Goal: Task Accomplishment & Management: Manage account settings

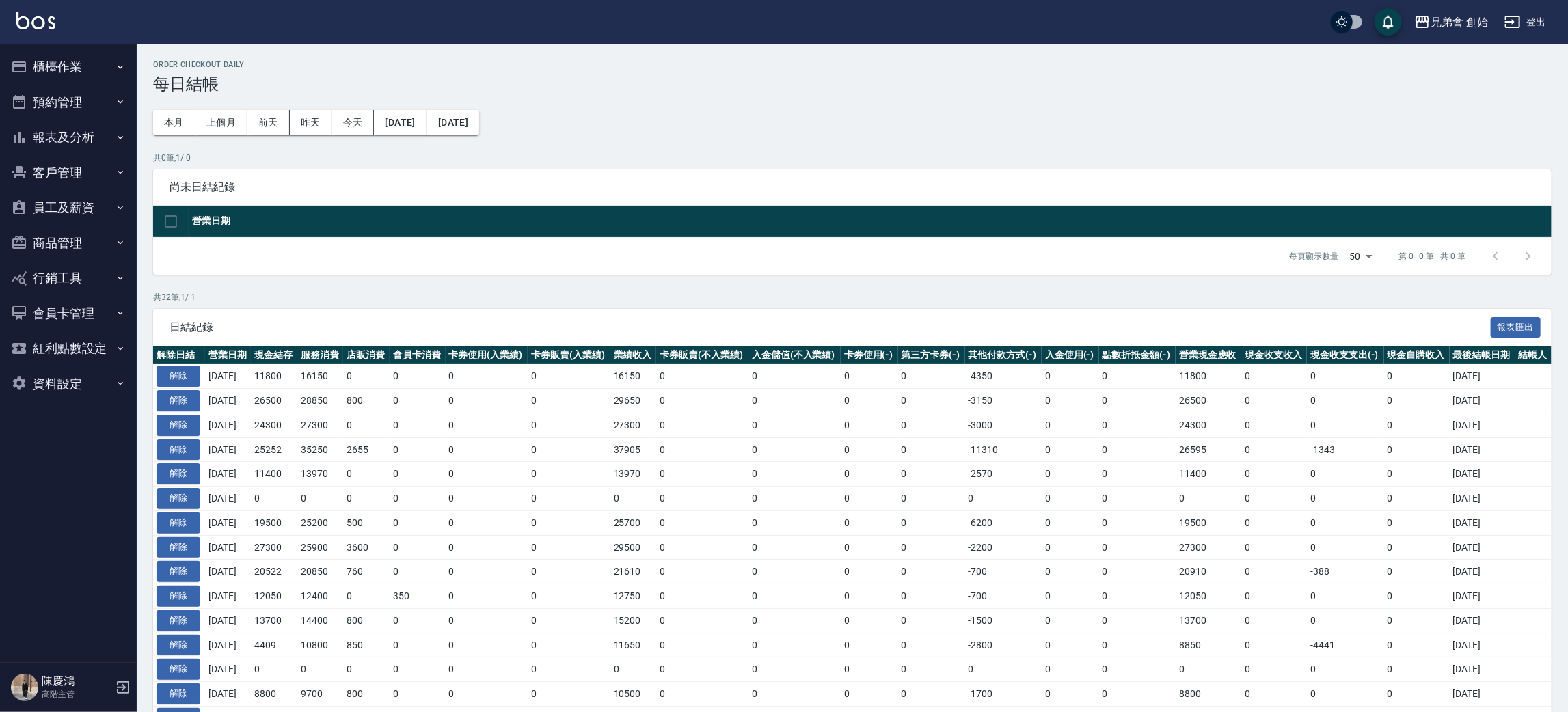
click at [104, 92] on button "預約管理" at bounding box center [68, 103] width 126 height 36
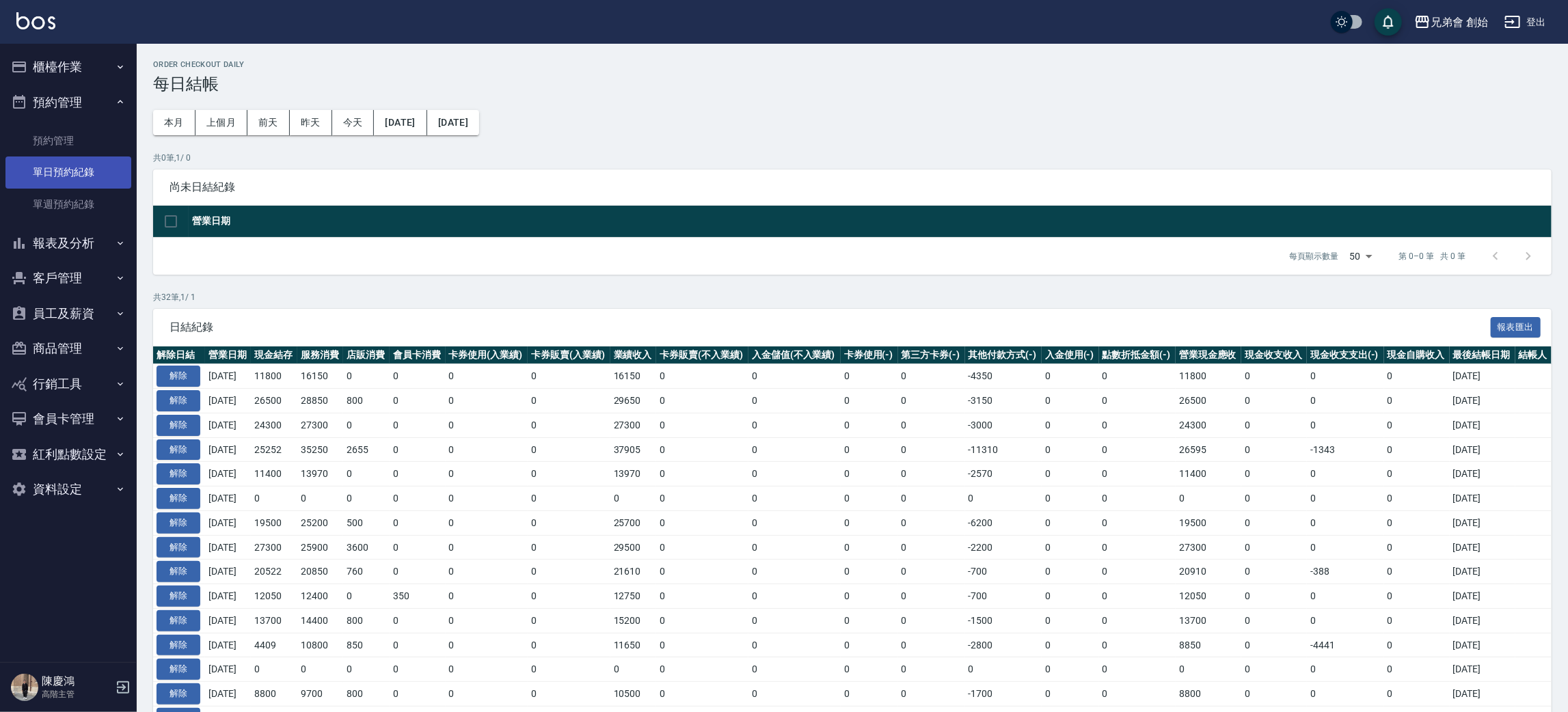
click at [95, 166] on link "單日預約紀錄" at bounding box center [68, 172] width 126 height 31
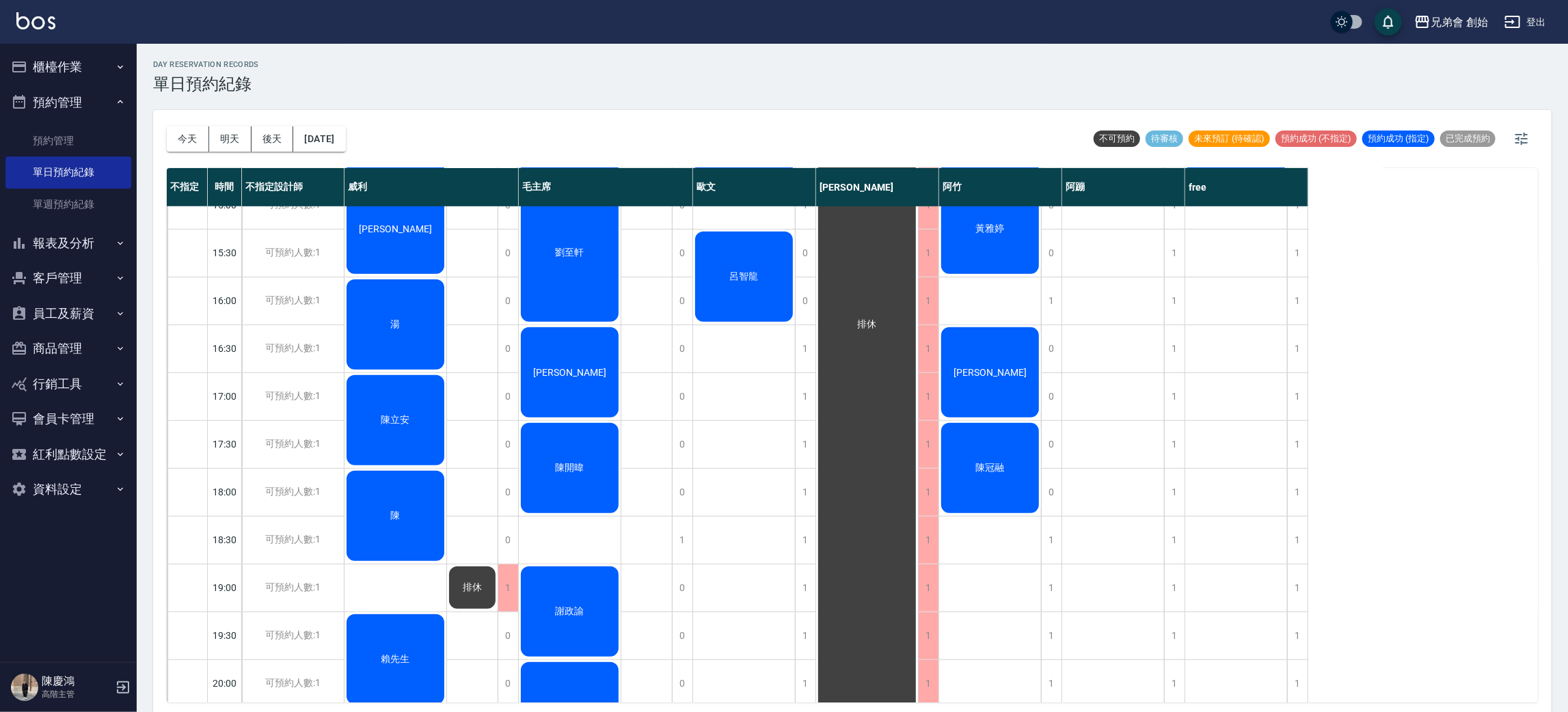
scroll to position [497, 0]
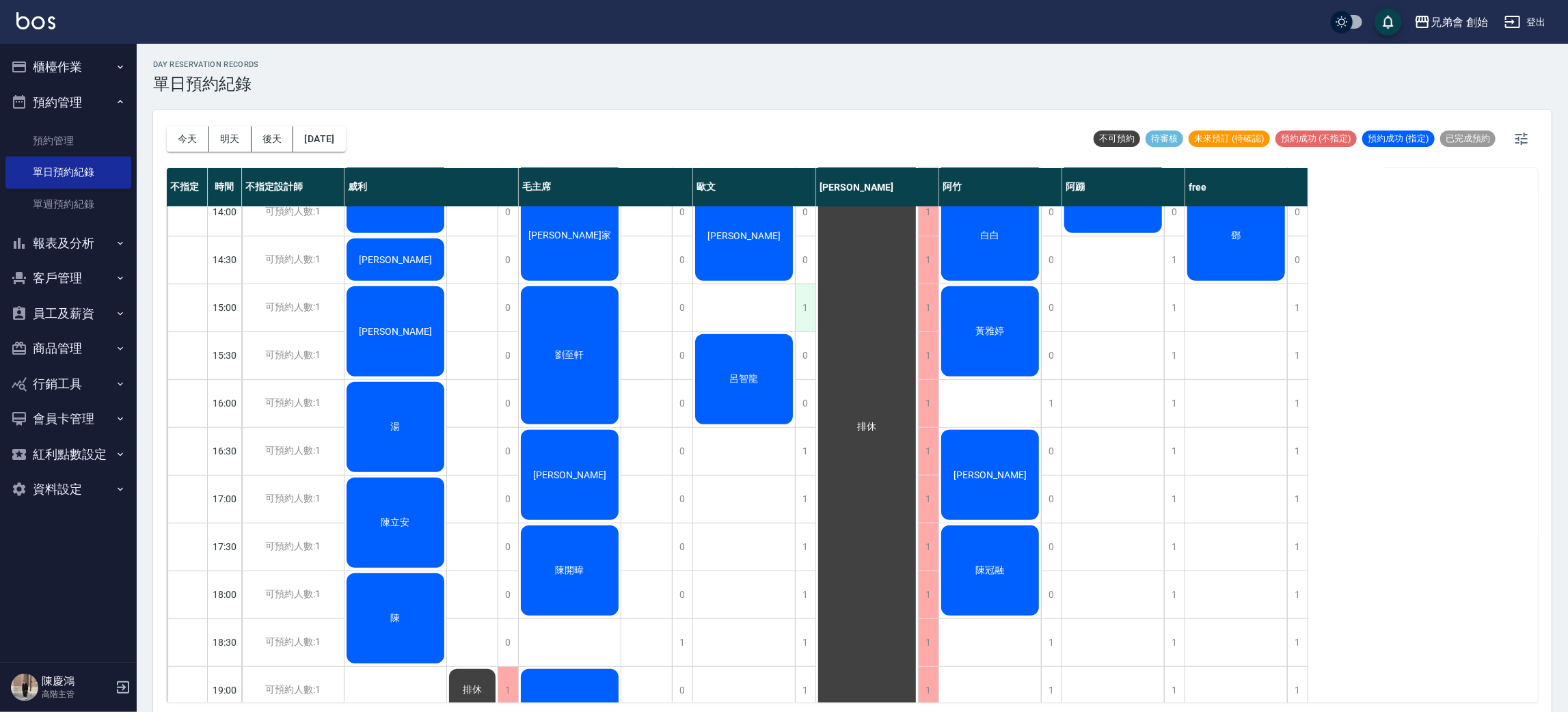
click at [802, 314] on div "1" at bounding box center [805, 307] width 21 height 47
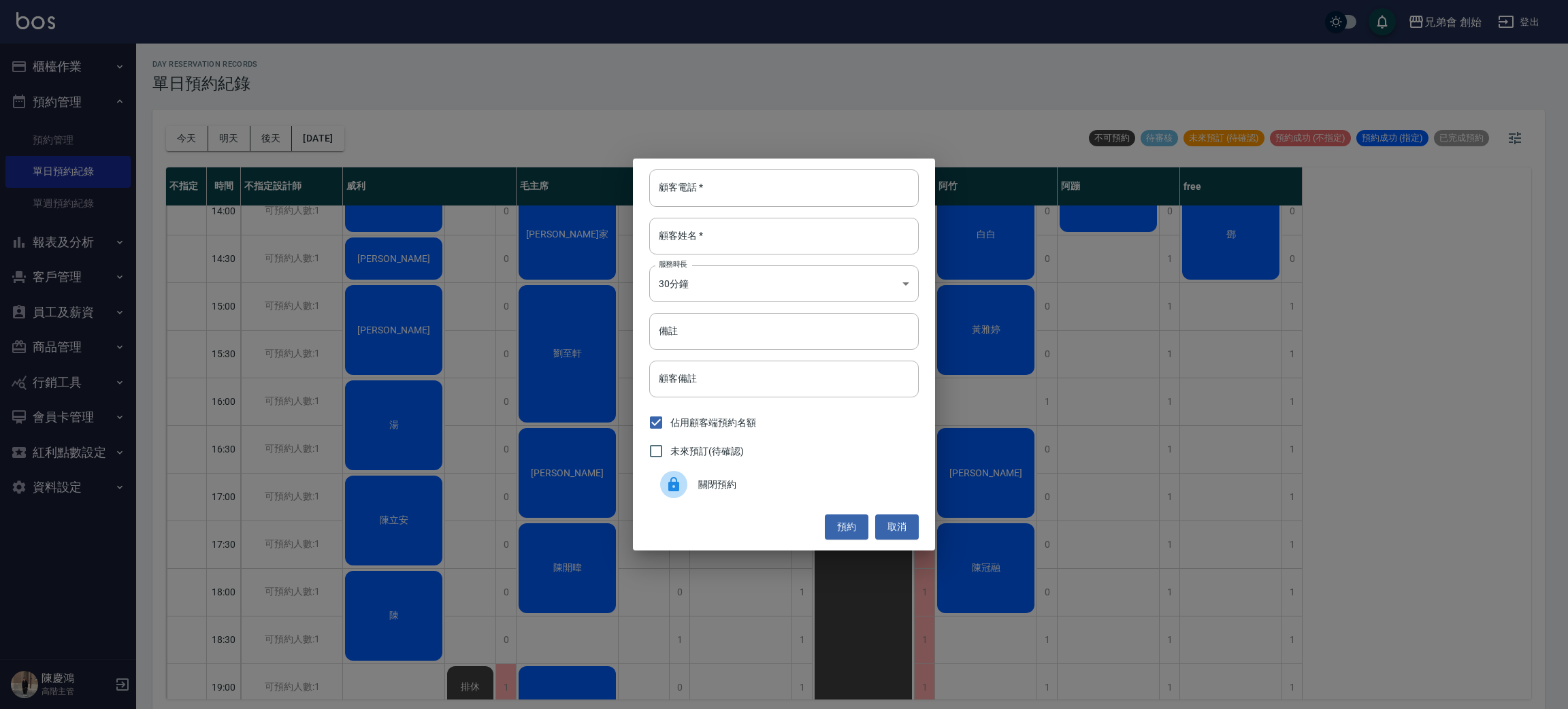
click at [710, 478] on span "關閉預約" at bounding box center [803, 485] width 209 height 14
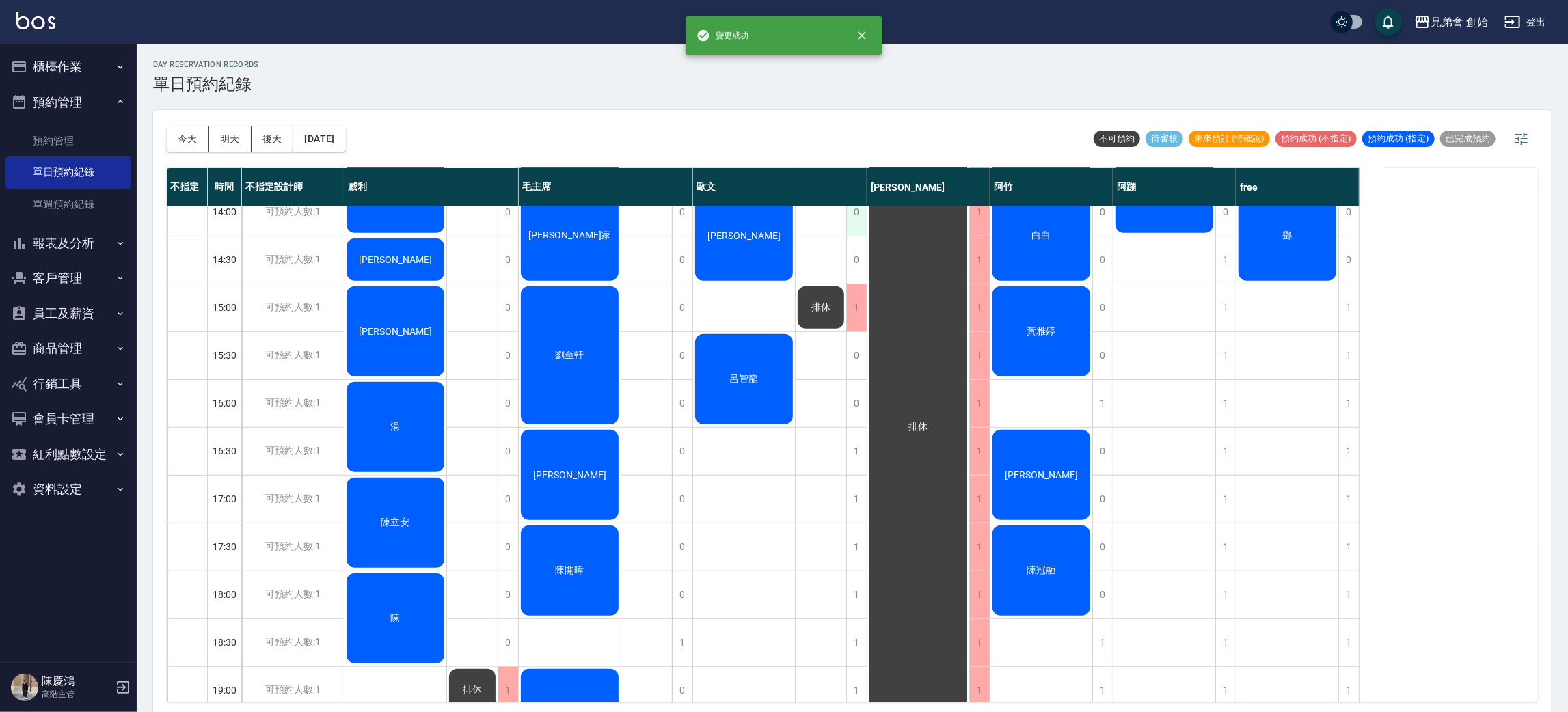
scroll to position [394, 0]
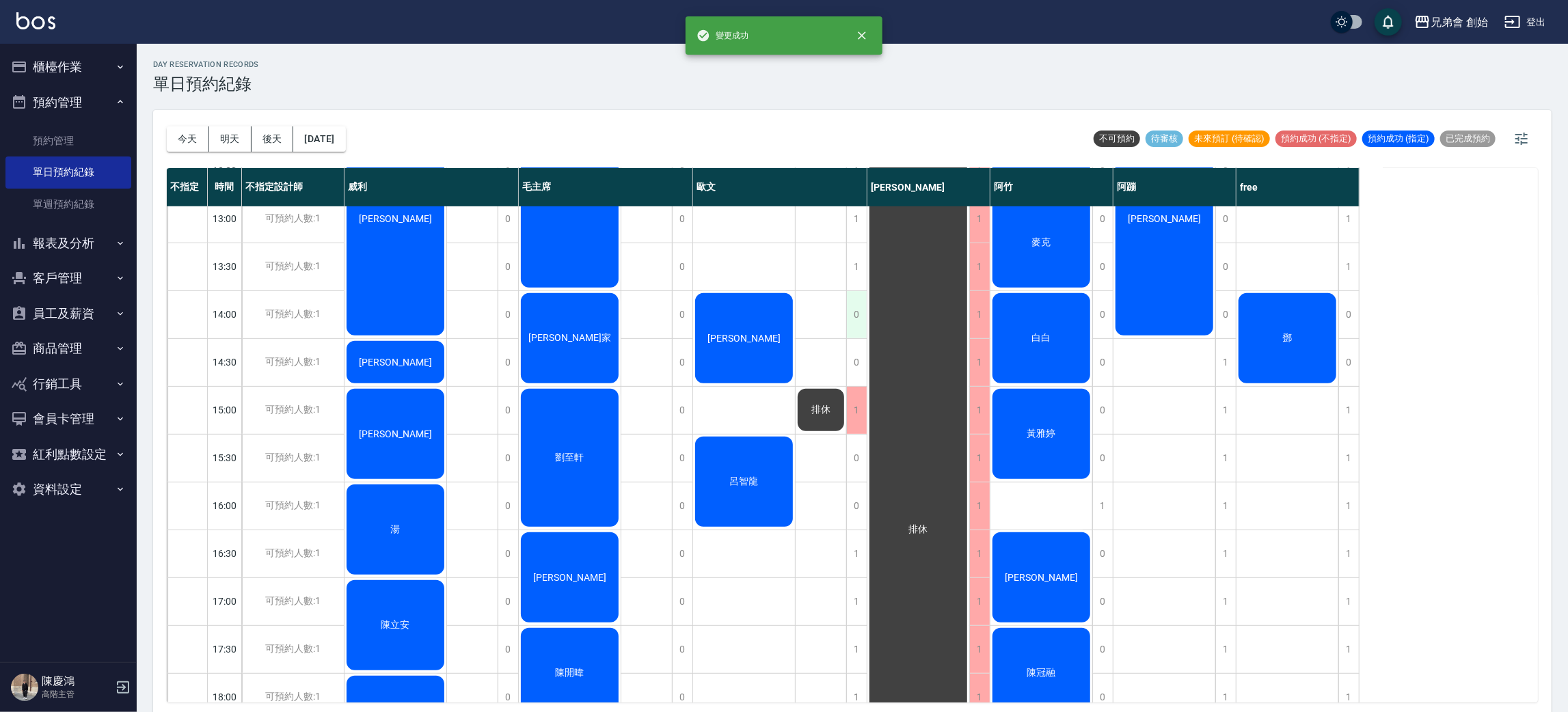
click at [863, 298] on div "0" at bounding box center [857, 315] width 21 height 47
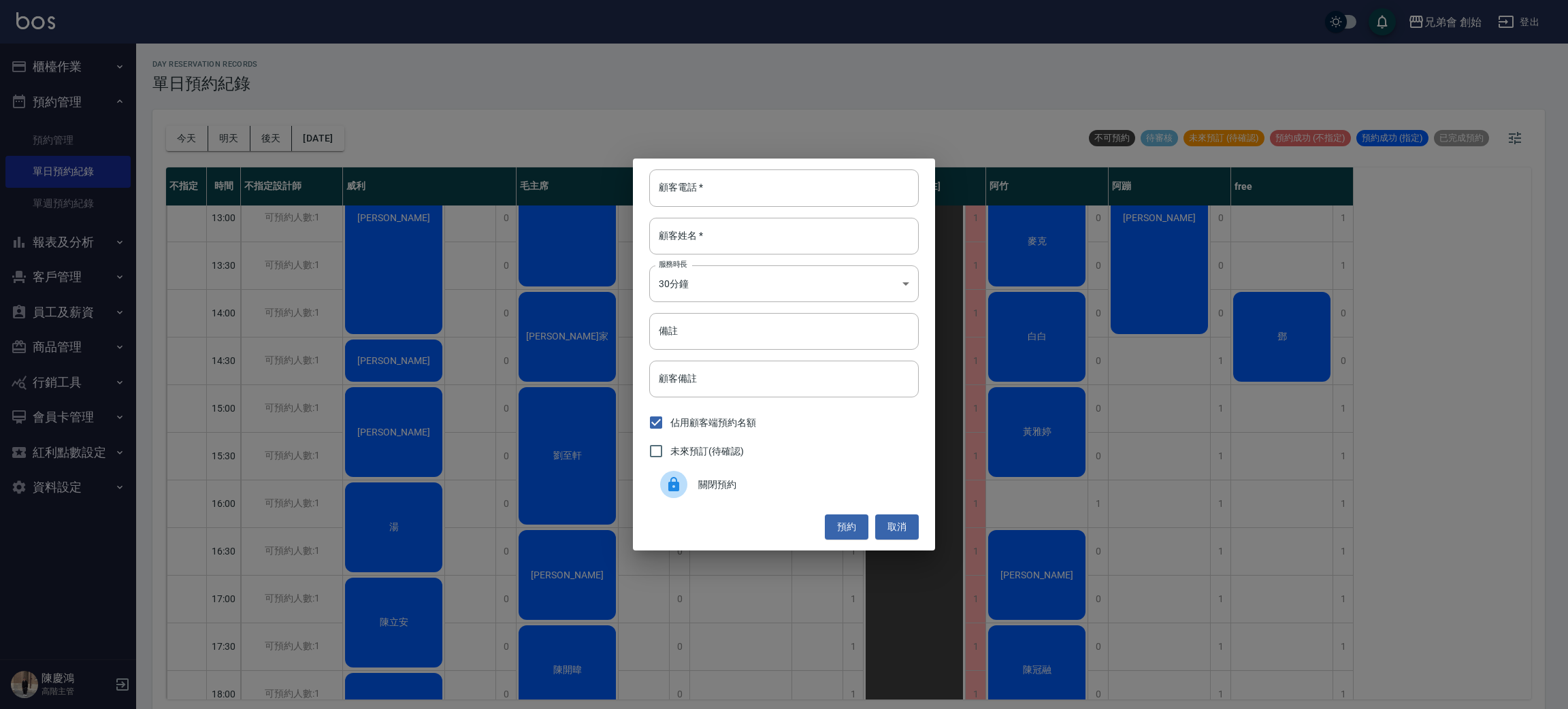
click at [778, 488] on span "關閉預約" at bounding box center [803, 485] width 209 height 14
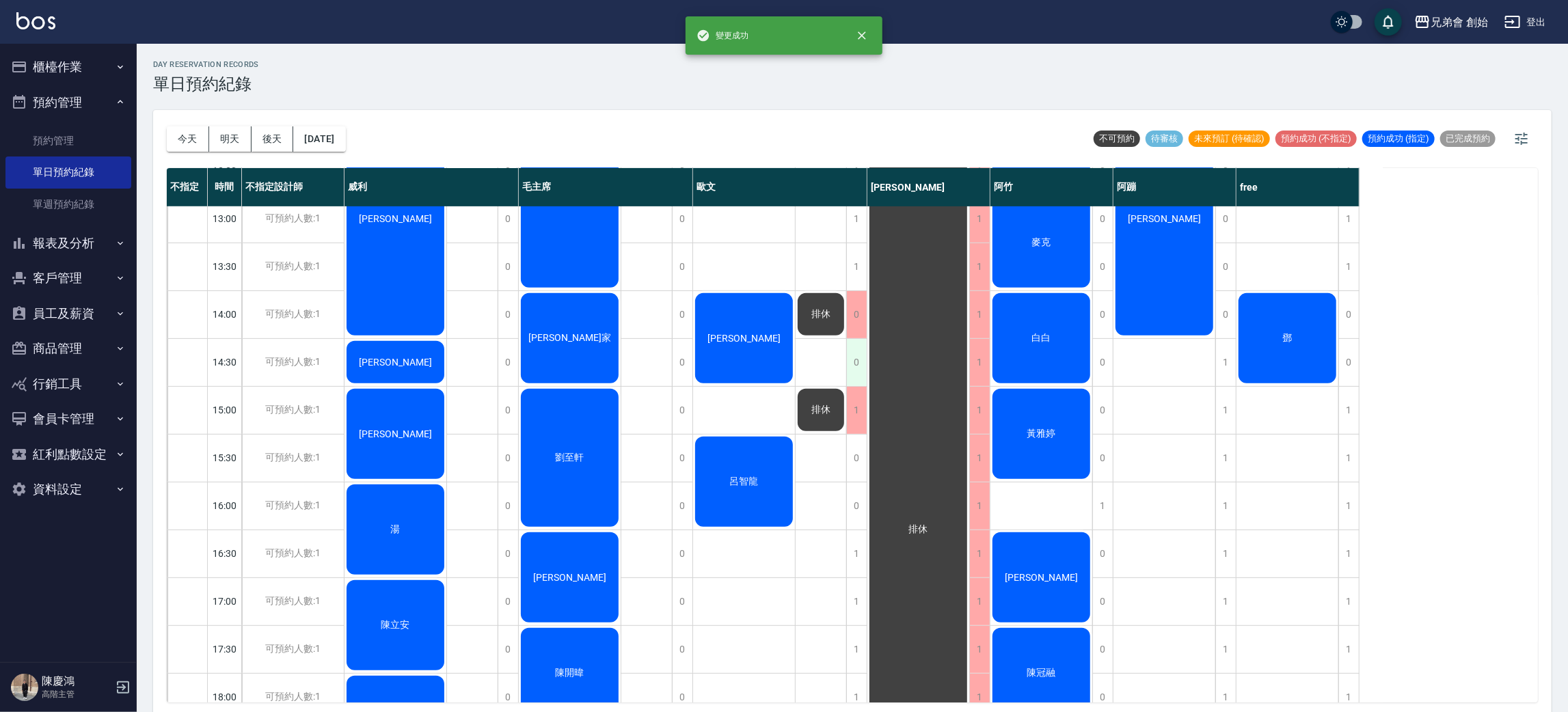
click at [860, 371] on div "0" at bounding box center [857, 362] width 21 height 47
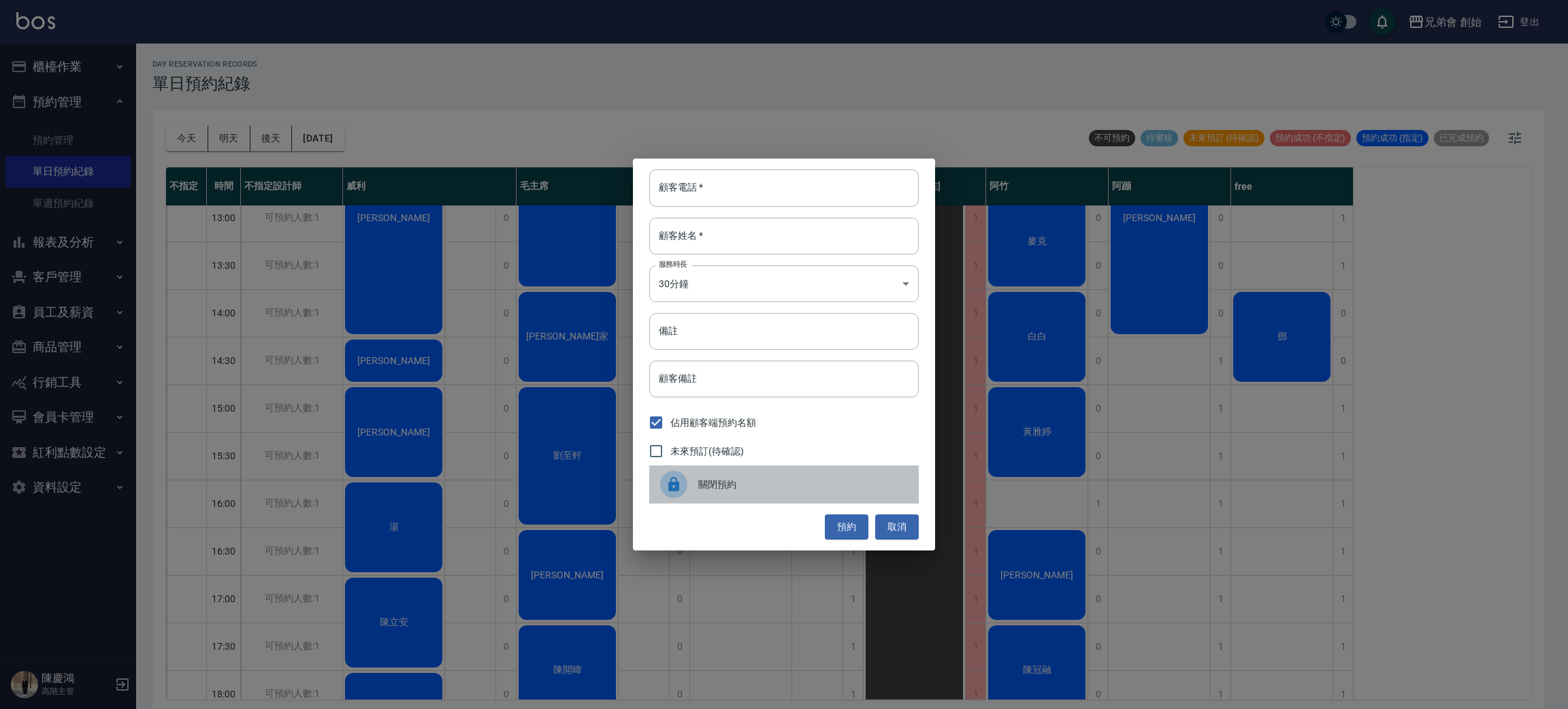
click at [745, 486] on span "關閉預約" at bounding box center [803, 485] width 209 height 14
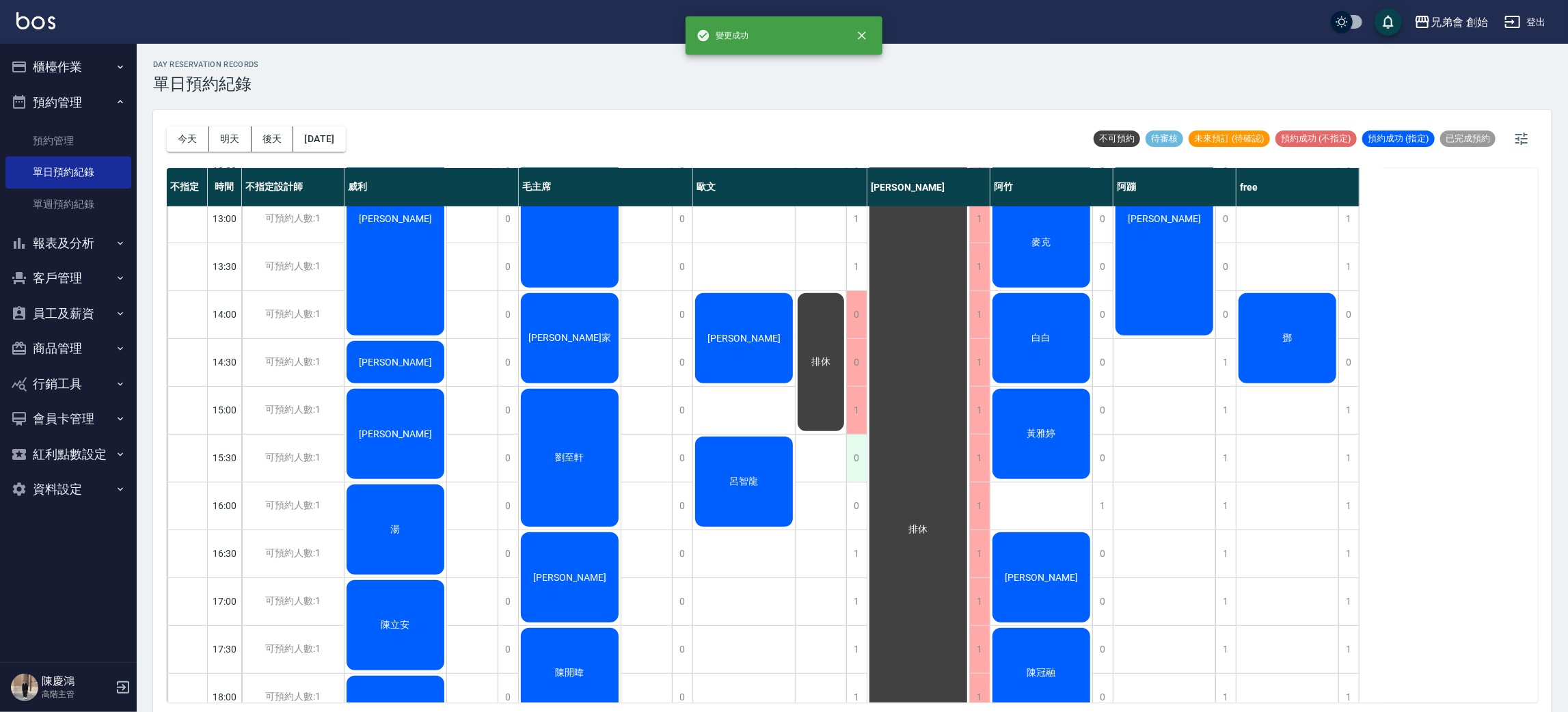
click at [854, 464] on div "0" at bounding box center [857, 458] width 21 height 47
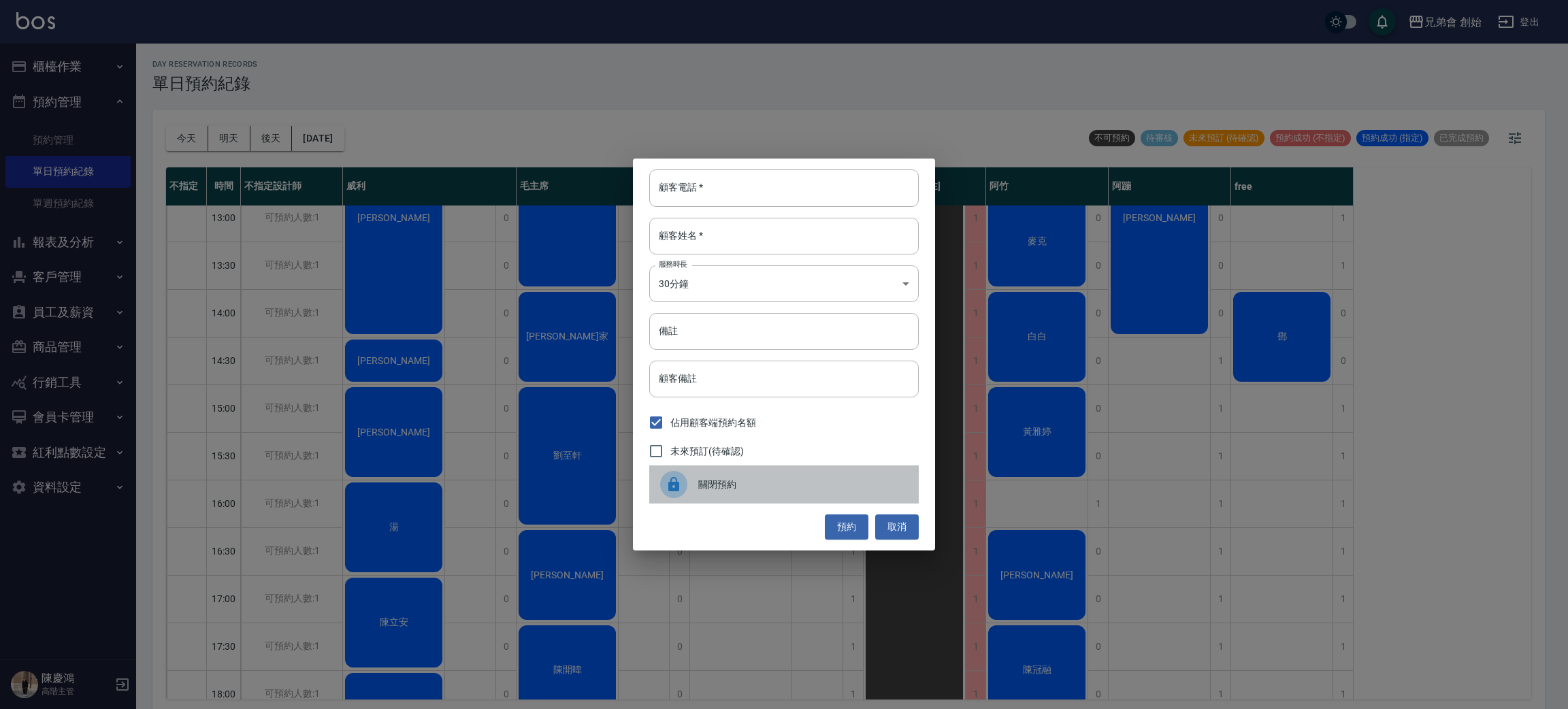
click at [762, 497] on div "關閉預約" at bounding box center [784, 484] width 270 height 38
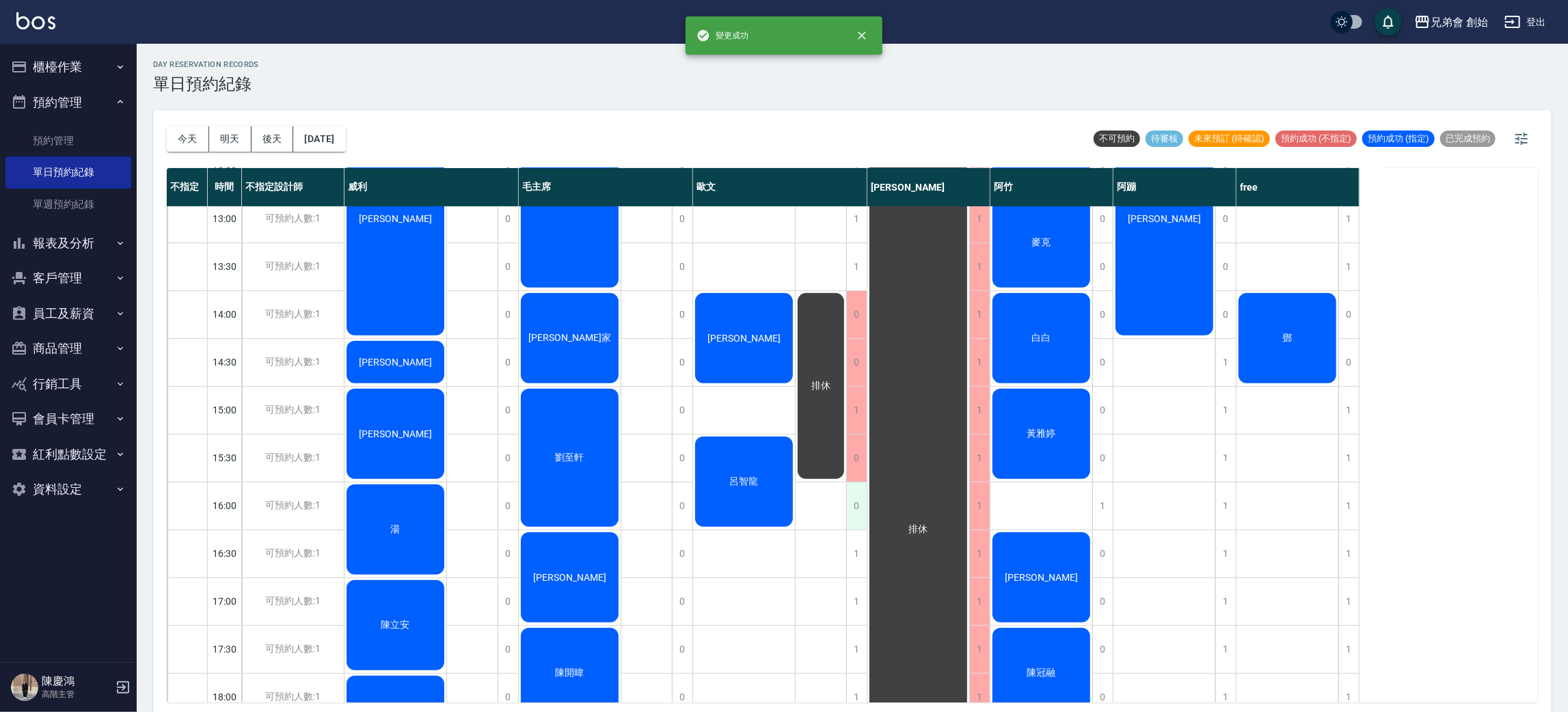
click at [857, 511] on div "0" at bounding box center [857, 505] width 21 height 47
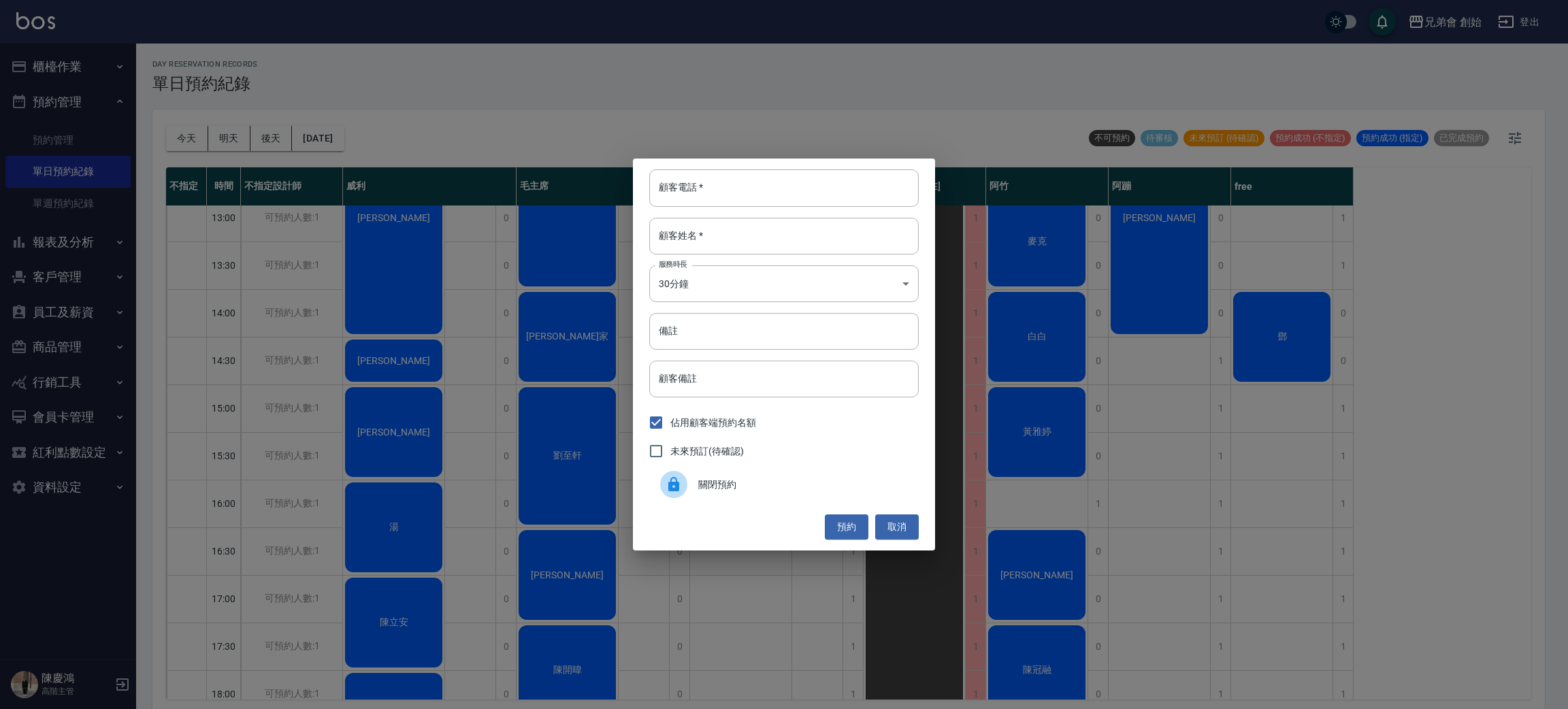
click at [771, 485] on span "關閉預約" at bounding box center [803, 485] width 209 height 14
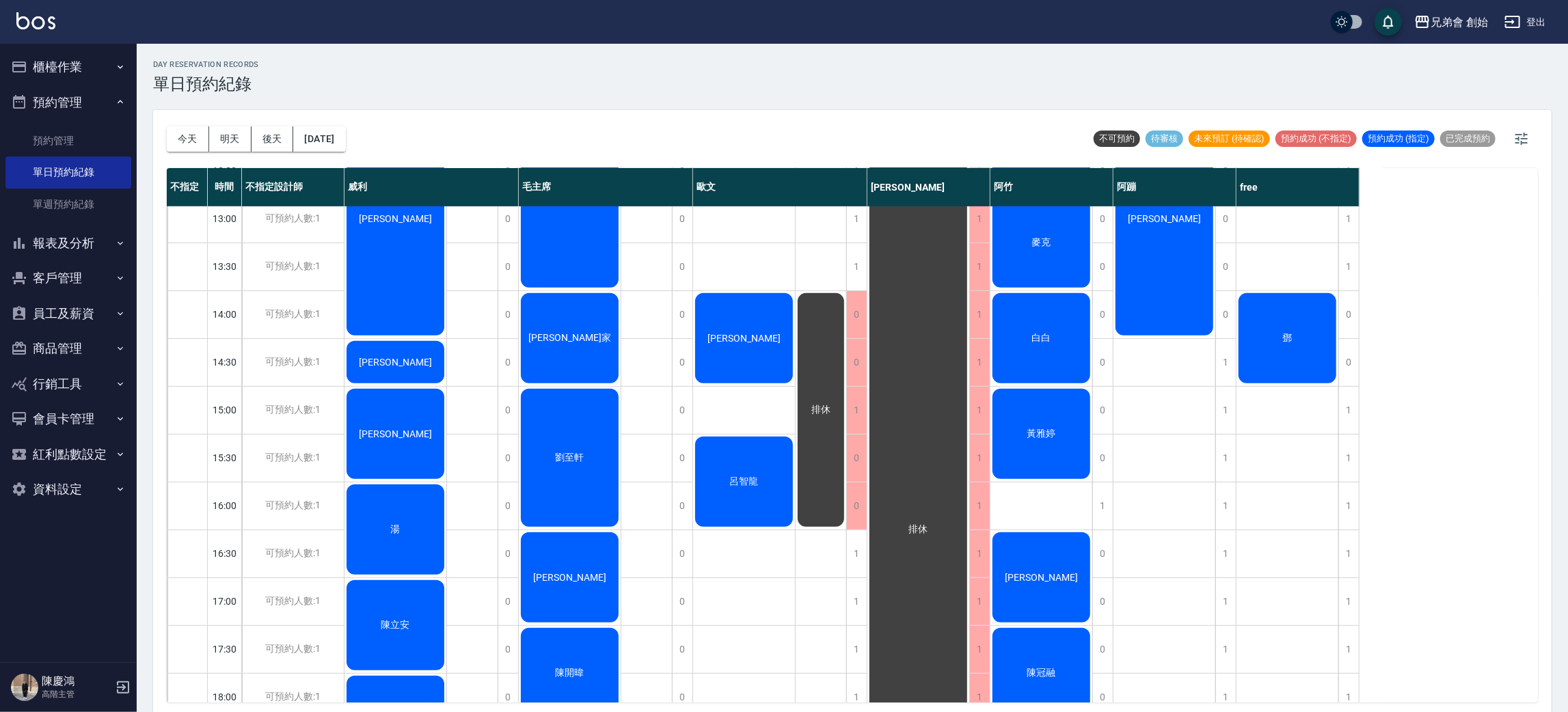
click at [1297, 349] on div "鄧" at bounding box center [1287, 338] width 102 height 95
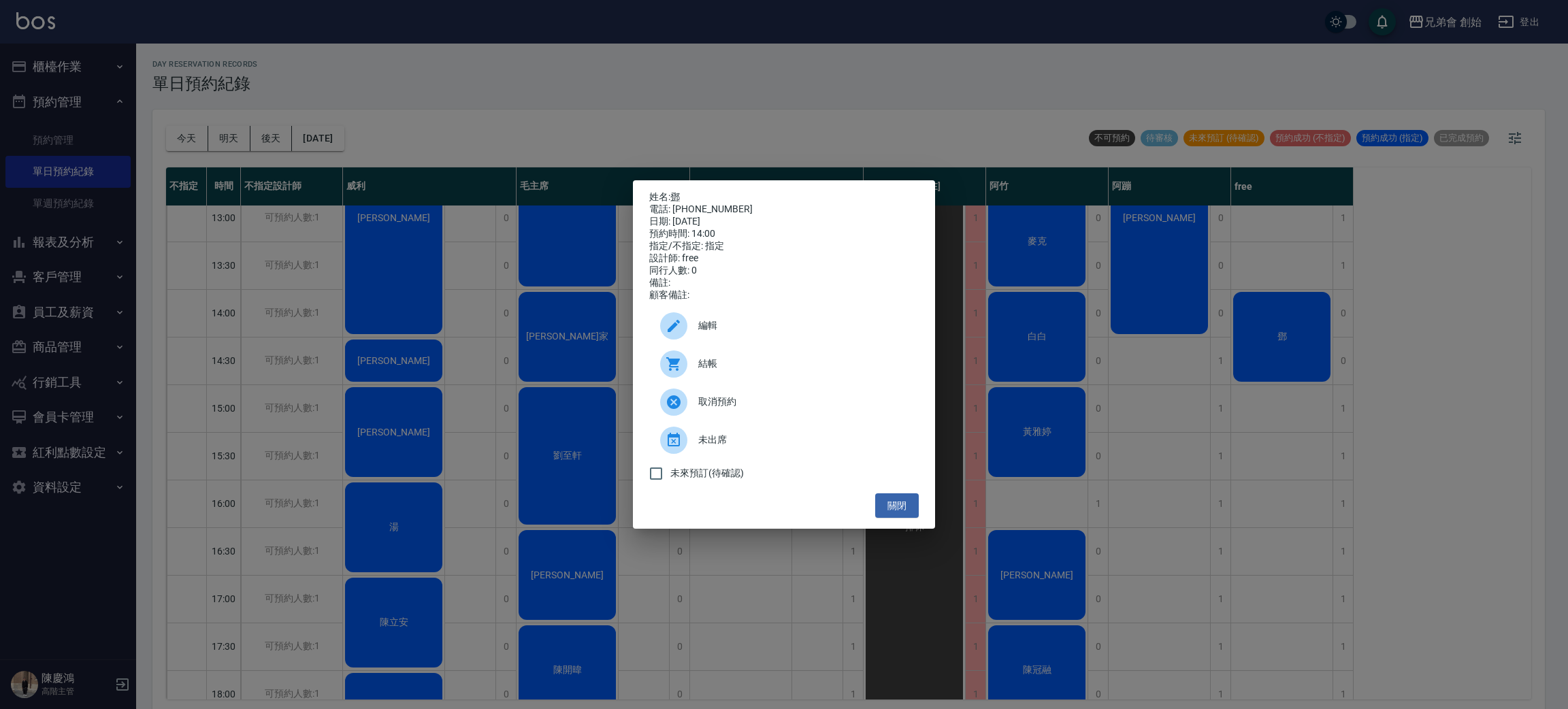
drag, startPoint x: 1382, startPoint y: 334, endPoint x: 1133, endPoint y: 296, distance: 251.9
click at [1382, 333] on div "姓名: 鄧 電話: 0983210870 日期: 2025/09/14 預約時間: 14:00 指定/不指定: 指定 設計師: free 同行人數: 0 備註…" at bounding box center [784, 354] width 1568 height 709
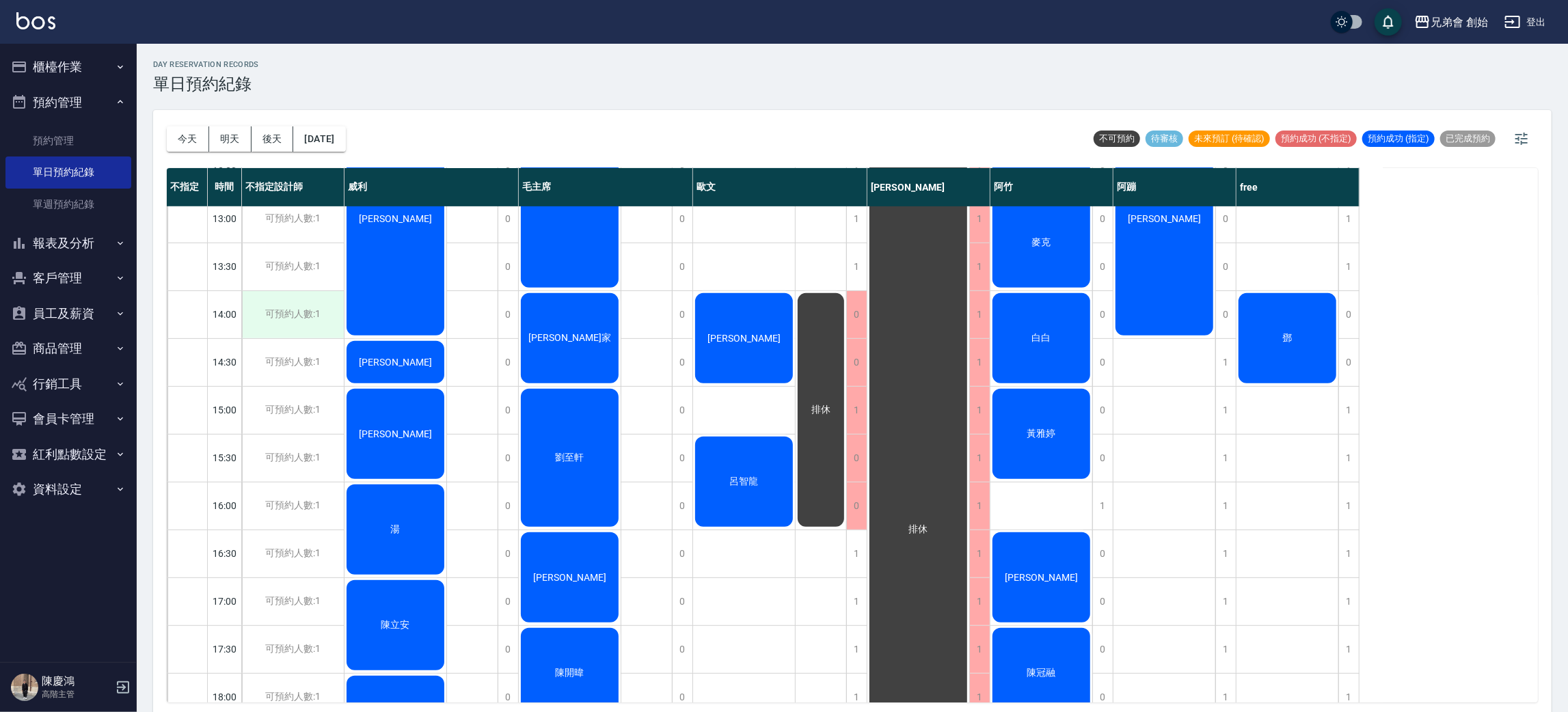
click at [266, 307] on div "可預約人數:1" at bounding box center [293, 315] width 102 height 47
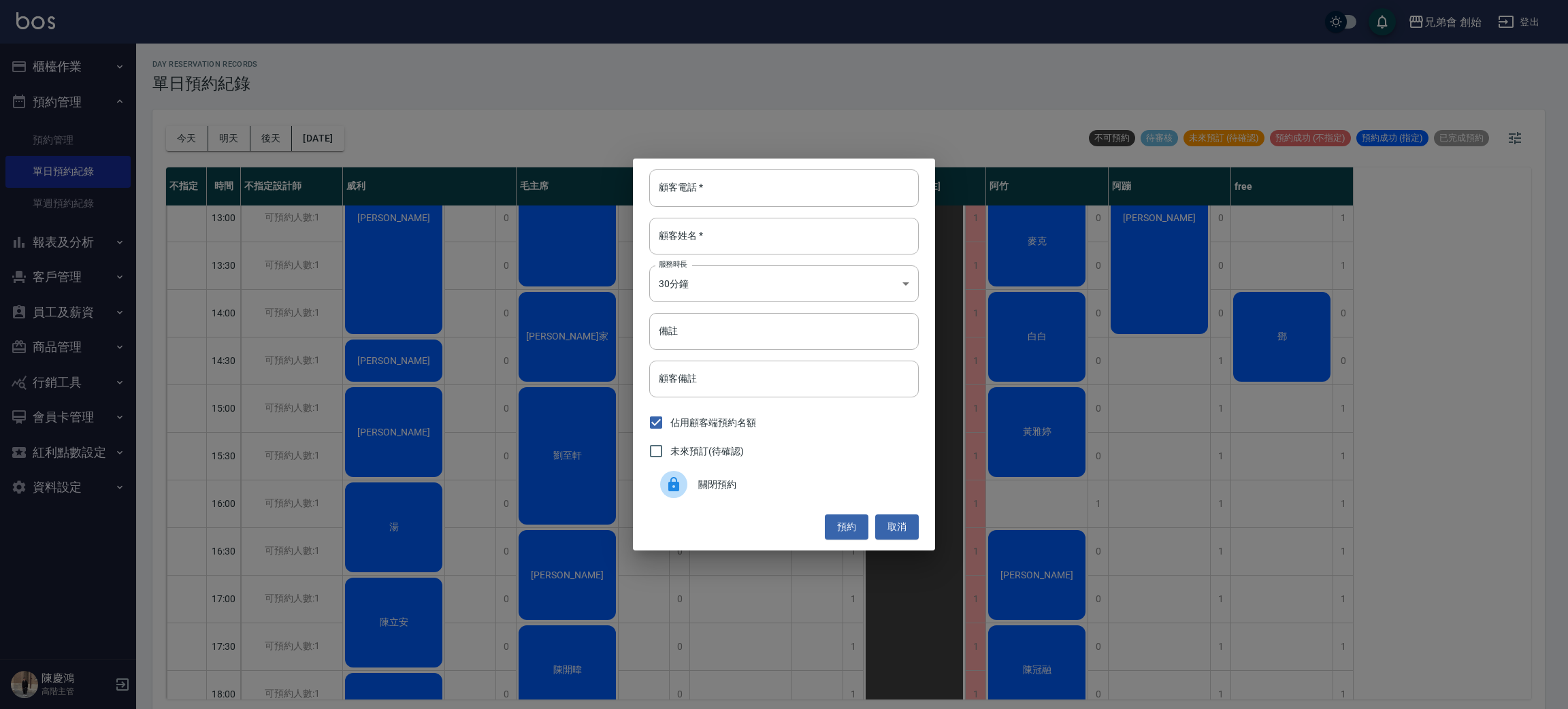
click at [770, 491] on span "關閉預約" at bounding box center [803, 485] width 209 height 14
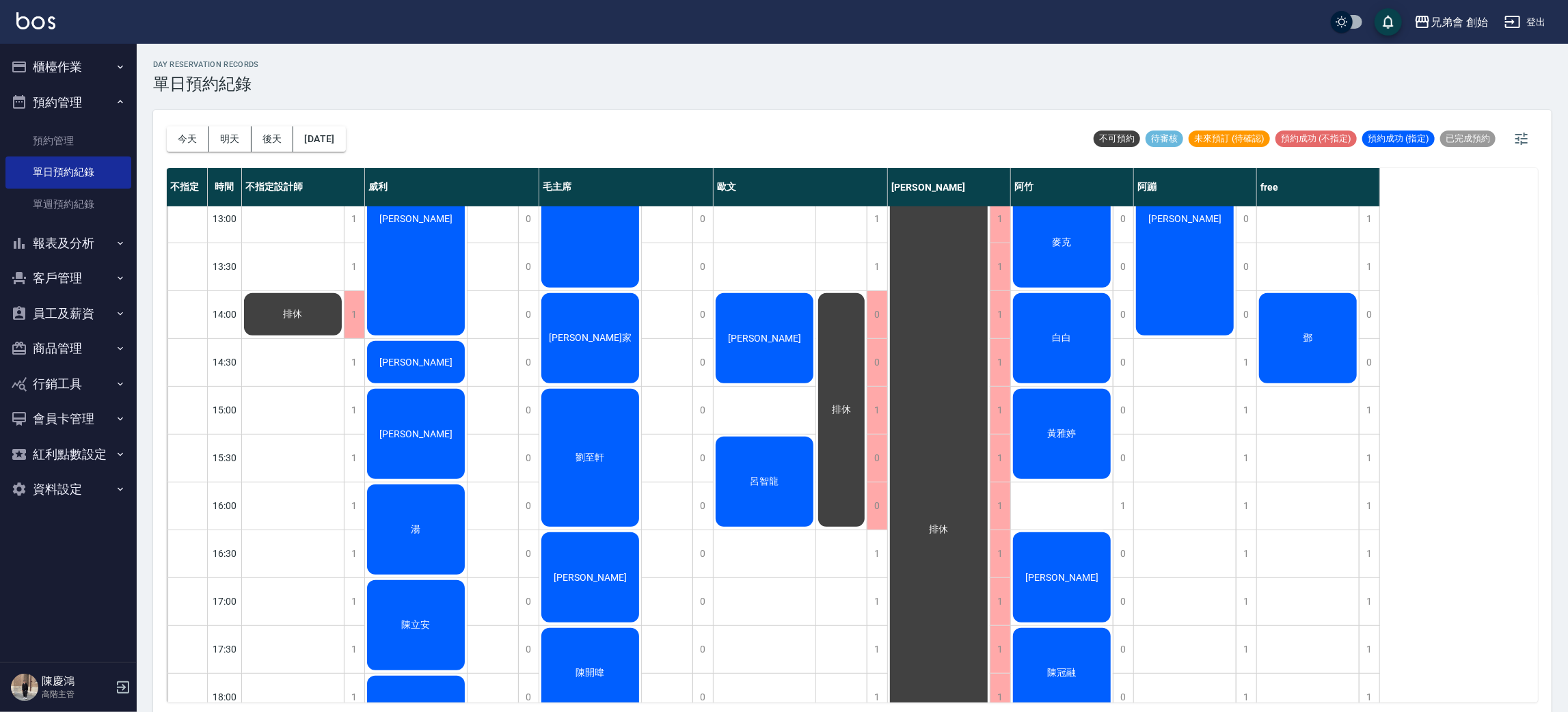
click at [417, 362] on span "[PERSON_NAME]" at bounding box center [415, 362] width 78 height 11
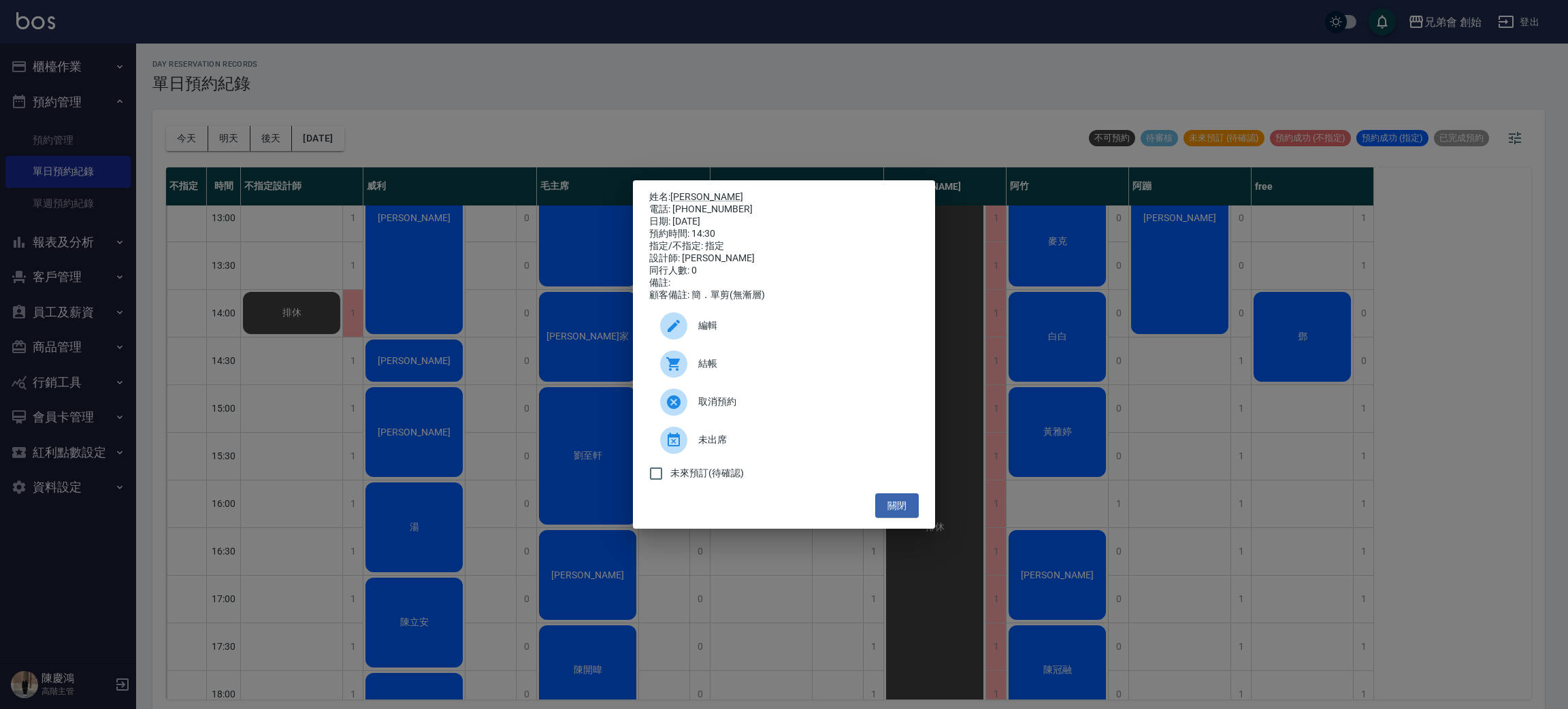
click at [248, 414] on div "姓名: 劉邦榆 電話: 0928752649 日期: 2025/09/14 預約時間: 14:30 指定/不指定: 指定 設計師: 威利 同行人數: 0 備註…" at bounding box center [784, 354] width 1568 height 709
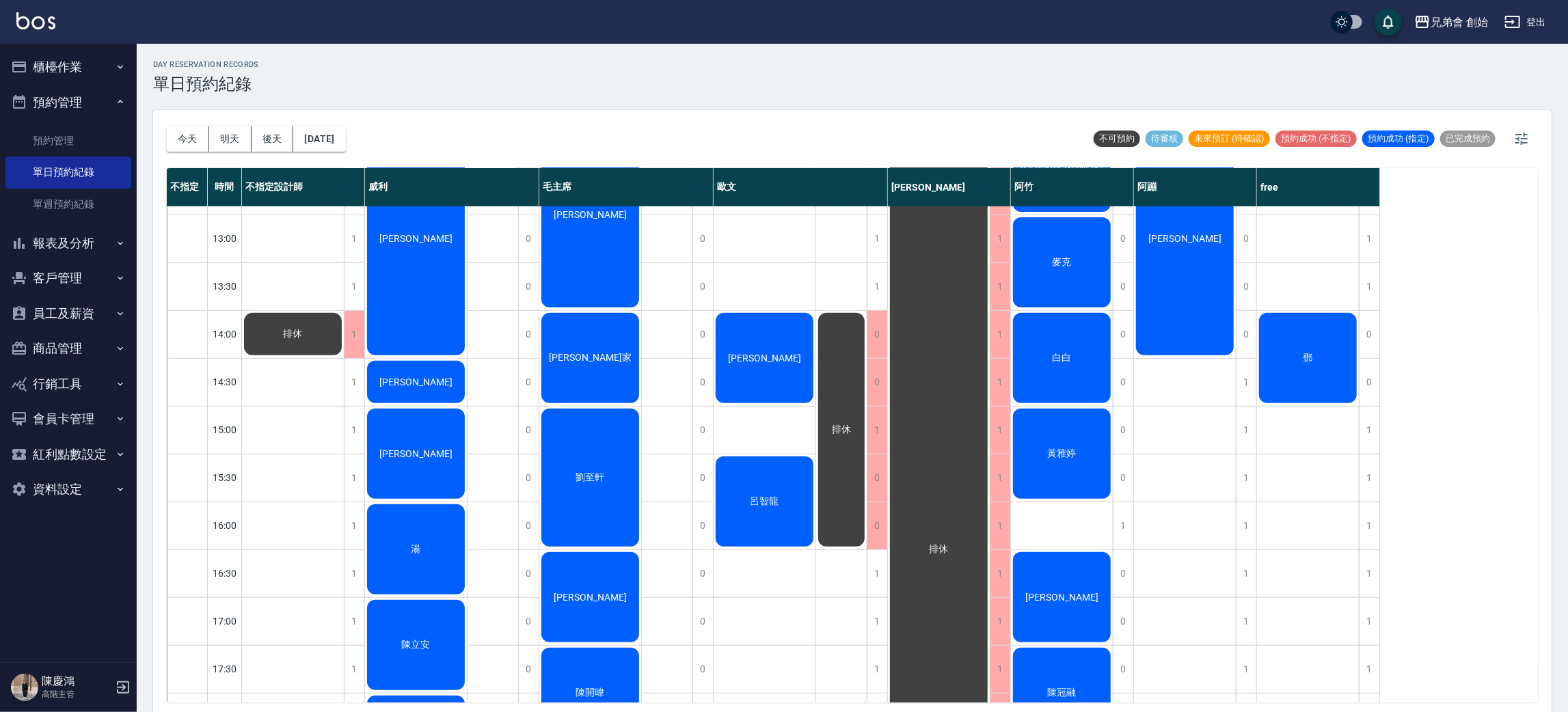
scroll to position [376, 0]
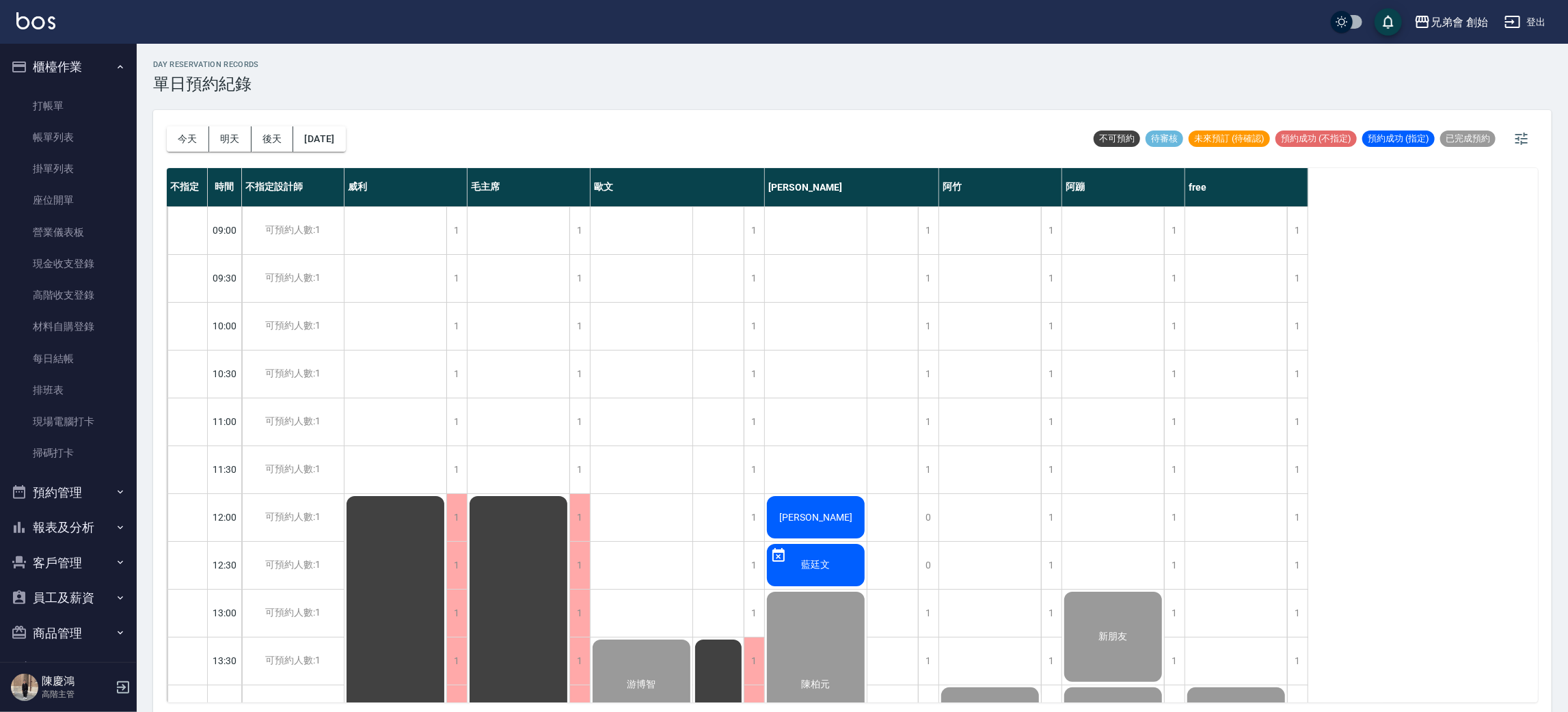
scroll to position [189, 0]
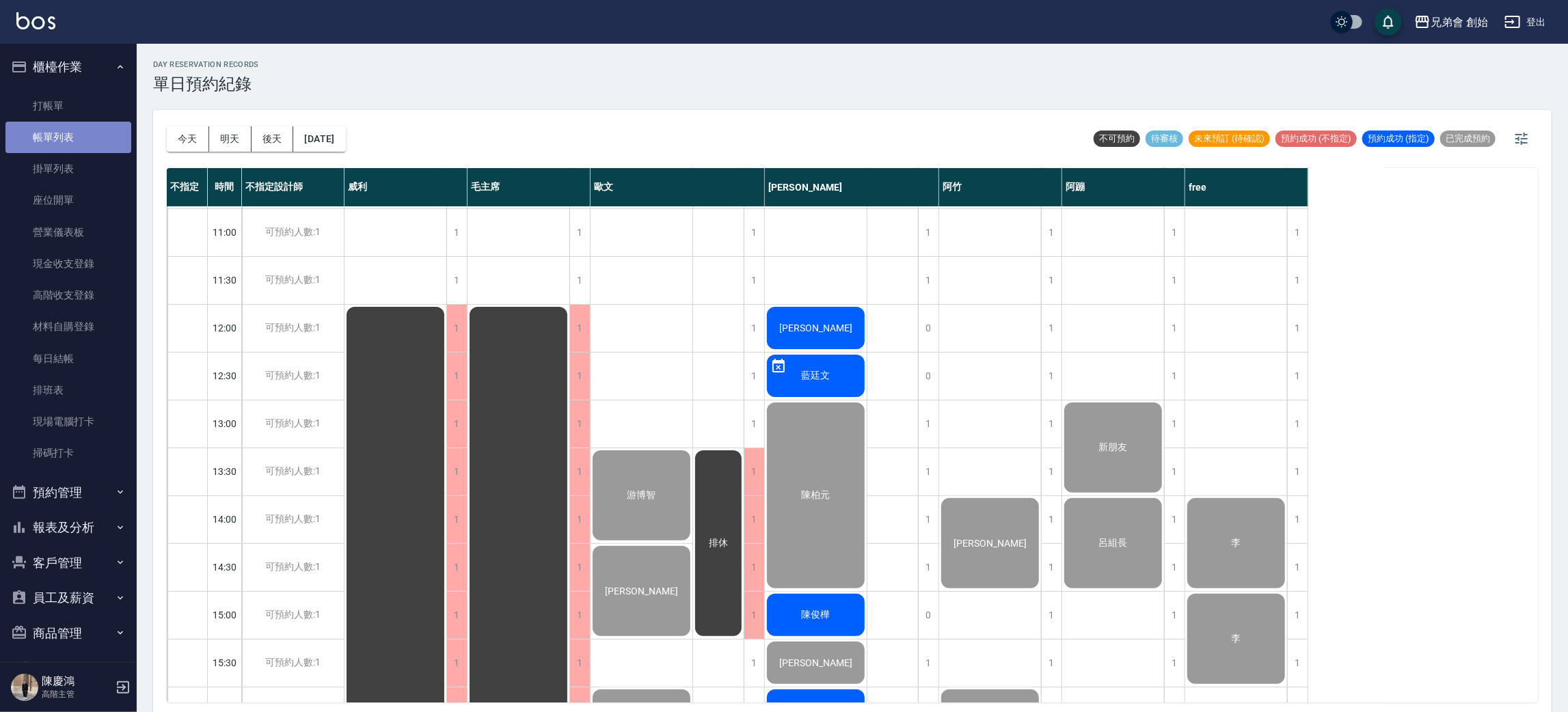
click at [80, 142] on link "帳單列表" at bounding box center [68, 137] width 126 height 31
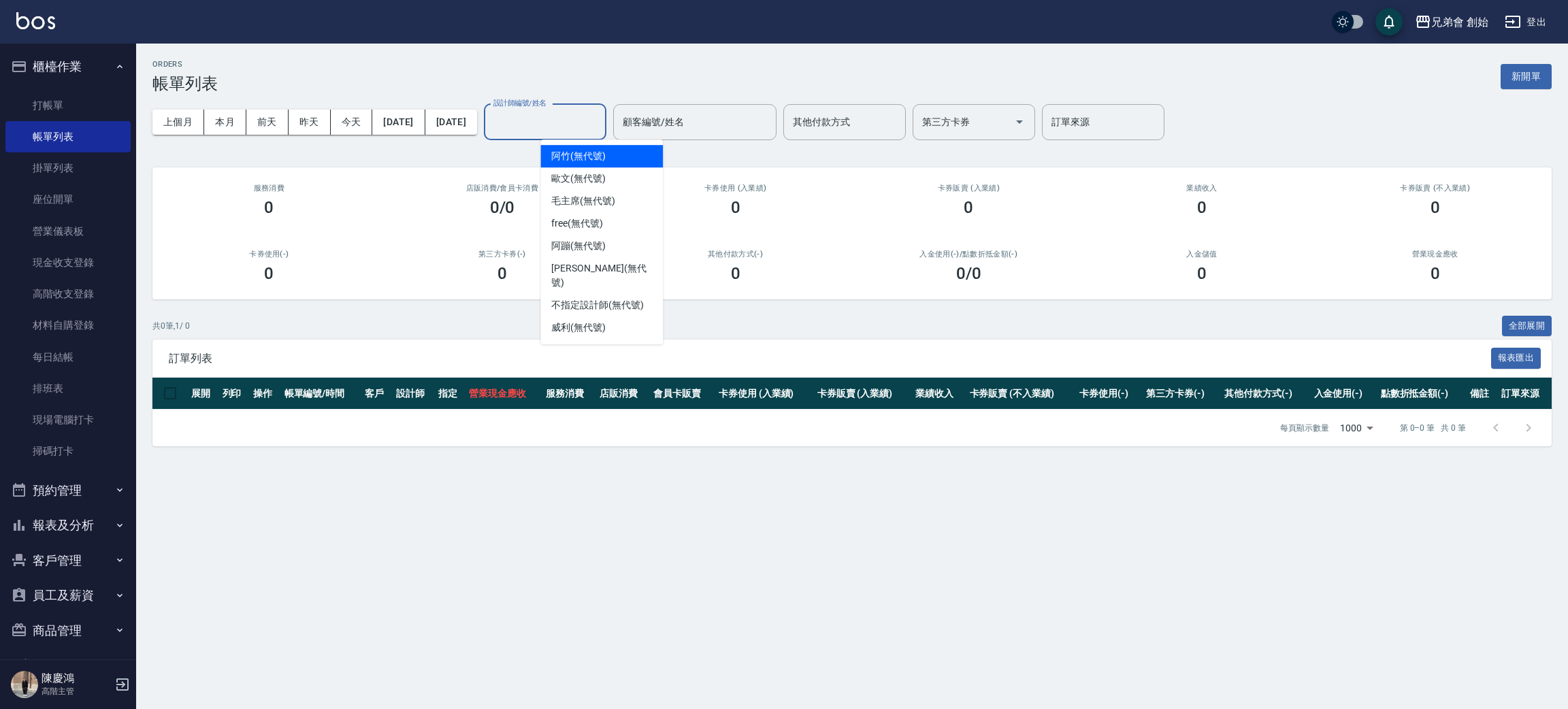
click at [599, 114] on div "設計師編號/姓名 設計師編號/姓名" at bounding box center [545, 122] width 122 height 36
click at [595, 235] on div "阿蹦 (無代號)" at bounding box center [601, 246] width 122 height 22
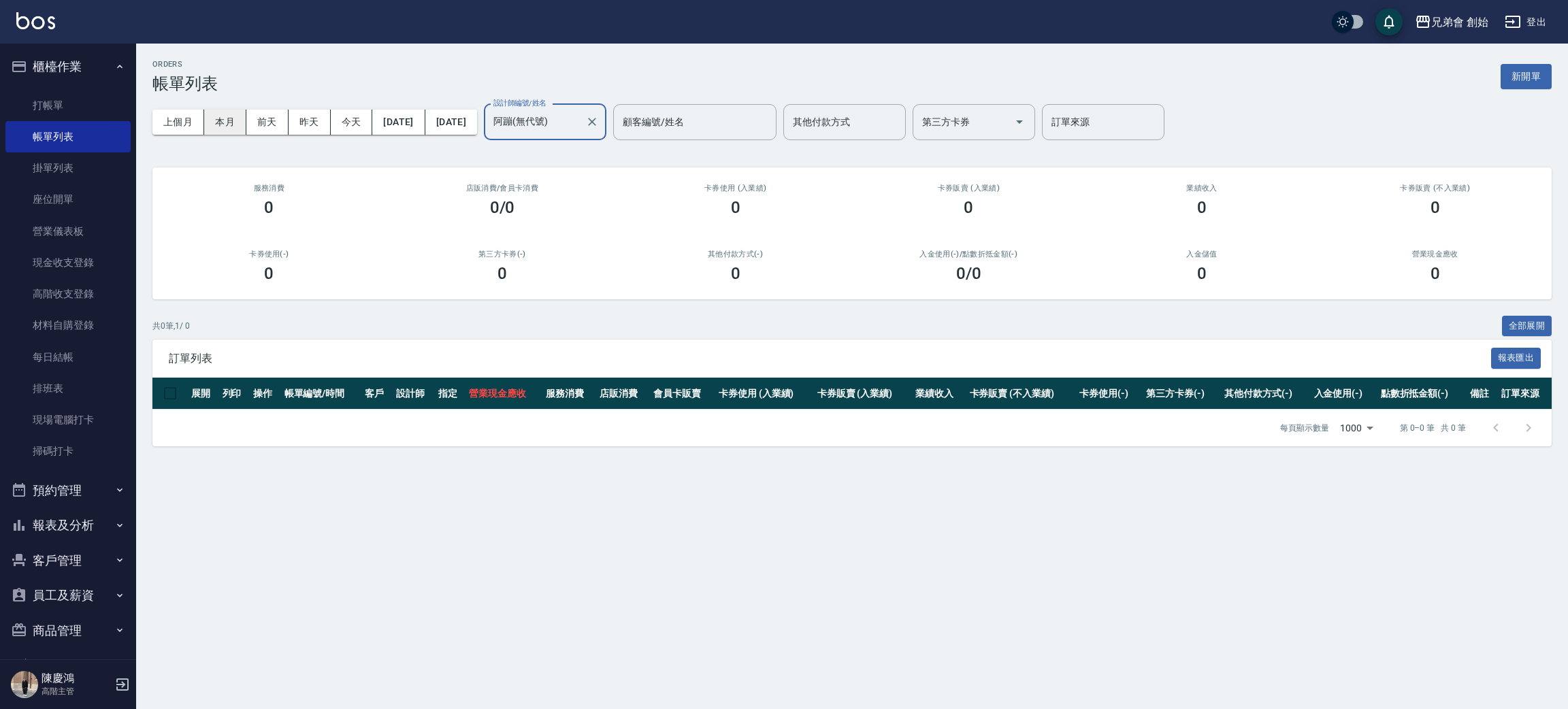
click at [235, 129] on button "本月" at bounding box center [225, 122] width 42 height 25
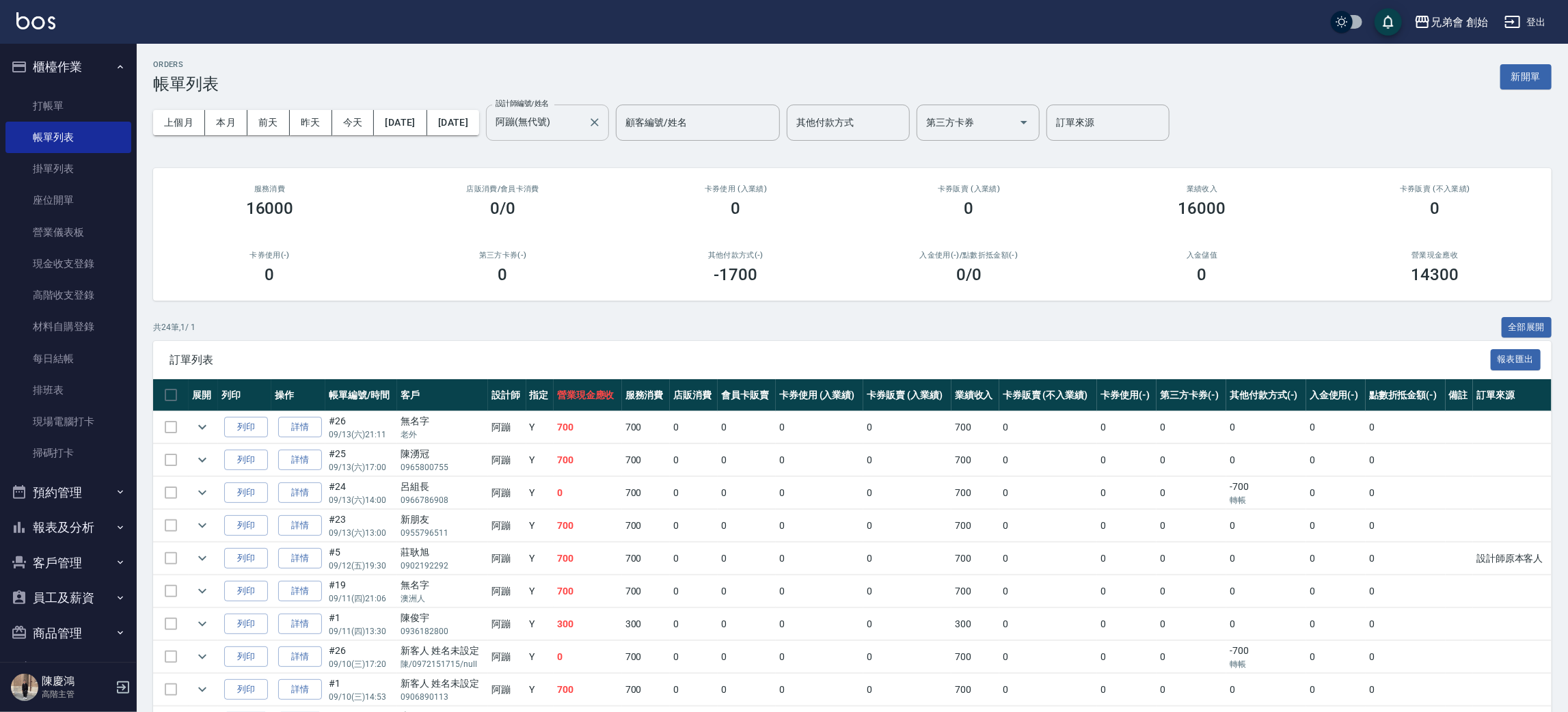
click at [582, 113] on input "阿蹦(無代號)" at bounding box center [537, 123] width 90 height 24
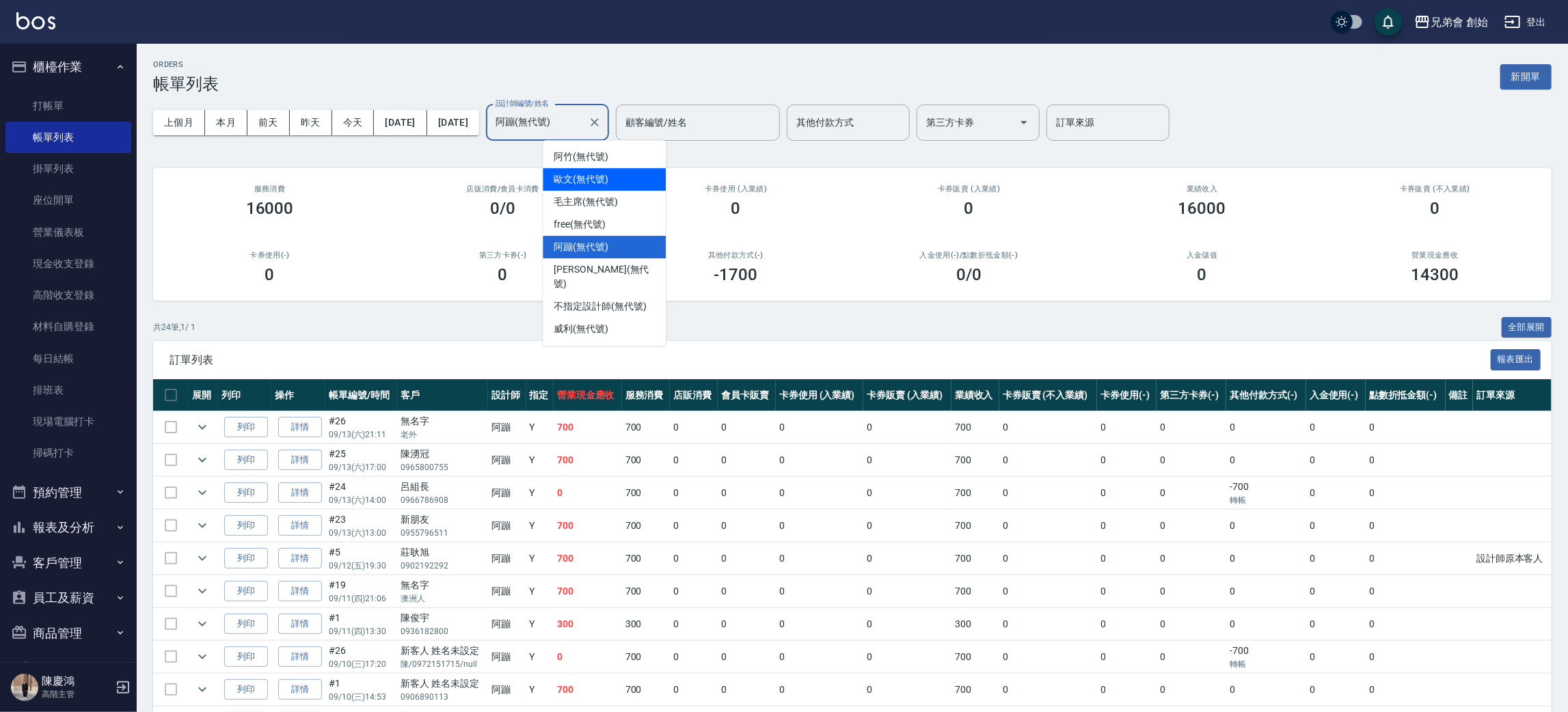
click at [635, 169] on div "歐文 (無代號)" at bounding box center [604, 180] width 123 height 22
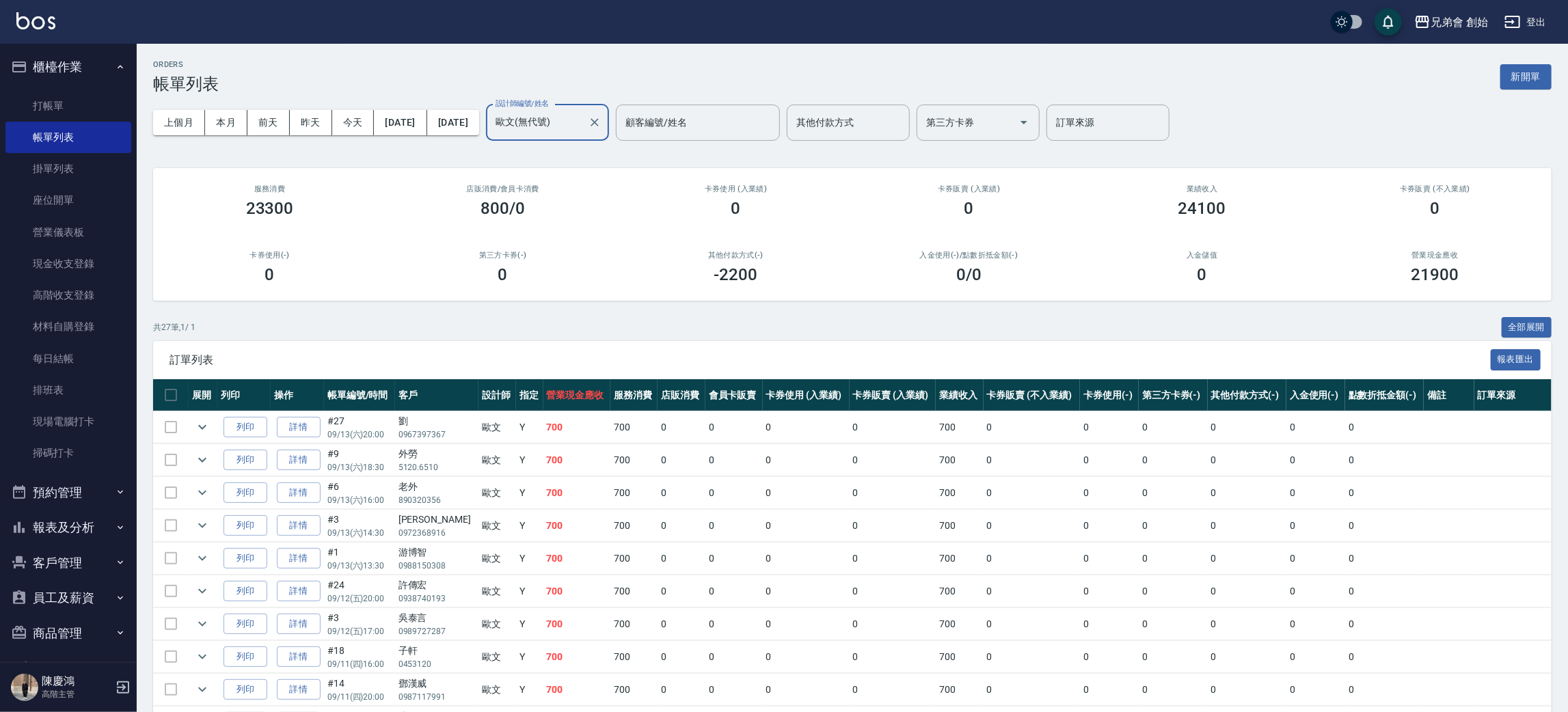
click at [582, 126] on input "歐文(無代號)" at bounding box center [537, 123] width 90 height 24
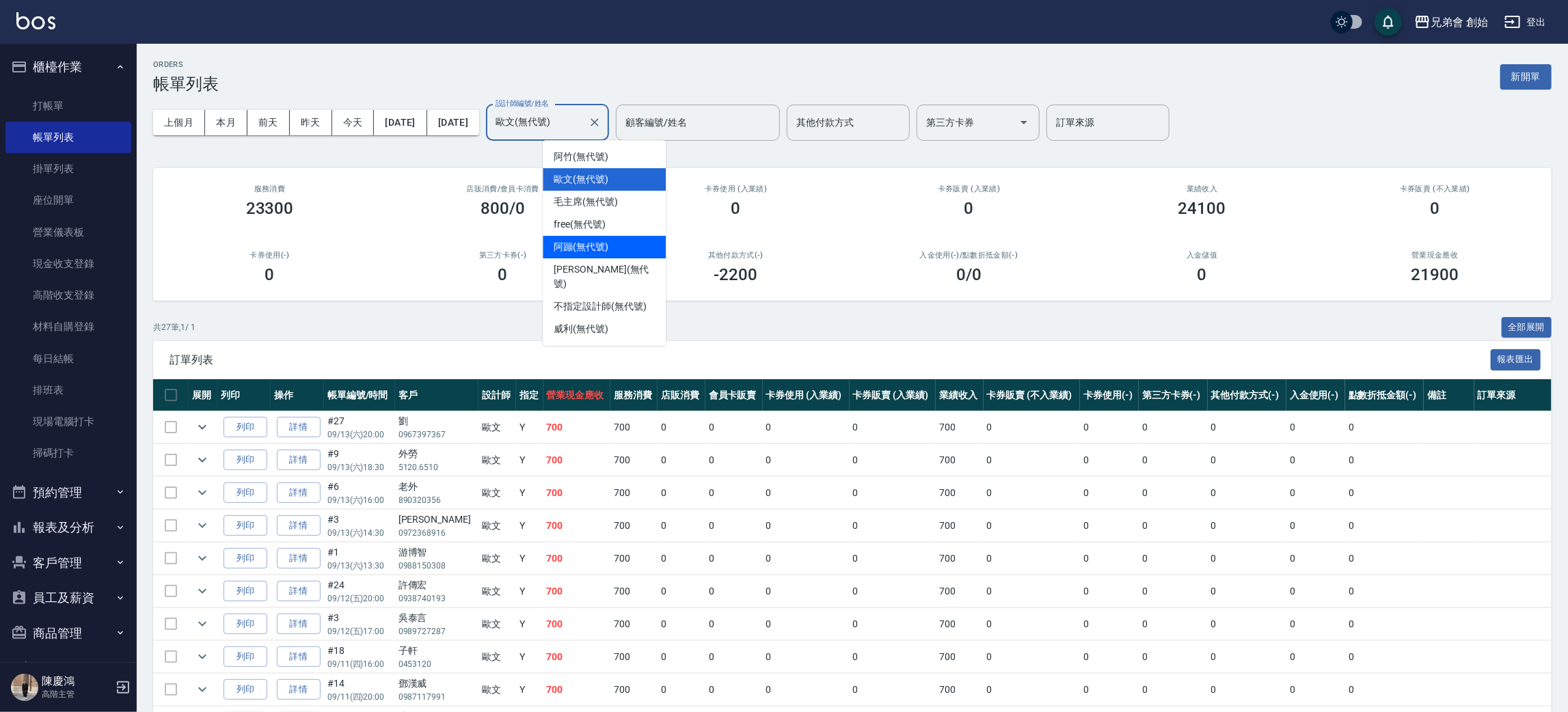
click at [632, 244] on div "阿蹦 (無代號)" at bounding box center [604, 247] width 123 height 22
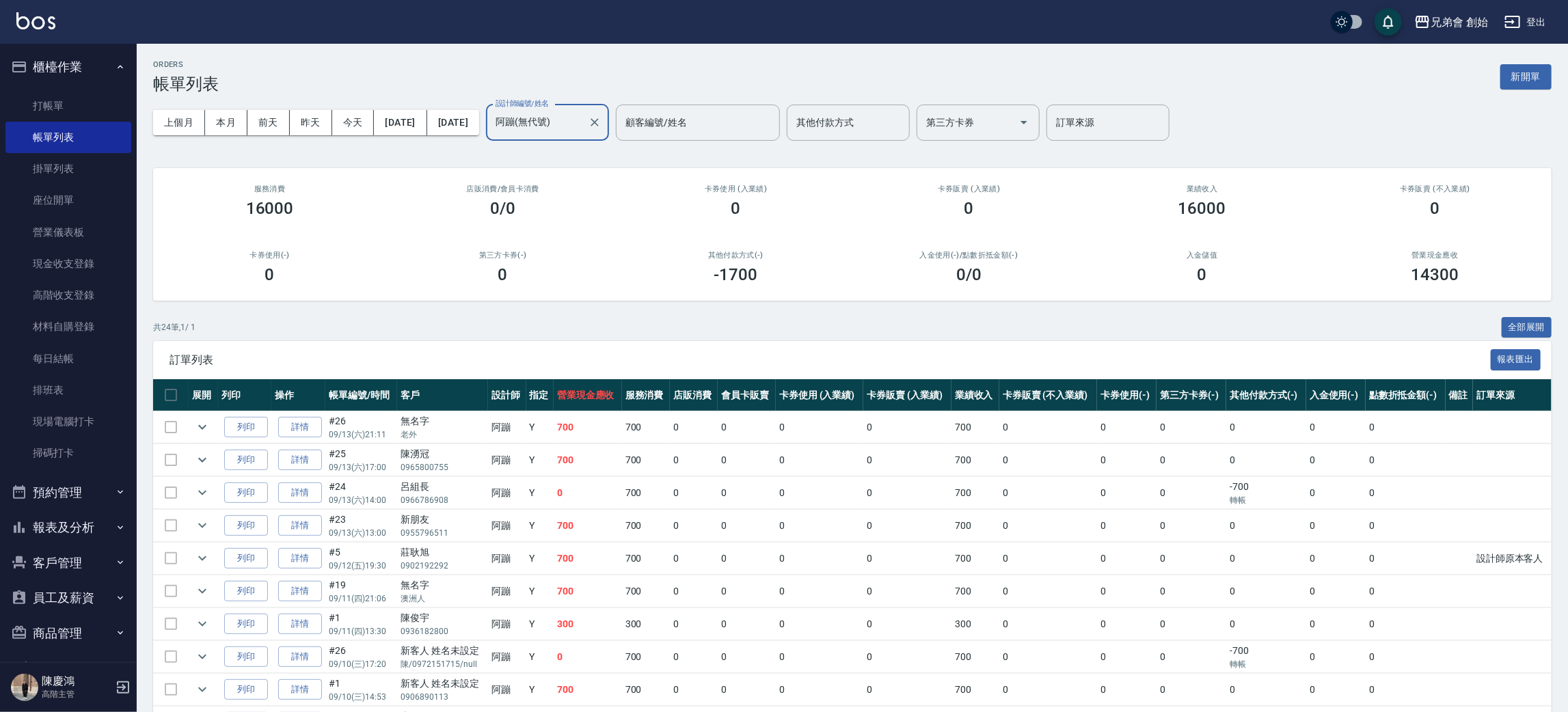
click at [582, 120] on input "阿蹦(無代號)" at bounding box center [537, 123] width 90 height 24
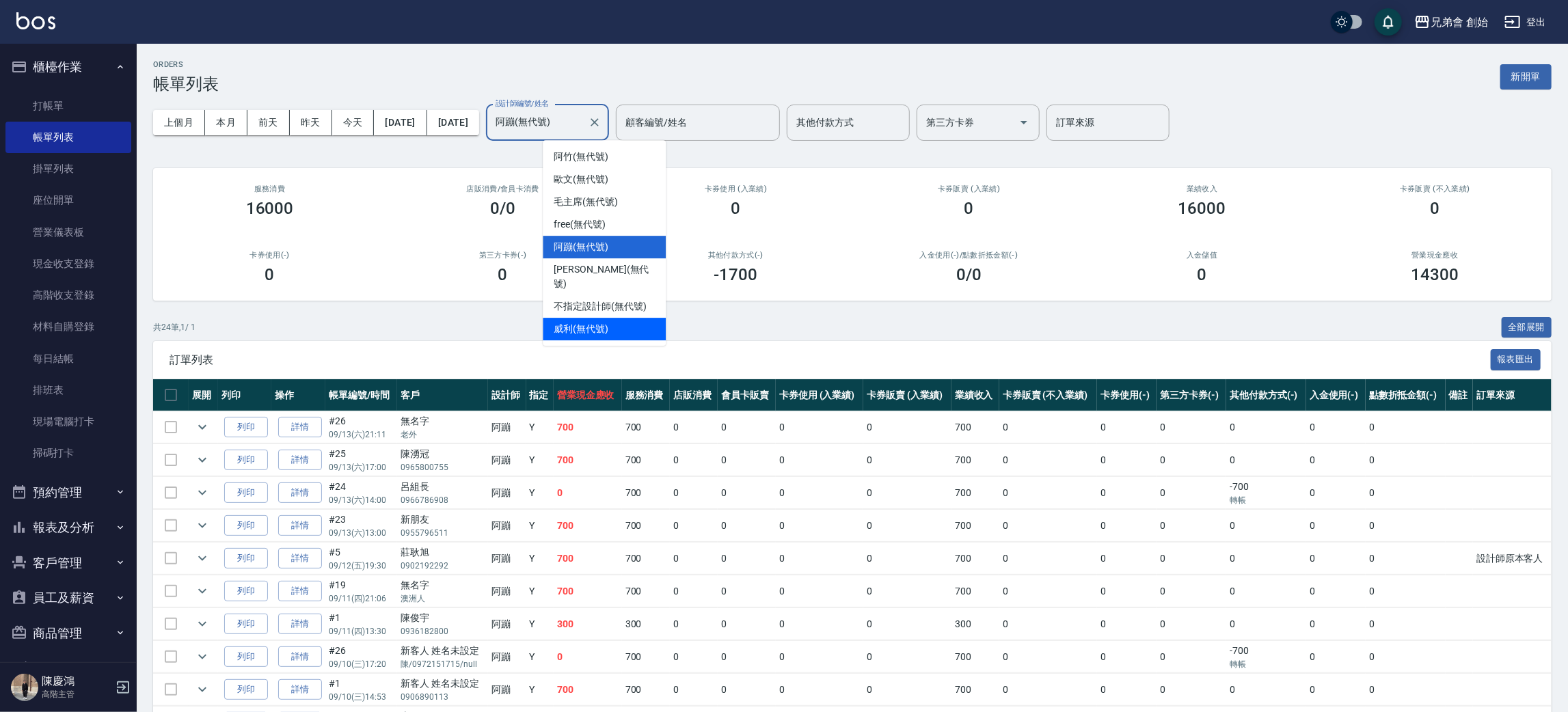
click at [638, 318] on div "威利 (無代號)" at bounding box center [604, 329] width 123 height 22
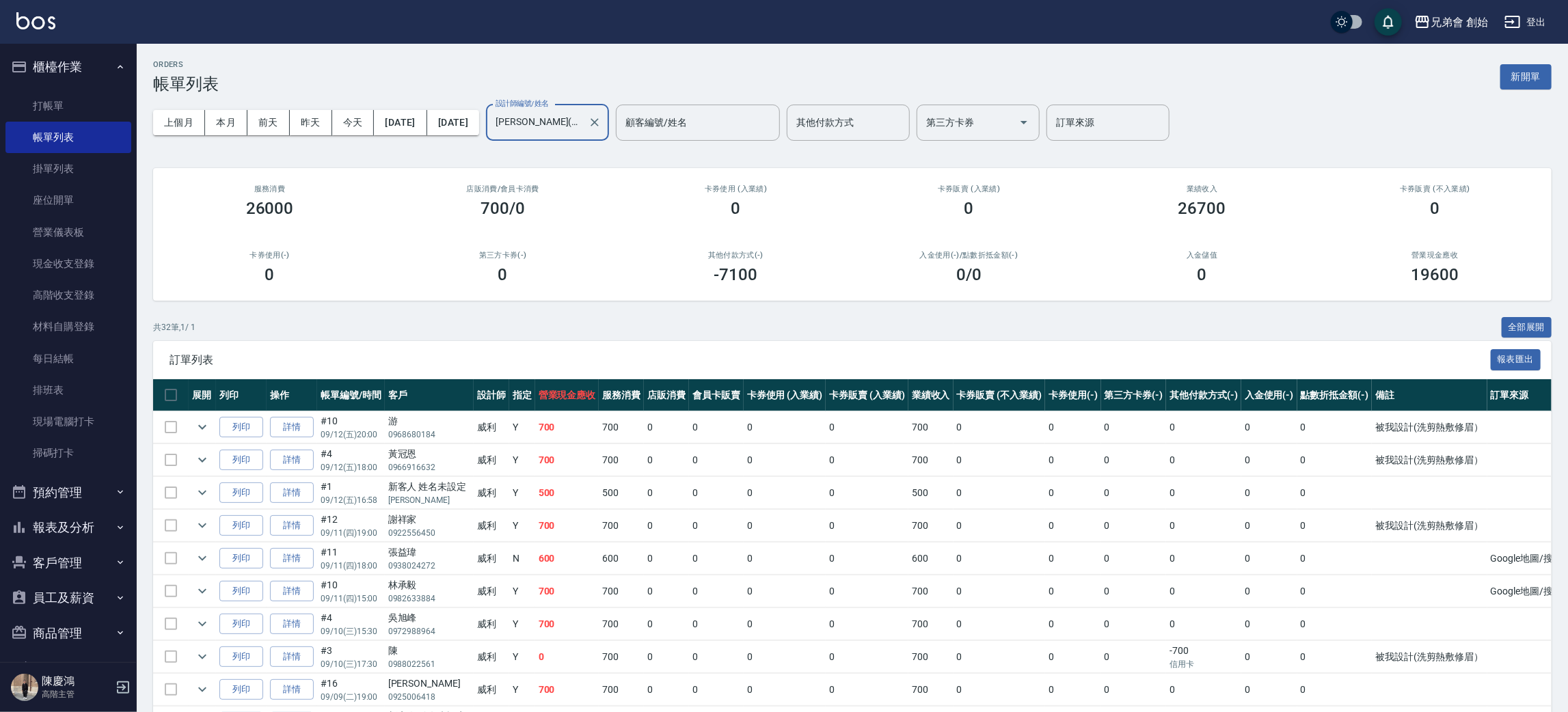
click at [582, 129] on input "威利(無代號)" at bounding box center [537, 123] width 90 height 24
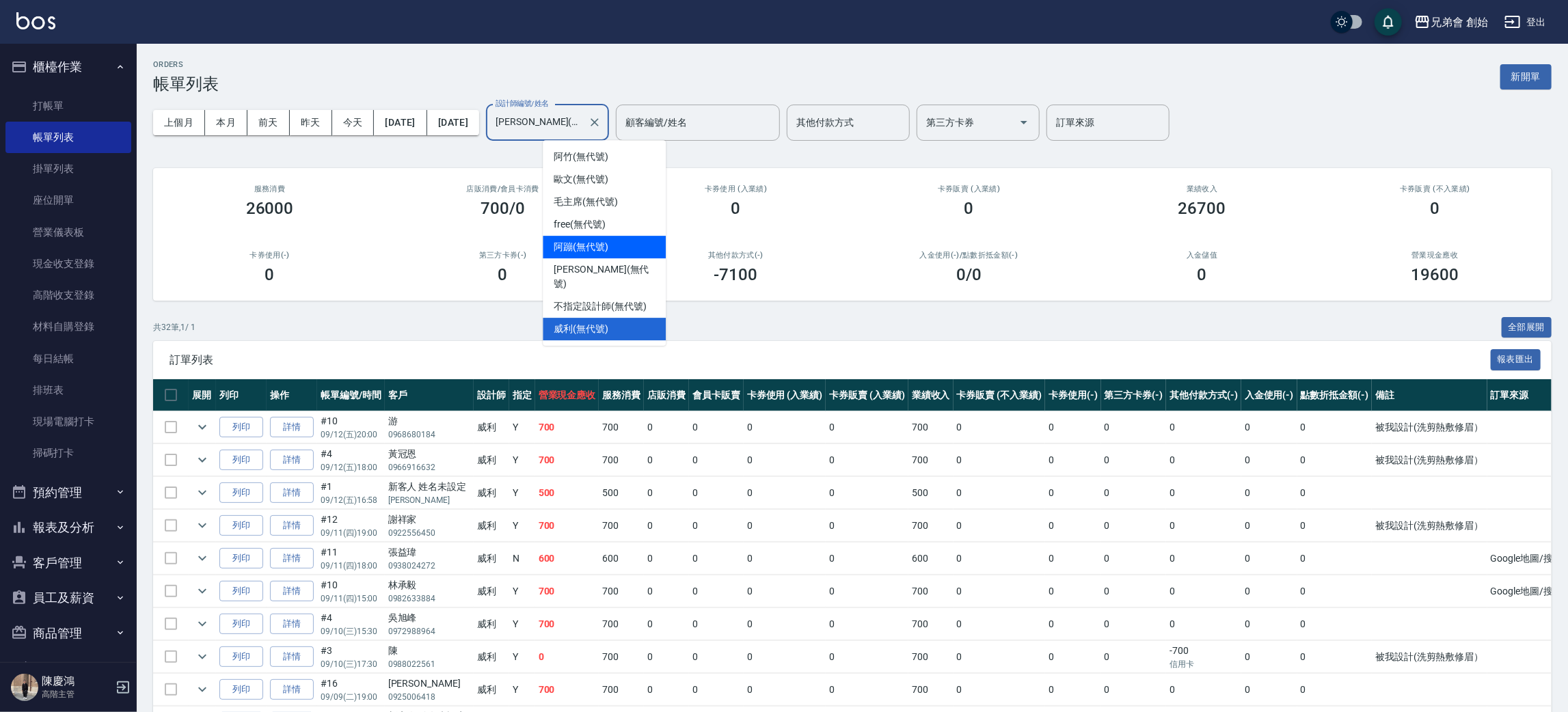
click at [629, 237] on div "阿蹦 (無代號)" at bounding box center [604, 247] width 123 height 22
type input "阿蹦(無代號)"
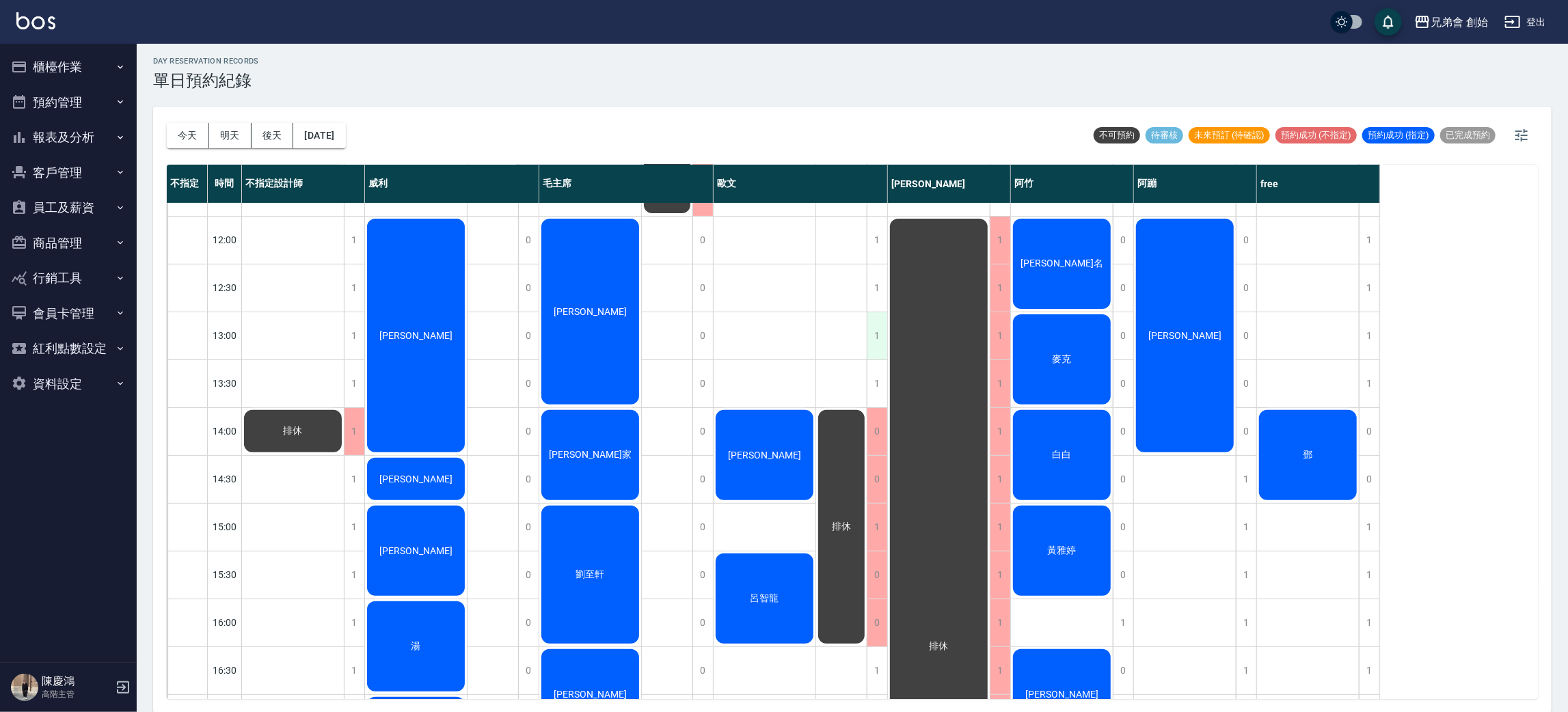
scroll to position [171, 0]
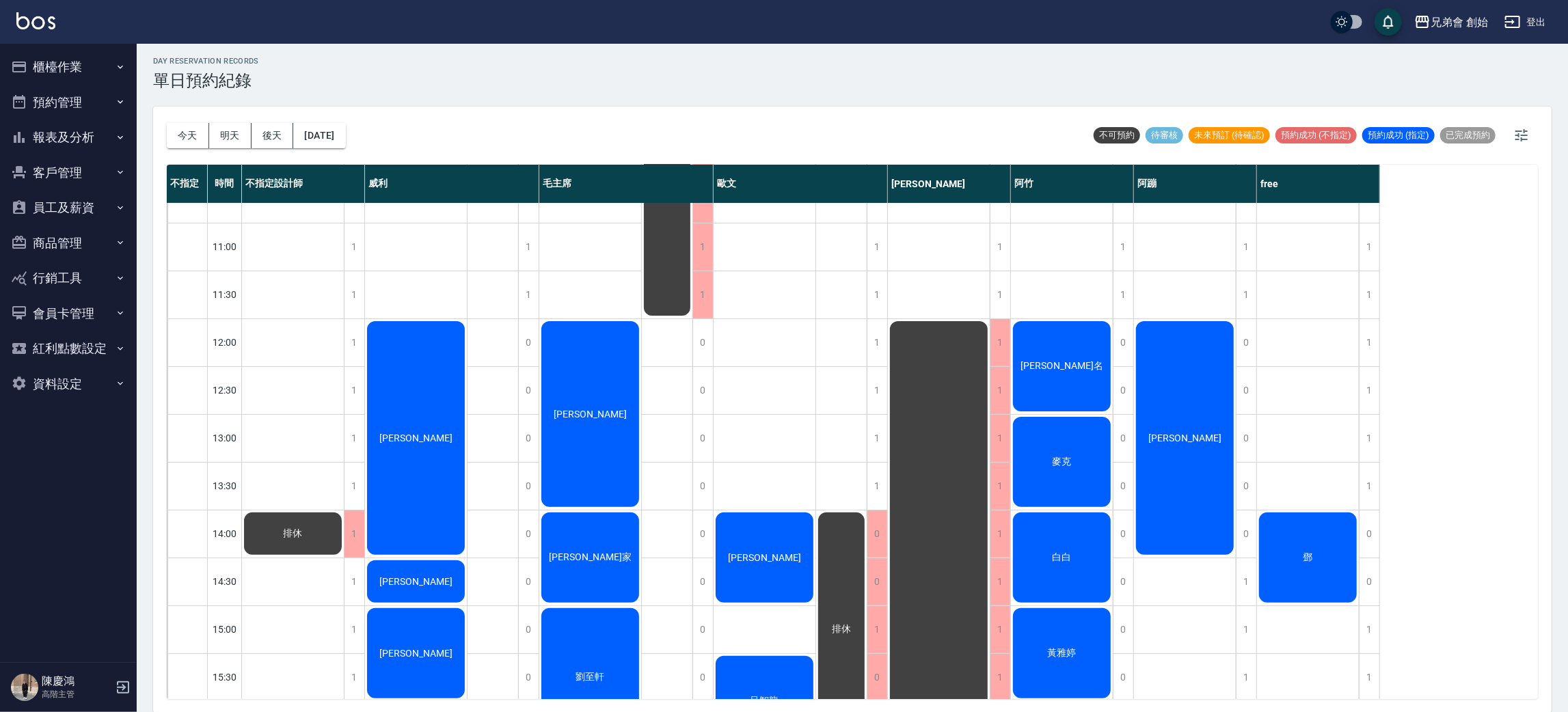
click at [171, 82] on h3 "單日預約紀錄" at bounding box center [206, 81] width 106 height 19
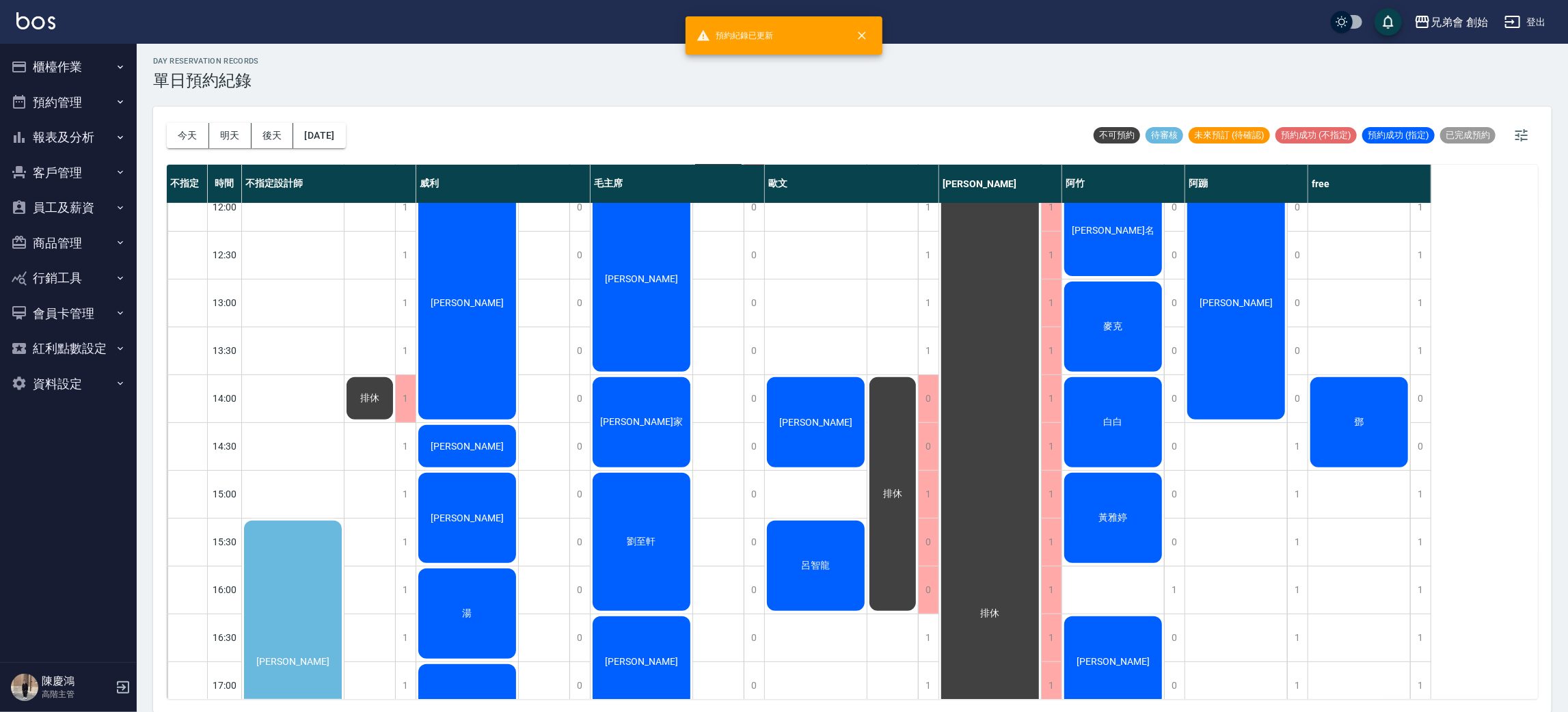
scroll to position [512, 0]
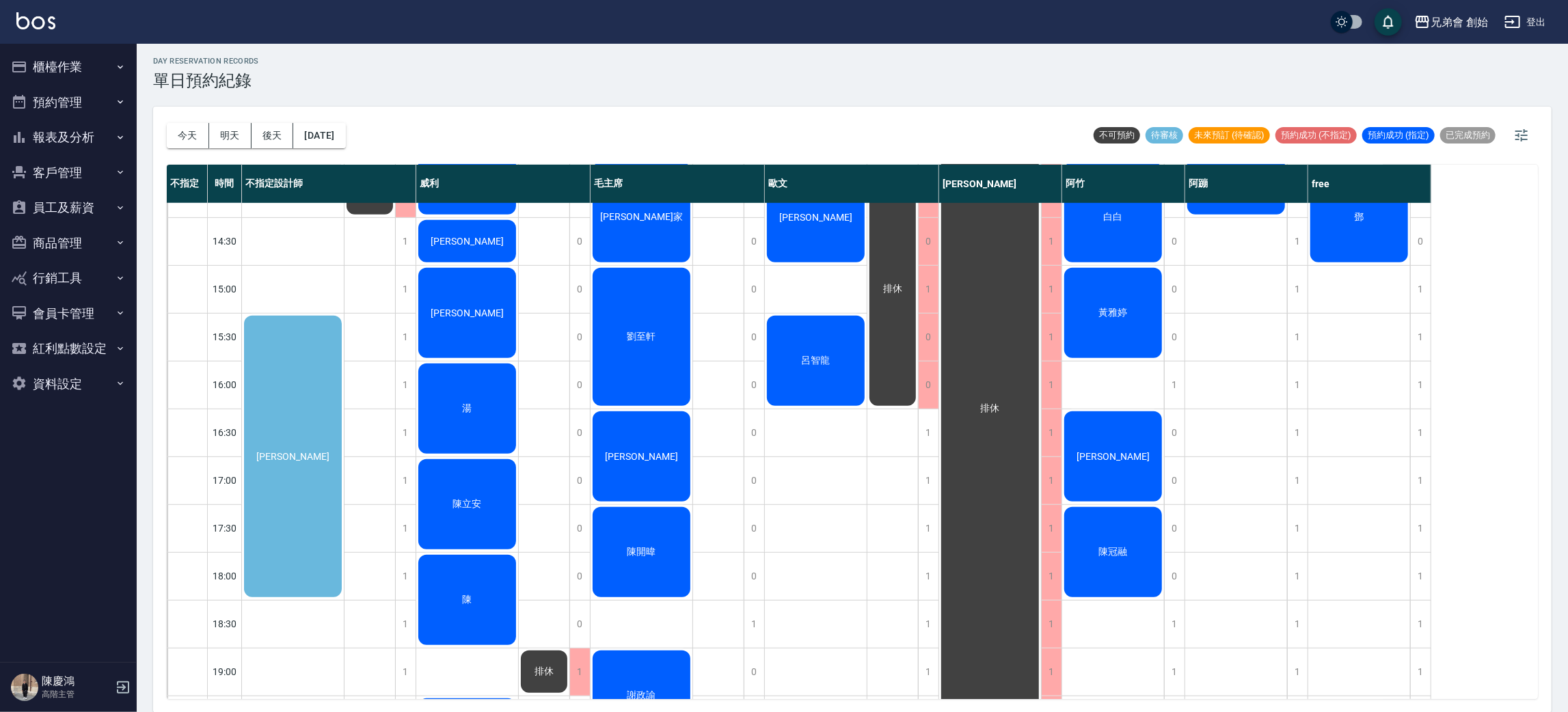
click at [319, 555] on div "唐紫雁" at bounding box center [293, 456] width 102 height 286
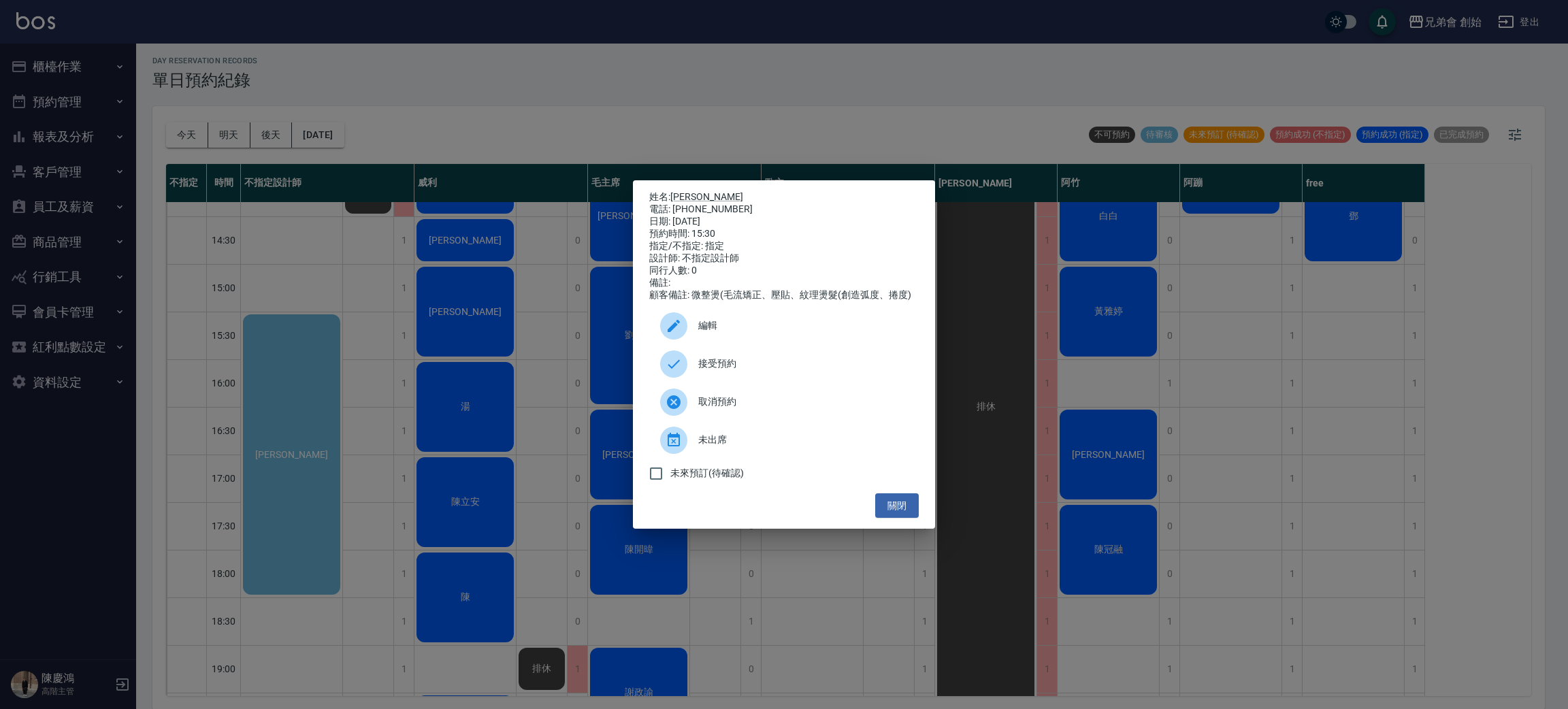
click at [534, 478] on div "姓名: 唐紫雁 電話: 0966265544 日期: 2025/09/14 預約時間: 15:30 指定/不指定: 指定 設計師: 不指定設計師 同行人數: …" at bounding box center [784, 354] width 1568 height 709
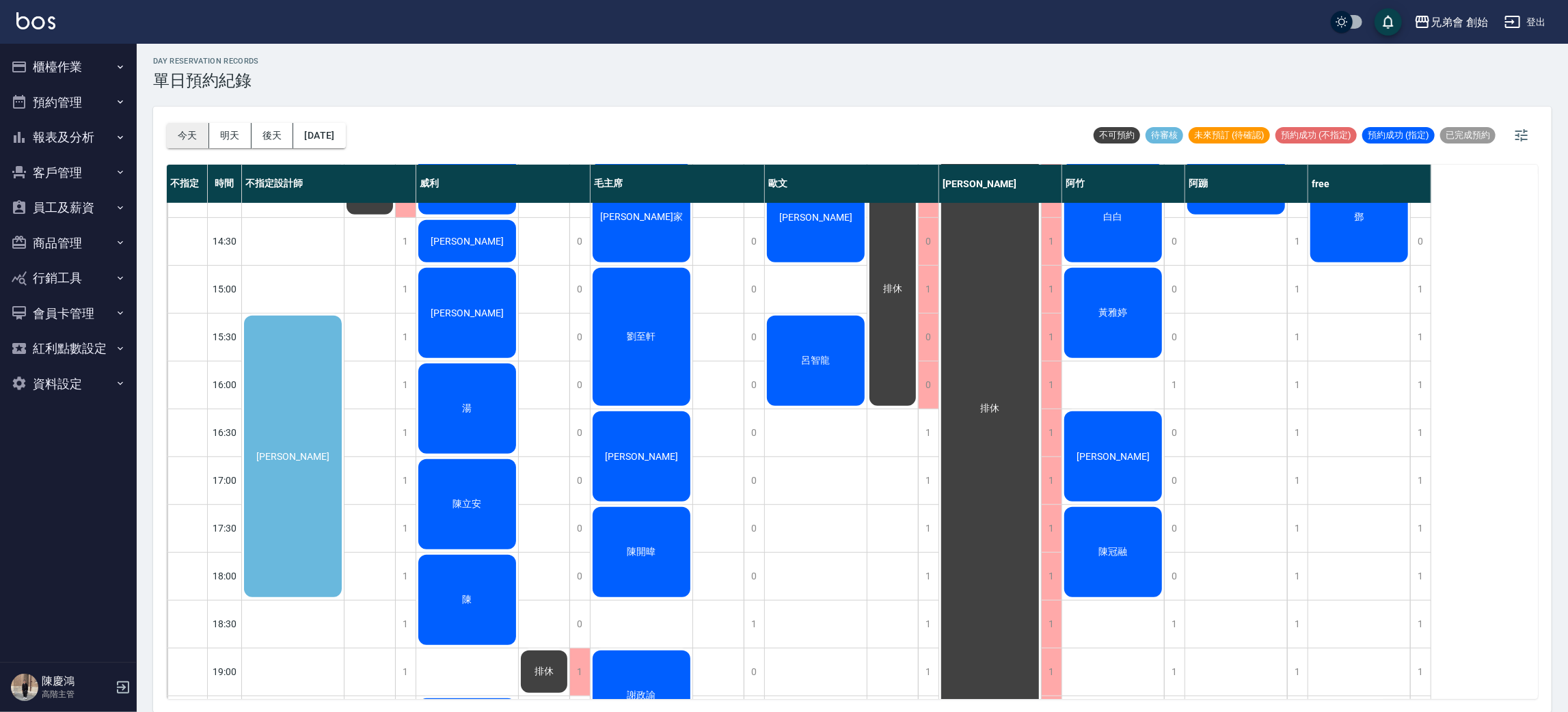
click at [198, 142] on button "今天" at bounding box center [188, 136] width 42 height 25
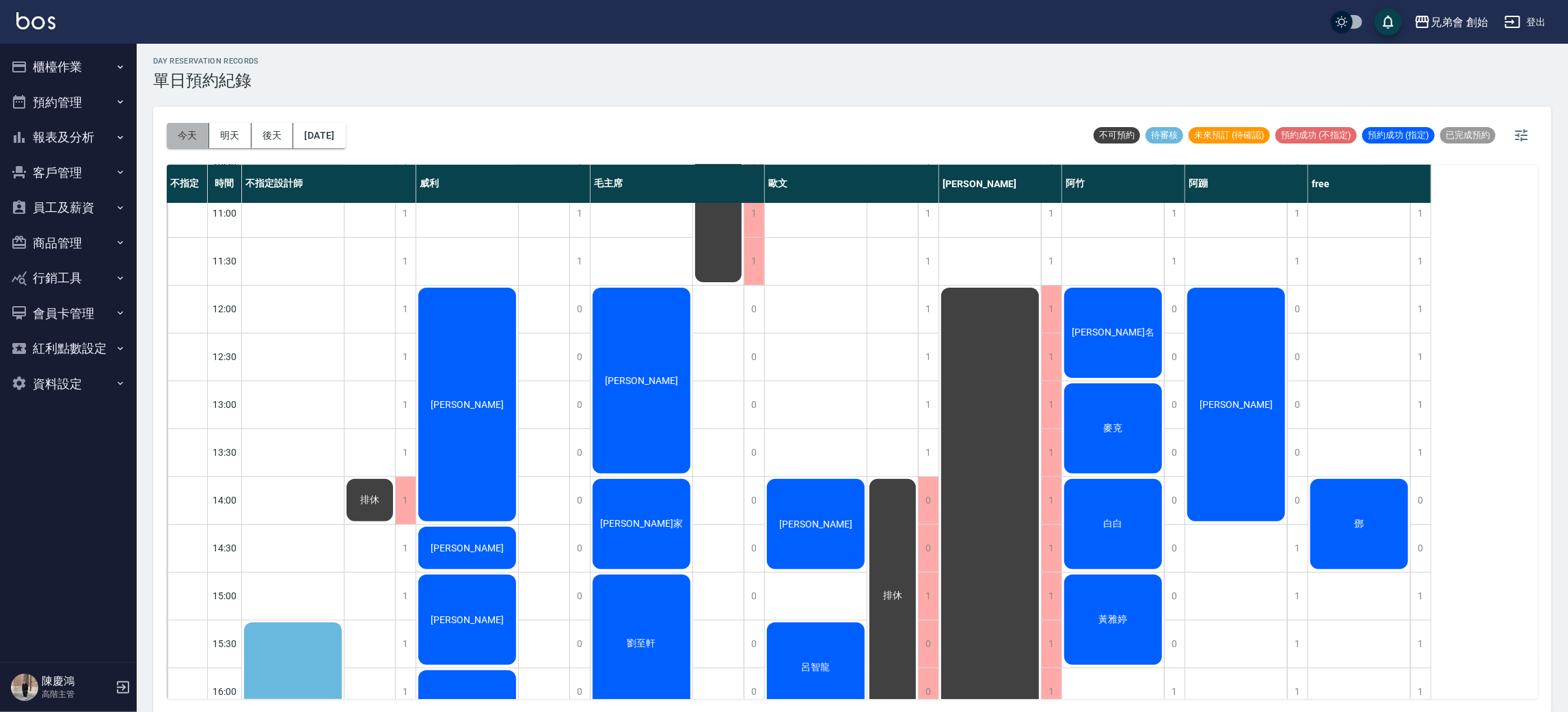
click at [186, 126] on button "今天" at bounding box center [188, 136] width 42 height 25
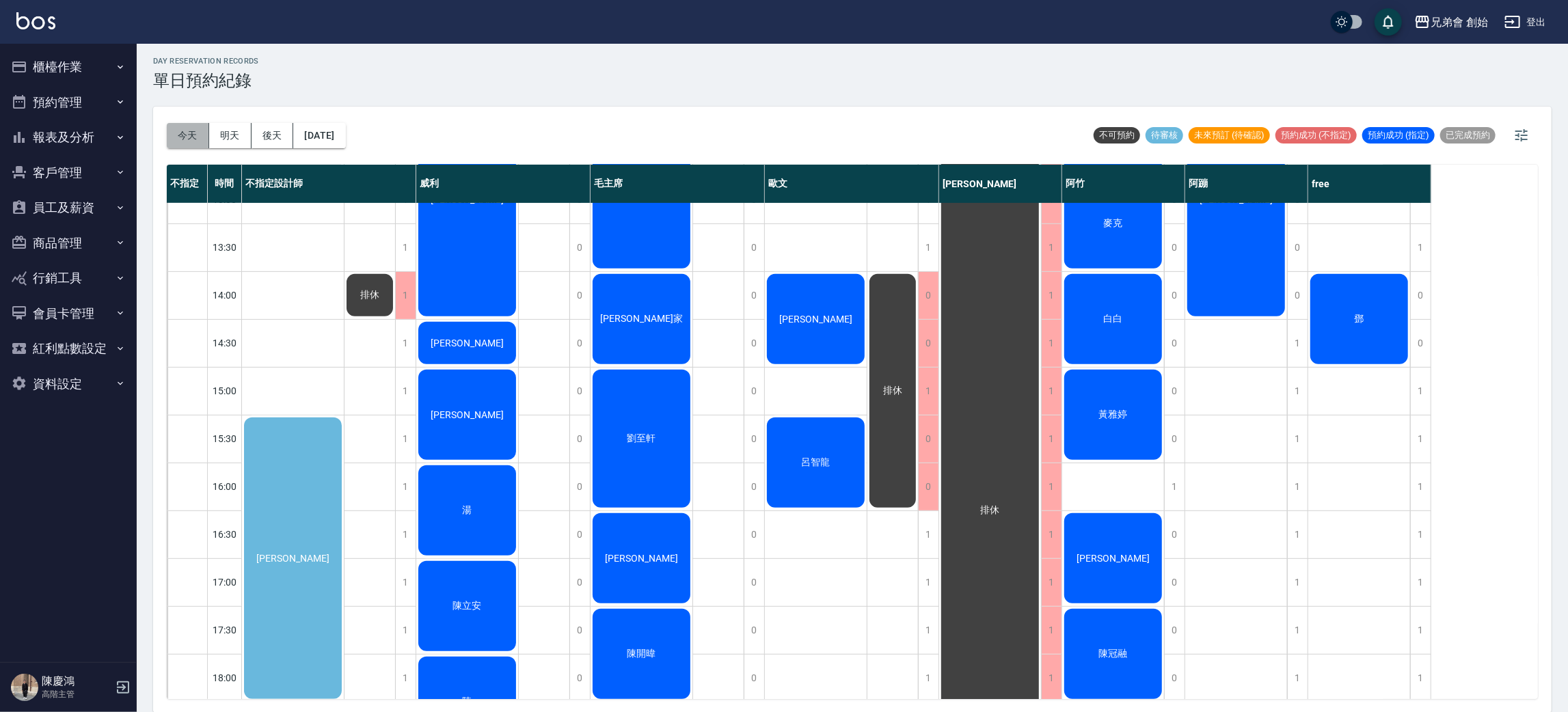
drag, startPoint x: 193, startPoint y: 122, endPoint x: 251, endPoint y: 163, distance: 71.0
click at [195, 123] on button "今天" at bounding box center [188, 136] width 42 height 25
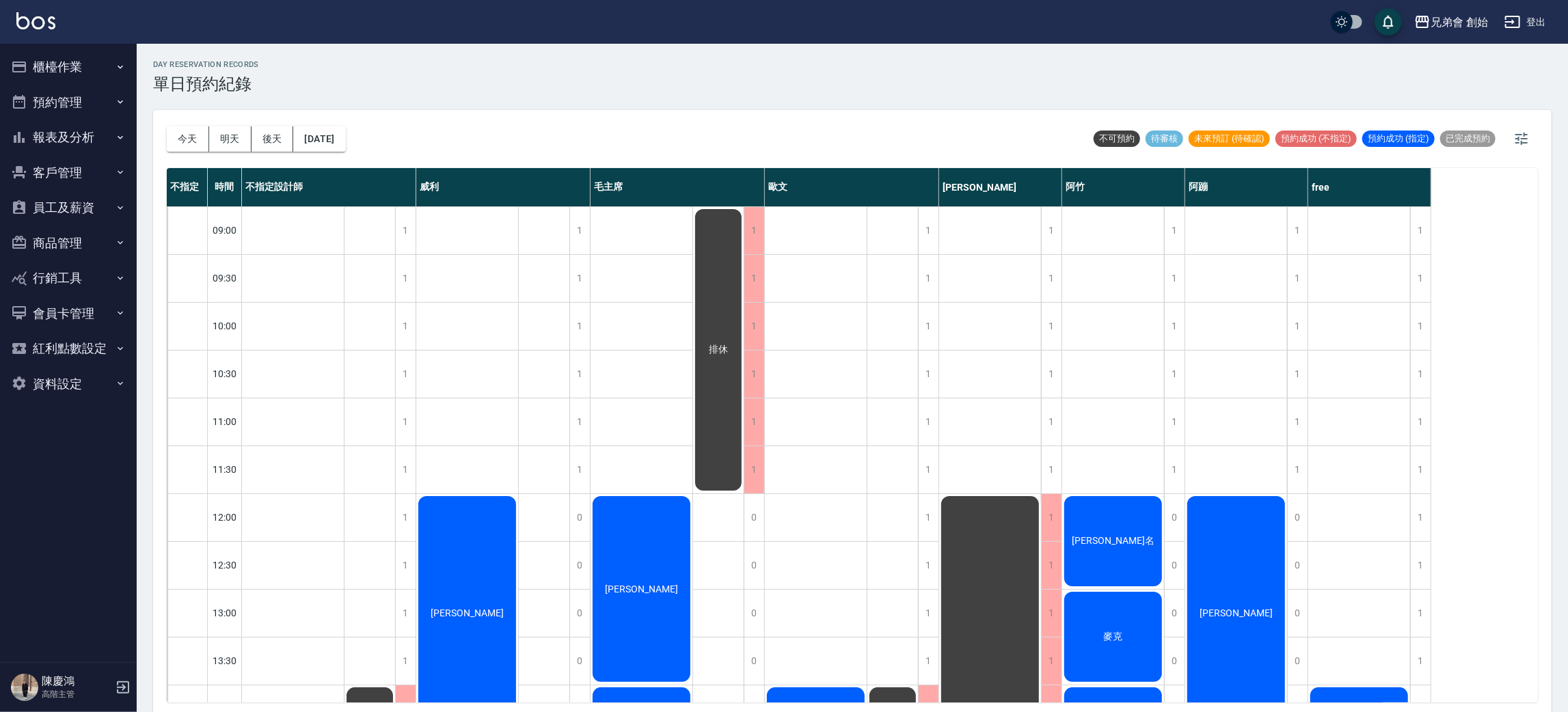
scroll to position [103, 0]
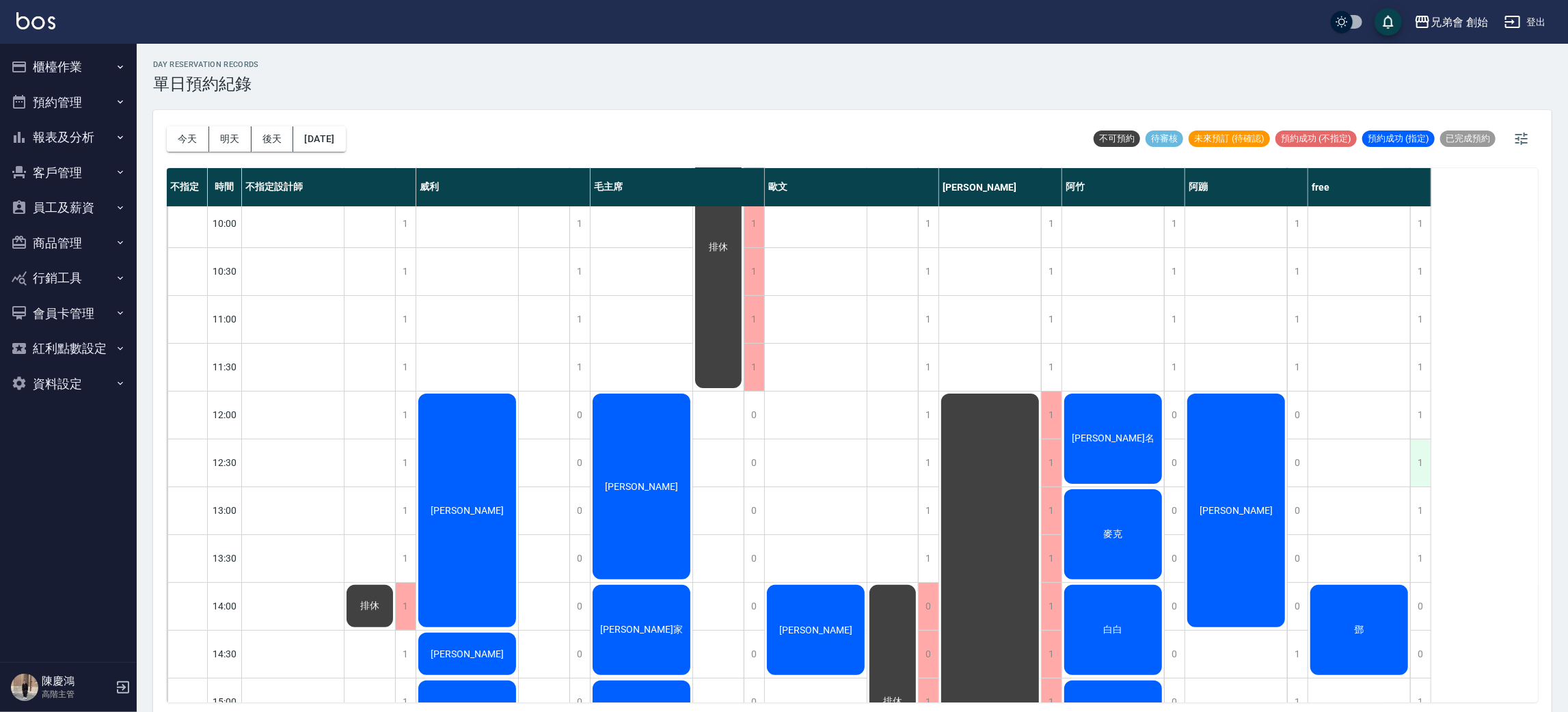
click at [1423, 462] on div "1" at bounding box center [1420, 462] width 21 height 47
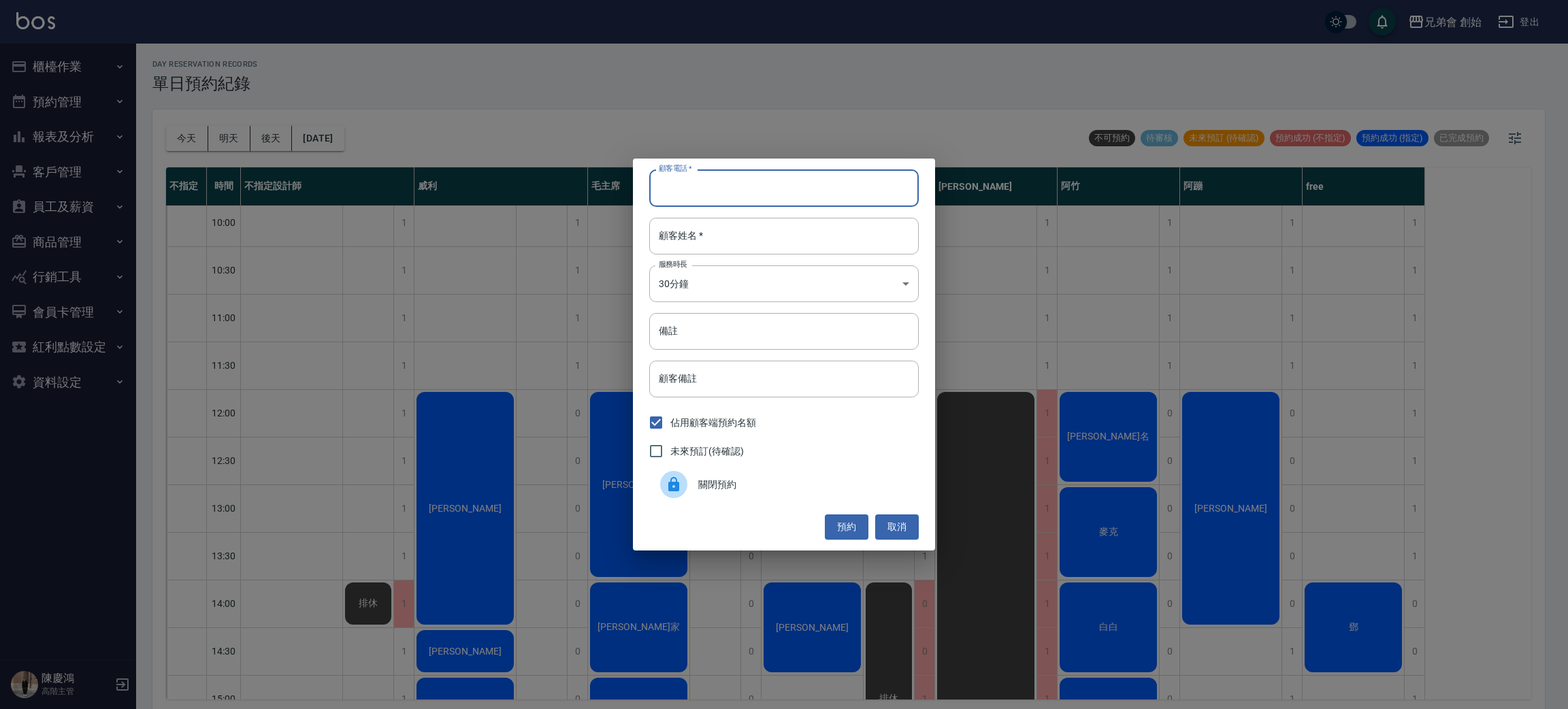
click at [775, 186] on input "顧客電話   *" at bounding box center [784, 188] width 270 height 37
type input "0932100272"
click at [689, 244] on input "顧客姓名   *" at bounding box center [784, 236] width 270 height 37
type input "詹"
click at [779, 290] on body "兄弟會 創始 登出 櫃檯作業 打帳單 帳單列表 掛單列表 座位開單 營業儀表板 現金收支登錄 高階收支登錄 材料自購登錄 每日結帳 排班表 現場電腦打卡 掃碼…" at bounding box center [784, 356] width 1568 height 713
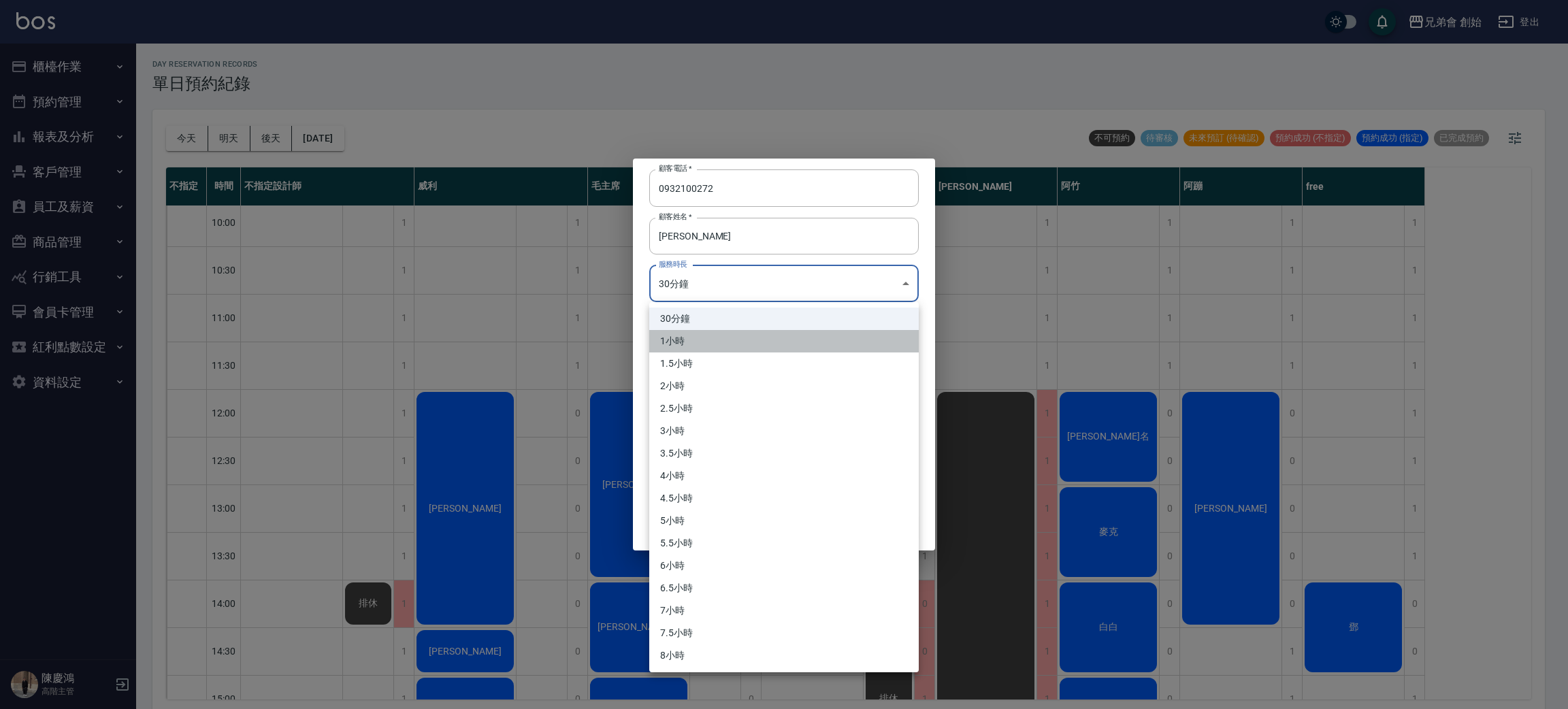
click at [748, 333] on li "1小時" at bounding box center [784, 342] width 270 height 22
type input "2"
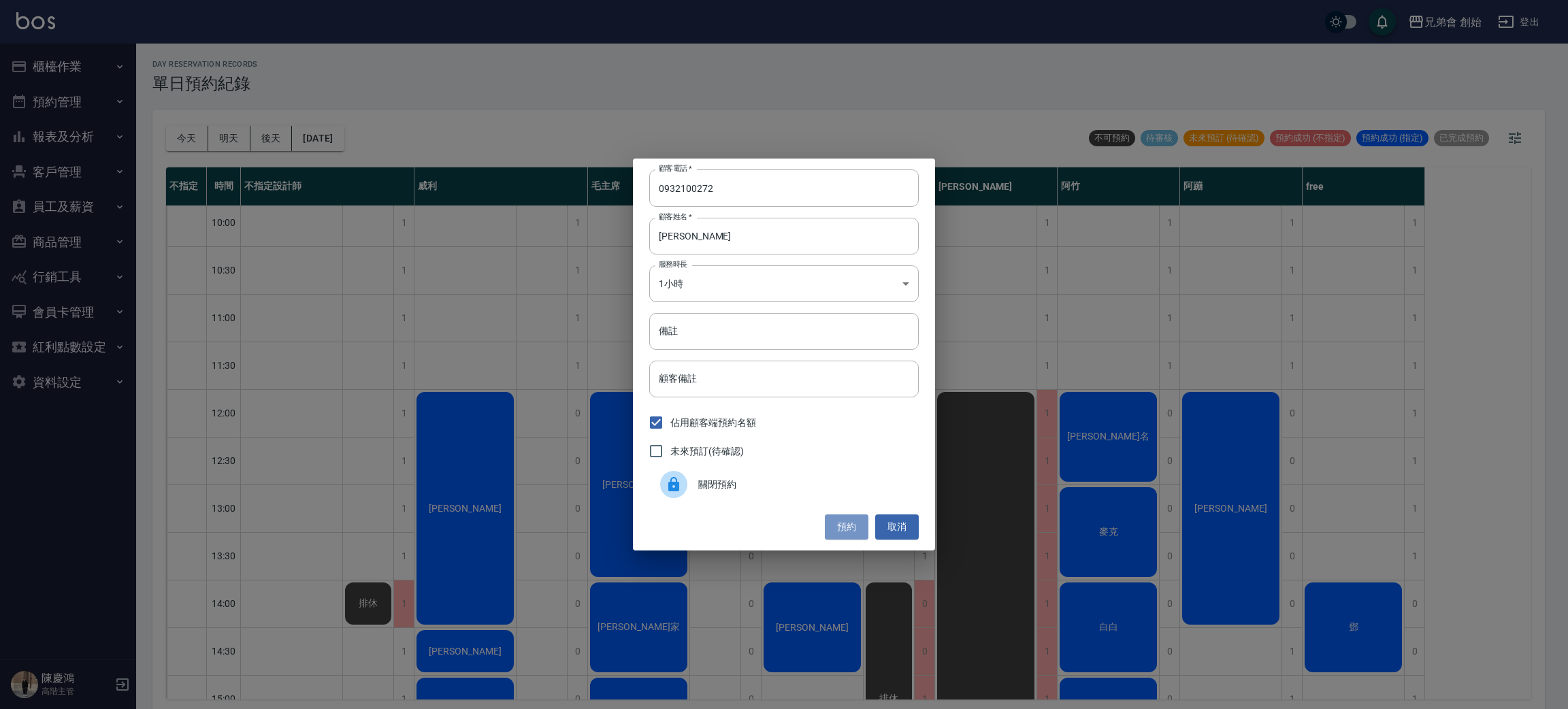
click at [848, 529] on button "預約" at bounding box center [846, 527] width 44 height 25
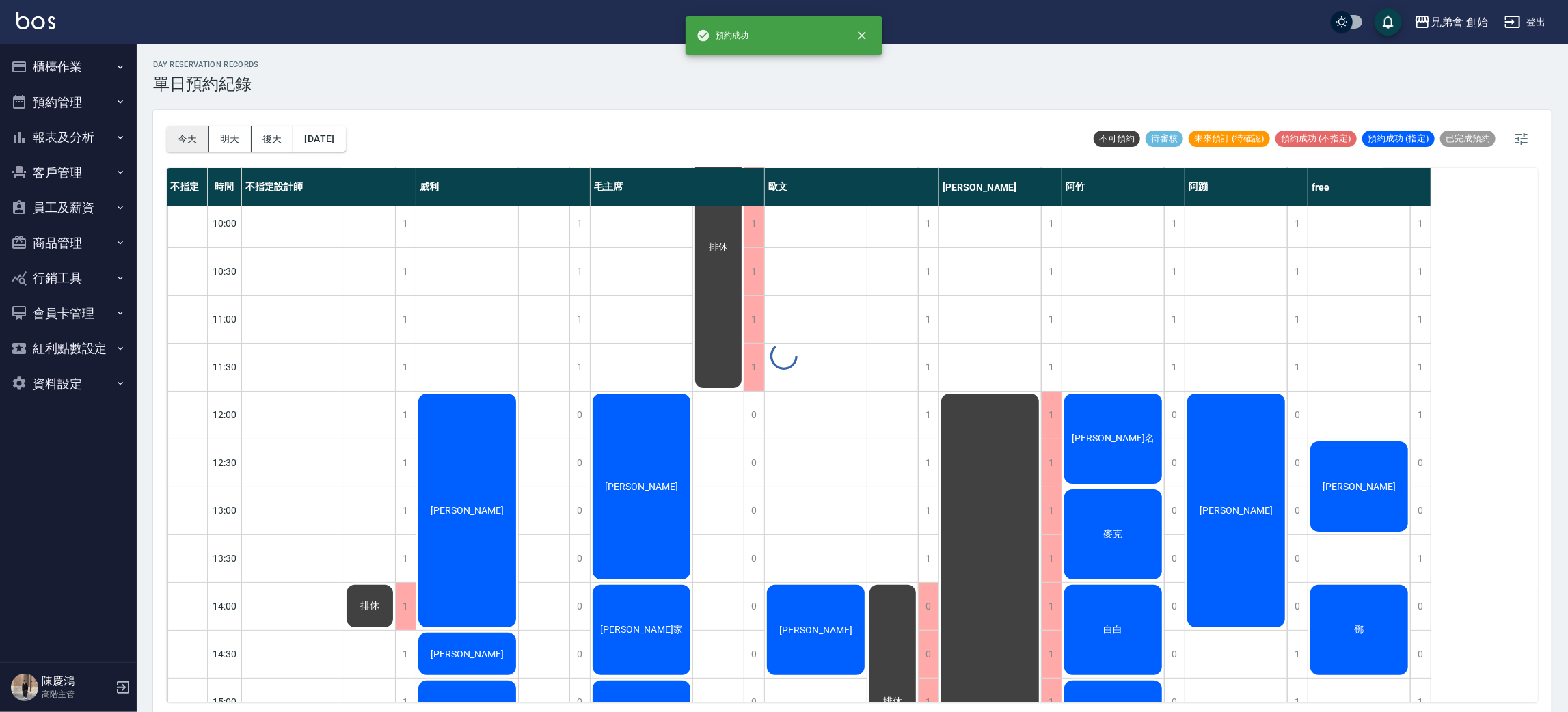
click at [200, 136] on div "day Reservation records 單日預約紀錄 今天 明天 後天 2025/09/14 不可預約 待審核 未來預訂 (待確認) 預約成功 (不指…" at bounding box center [852, 380] width 1432 height 672
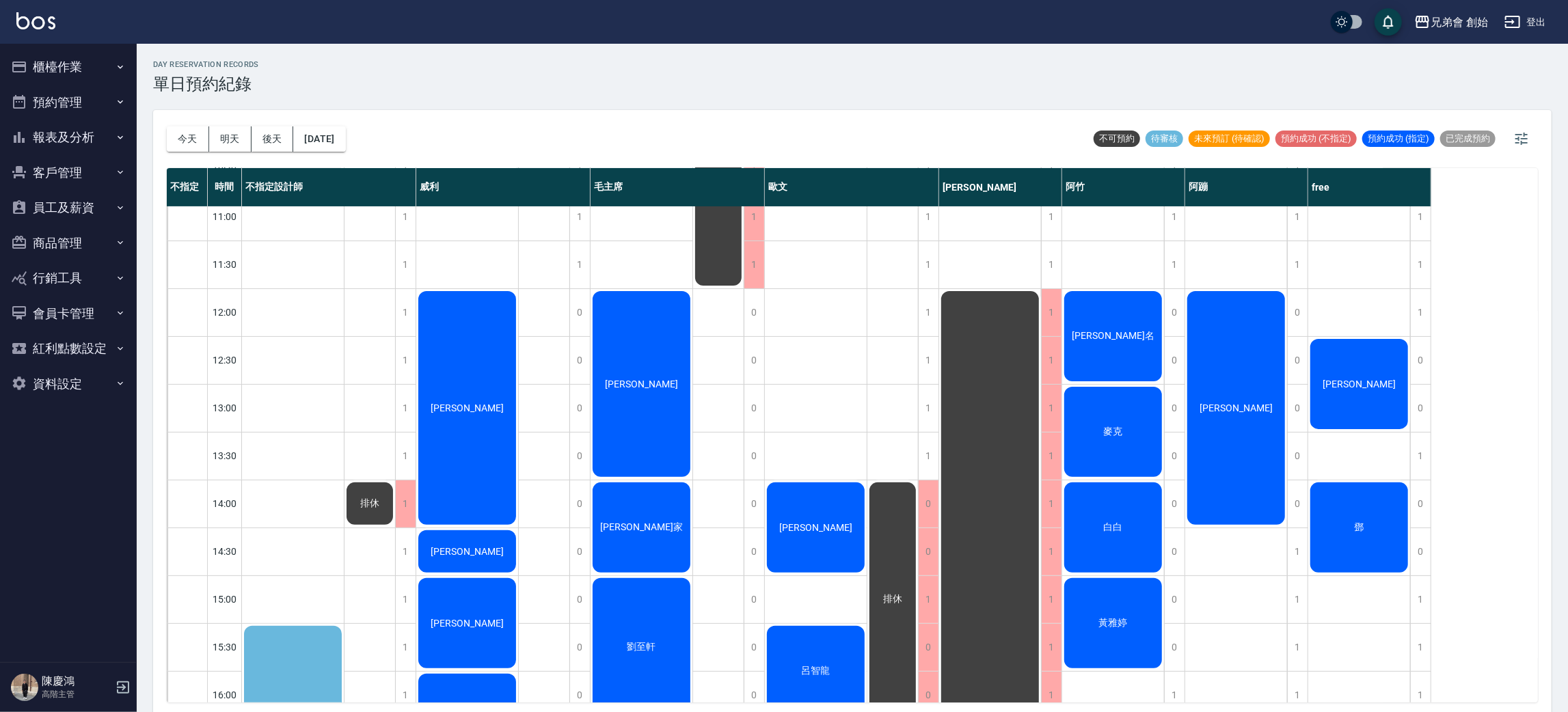
scroll to position [512, 0]
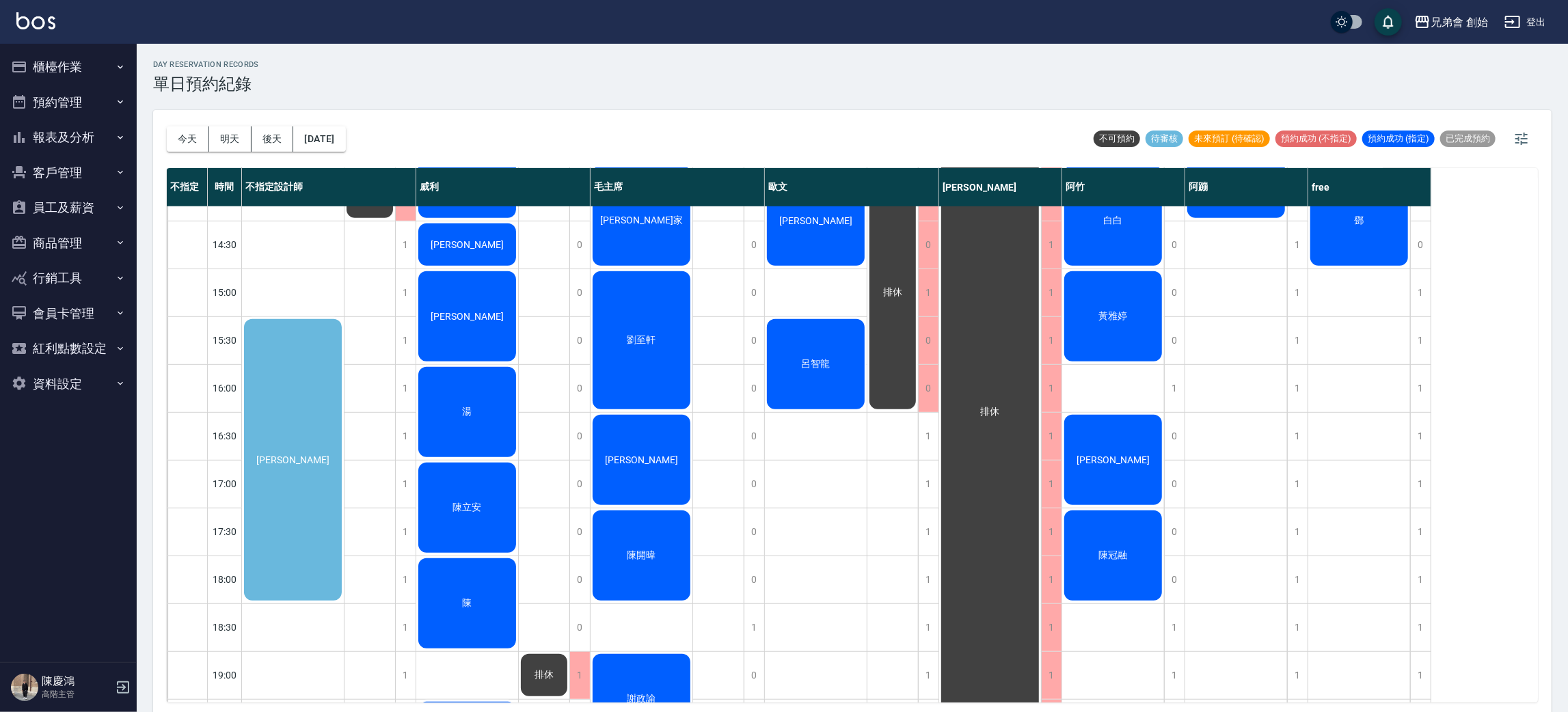
click at [323, 426] on div "唐紫雁" at bounding box center [293, 459] width 102 height 286
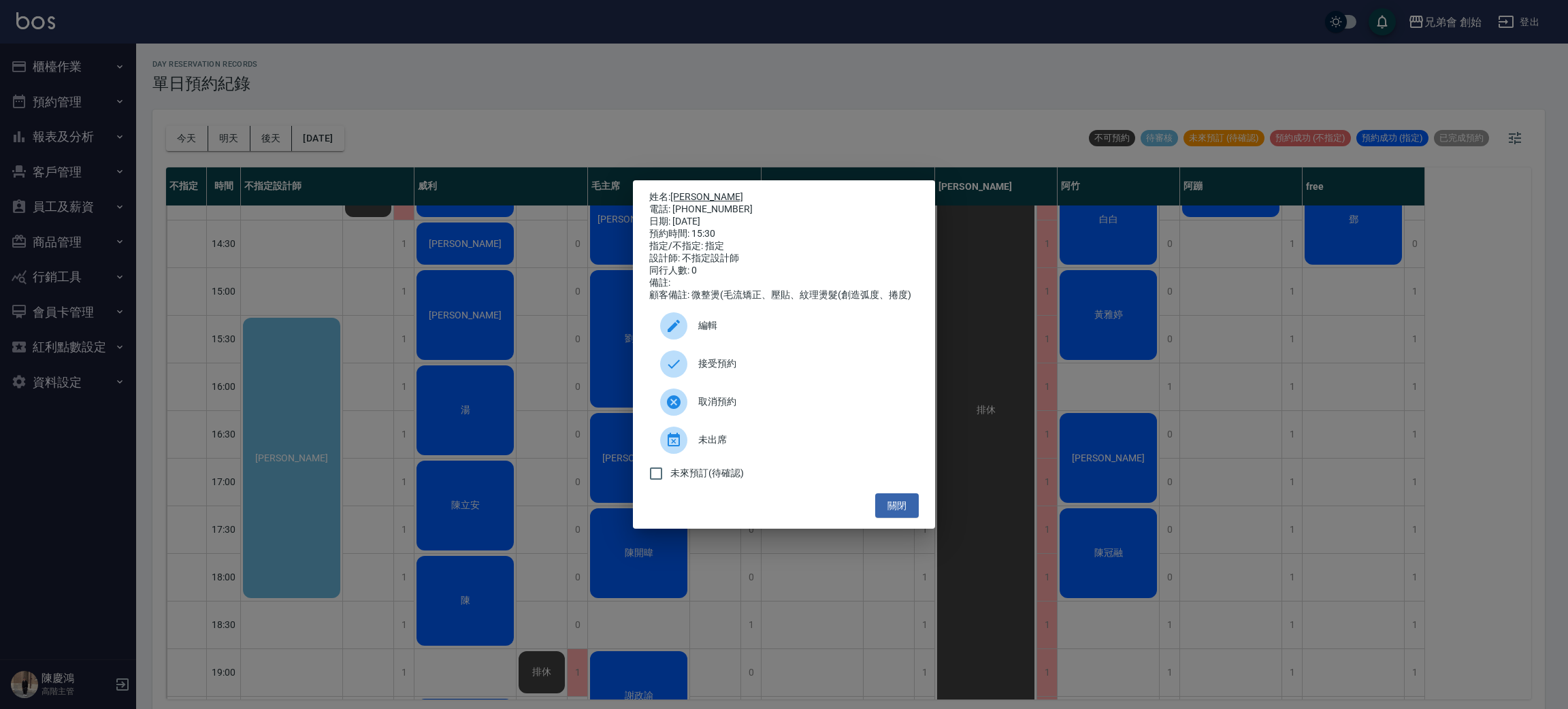
click at [685, 192] on link "唐紫雁" at bounding box center [707, 197] width 73 height 11
click at [434, 154] on div "姓名: 唐紫雁 電話: 0966265544 日期: 2025/09/14 預約時間: 15:30 指定/不指定: 指定 設計師: 不指定設計師 同行人數: …" at bounding box center [784, 354] width 1568 height 709
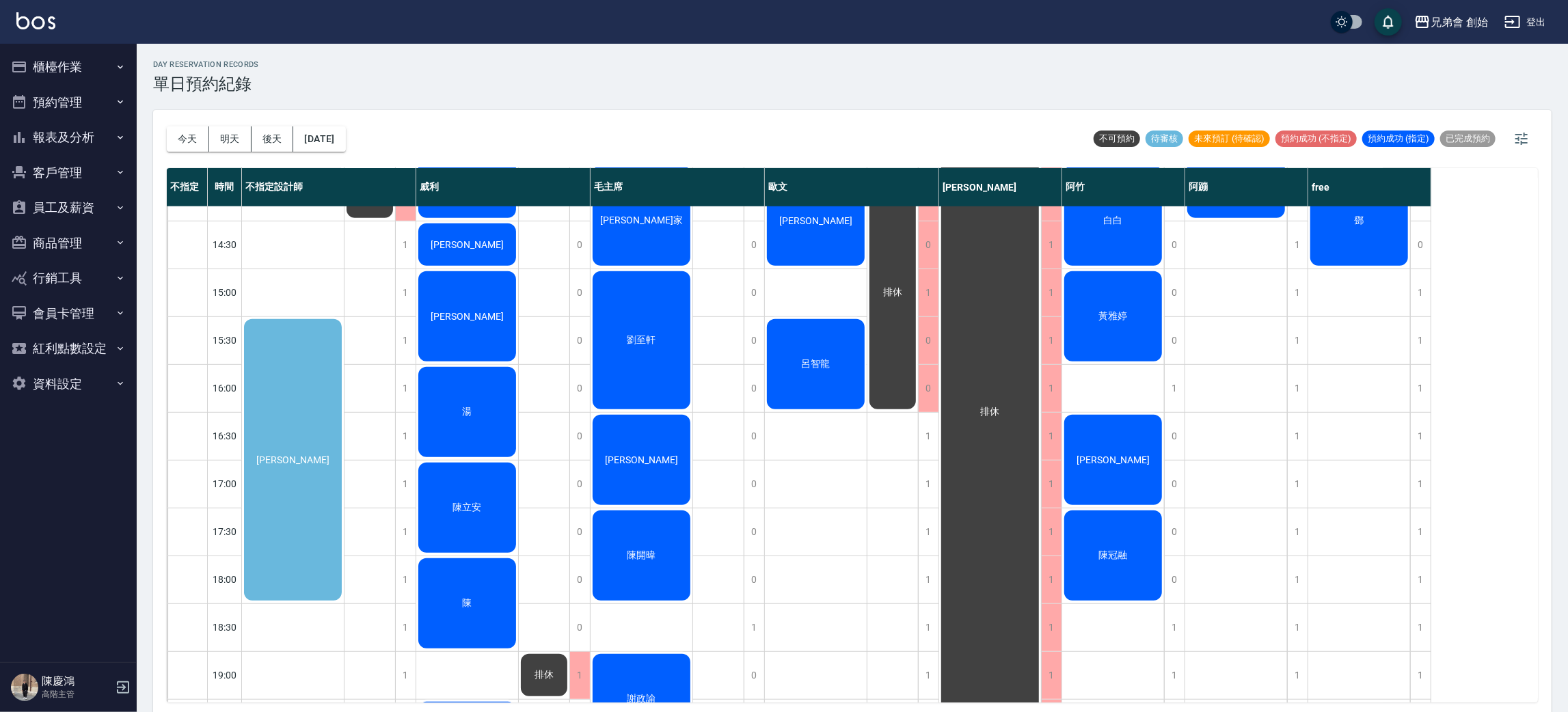
scroll to position [103, 0]
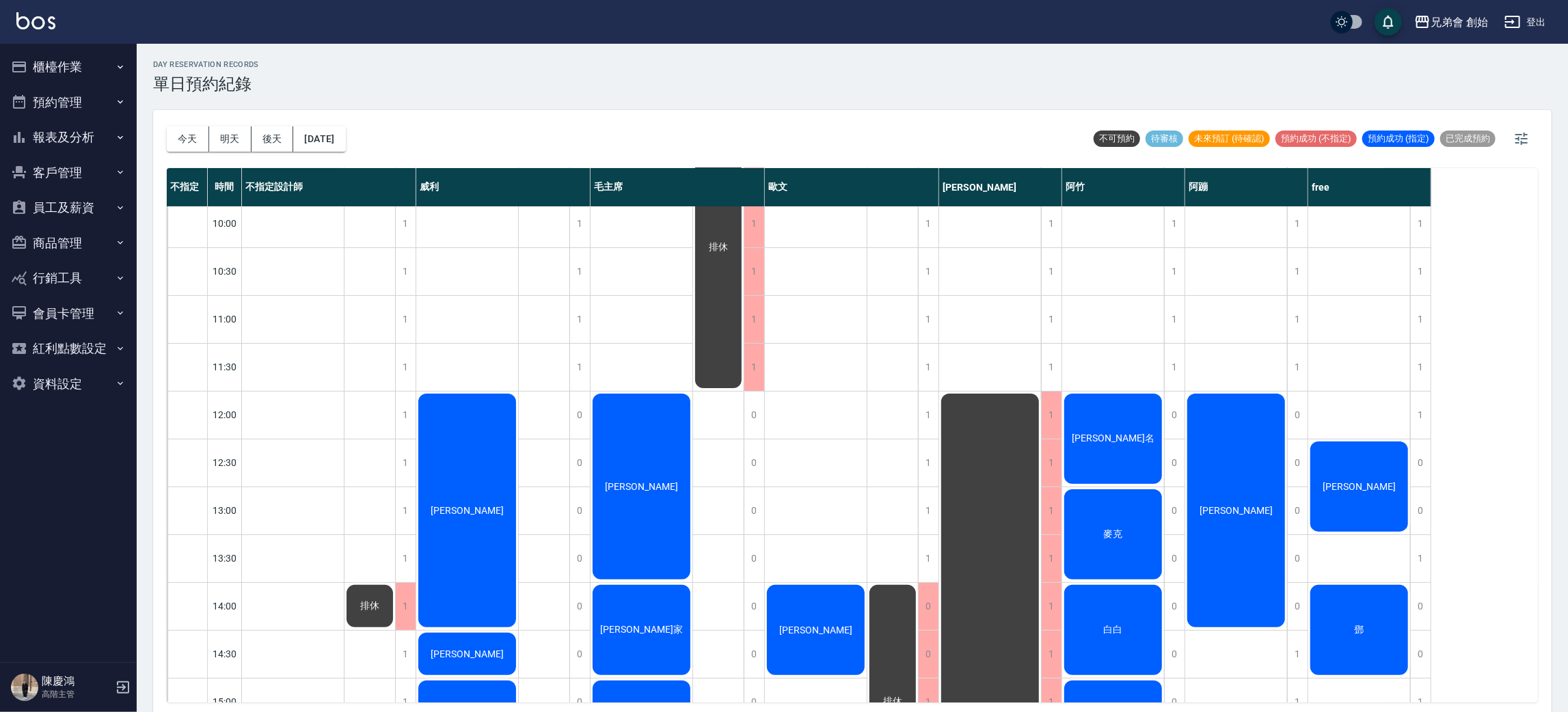
click at [1215, 461] on div "彭皓瑜" at bounding box center [1236, 510] width 102 height 238
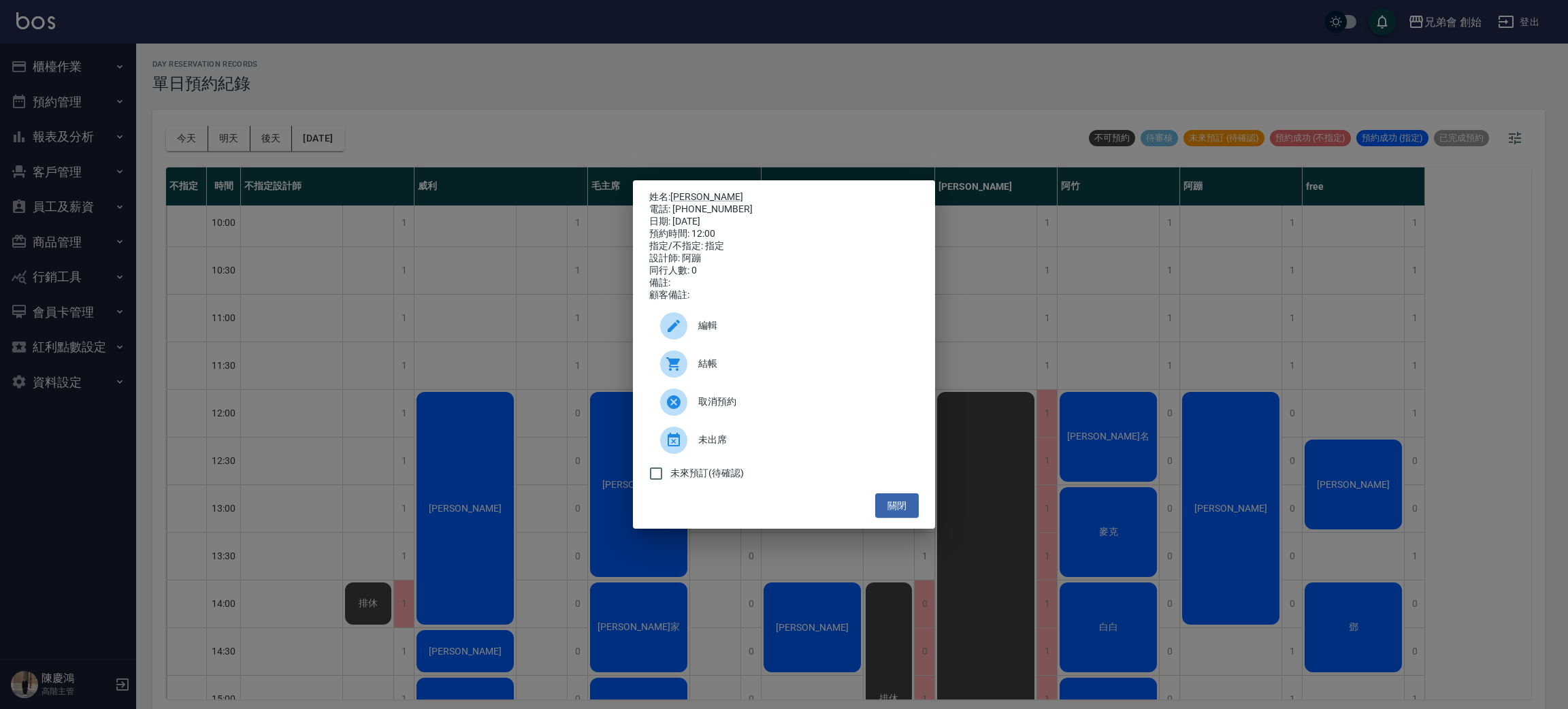
click at [1189, 377] on div "姓名: 彭皓瑜 電話: 0970624763 日期: 2025/09/14 預約時間: 12:00 指定/不指定: 指定 設計師: 阿蹦 同行人數: 0 備註…" at bounding box center [784, 354] width 1568 height 709
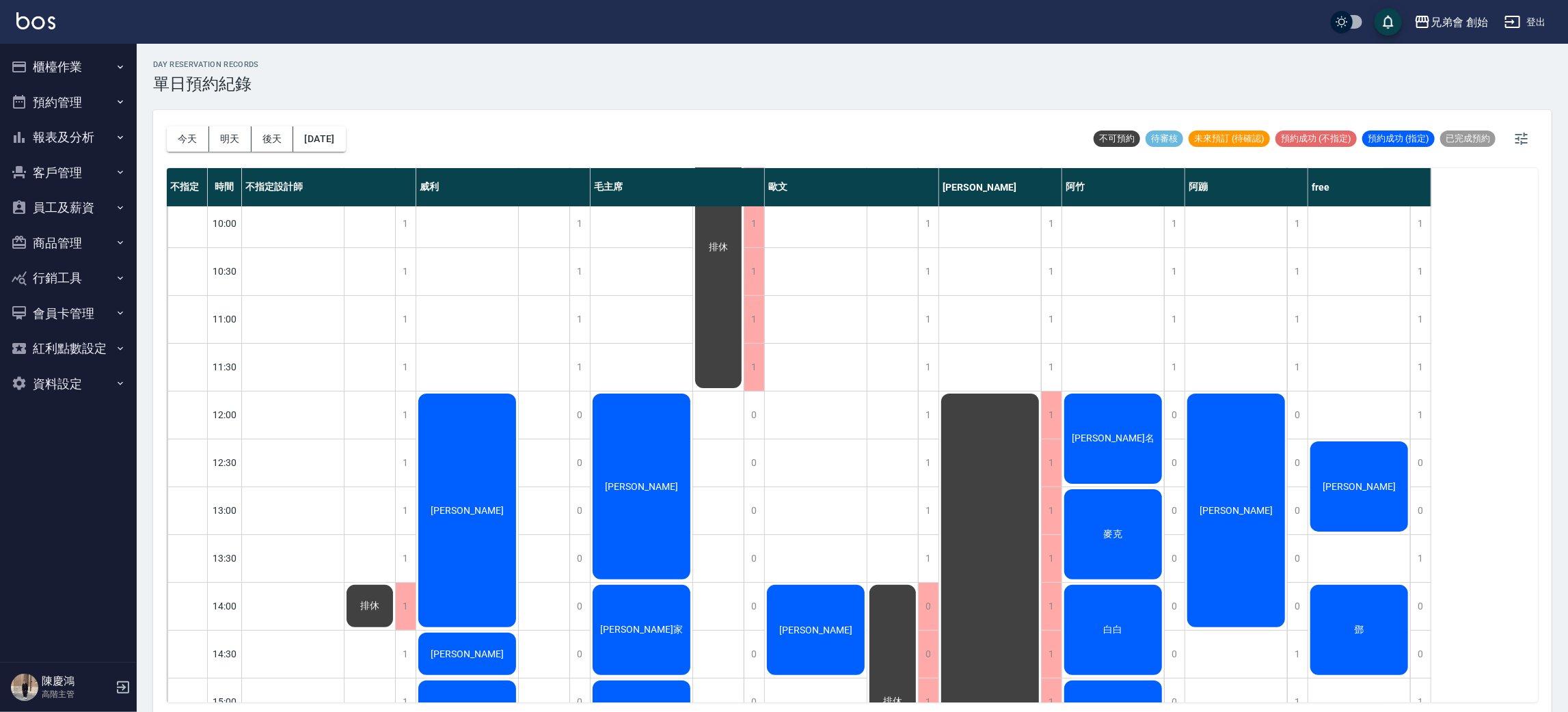
scroll to position [512, 0]
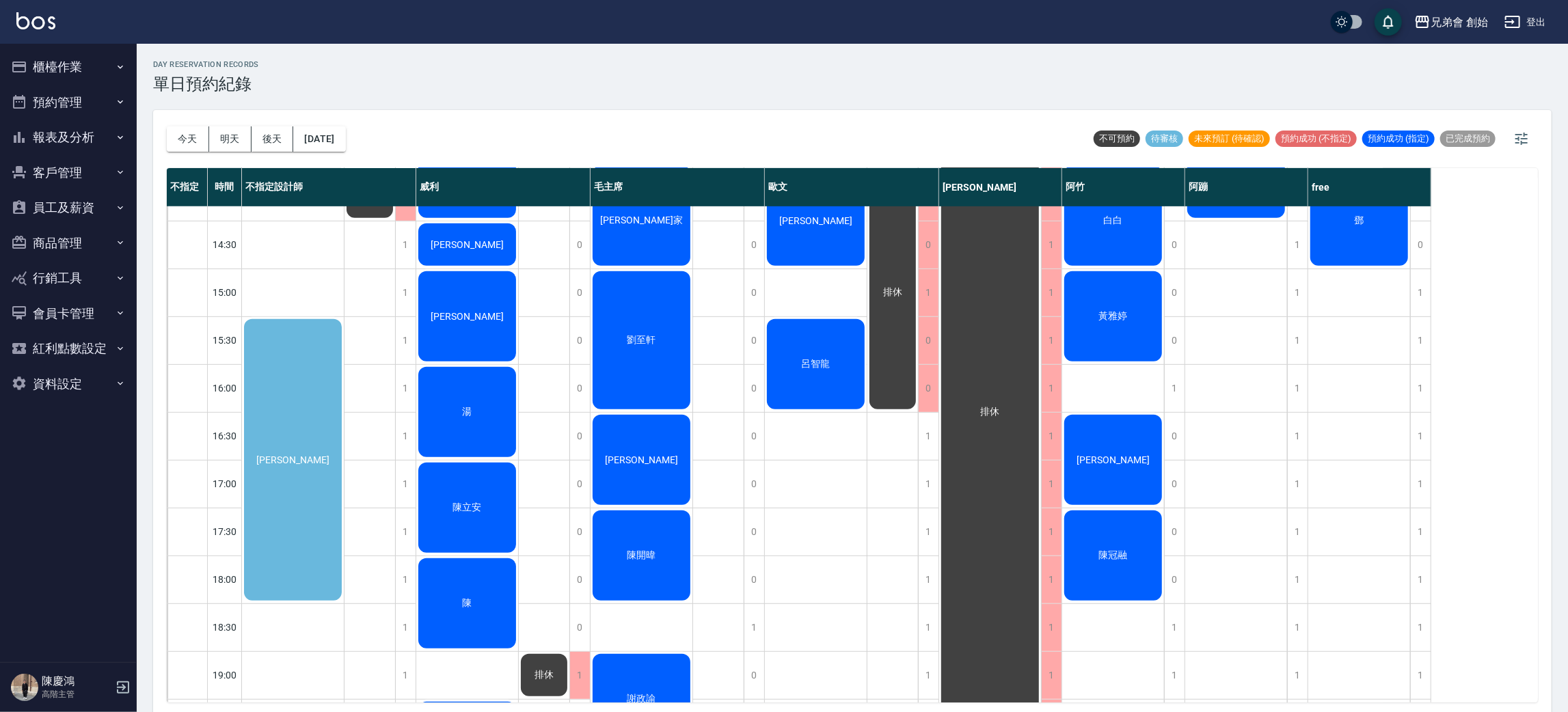
click at [1086, 456] on div "小賴" at bounding box center [1113, 460] width 102 height 95
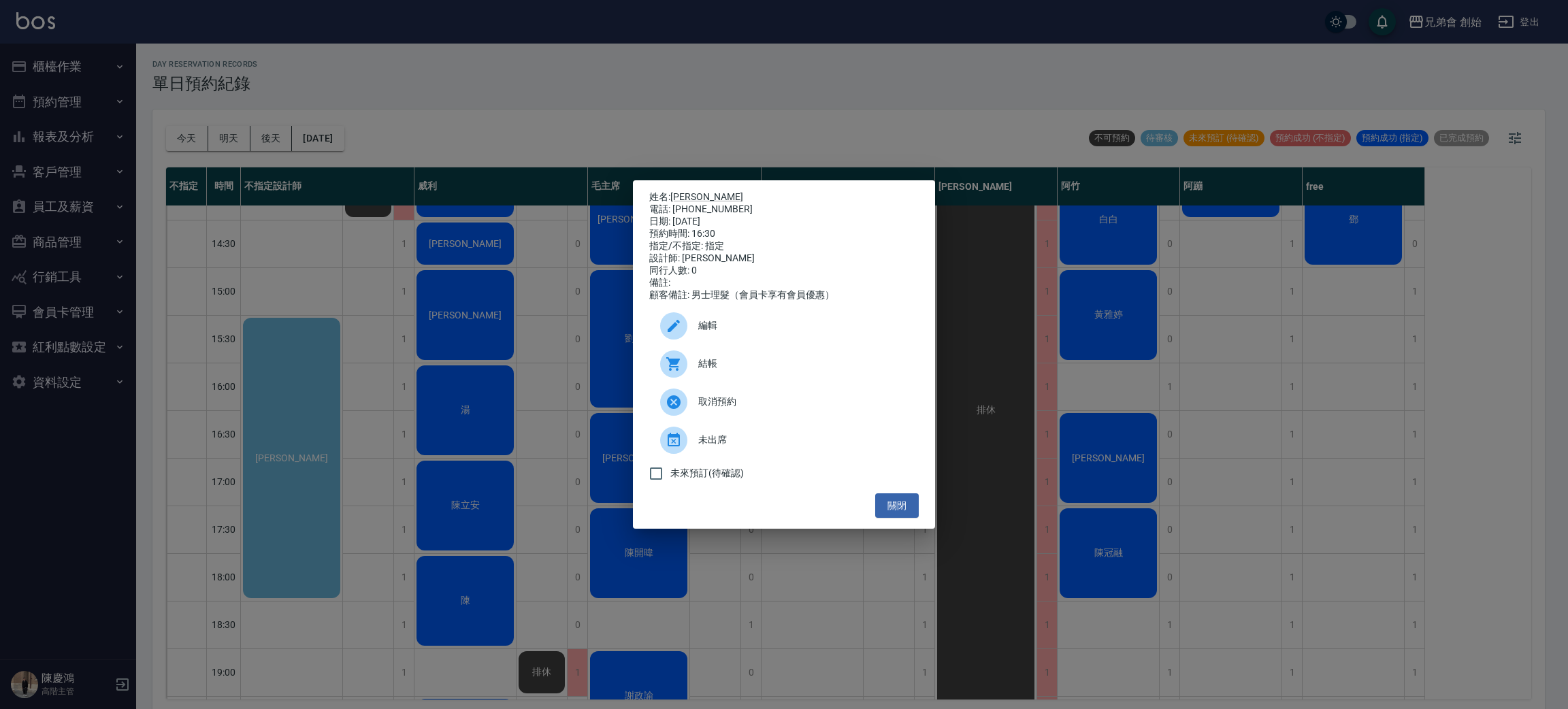
click at [1081, 454] on div "姓名: 小賴 電話: 0968386874 日期: 2025/09/14 預約時間: 16:30 指定/不指定: 指定 設計師: 阿竹 同行人數: 0 備註:…" at bounding box center [784, 354] width 1568 height 709
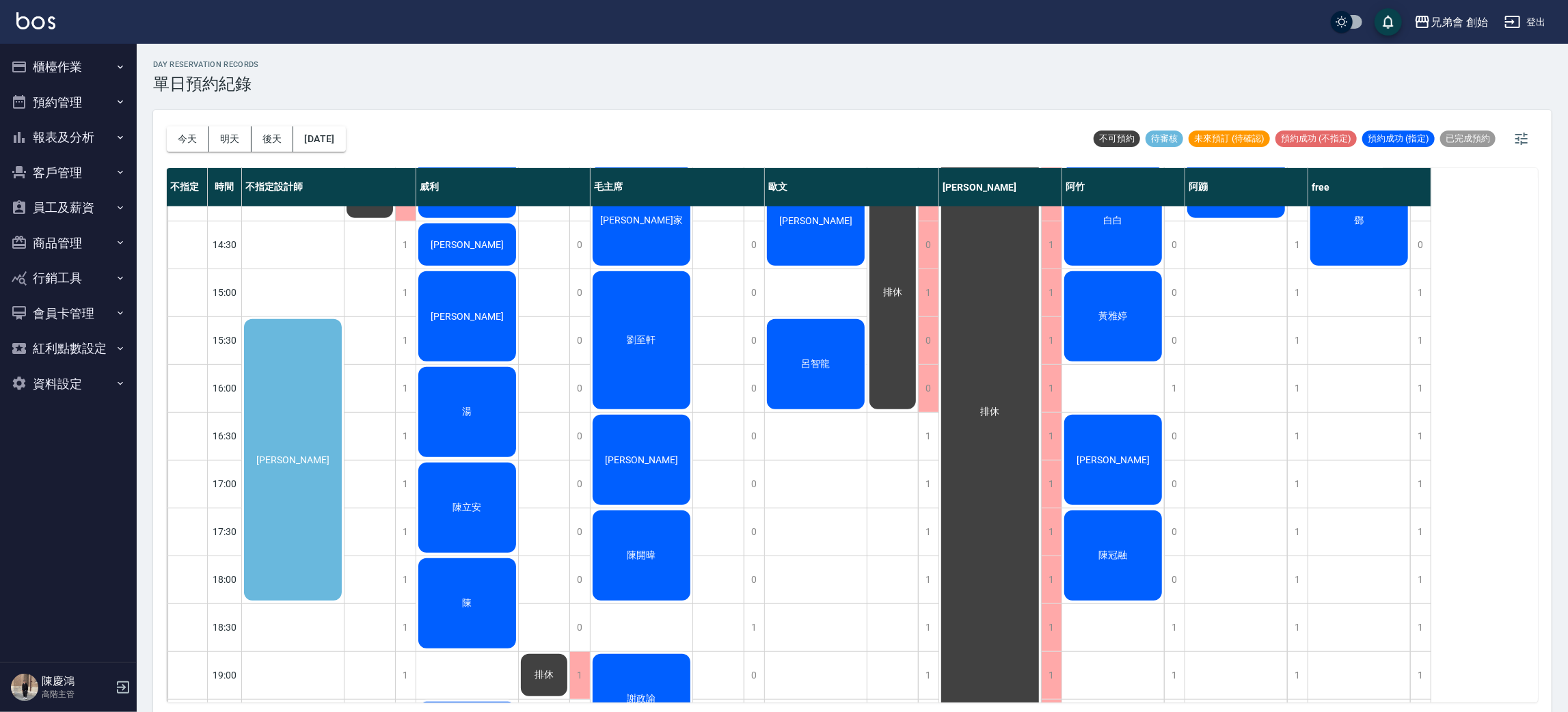
click at [305, 383] on div "唐紫雁" at bounding box center [293, 459] width 102 height 286
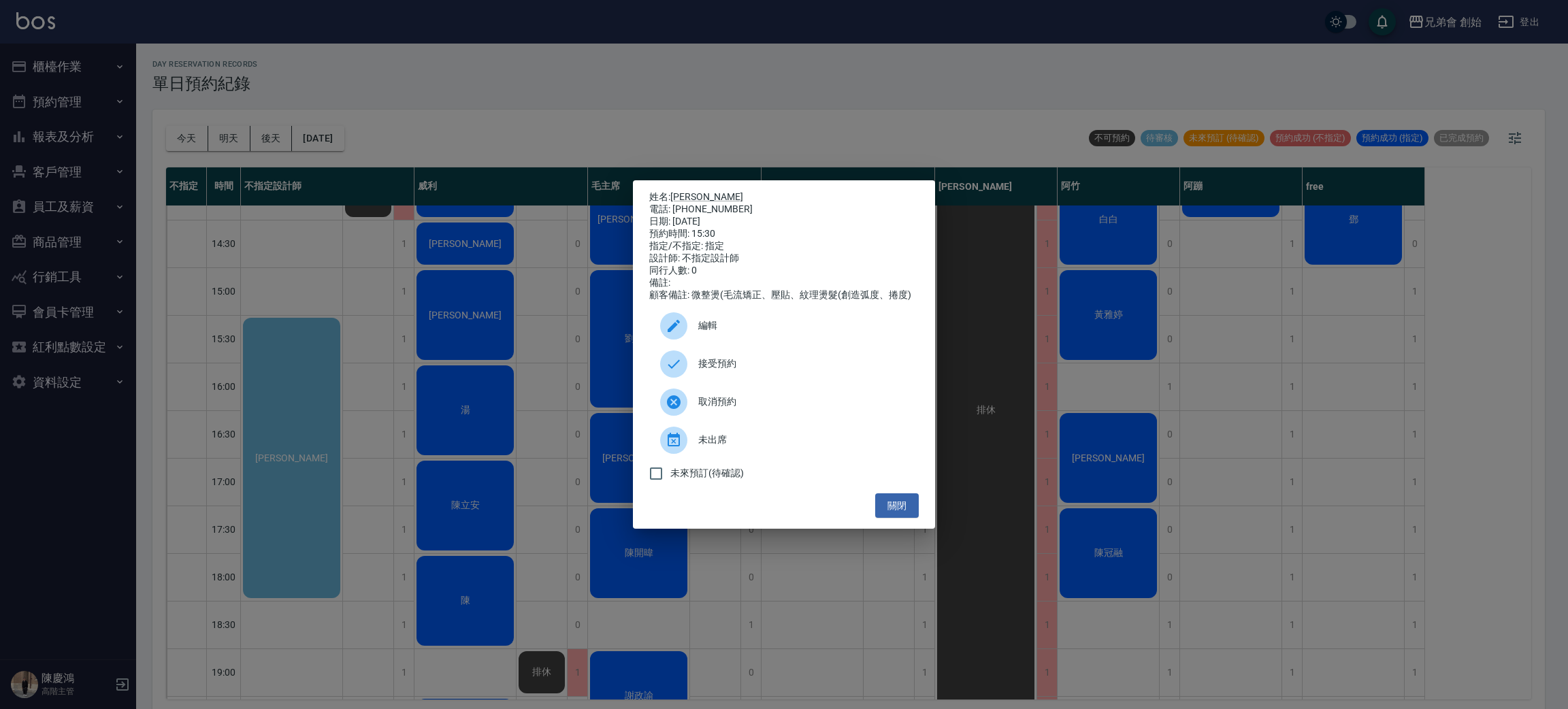
click at [906, 94] on div "姓名: 唐紫雁 電話: 0966265544 日期: 2025/09/14 預約時間: 15:30 指定/不指定: 指定 設計師: 不指定設計師 同行人數: …" at bounding box center [784, 354] width 1568 height 709
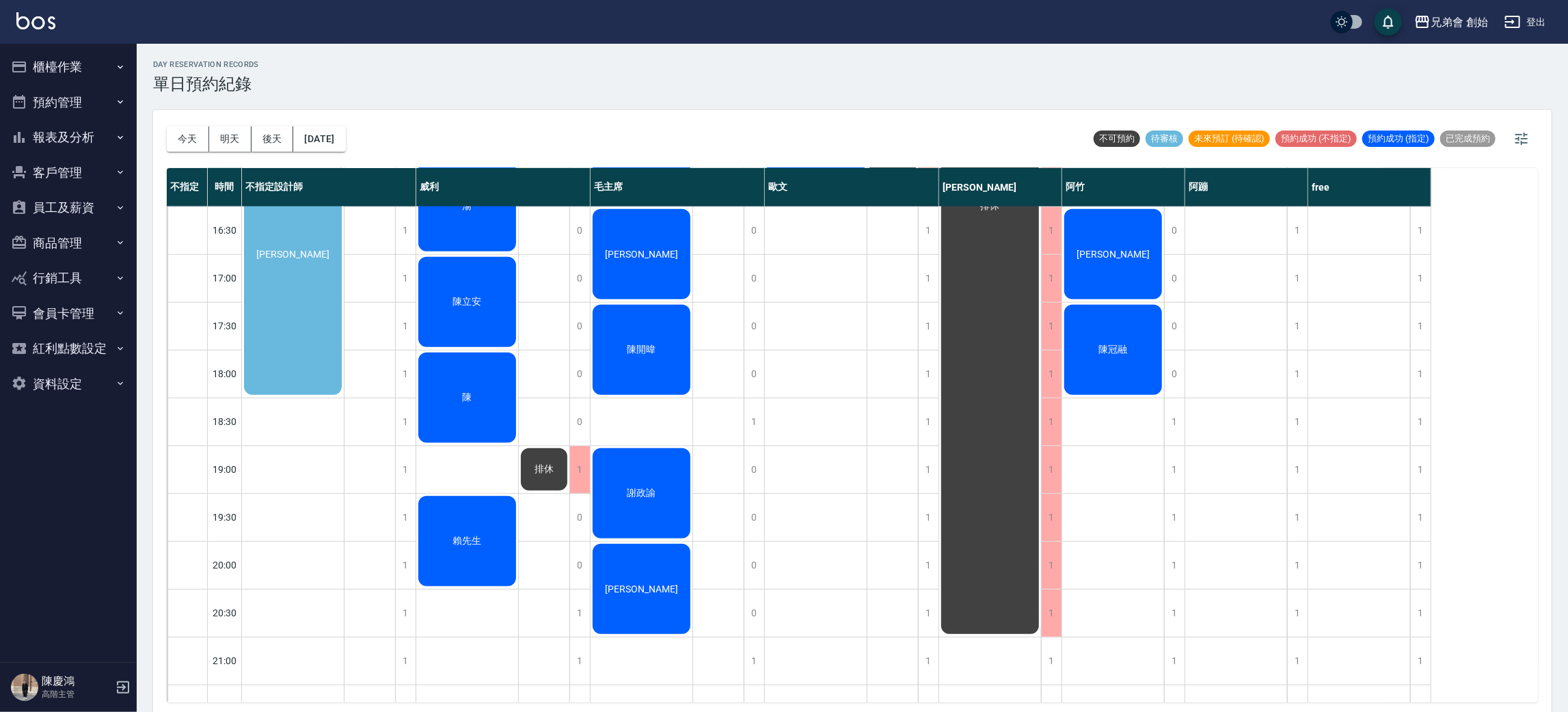
scroll to position [410, 0]
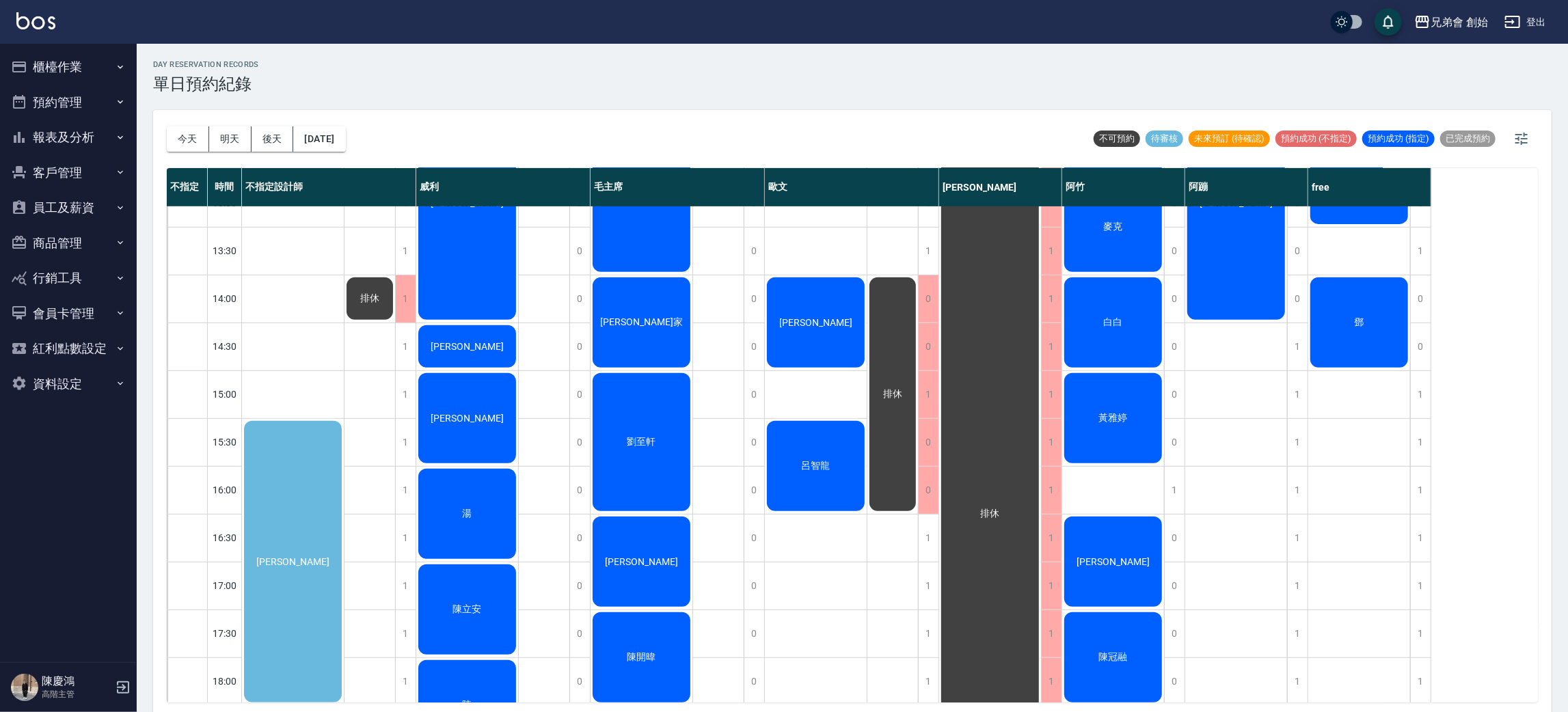
click at [270, 470] on div "唐紫雁" at bounding box center [293, 561] width 102 height 286
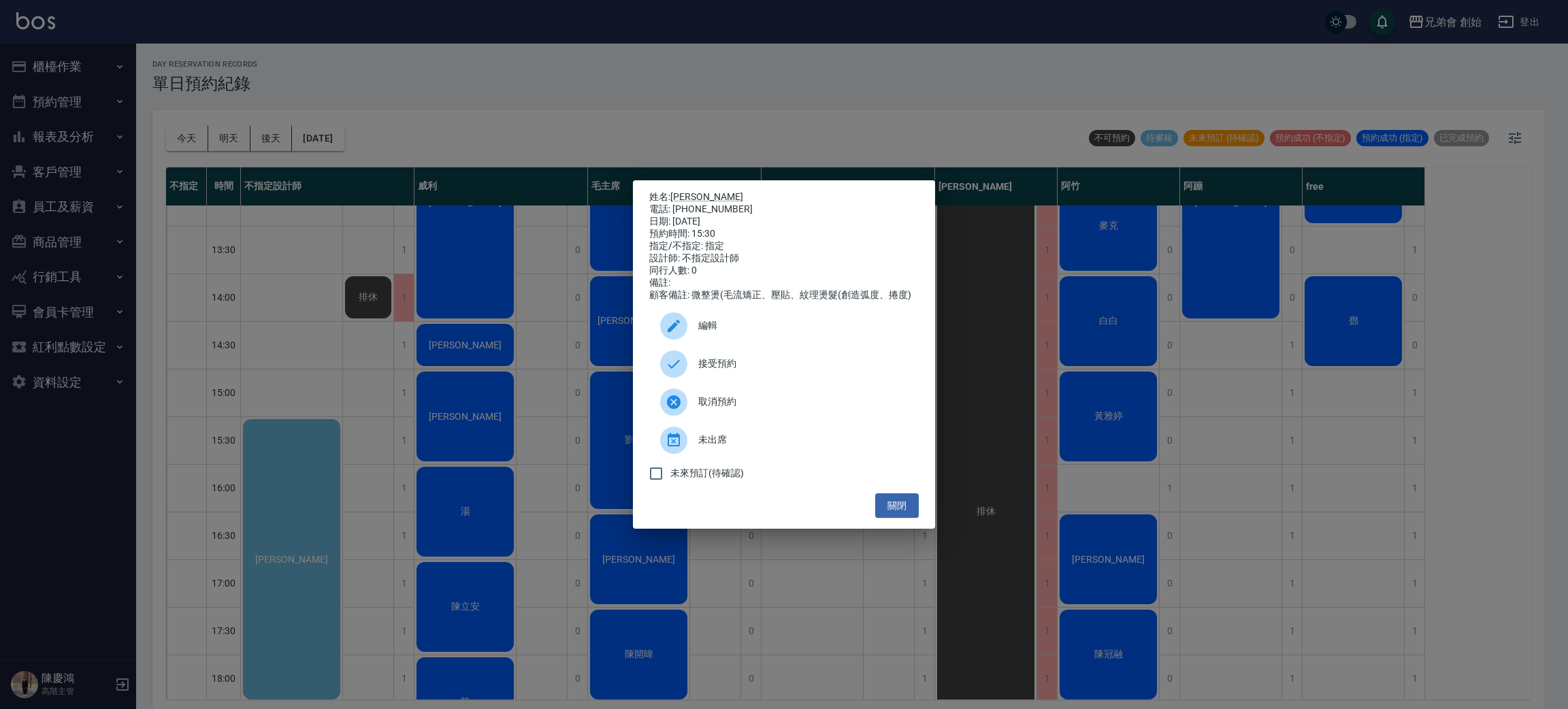
click at [514, 338] on div "姓名: 唐紫雁 電話: 0966265544 日期: 2025/09/14 預約時間: 15:30 指定/不指定: 指定 設計師: 不指定設計師 同行人數: …" at bounding box center [784, 354] width 1568 height 709
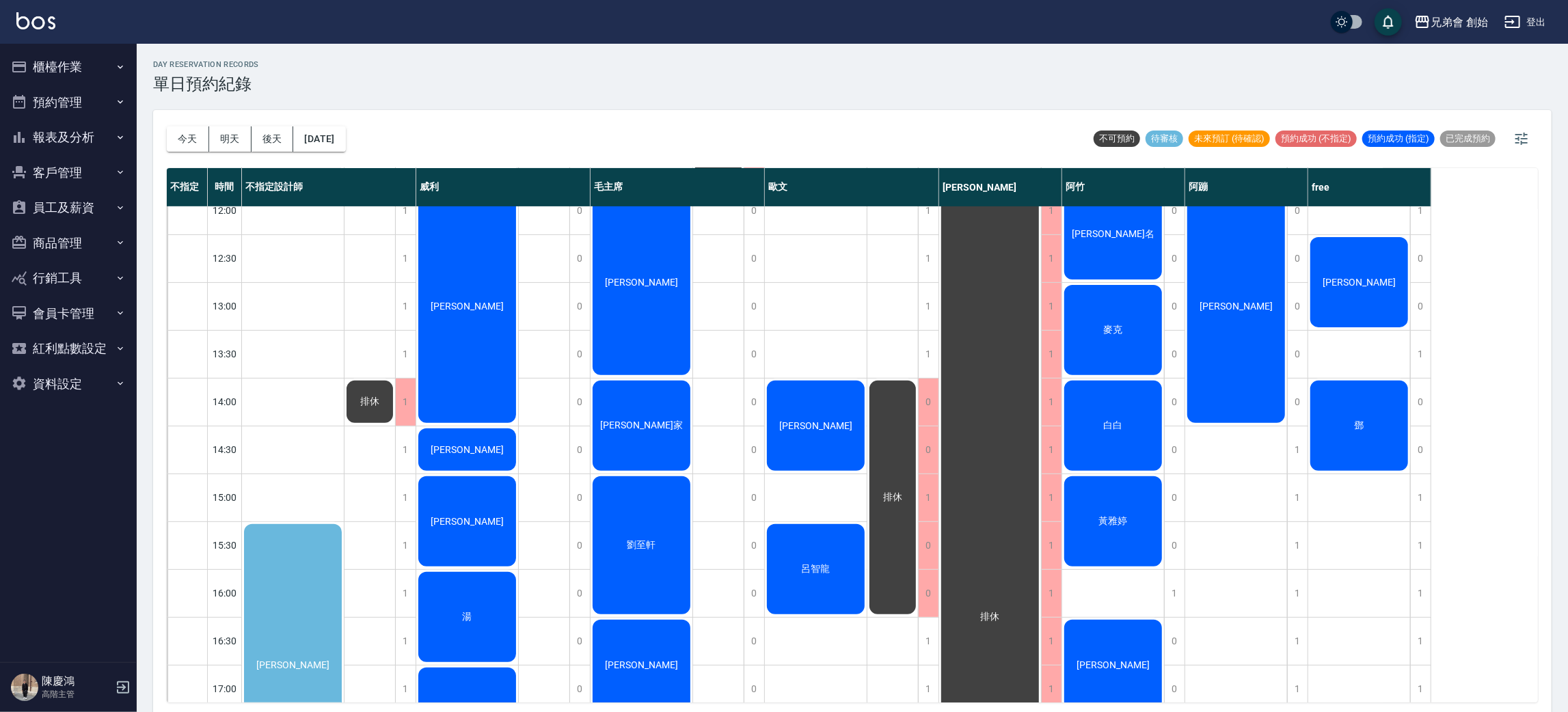
scroll to position [512, 0]
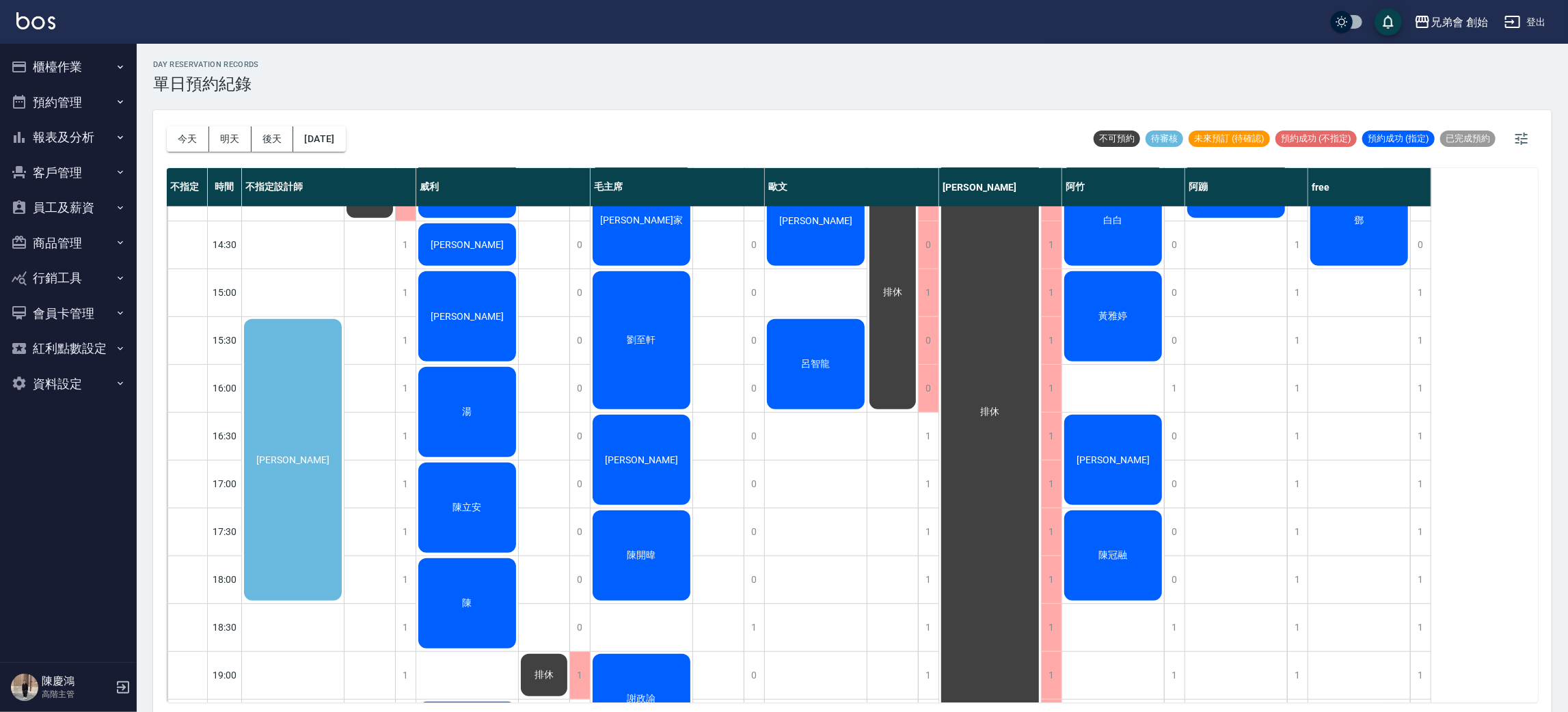
click at [309, 530] on div "唐紫雁" at bounding box center [293, 459] width 102 height 286
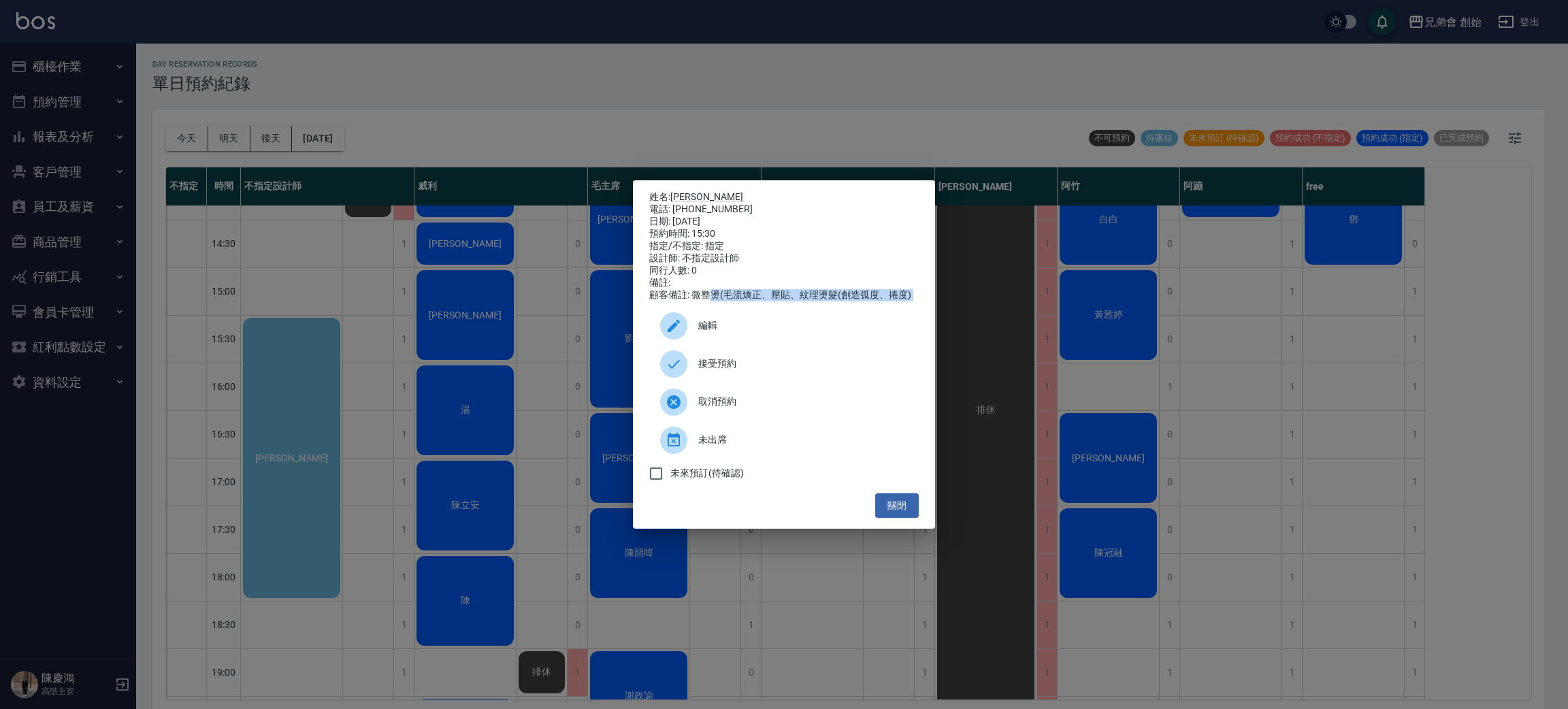
drag, startPoint x: 717, startPoint y: 305, endPoint x: 963, endPoint y: 310, distance: 246.1
click at [963, 310] on div "姓名: 唐紫雁 電話: 0966265544 日期: 2025/09/14 預約時間: 15:30 指定/不指定: 指定 設計師: 不指定設計師 同行人數: …" at bounding box center [784, 354] width 1568 height 709
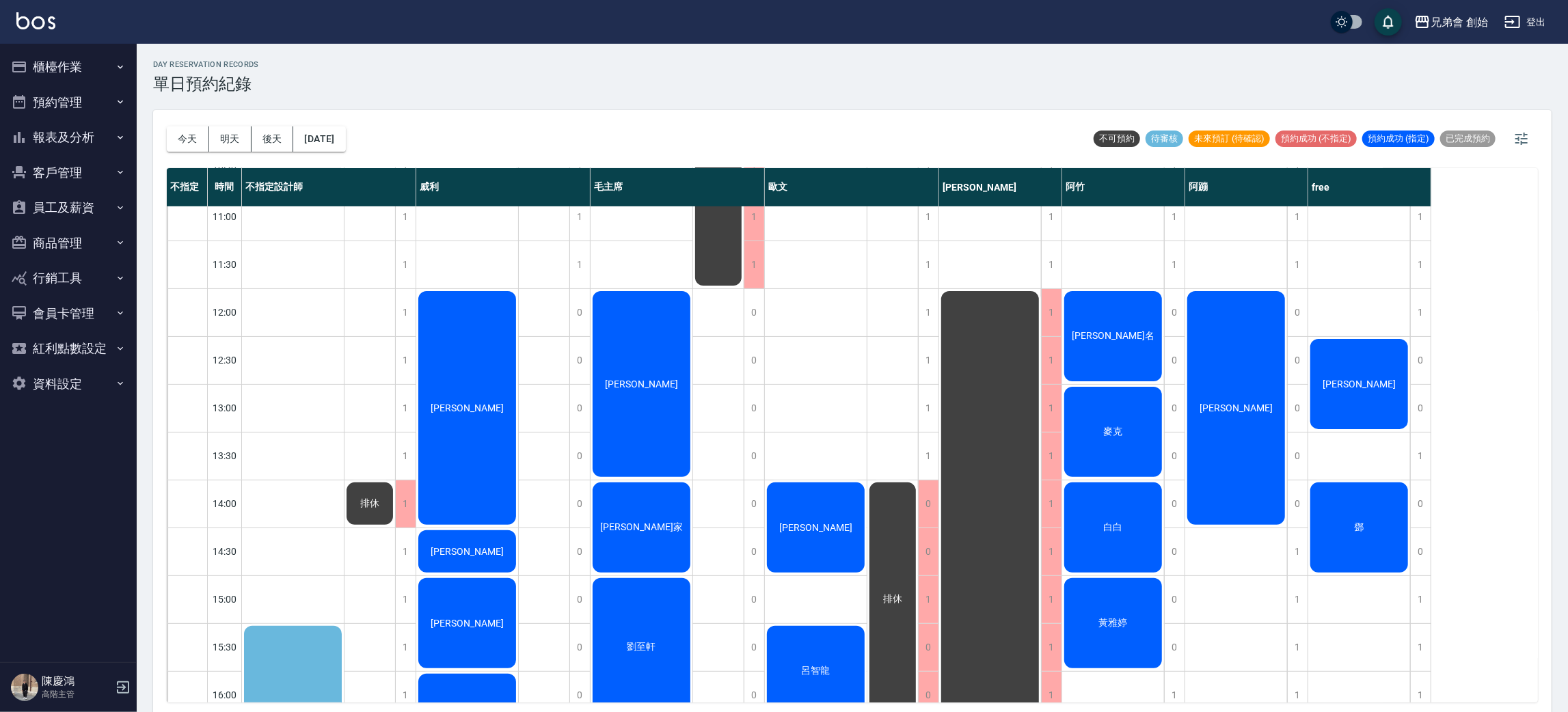
scroll to position [410, 0]
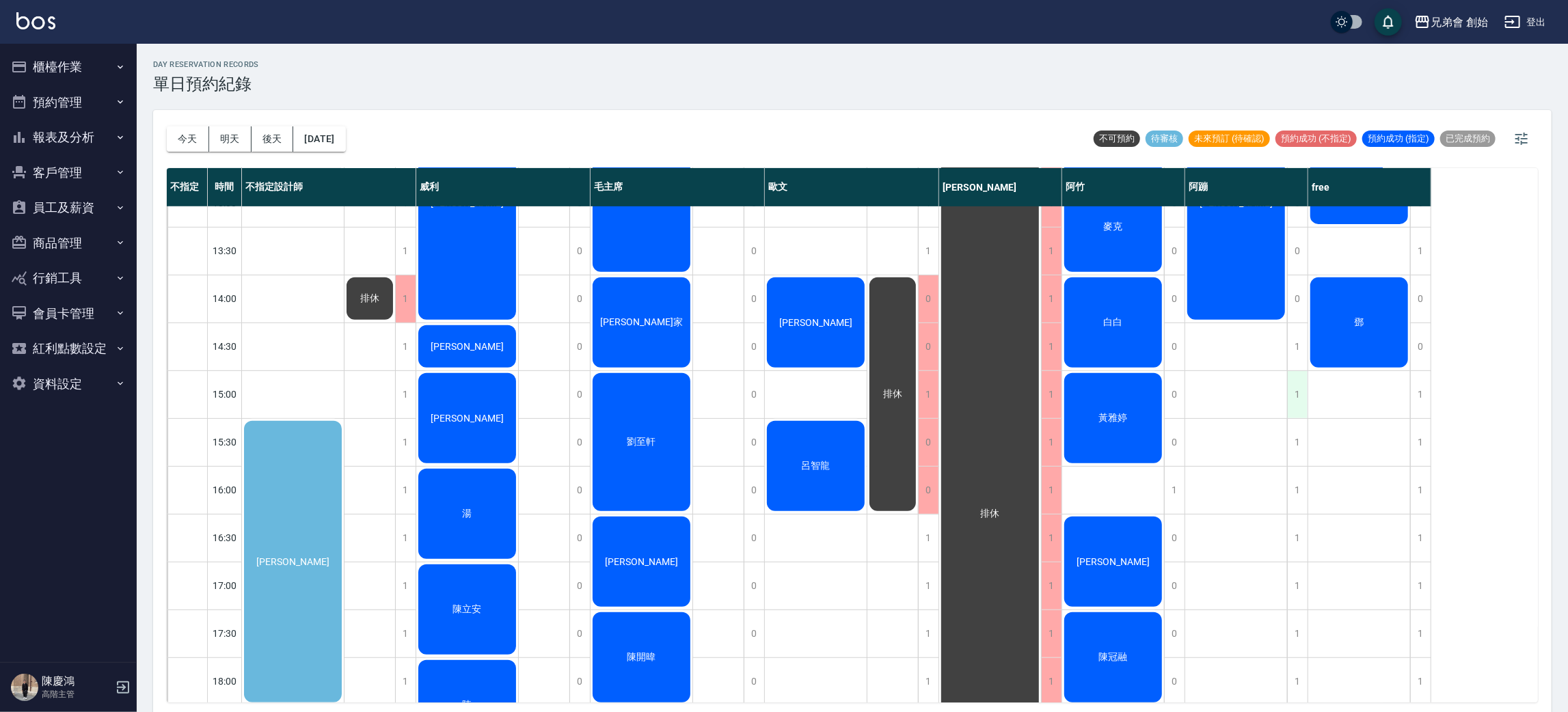
click at [1298, 399] on div "1" at bounding box center [1297, 394] width 21 height 47
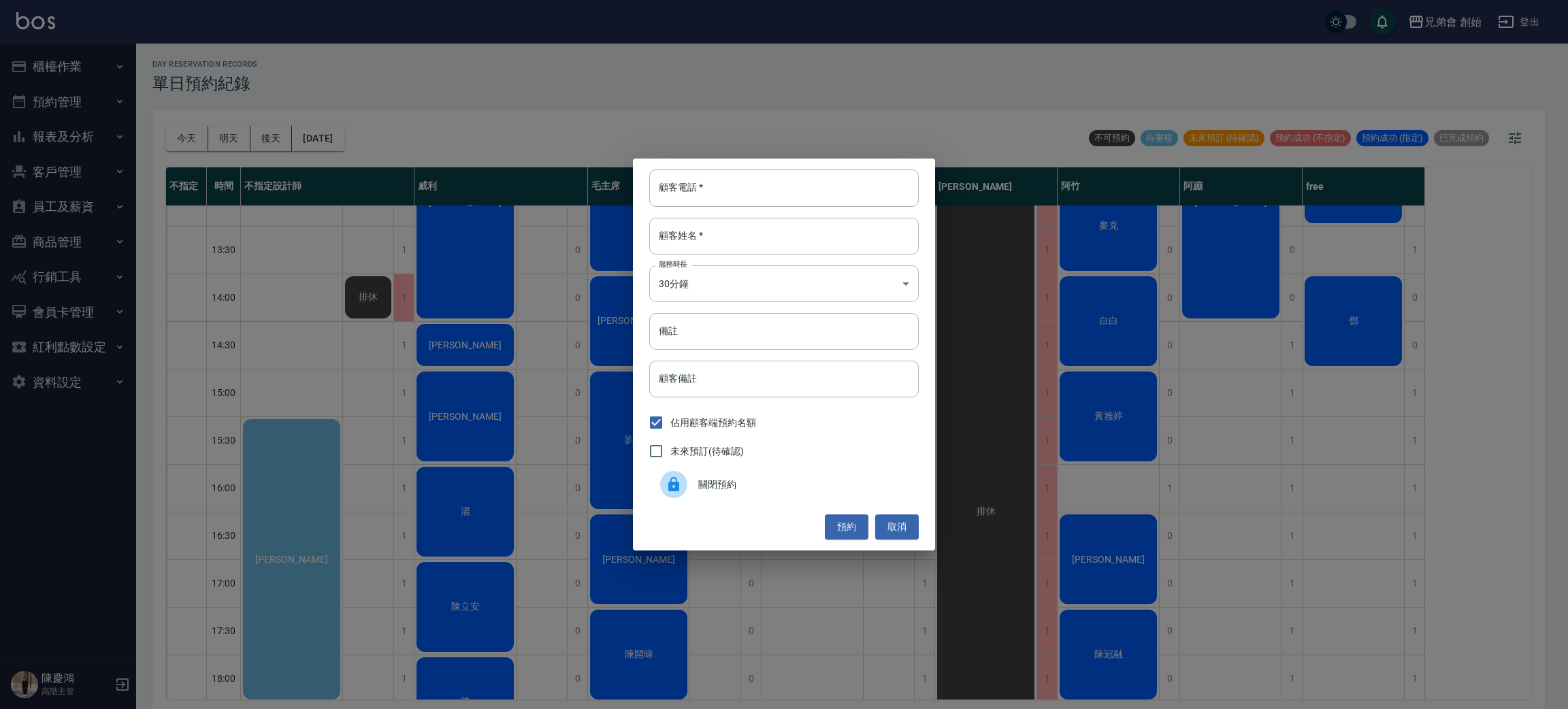
click at [754, 472] on div "關閉預約" at bounding box center [784, 484] width 270 height 38
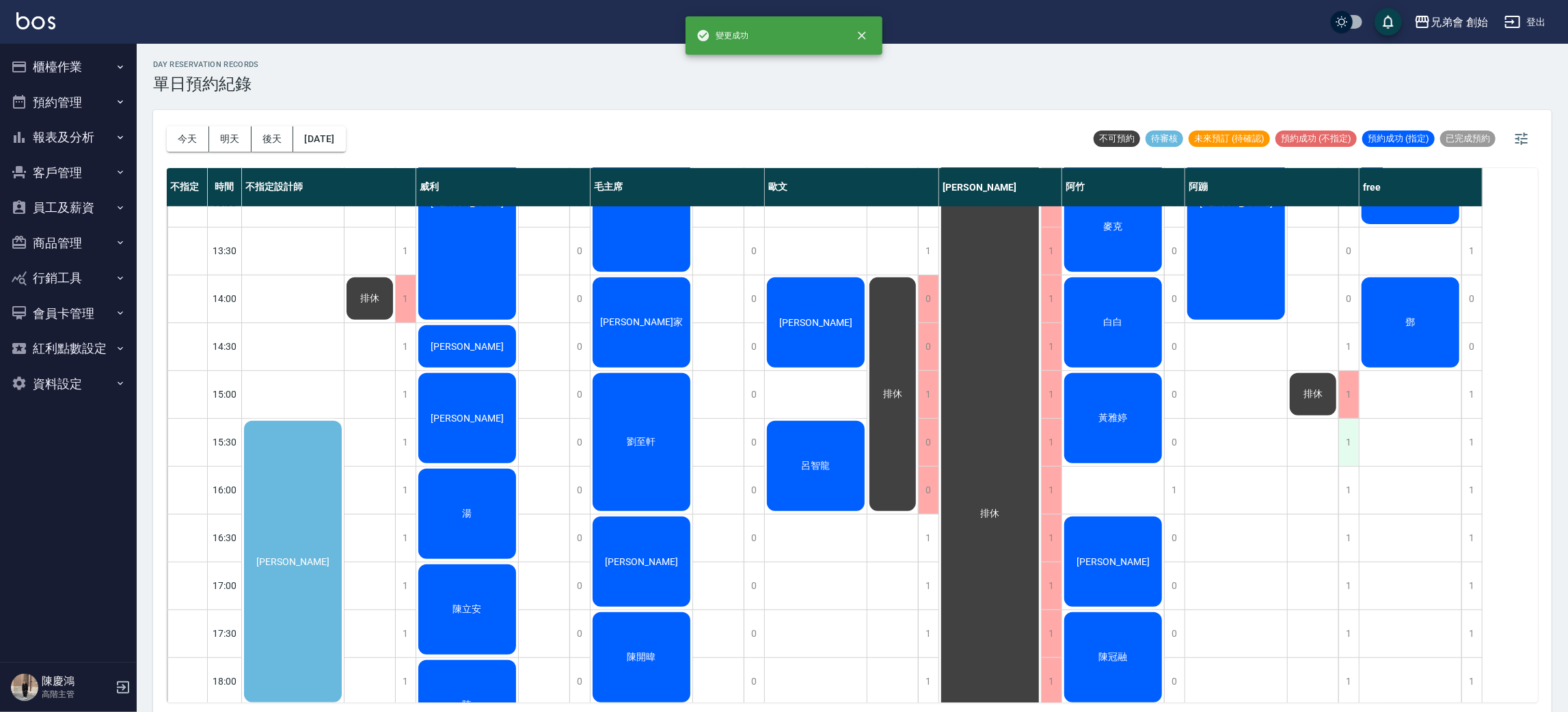
click at [1347, 453] on div "1" at bounding box center [1349, 442] width 21 height 47
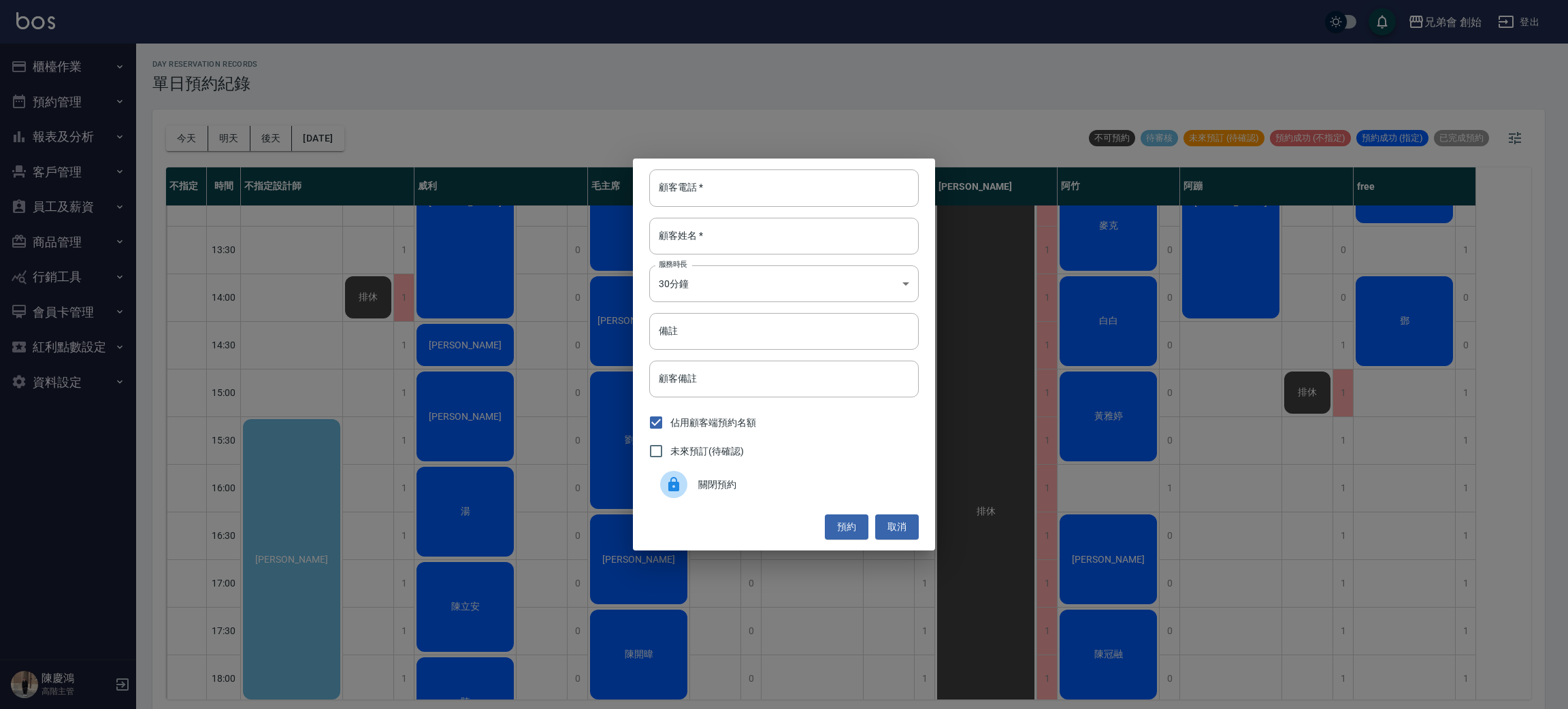
click at [794, 471] on div "關閉預約" at bounding box center [784, 484] width 270 height 38
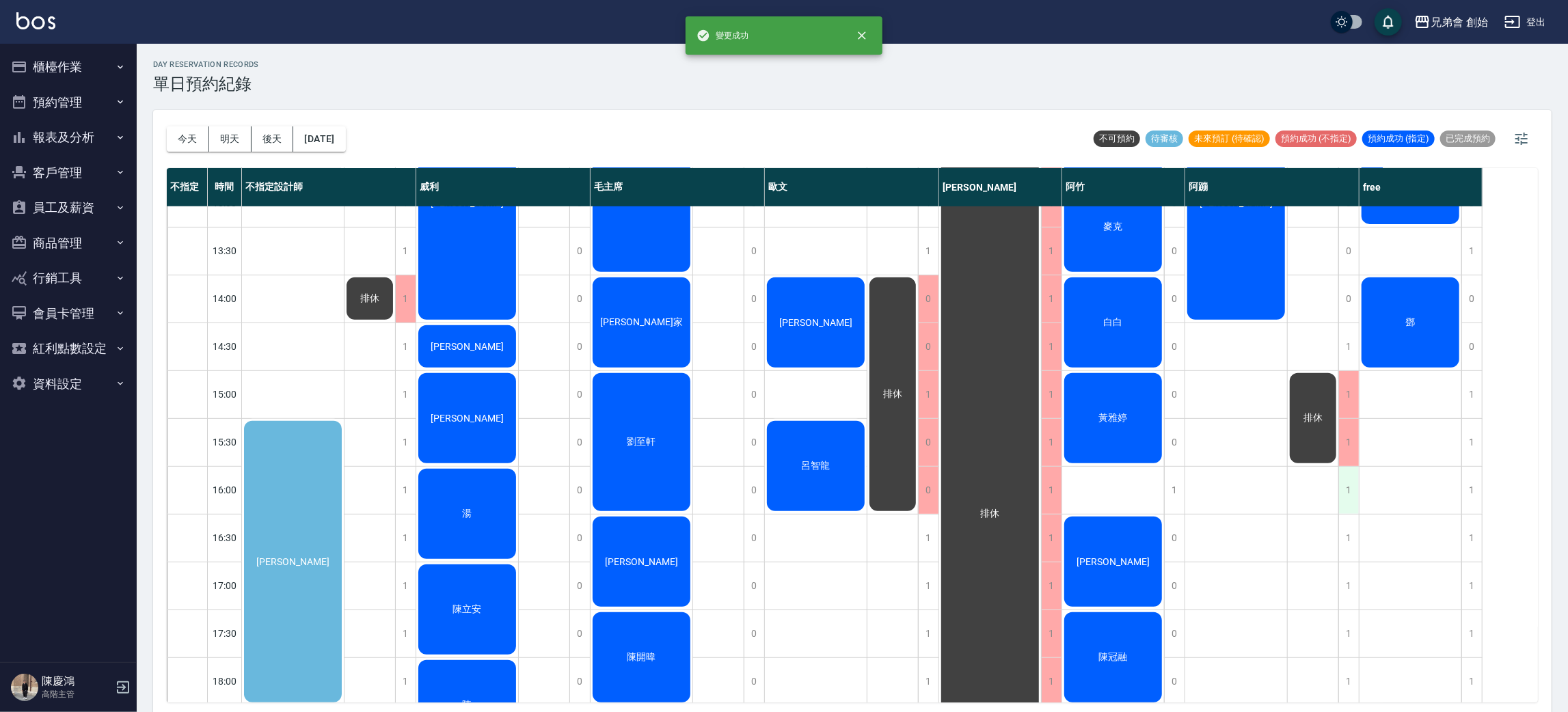
click at [1349, 482] on div "1" at bounding box center [1349, 490] width 21 height 47
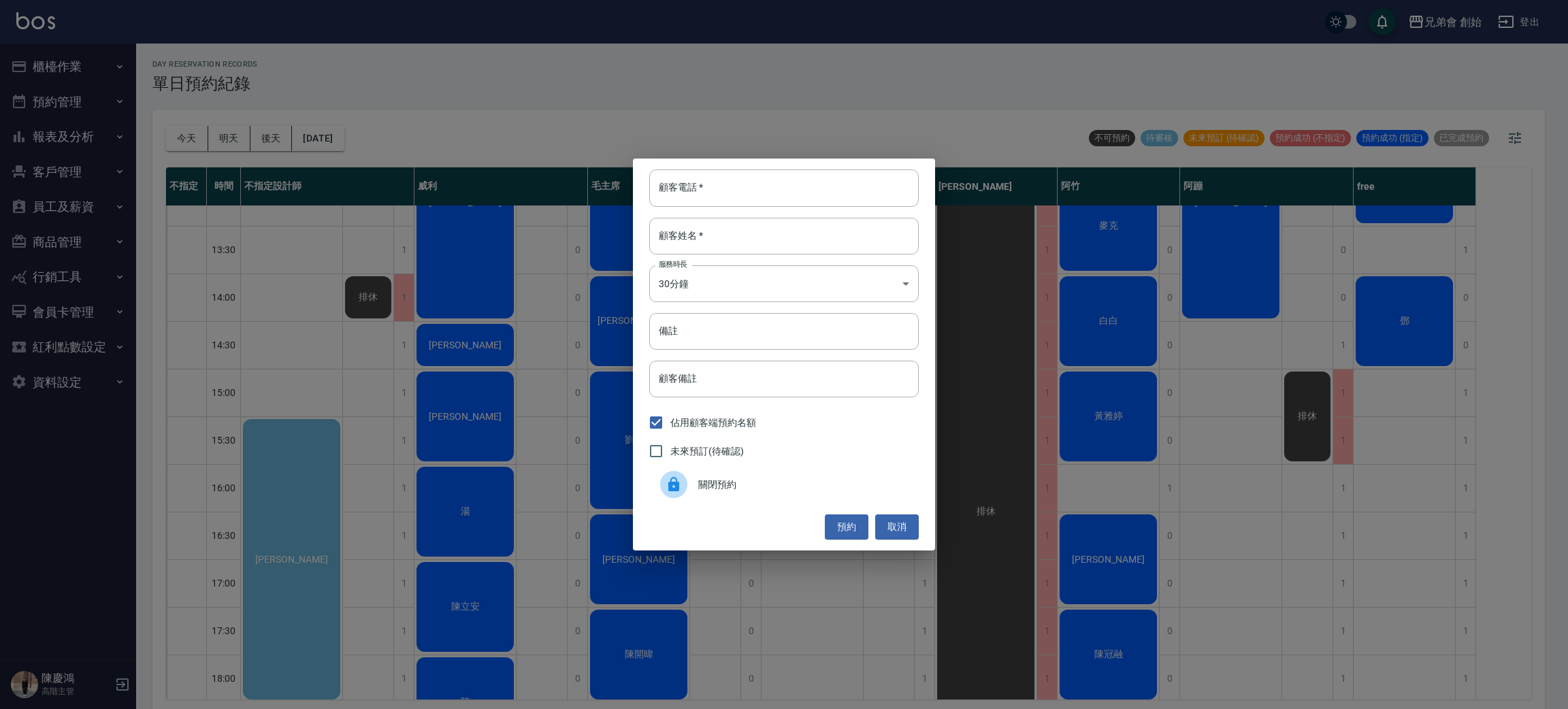
click at [780, 478] on span "關閉預約" at bounding box center [803, 485] width 209 height 14
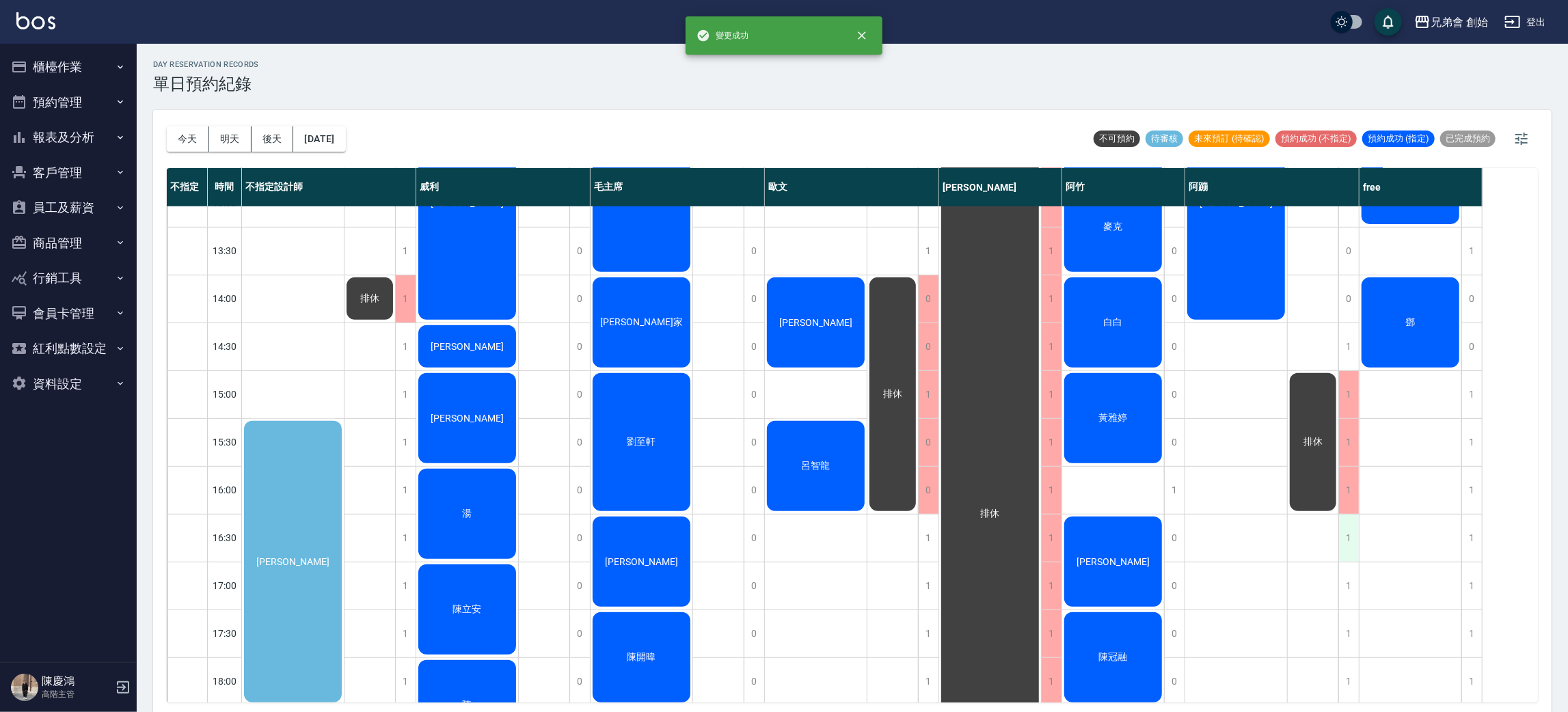
click at [1344, 535] on div "1" at bounding box center [1349, 538] width 21 height 47
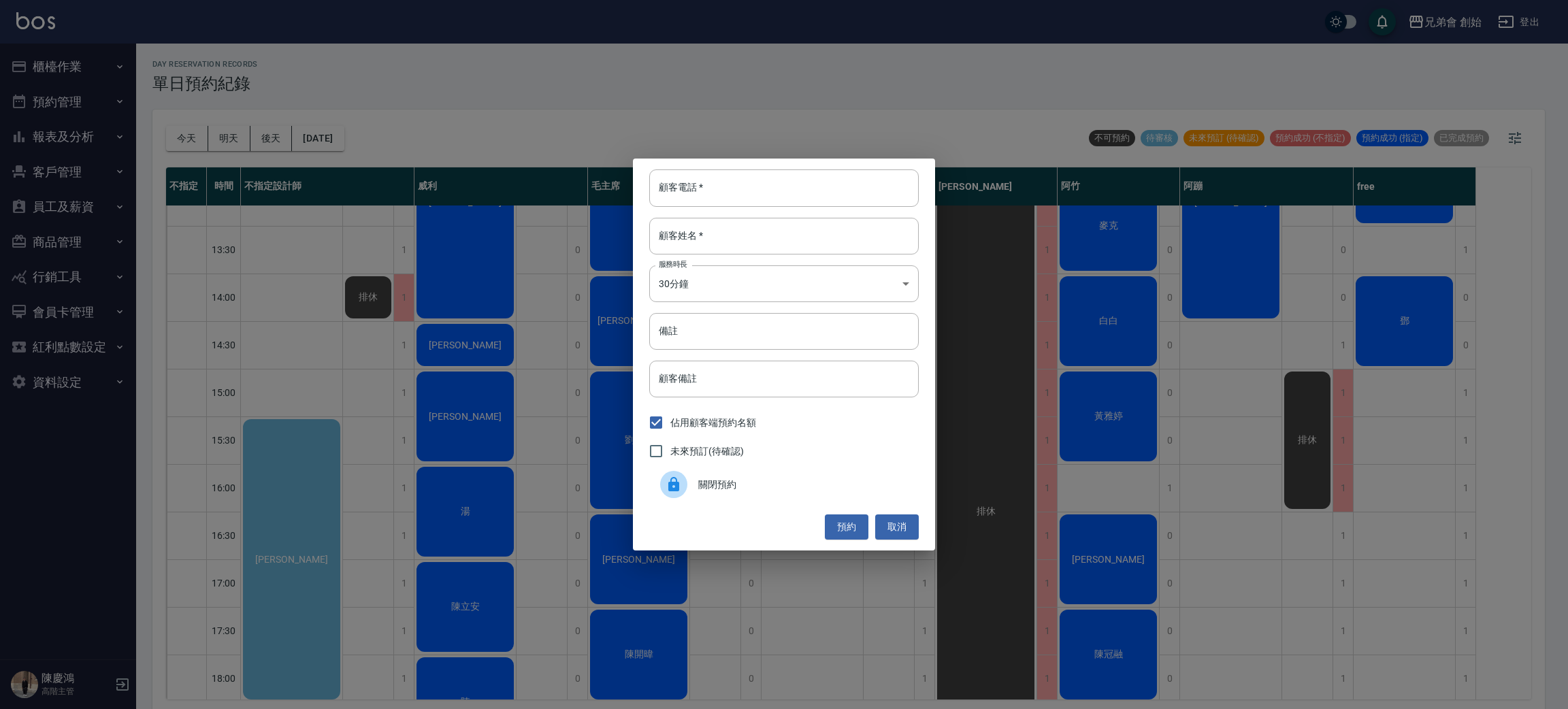
click at [780, 493] on div "關閉預約" at bounding box center [784, 484] width 270 height 38
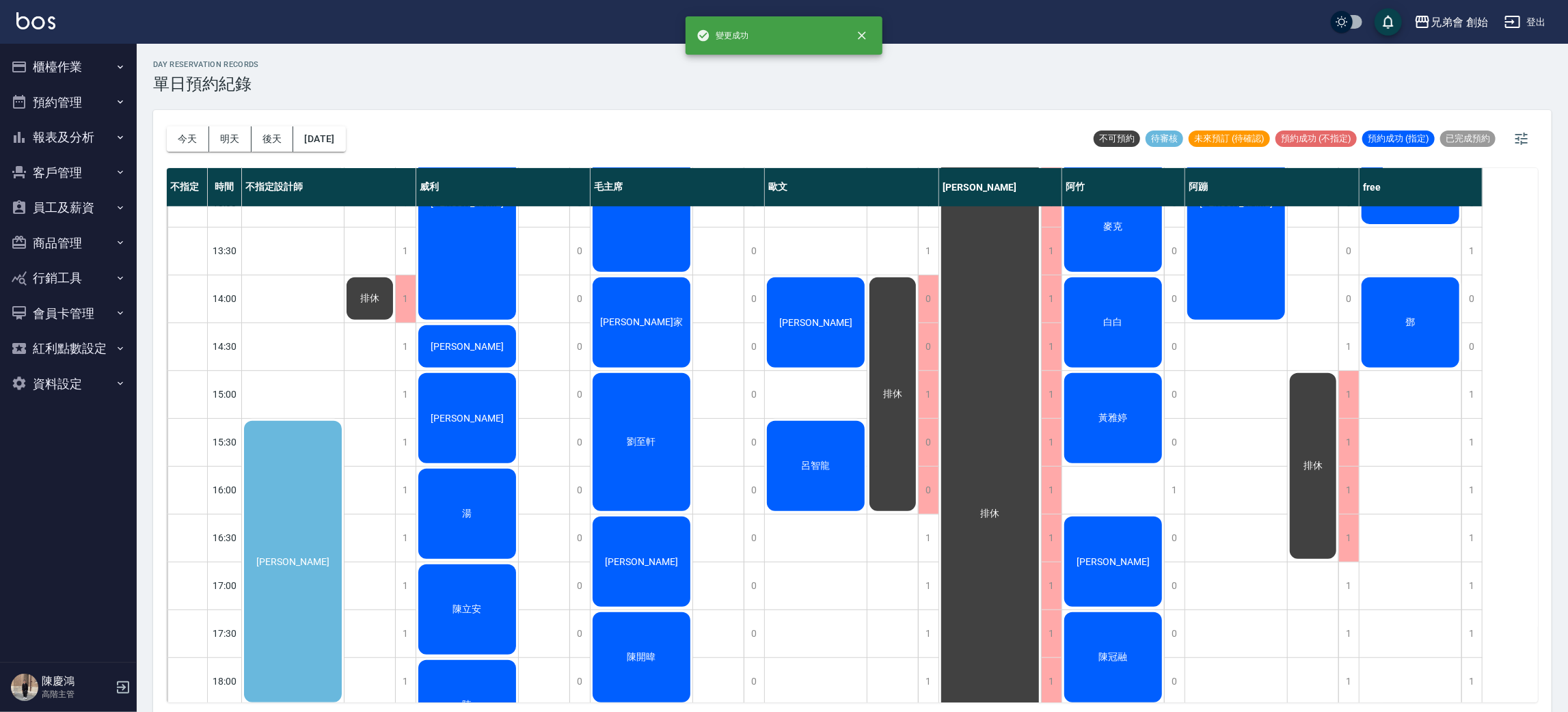
click at [1322, 460] on span "排休" at bounding box center [1312, 466] width 25 height 13
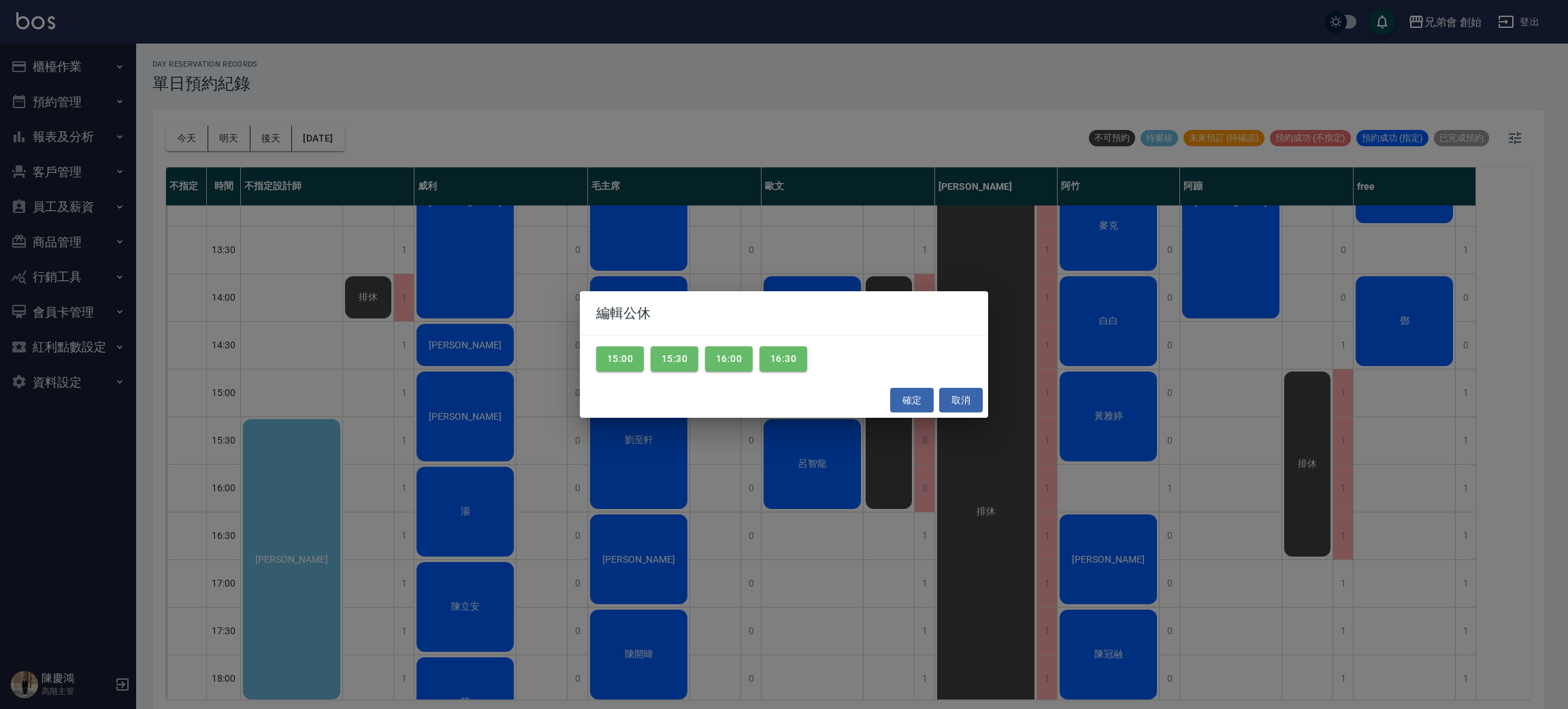
click at [1244, 461] on div "編輯公休 15:00 15:30 16:00 16:30 確定 取消" at bounding box center [784, 354] width 1568 height 709
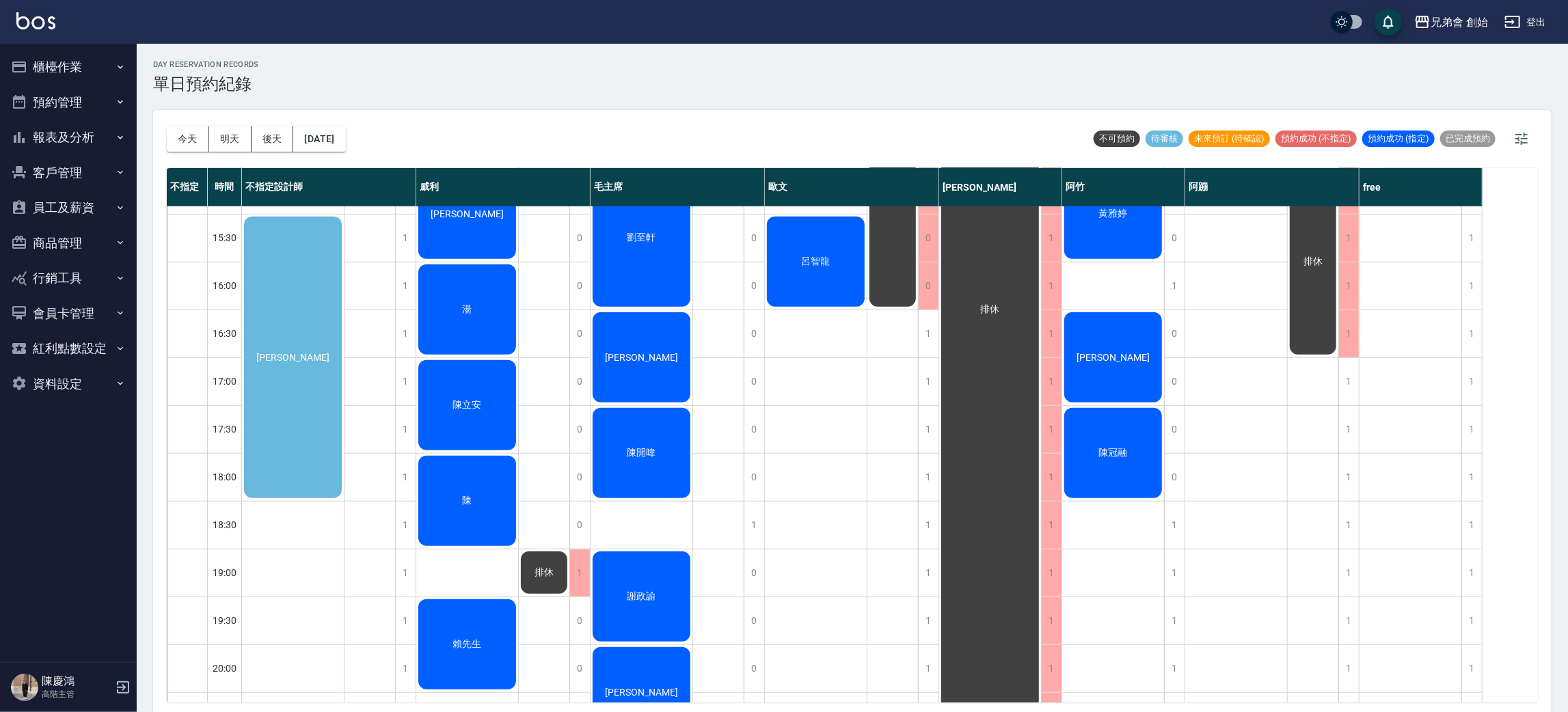
scroll to position [512, 0]
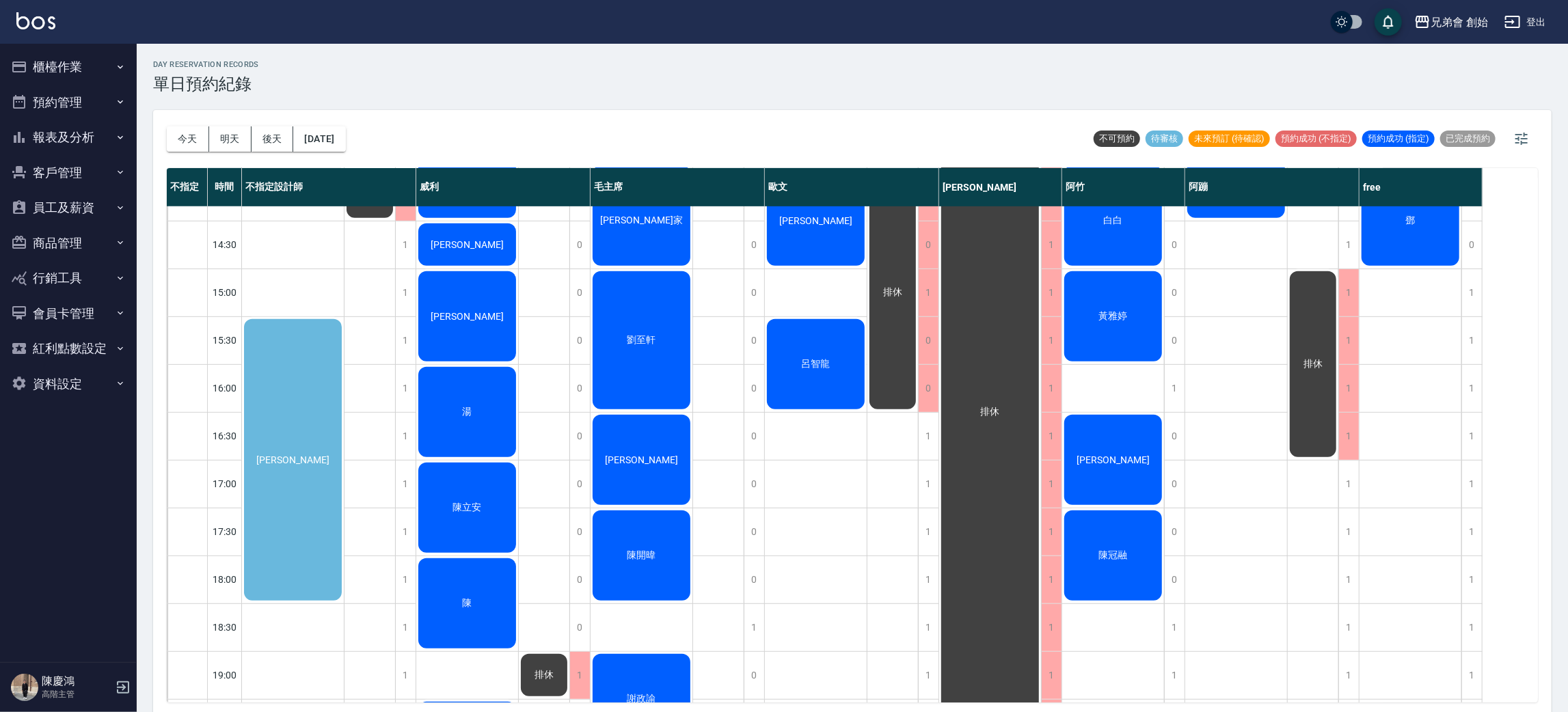
click at [266, 433] on div "唐紫雁" at bounding box center [293, 459] width 102 height 286
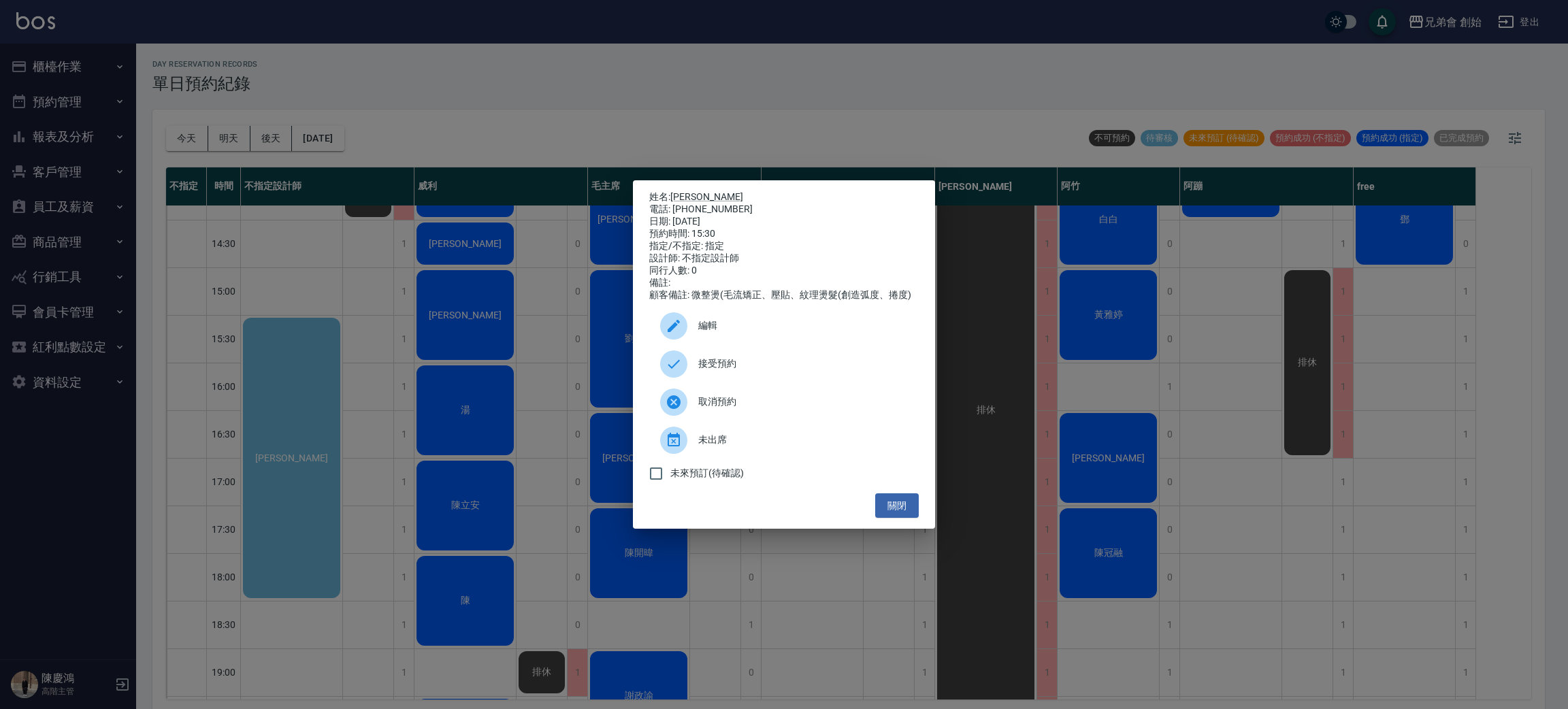
click at [453, 340] on div "姓名: 唐紫雁 電話: 0966265544 日期: 2025/09/14 預約時間: 15:30 指定/不指定: 指定 設計師: 不指定設計師 同行人數: …" at bounding box center [784, 354] width 1568 height 709
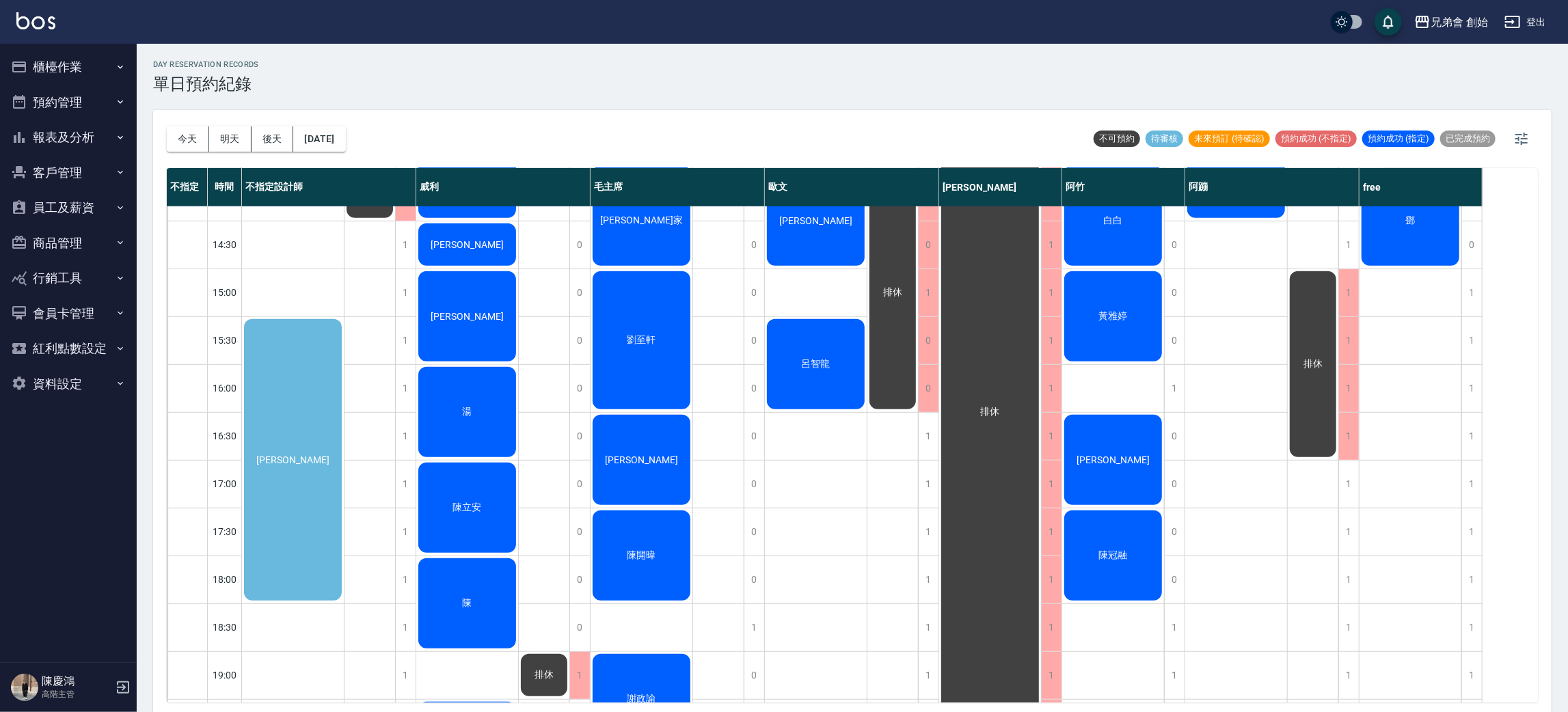
click at [298, 374] on div "唐紫雁" at bounding box center [293, 459] width 102 height 286
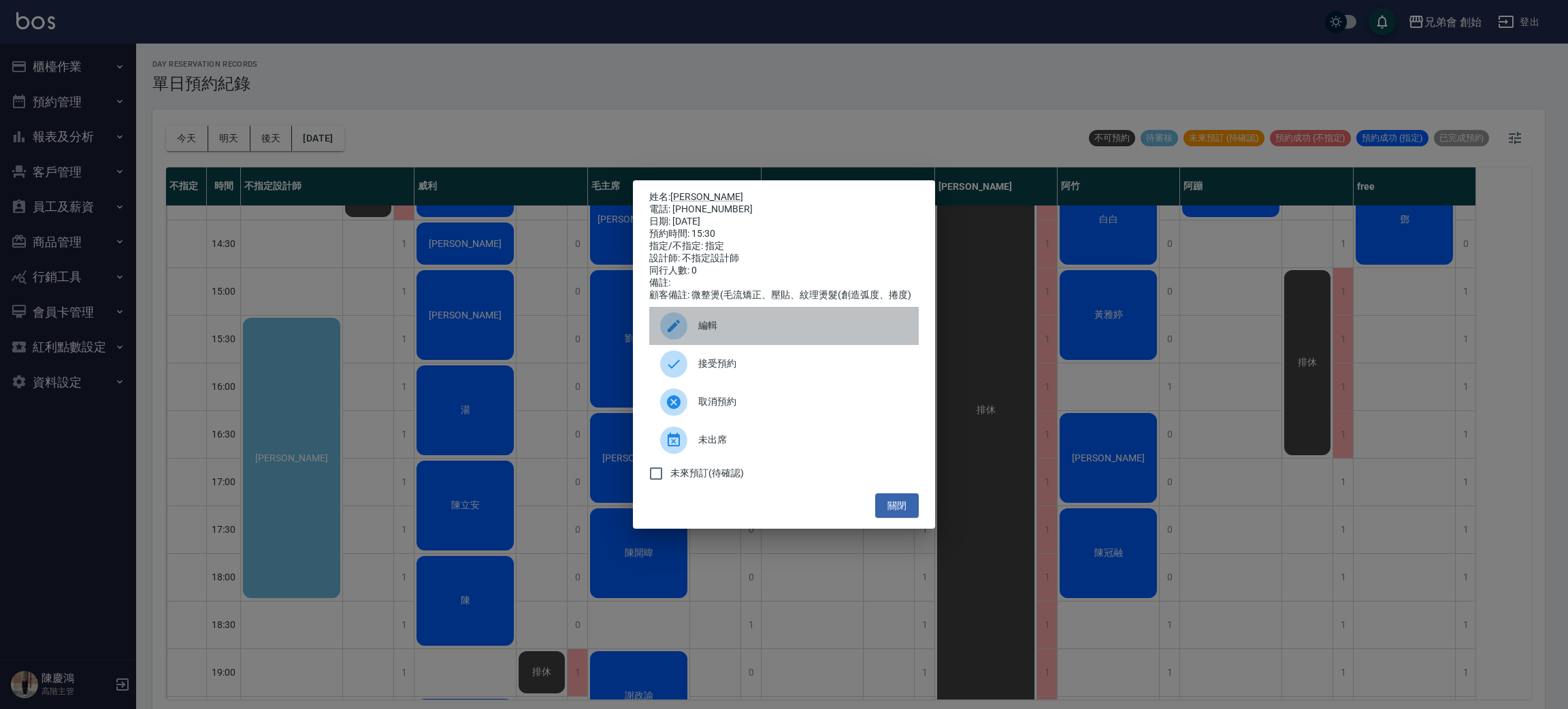
click at [747, 324] on div "編輯" at bounding box center [784, 325] width 270 height 38
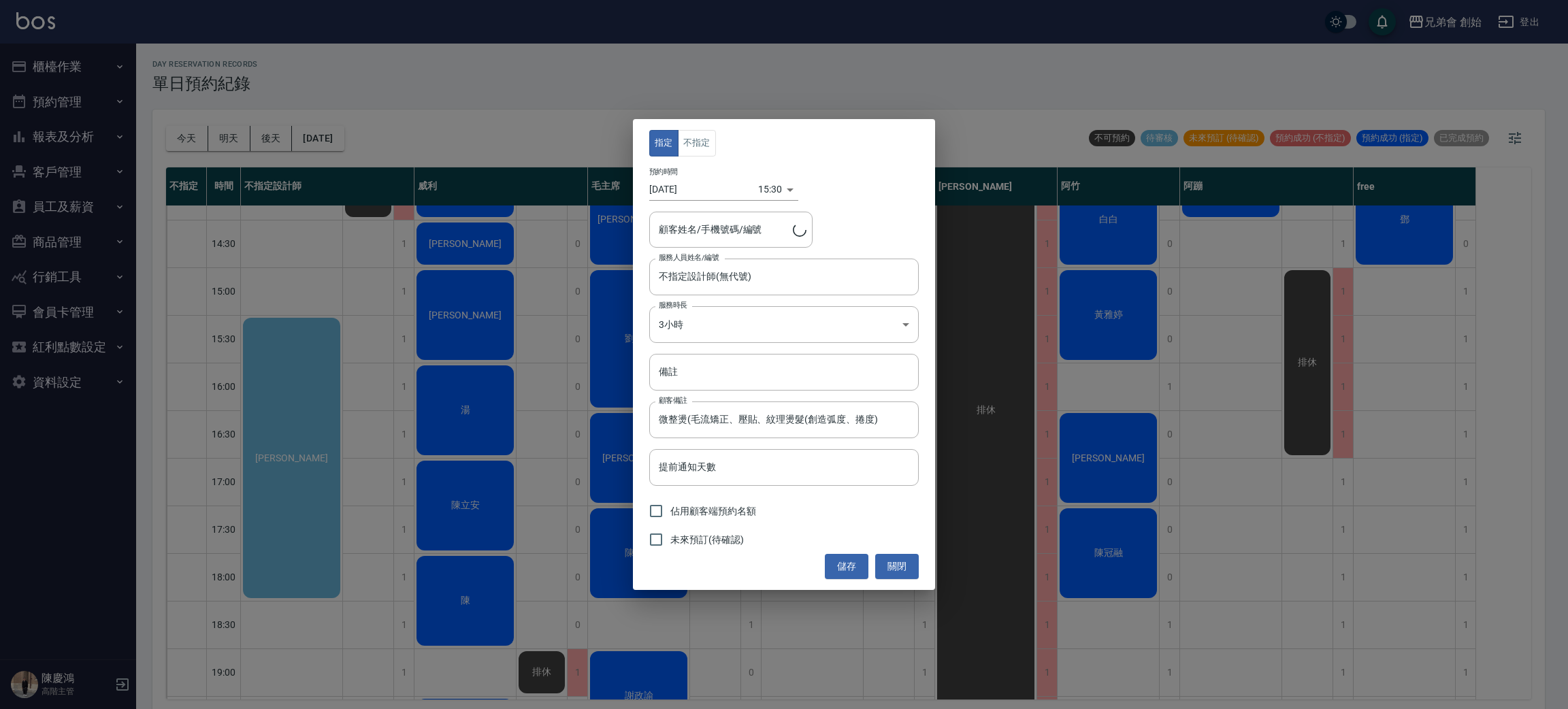
type input "唐紫雁/0966265544"
click at [699, 135] on button "不指定" at bounding box center [696, 143] width 38 height 27
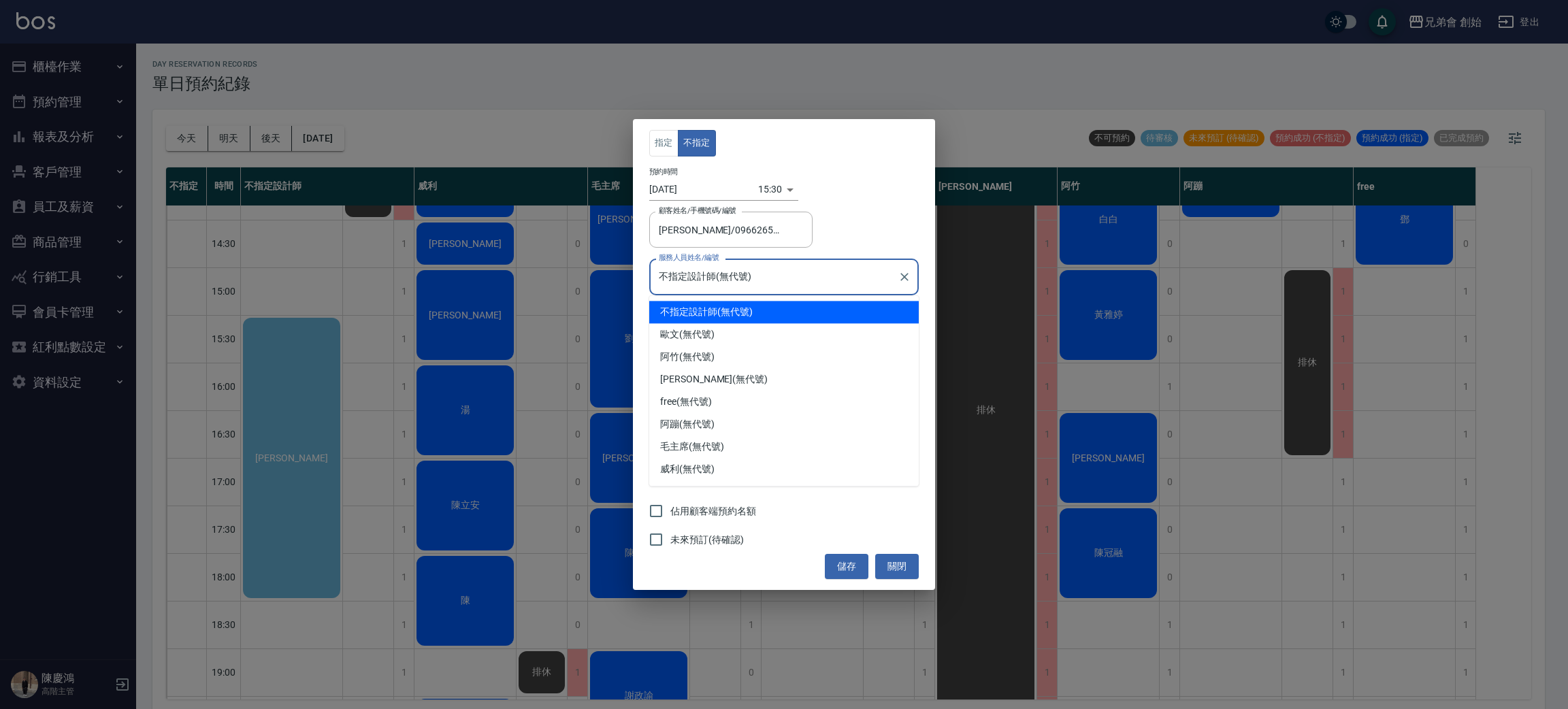
click at [757, 286] on input "不指定設計師(無代號)" at bounding box center [774, 277] width 237 height 24
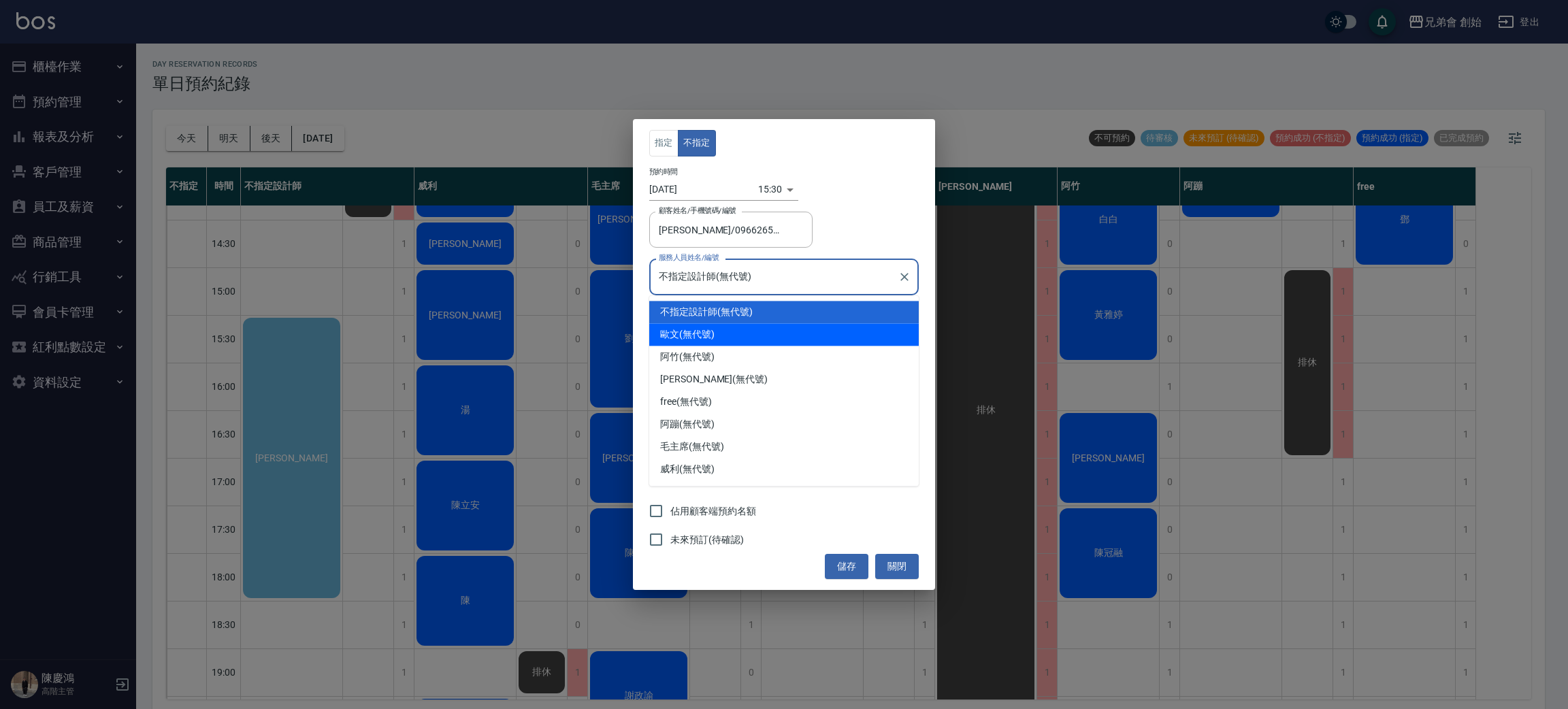
click at [753, 342] on div "歐文 (無代號)" at bounding box center [784, 334] width 270 height 22
type input "歐文(無代號)"
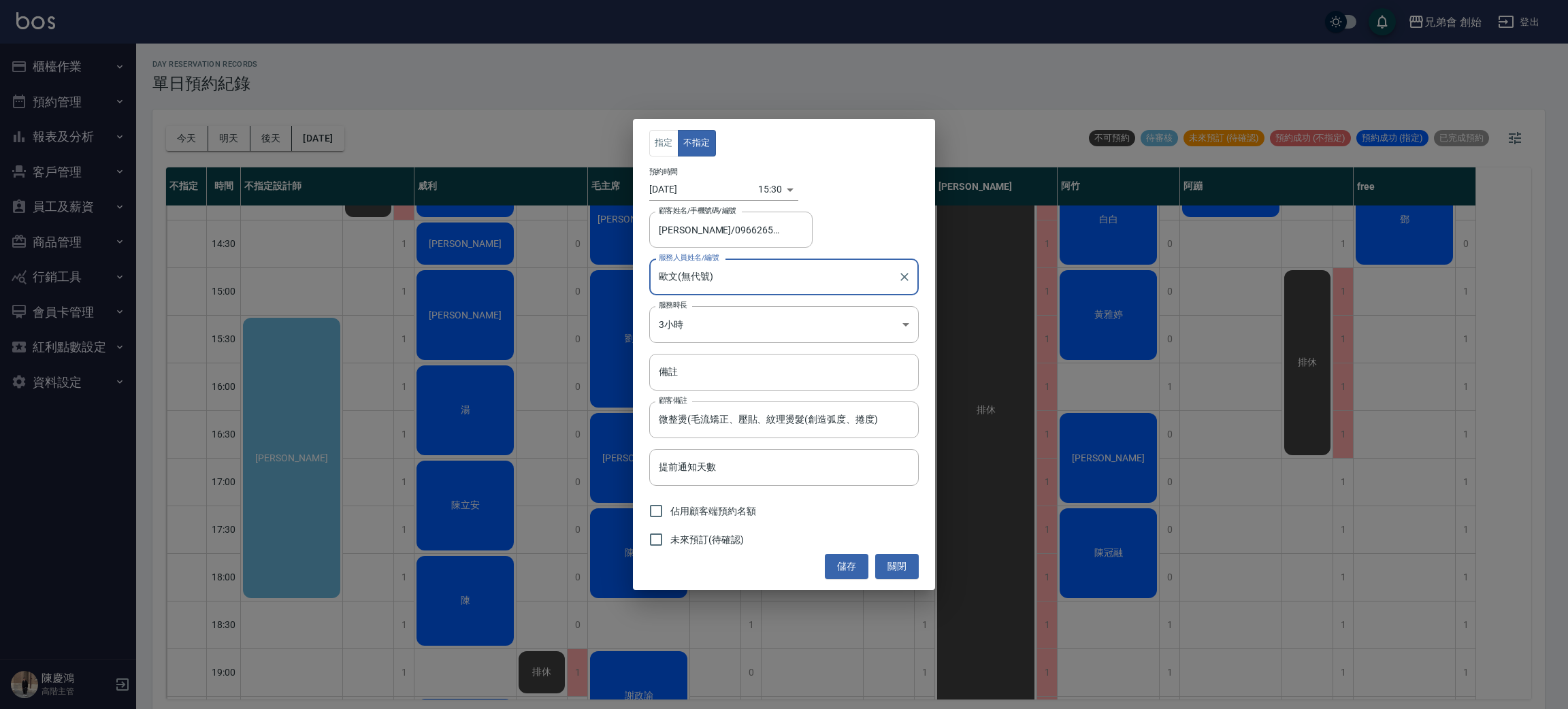
click at [852, 569] on button "儲存" at bounding box center [846, 566] width 44 height 25
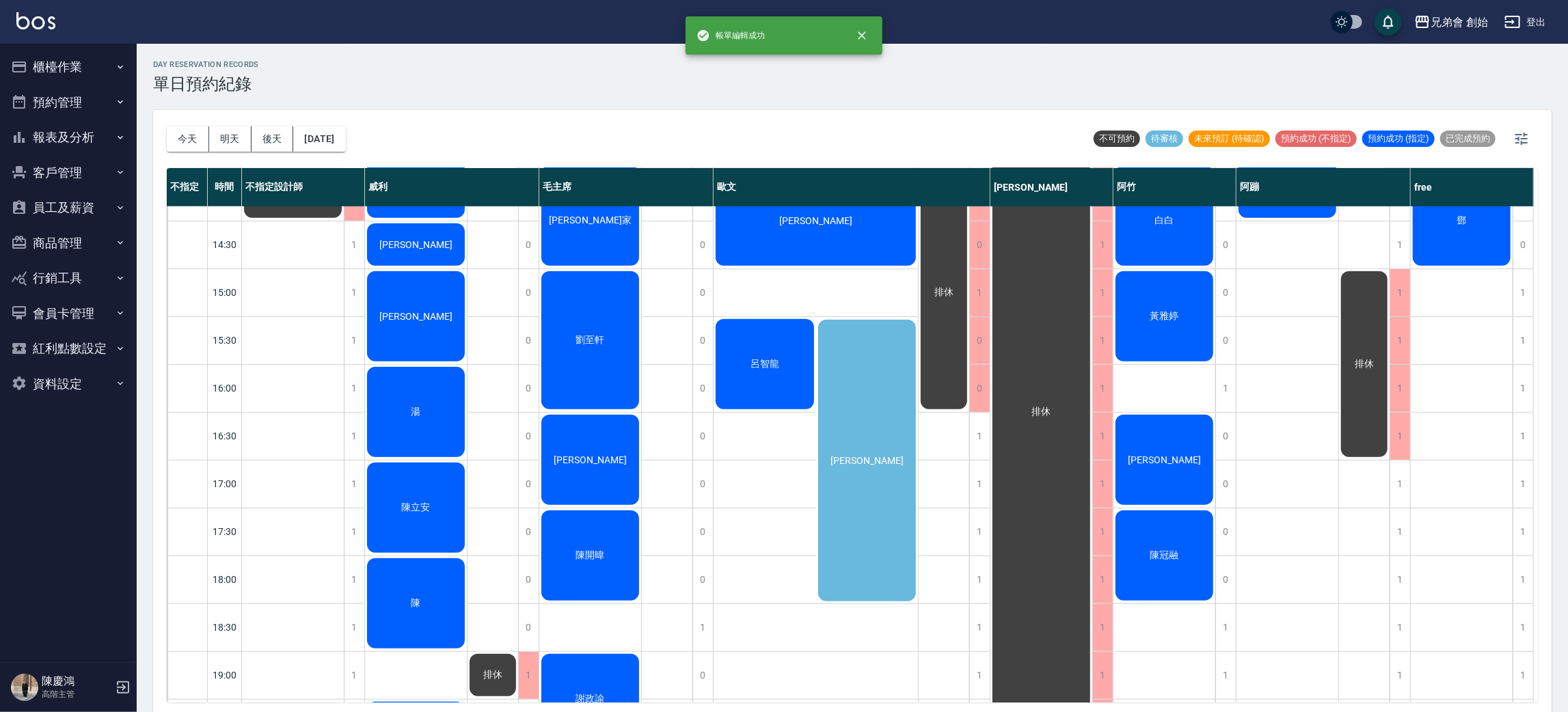
click at [866, 440] on div "唐紫雁" at bounding box center [868, 460] width 103 height 286
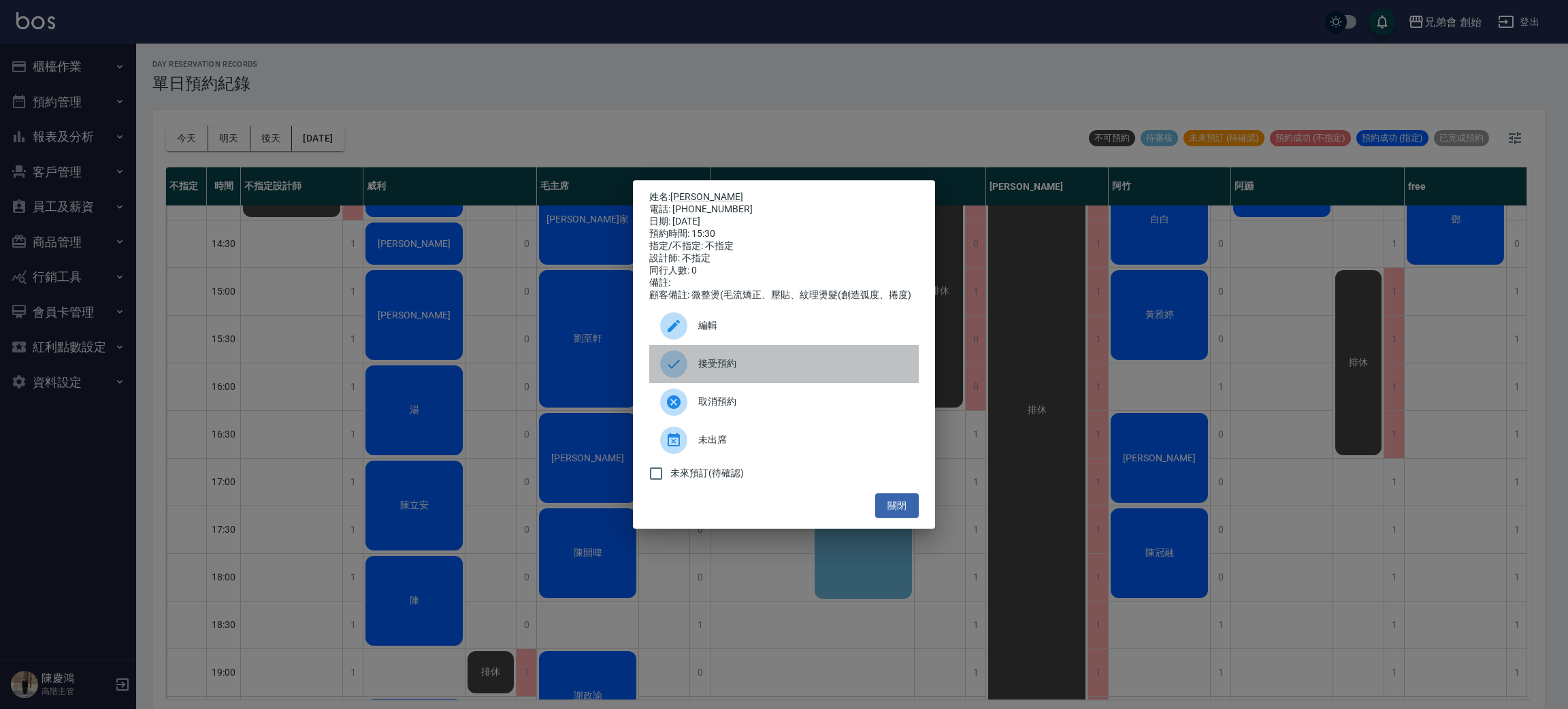
click at [769, 379] on div "接受預約" at bounding box center [784, 364] width 270 height 38
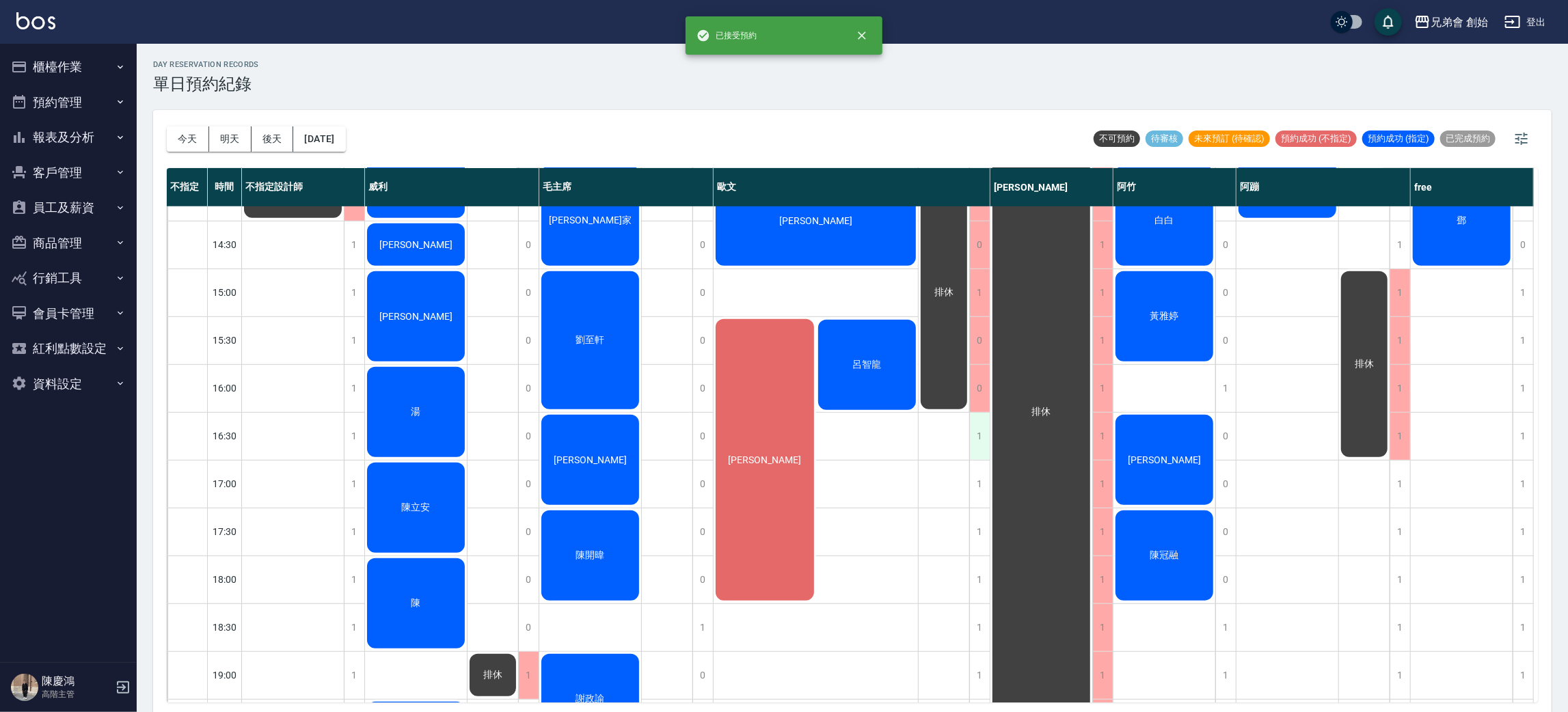
click at [971, 431] on div "1" at bounding box center [980, 436] width 21 height 47
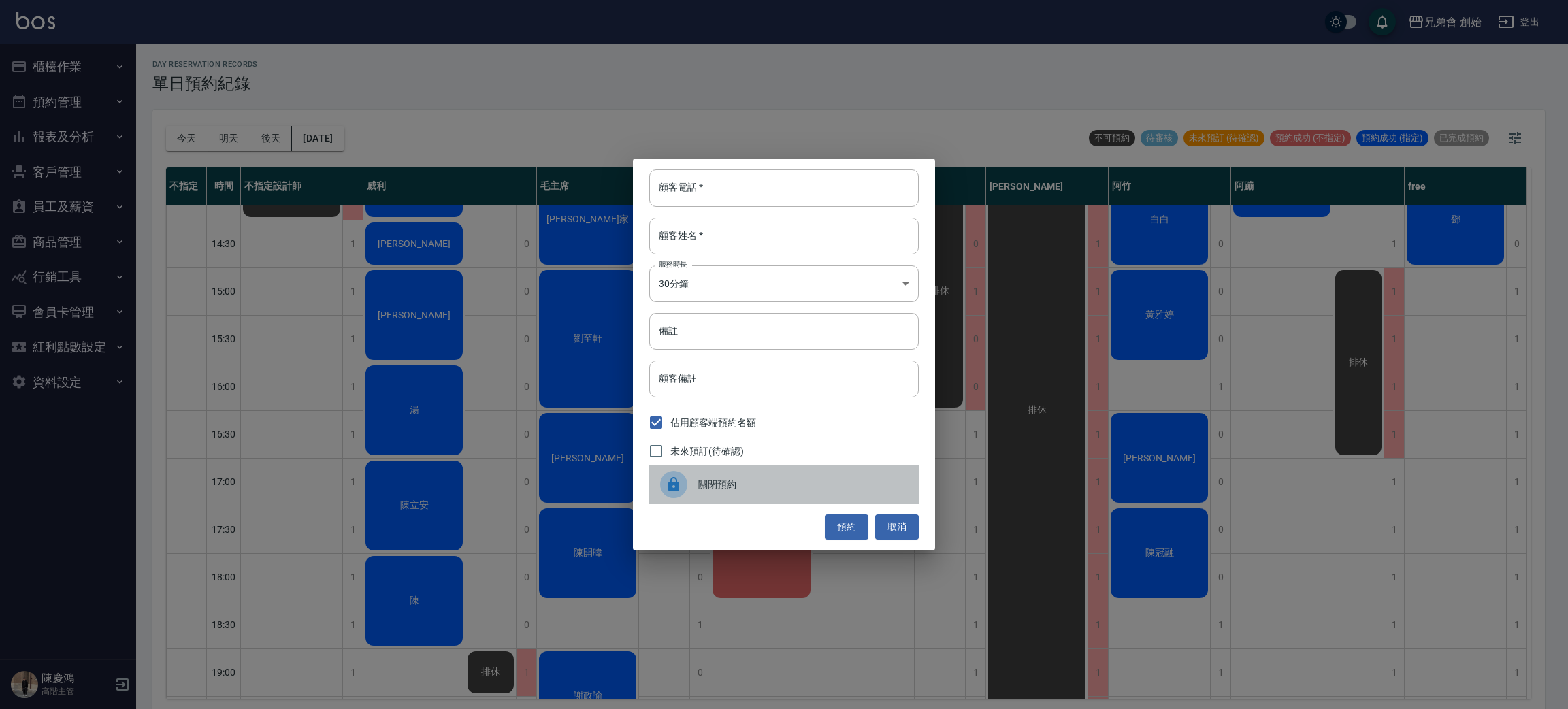
click at [734, 475] on div "關閉預約" at bounding box center [784, 484] width 270 height 38
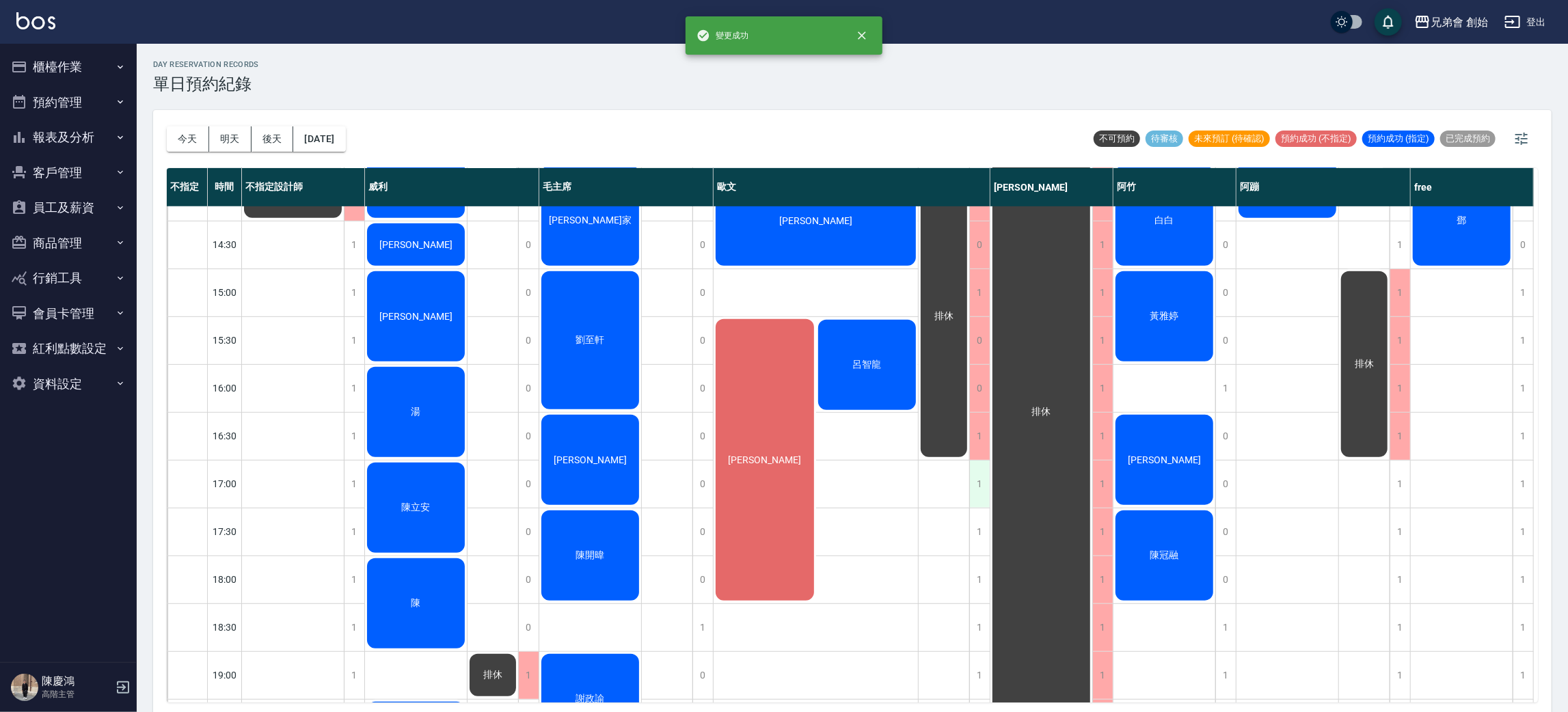
click at [981, 487] on div "1" at bounding box center [980, 484] width 21 height 47
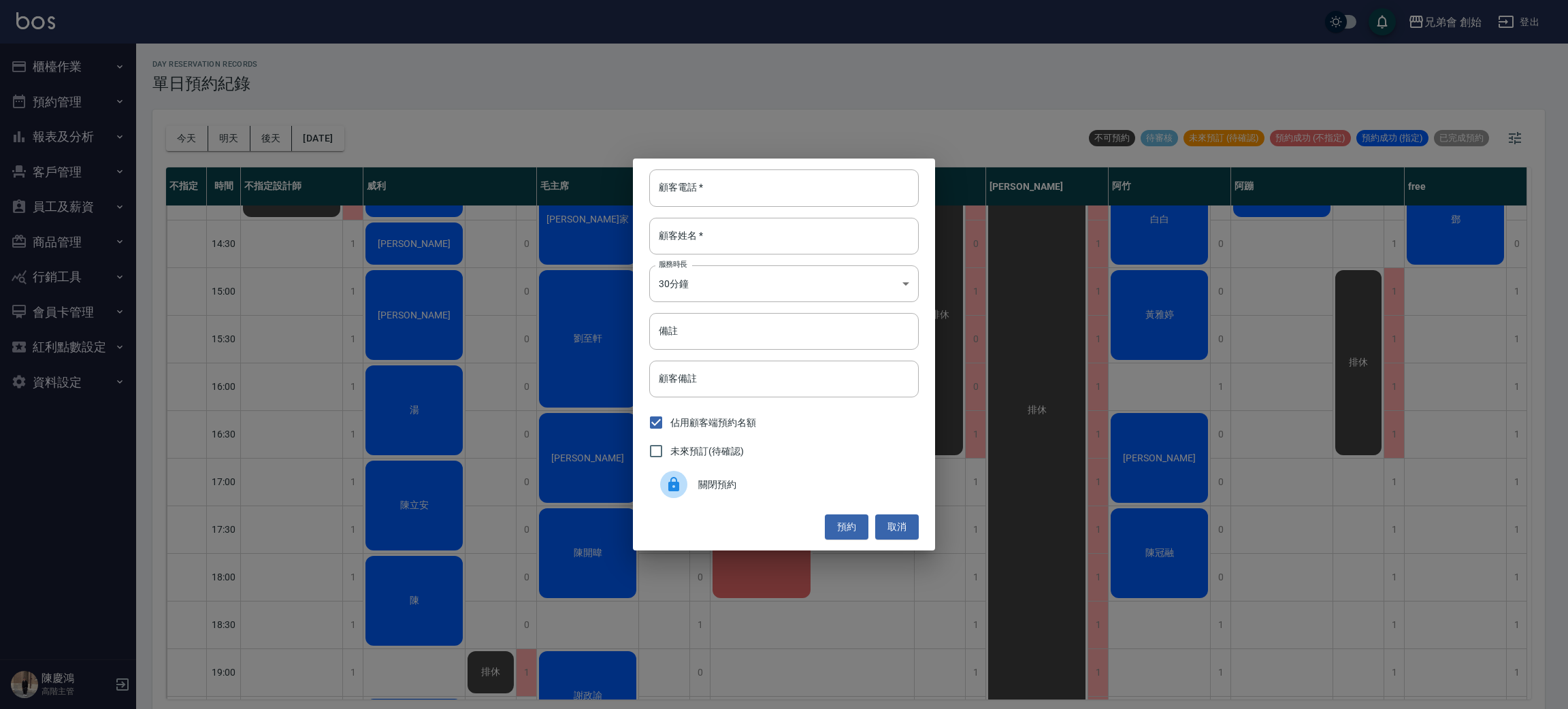
click at [814, 498] on div "關閉預約" at bounding box center [784, 484] width 270 height 38
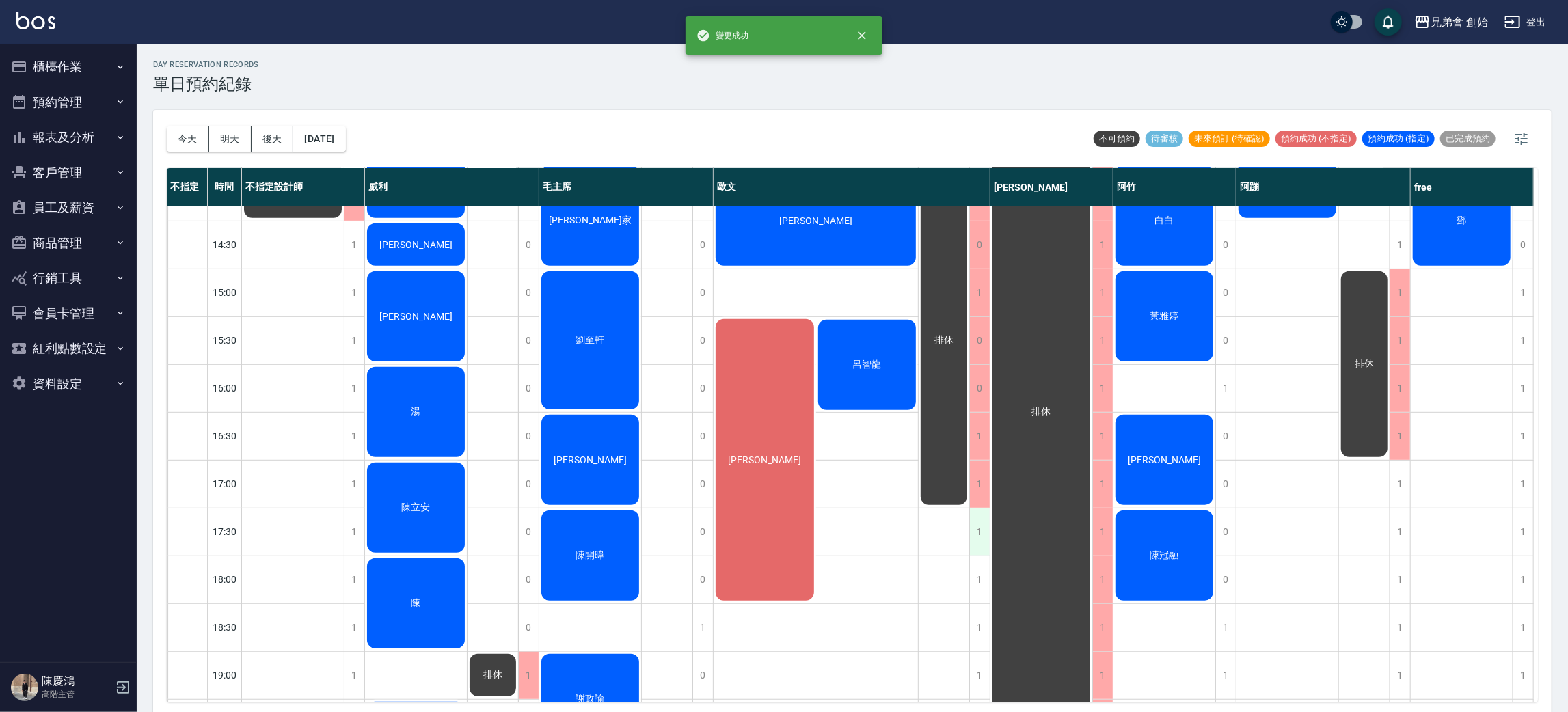
click at [975, 526] on div "1" at bounding box center [980, 532] width 21 height 47
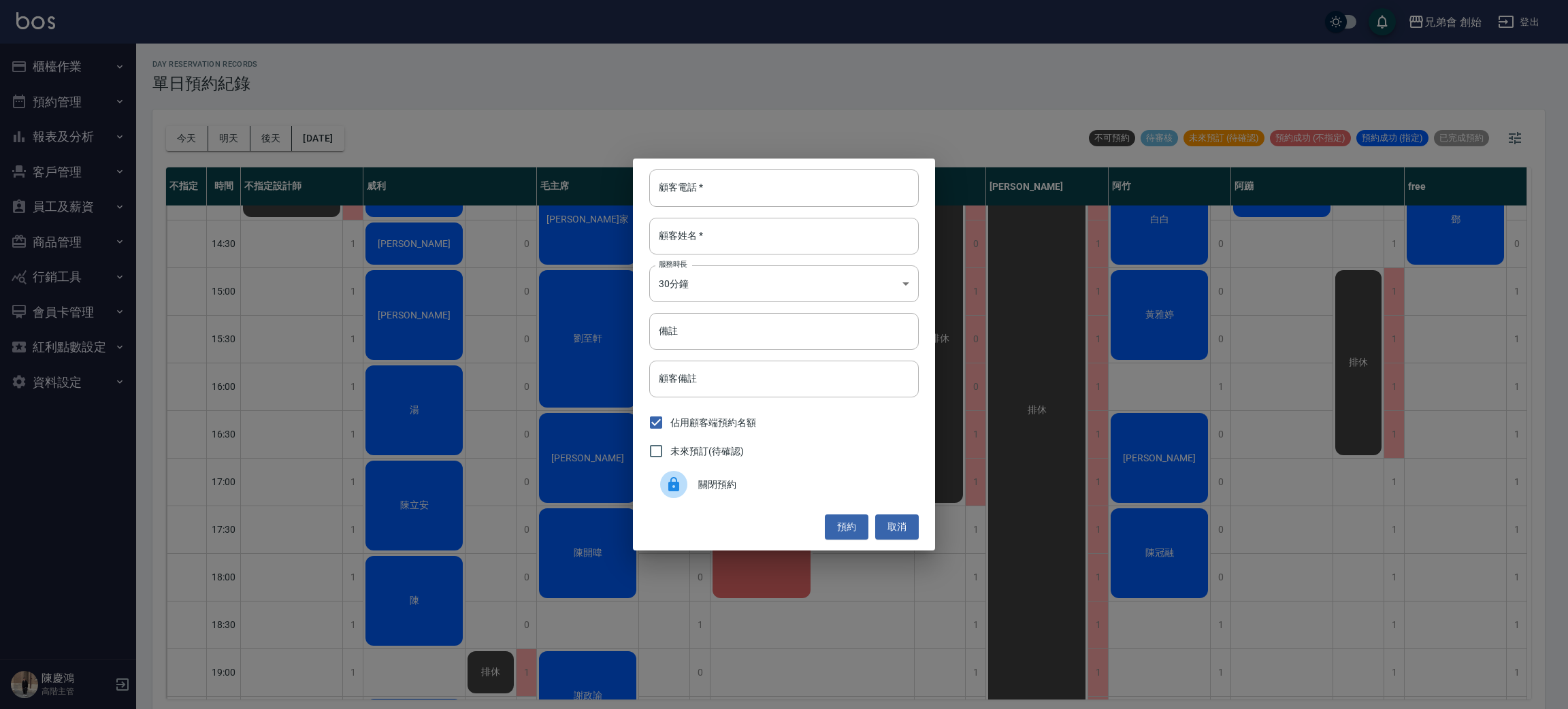
click at [781, 490] on span "關閉預約" at bounding box center [803, 485] width 209 height 14
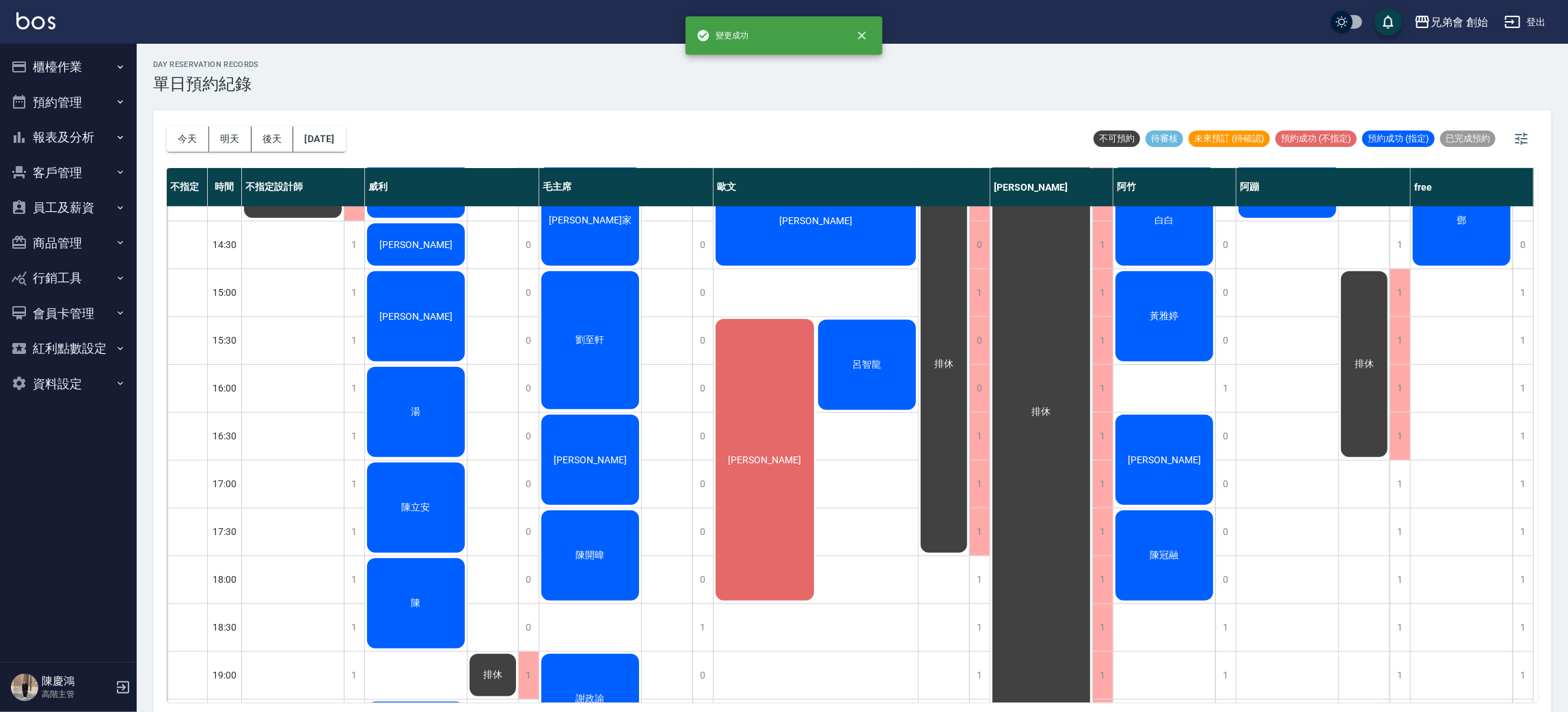
click at [982, 587] on div "1" at bounding box center [980, 579] width 21 height 47
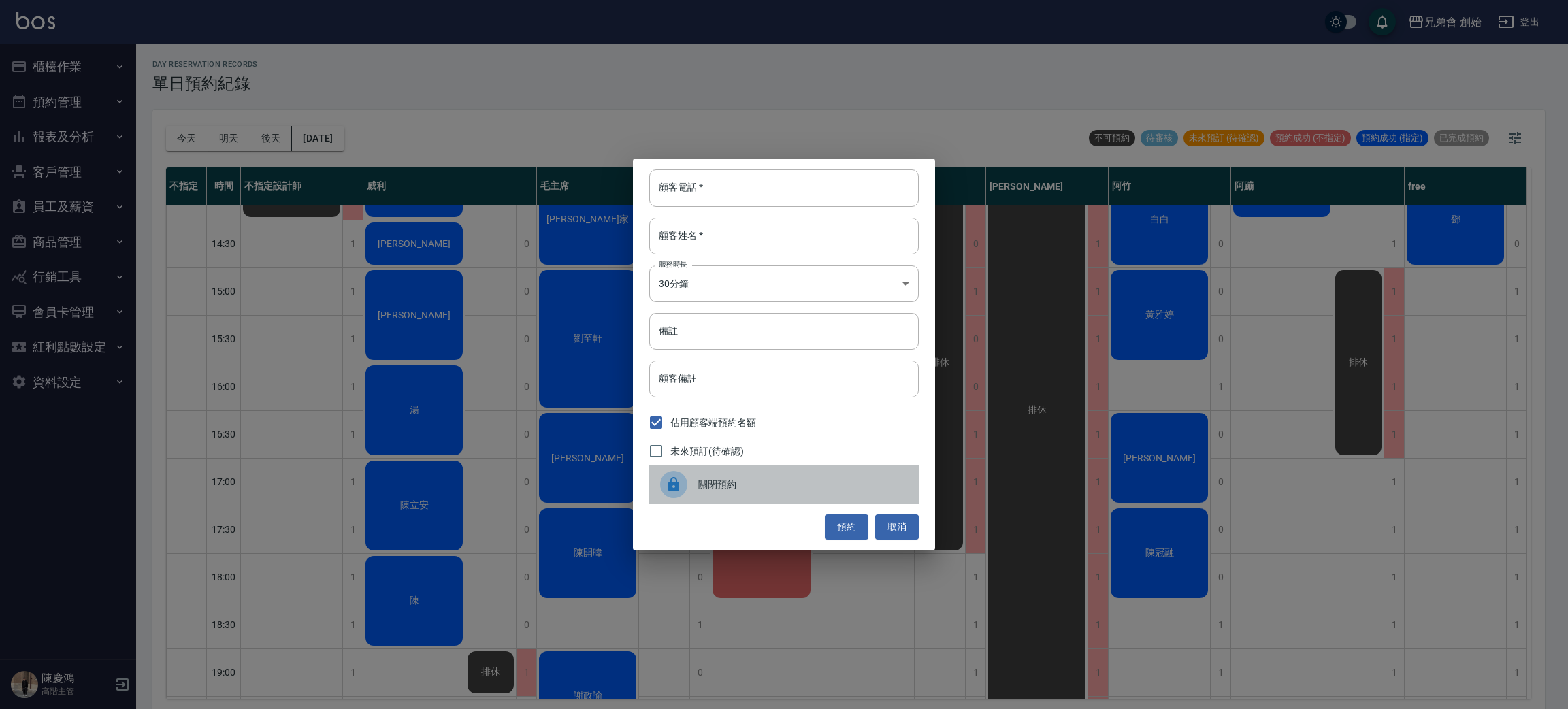
click at [771, 488] on span "關閉預約" at bounding box center [803, 485] width 209 height 14
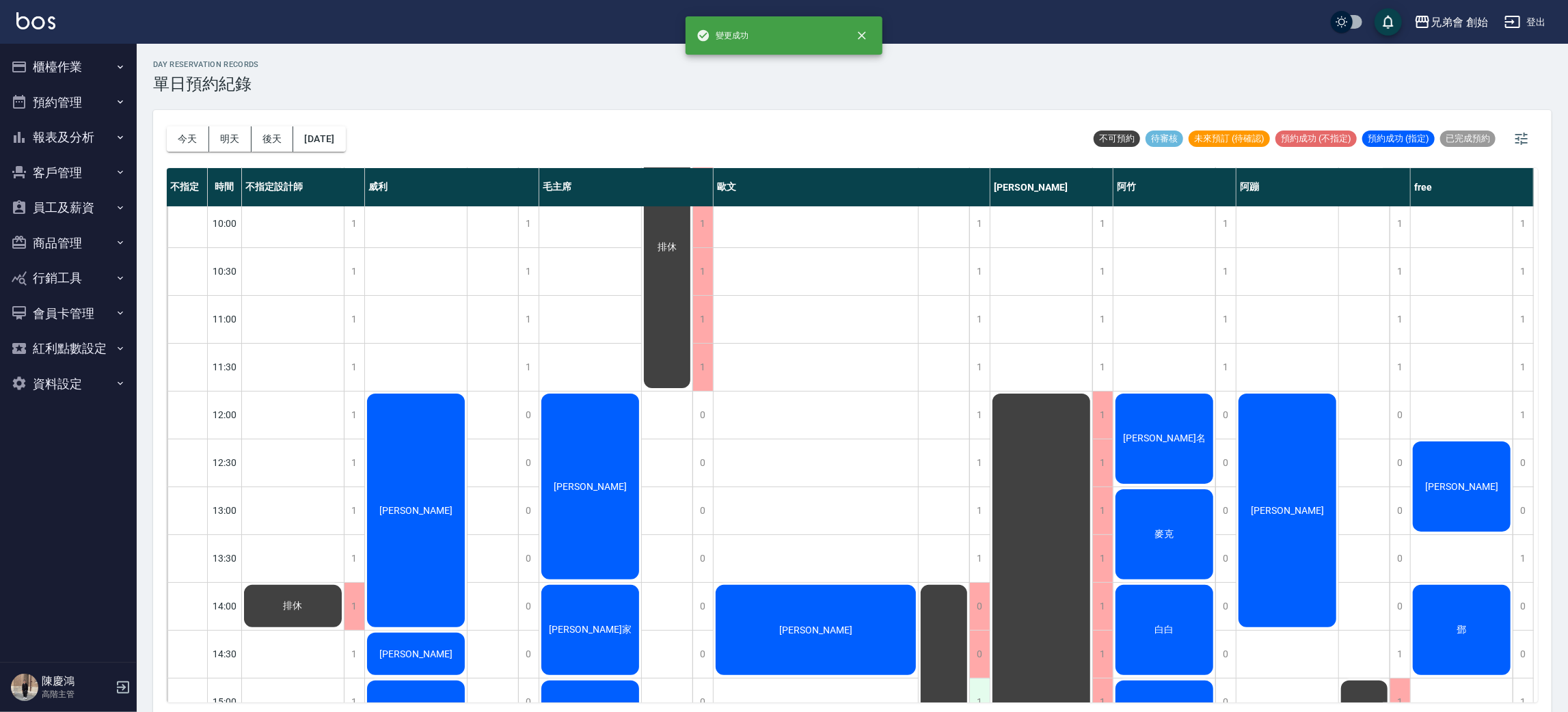
scroll to position [307, 0]
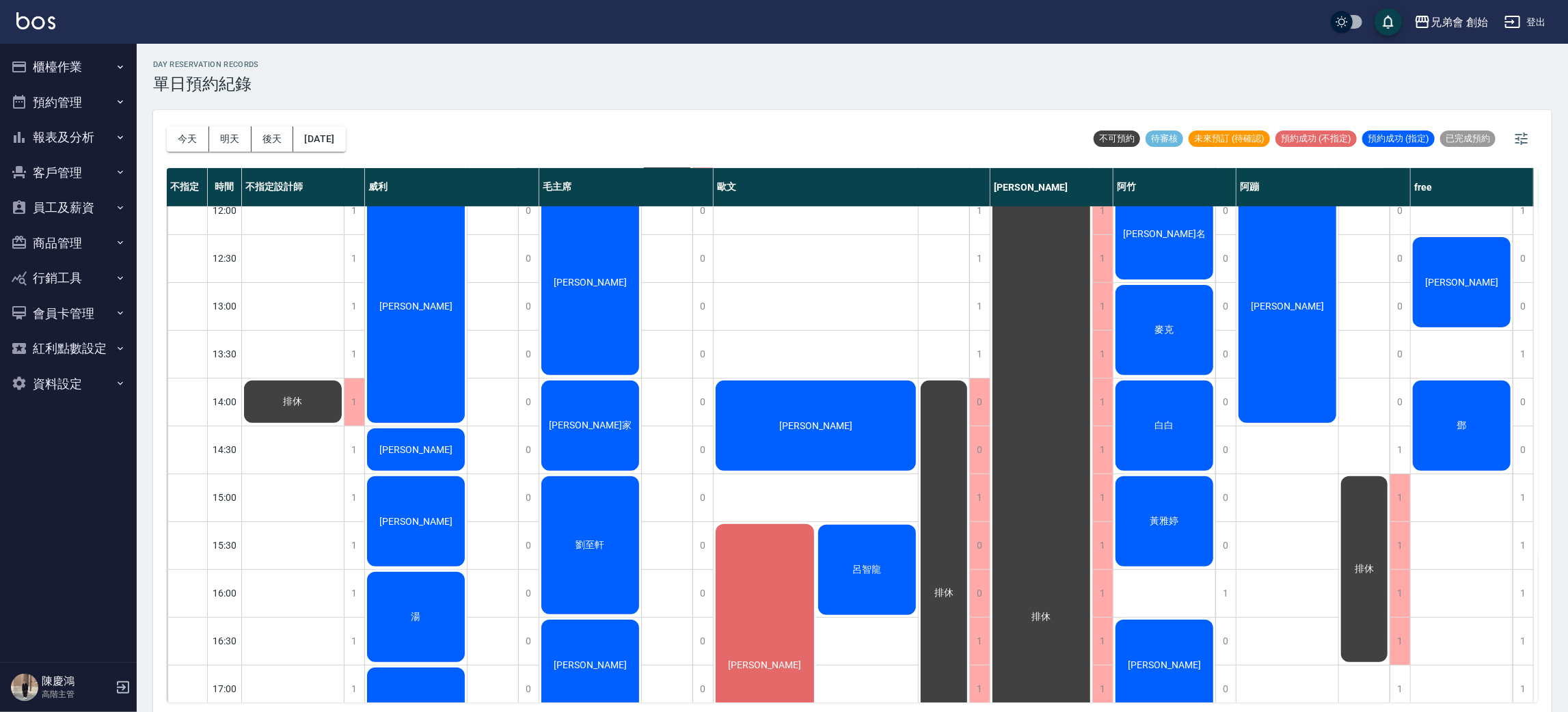
click at [1485, 429] on div "鄧" at bounding box center [1461, 426] width 102 height 95
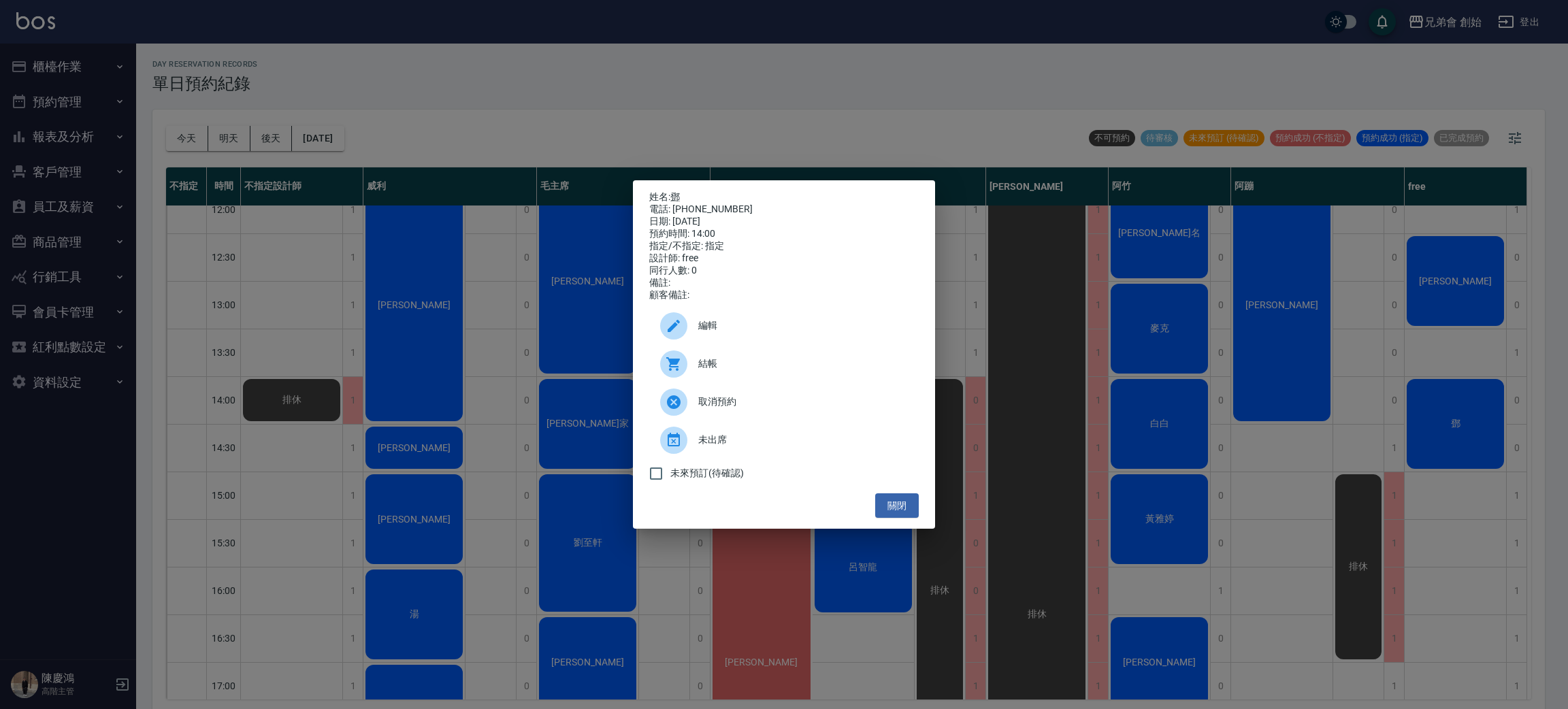
click at [1479, 428] on div "姓名: 鄧 電話: 0983210870 日期: 2025/09/14 預約時間: 14:00 指定/不指定: 指定 設計師: free 同行人數: 0 備註…" at bounding box center [784, 354] width 1568 height 709
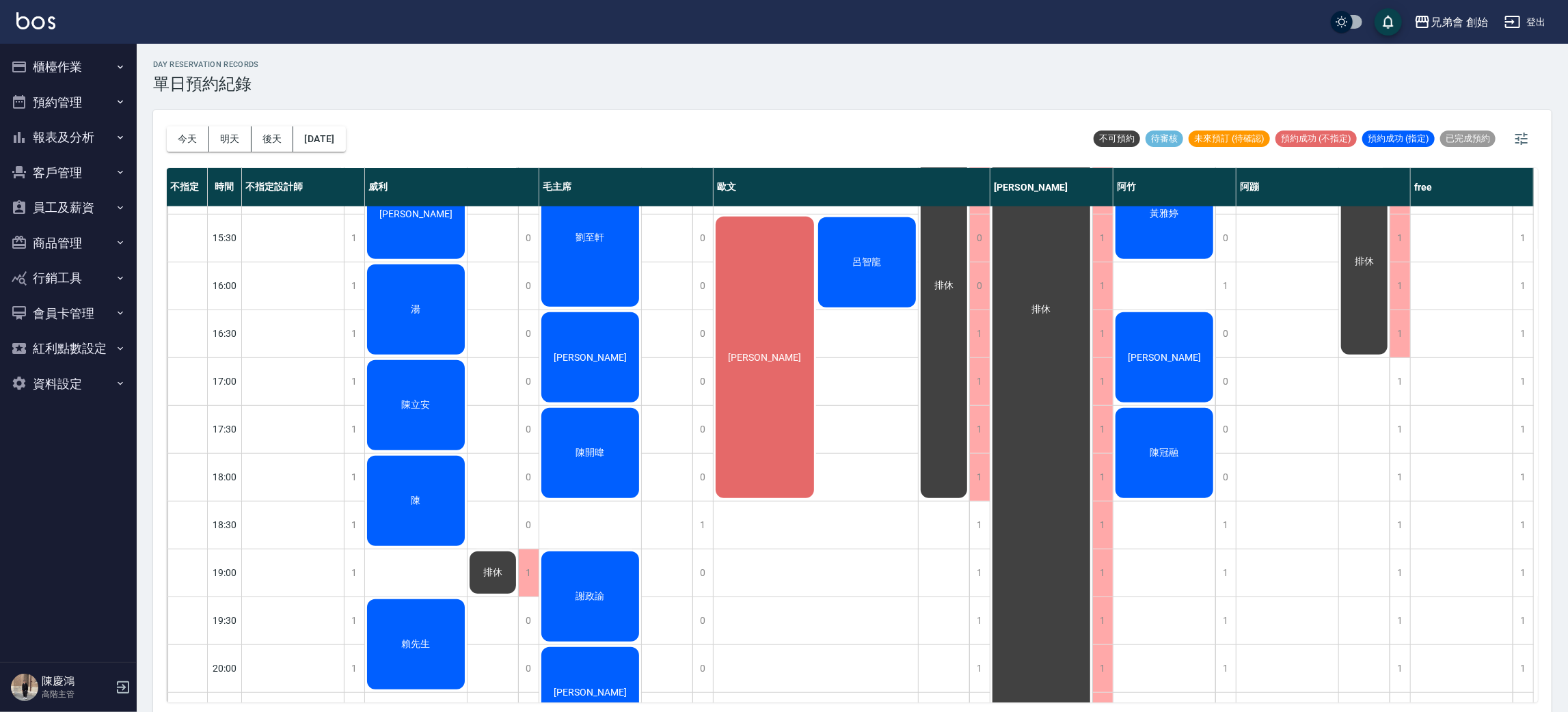
scroll to position [410, 0]
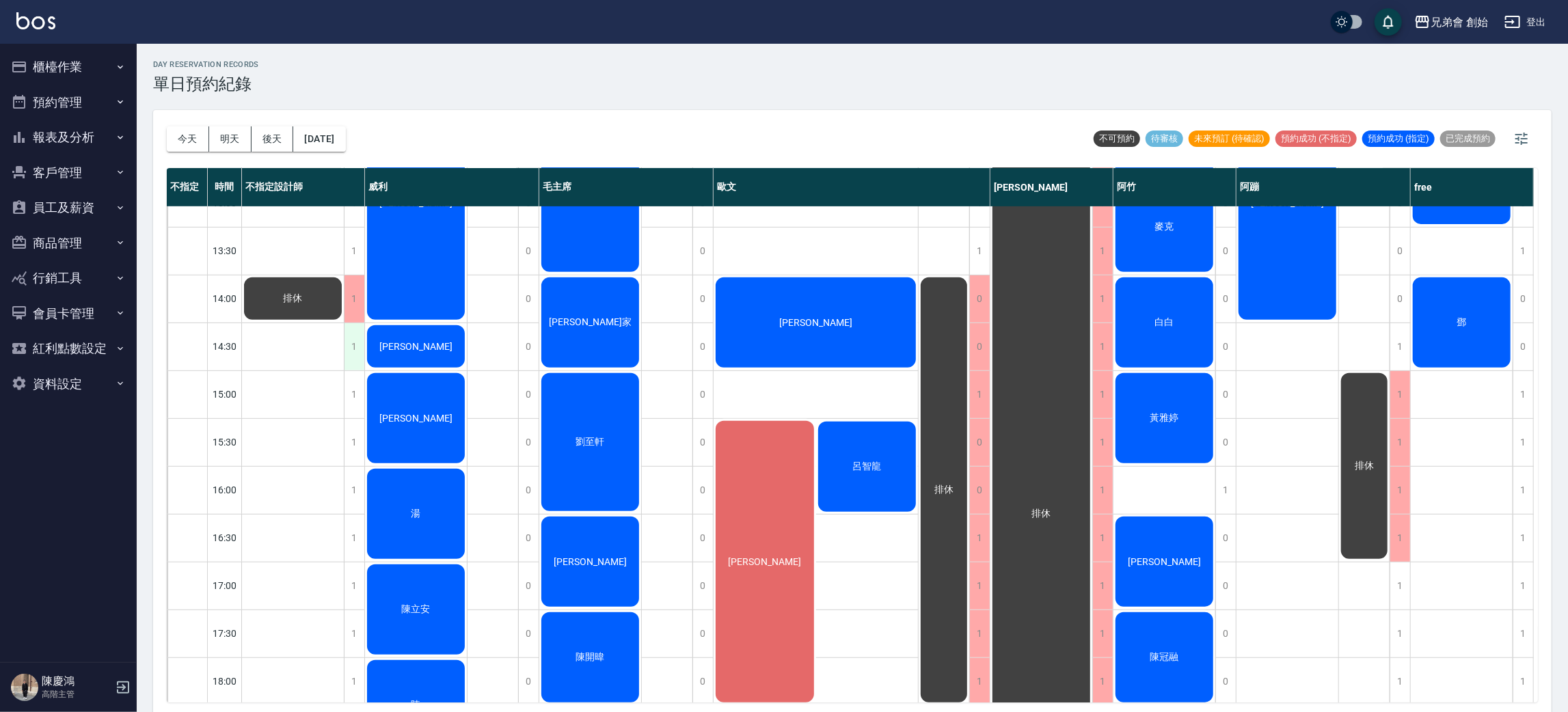
click at [355, 348] on div "1" at bounding box center [354, 347] width 21 height 47
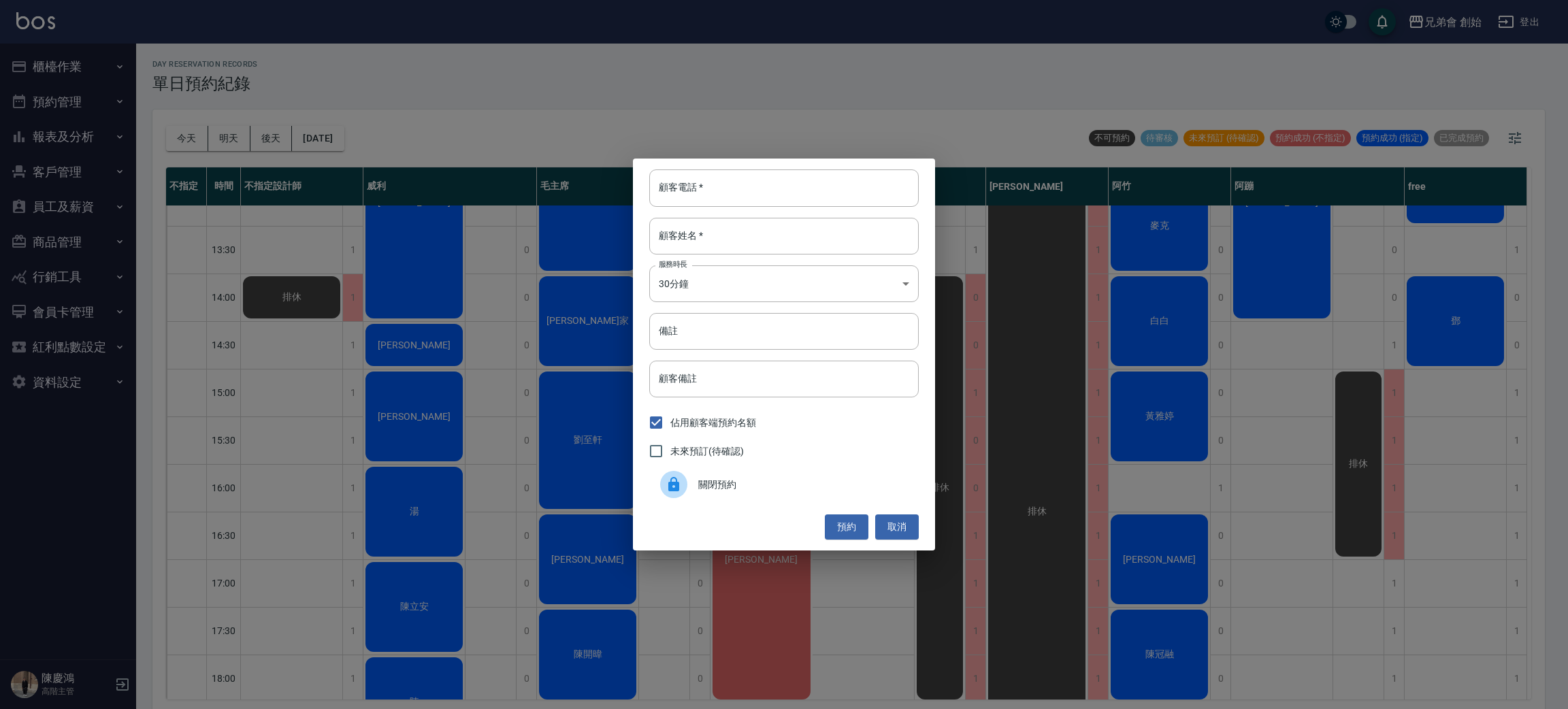
click at [739, 479] on span "關閉預約" at bounding box center [803, 485] width 209 height 14
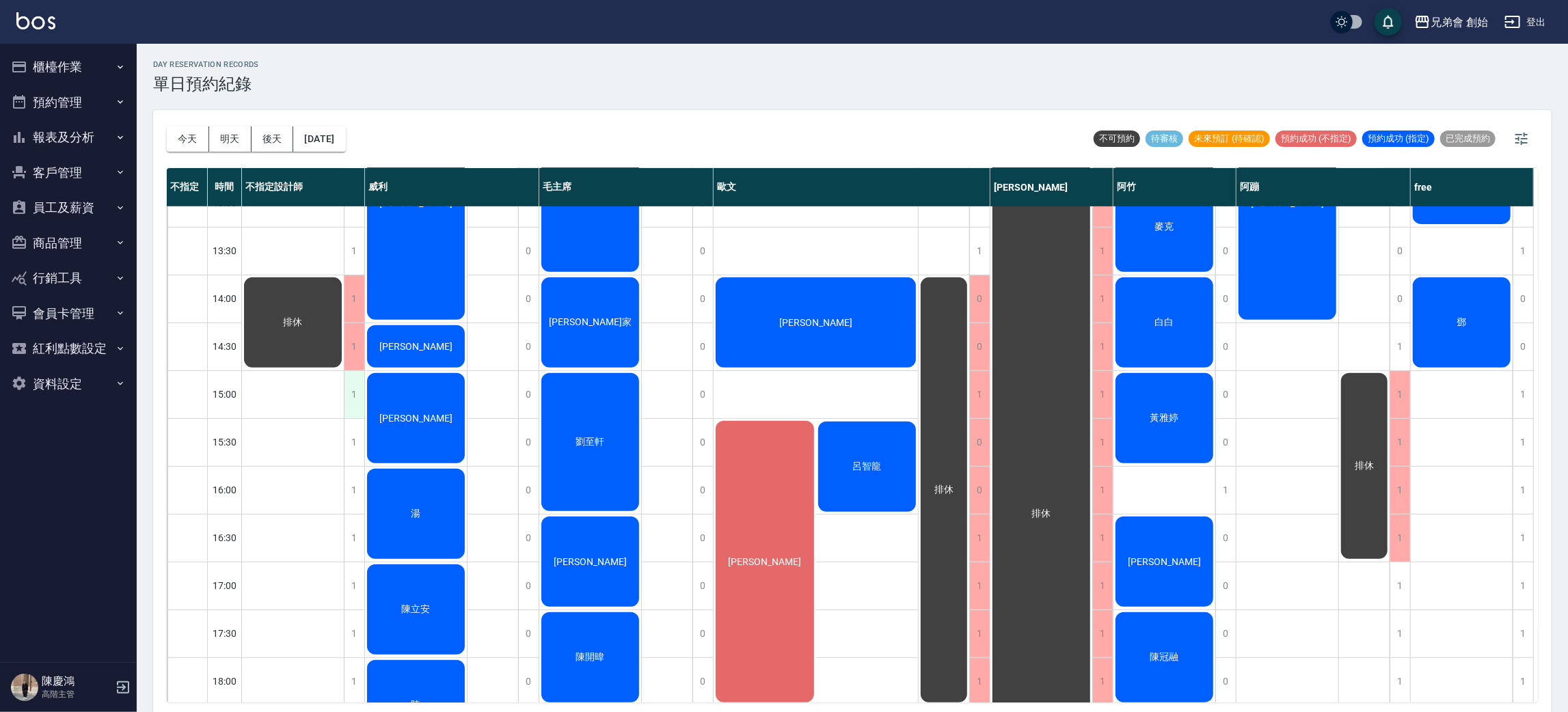
click at [356, 396] on div "1" at bounding box center [354, 394] width 21 height 47
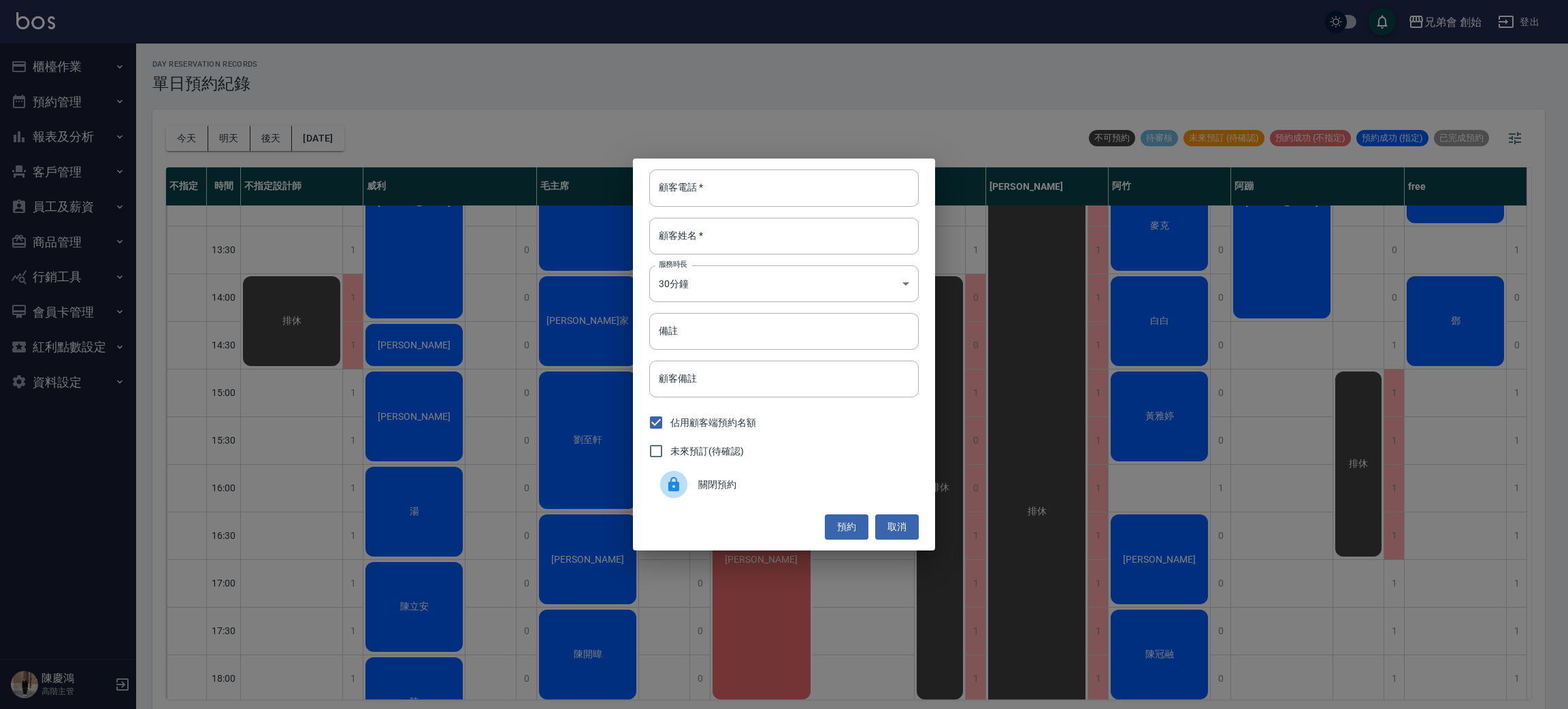
click at [690, 487] on div at bounding box center [679, 484] width 38 height 27
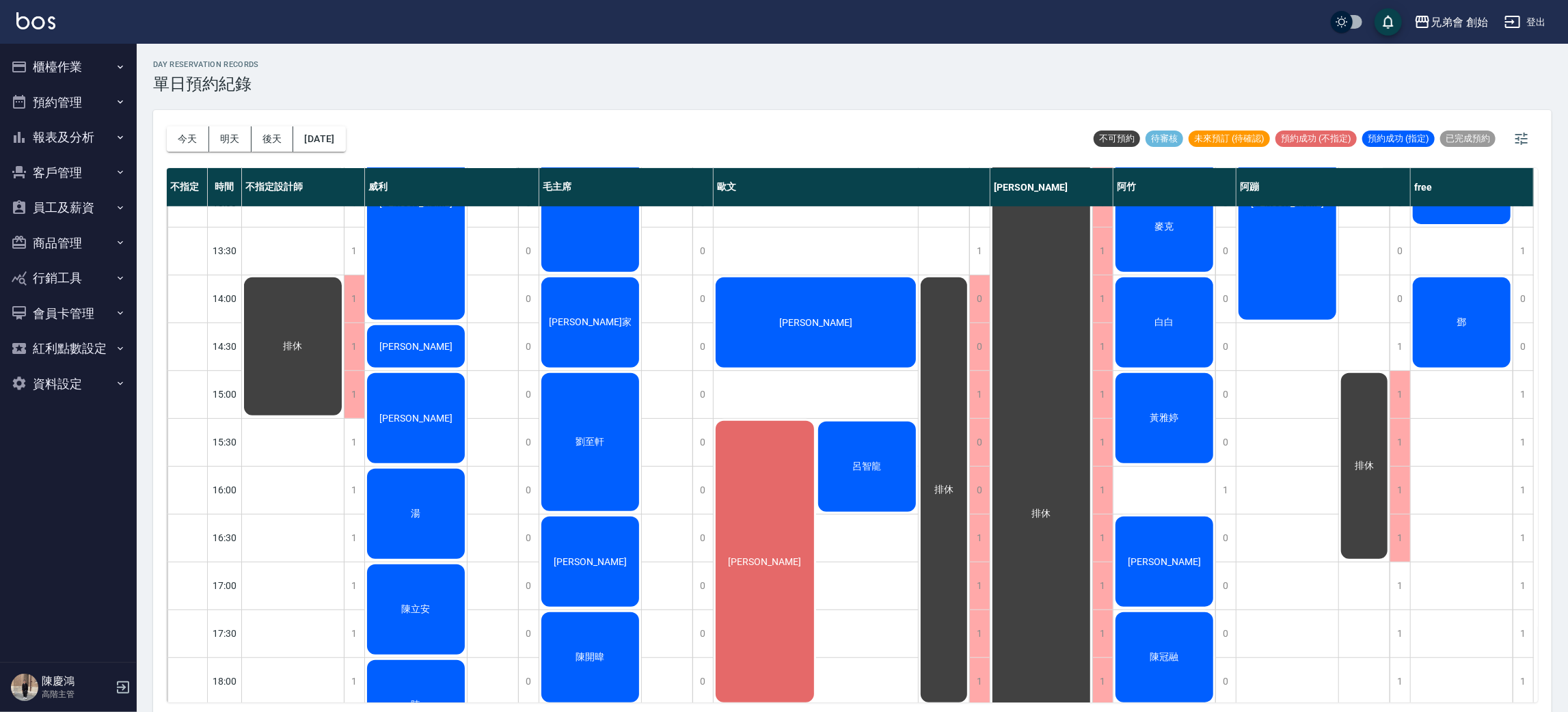
click at [1487, 316] on div "鄧" at bounding box center [1461, 322] width 102 height 95
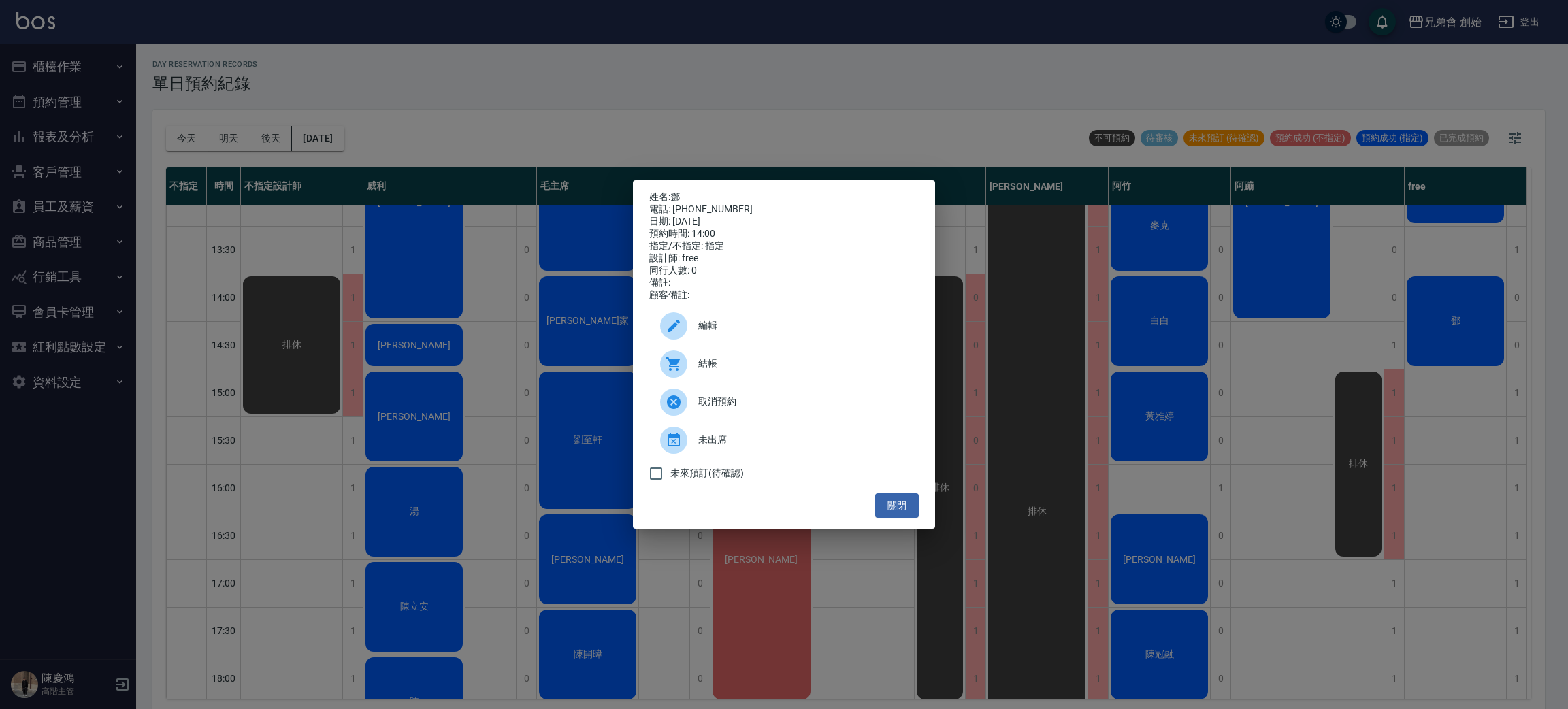
click at [1480, 320] on div "姓名: 鄧 電話: 0983210870 日期: 2025/09/14 預約時間: 14:00 指定/不指定: 指定 設計師: free 同行人數: 0 備註…" at bounding box center [784, 354] width 1568 height 709
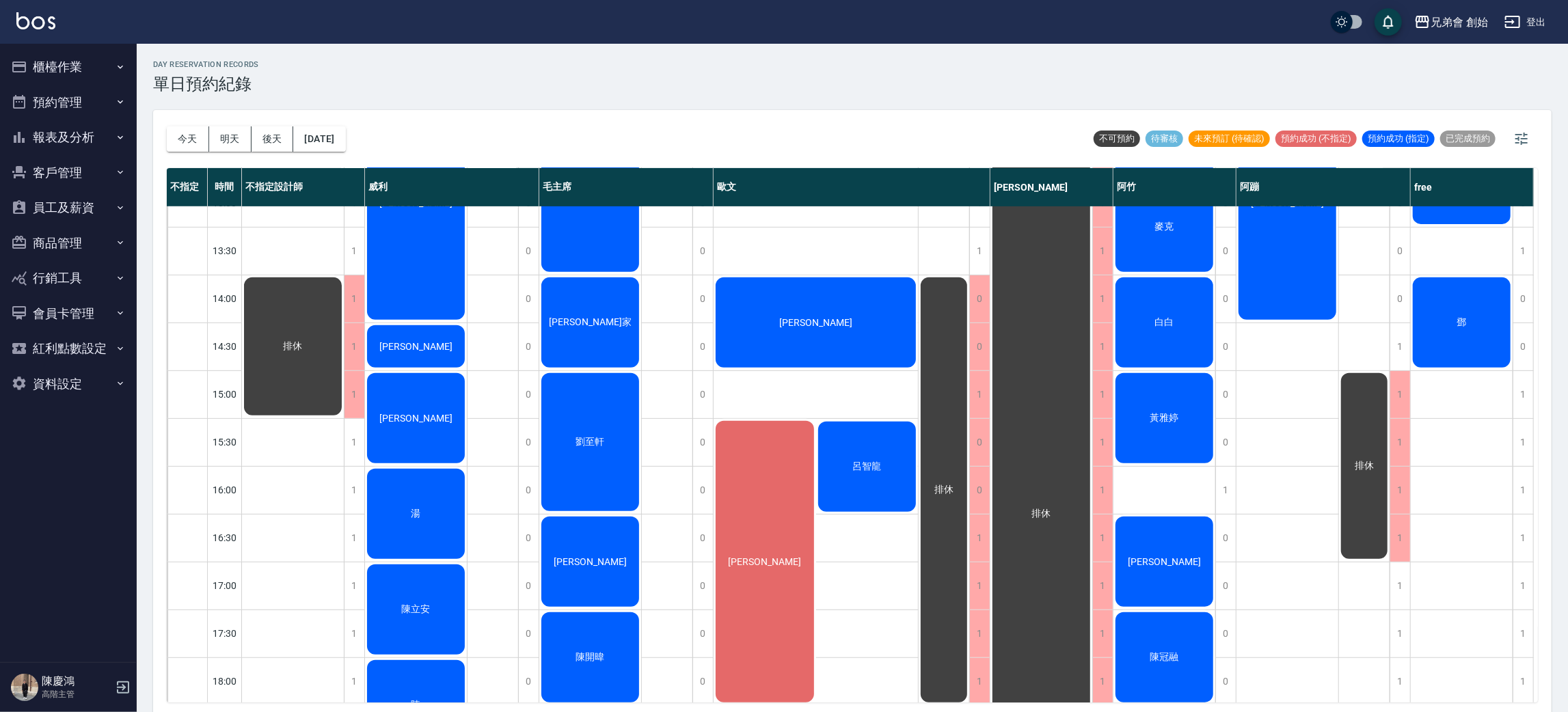
scroll to position [718, 0]
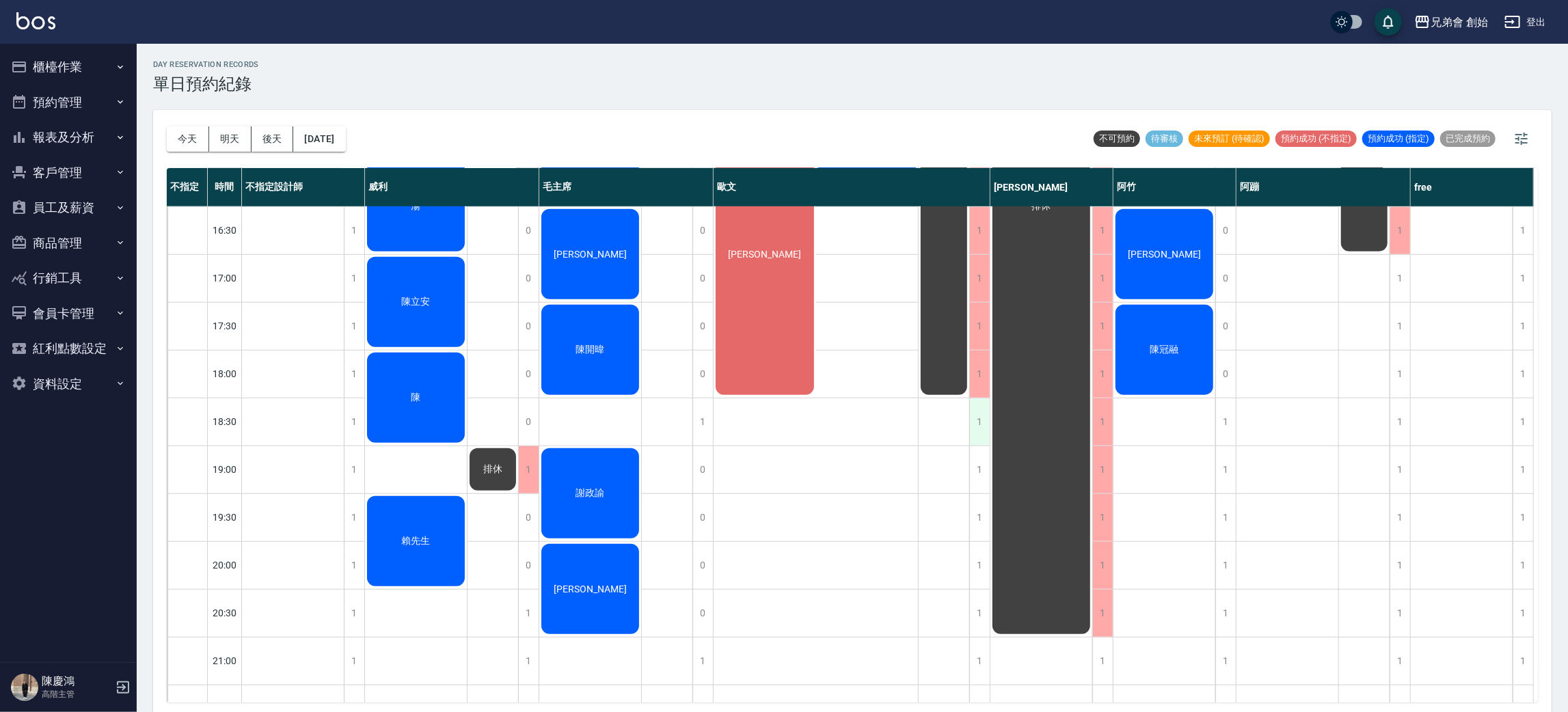
click at [978, 421] on div "1" at bounding box center [980, 421] width 21 height 47
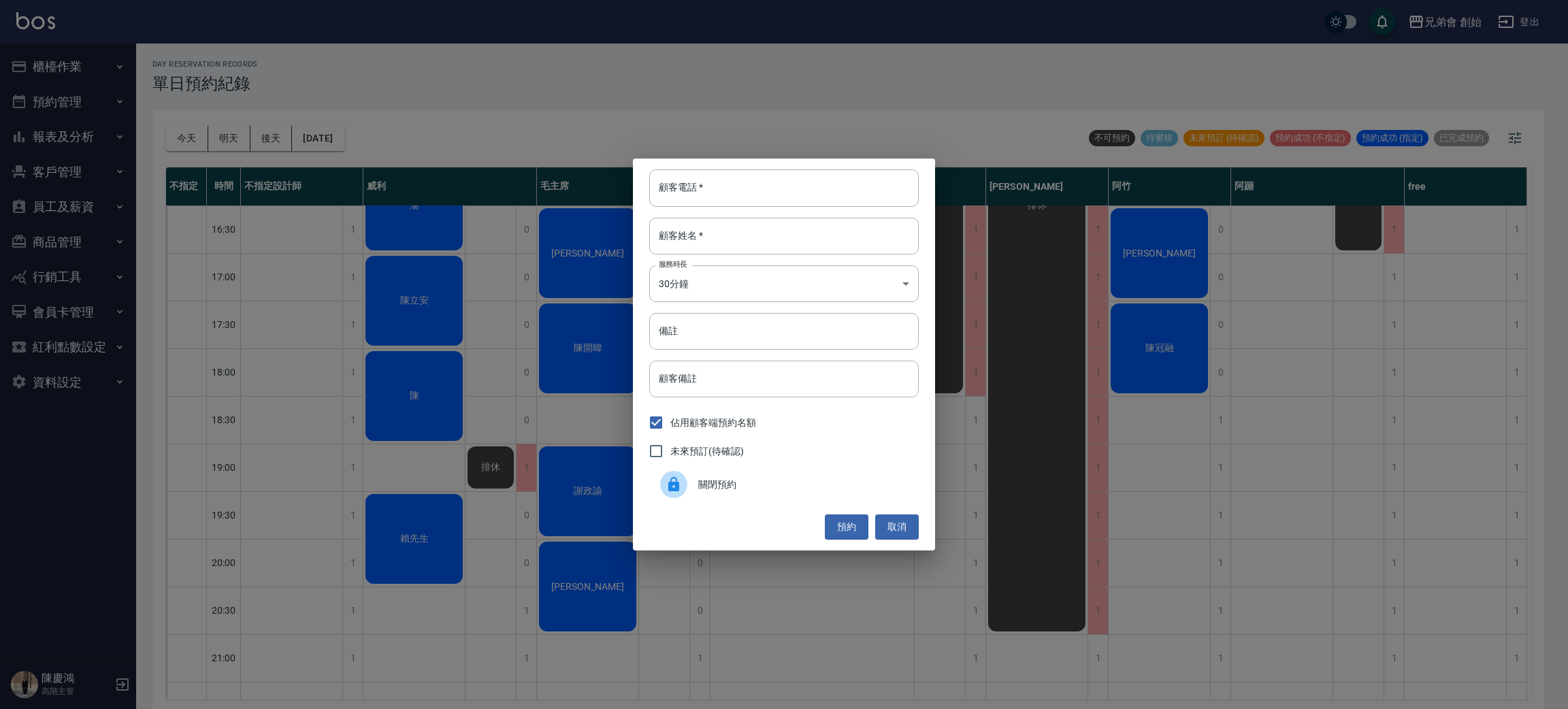
click at [732, 471] on div "關閉預約" at bounding box center [784, 484] width 270 height 38
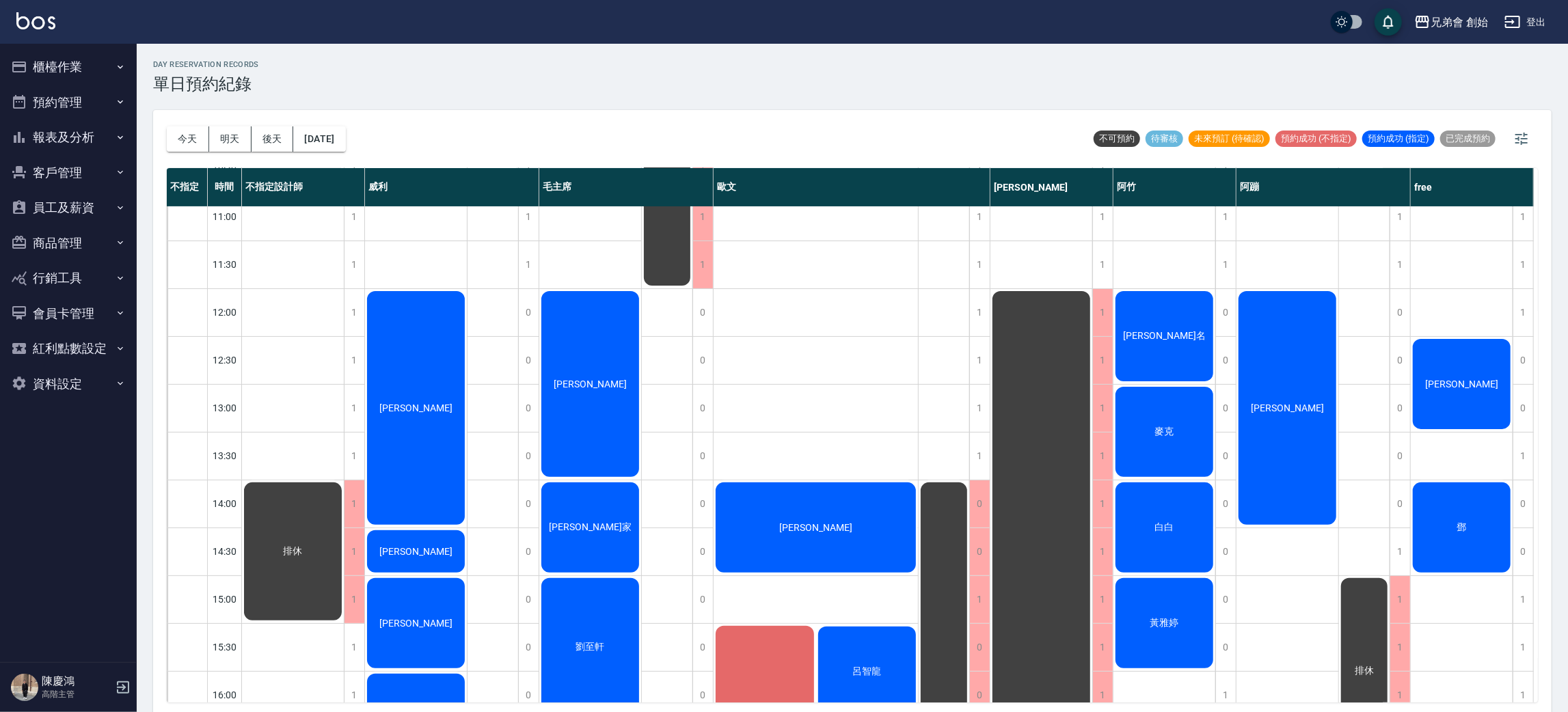
scroll to position [307, 0]
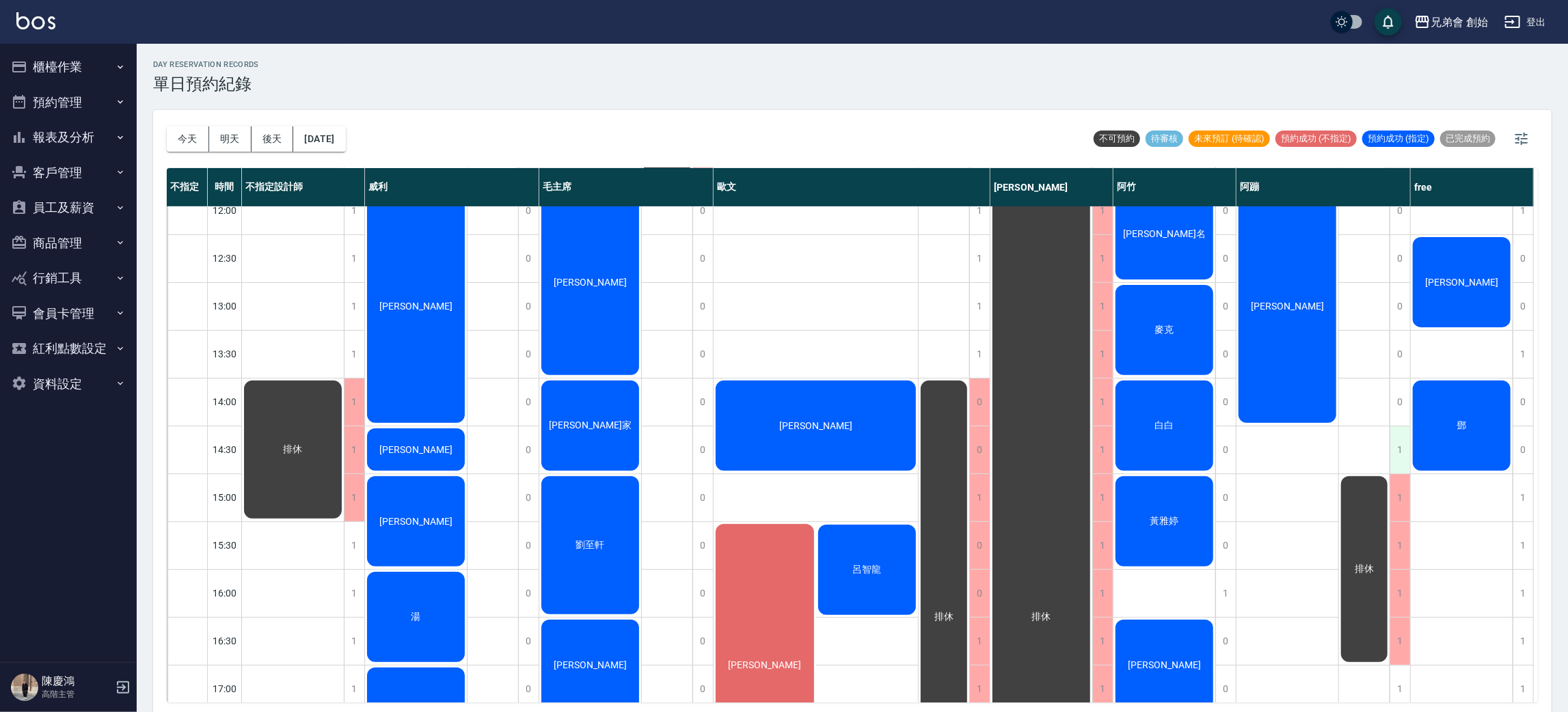
click at [1397, 445] on div "1" at bounding box center [1400, 450] width 21 height 47
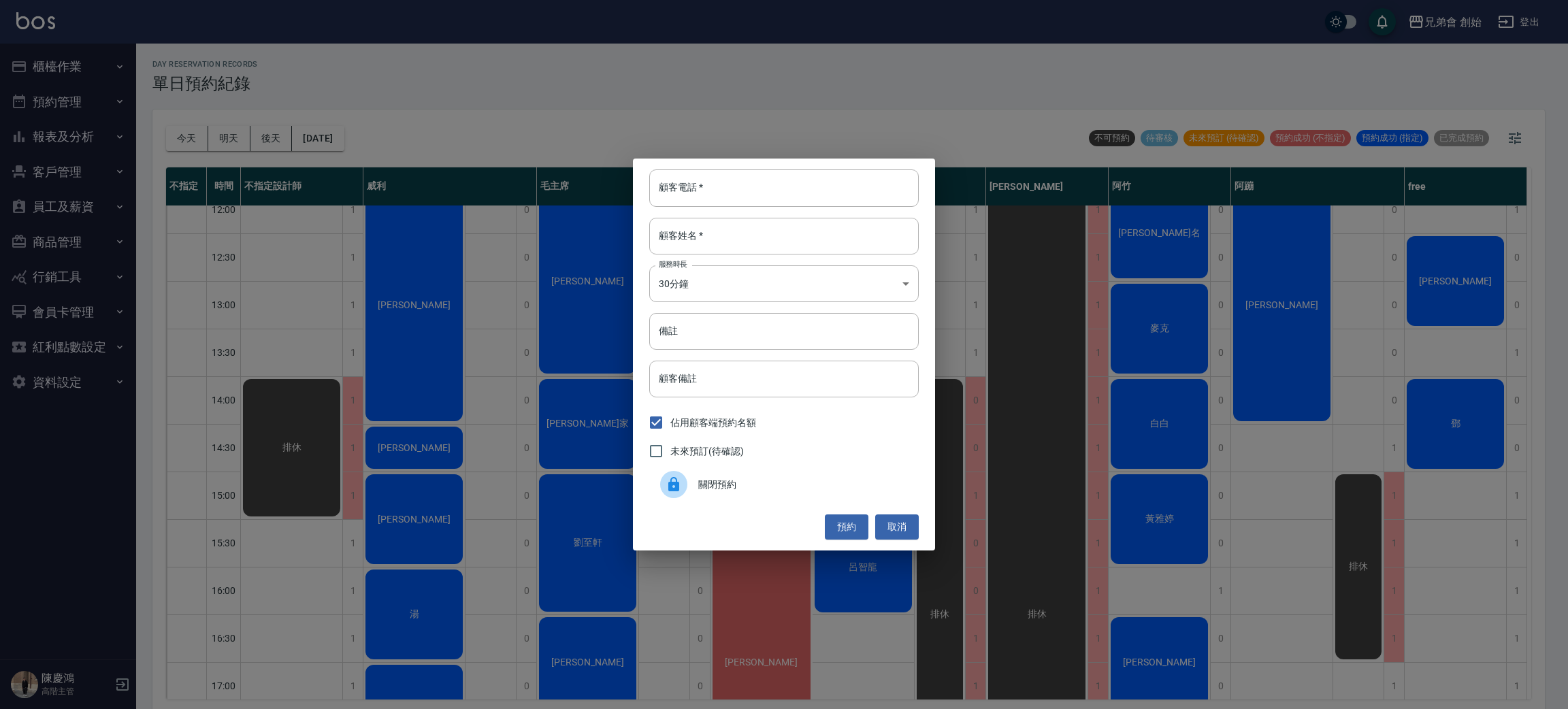
click at [734, 491] on span "關閉預約" at bounding box center [803, 485] width 209 height 14
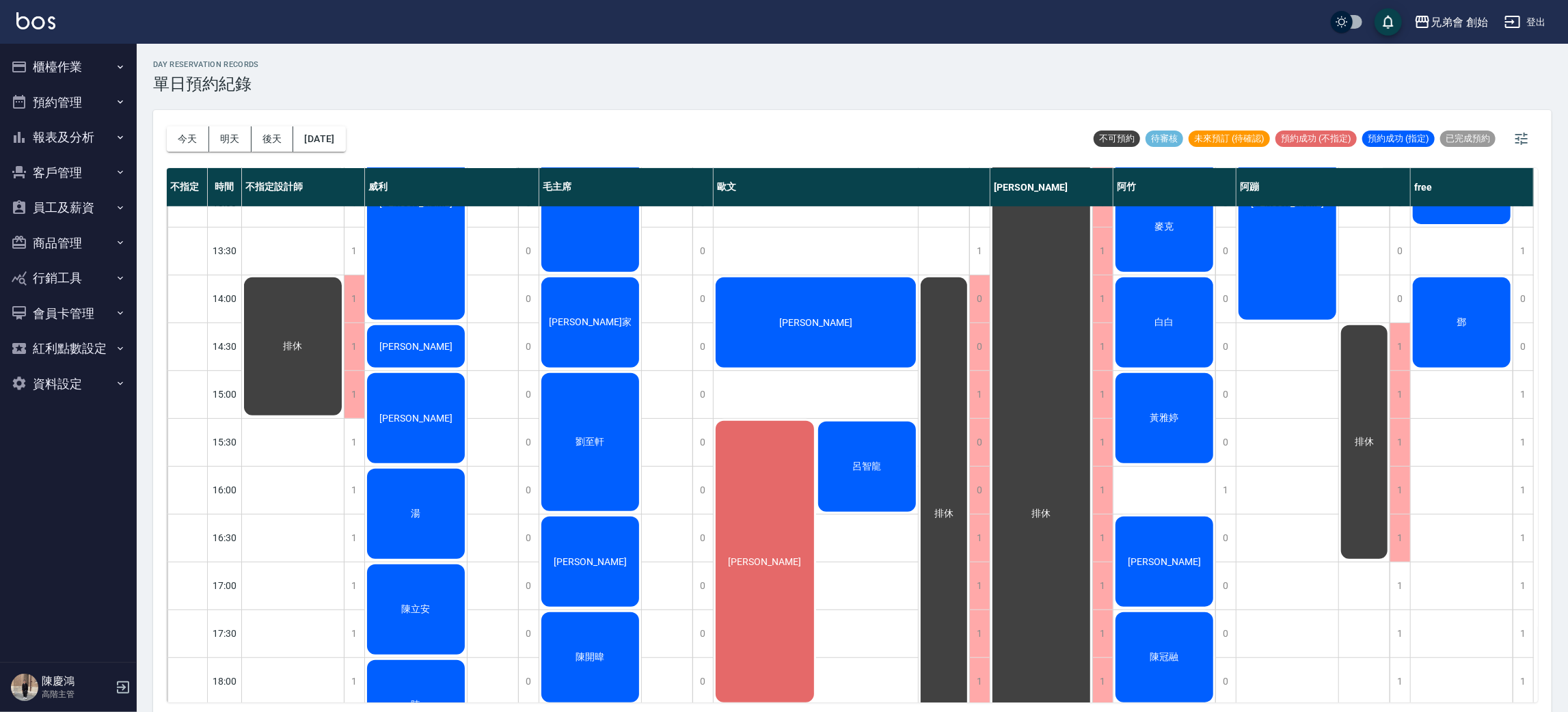
scroll to position [614, 0]
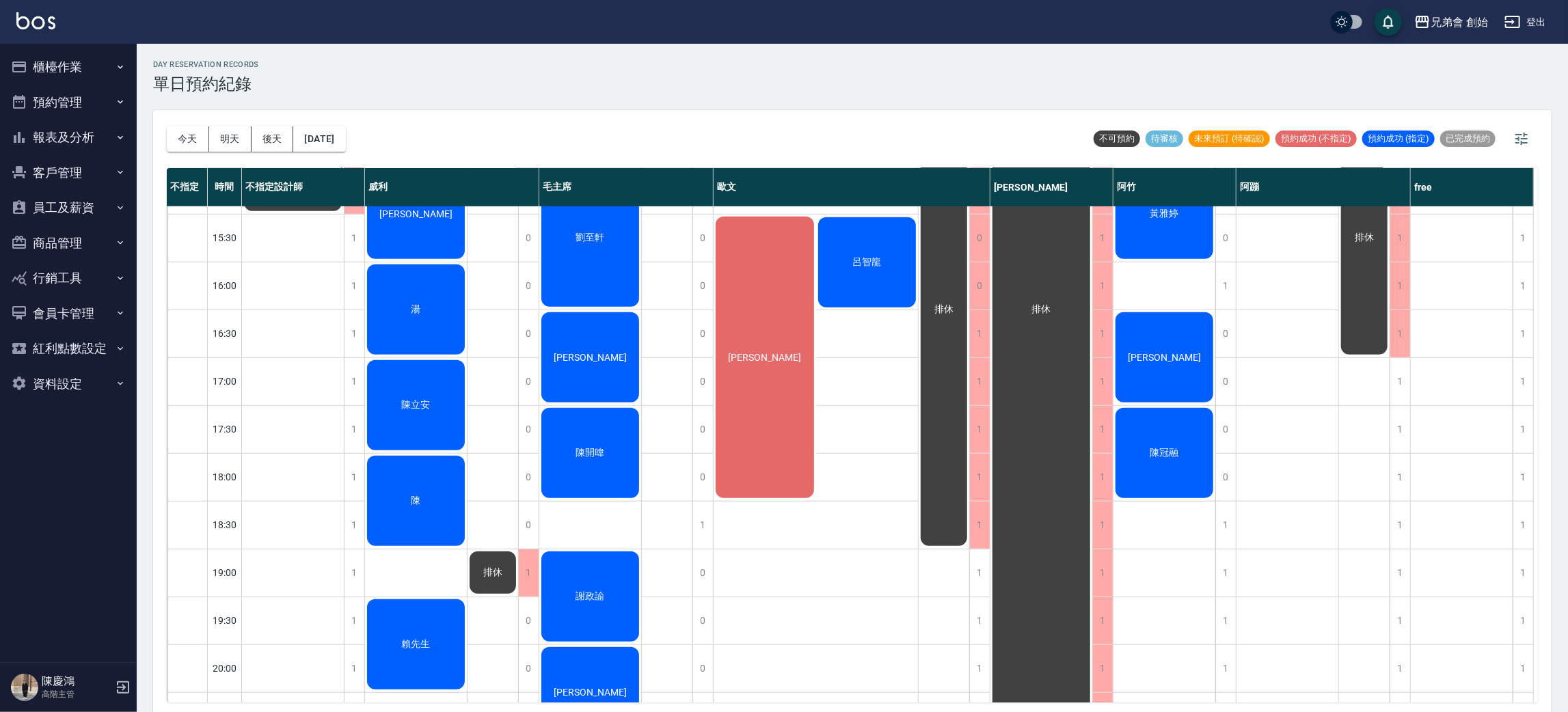
click at [772, 394] on div "唐紫雁" at bounding box center [765, 357] width 103 height 286
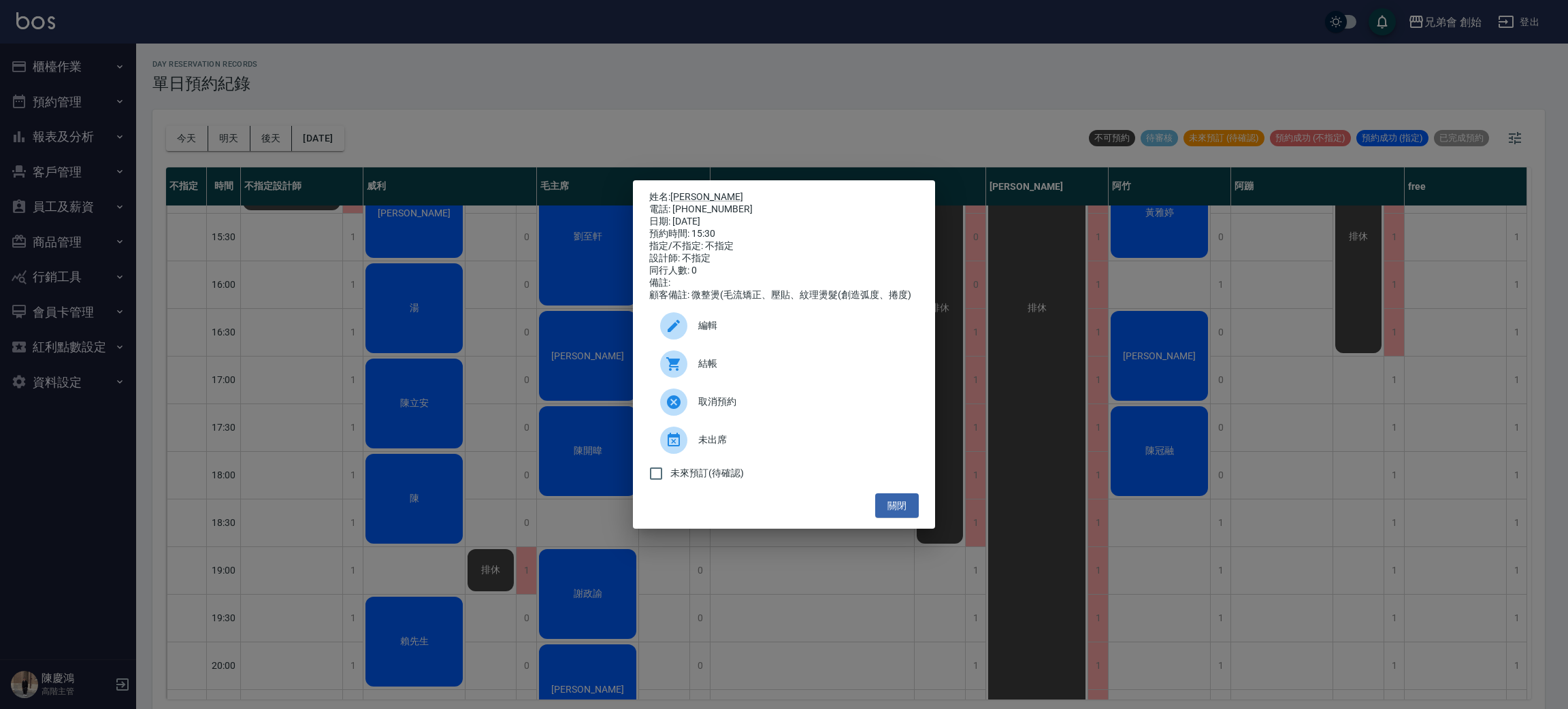
click at [1244, 162] on div "姓名: 唐紫雁 電話: 0966265544 日期: 2025/09/14 預約時間: 15:30 指定/不指定: 不指定 設計師: 不指定 同行人數: 0 …" at bounding box center [784, 354] width 1568 height 709
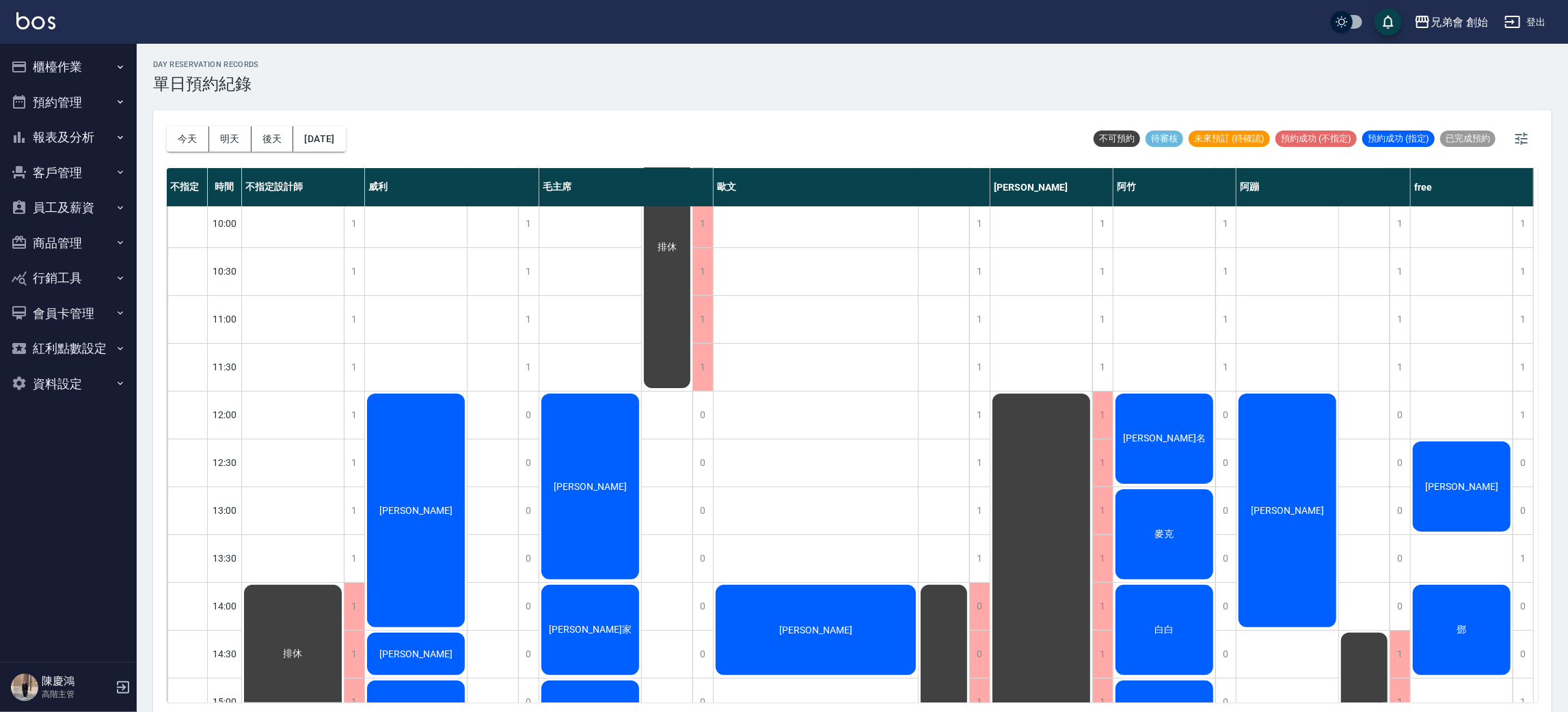
scroll to position [307, 0]
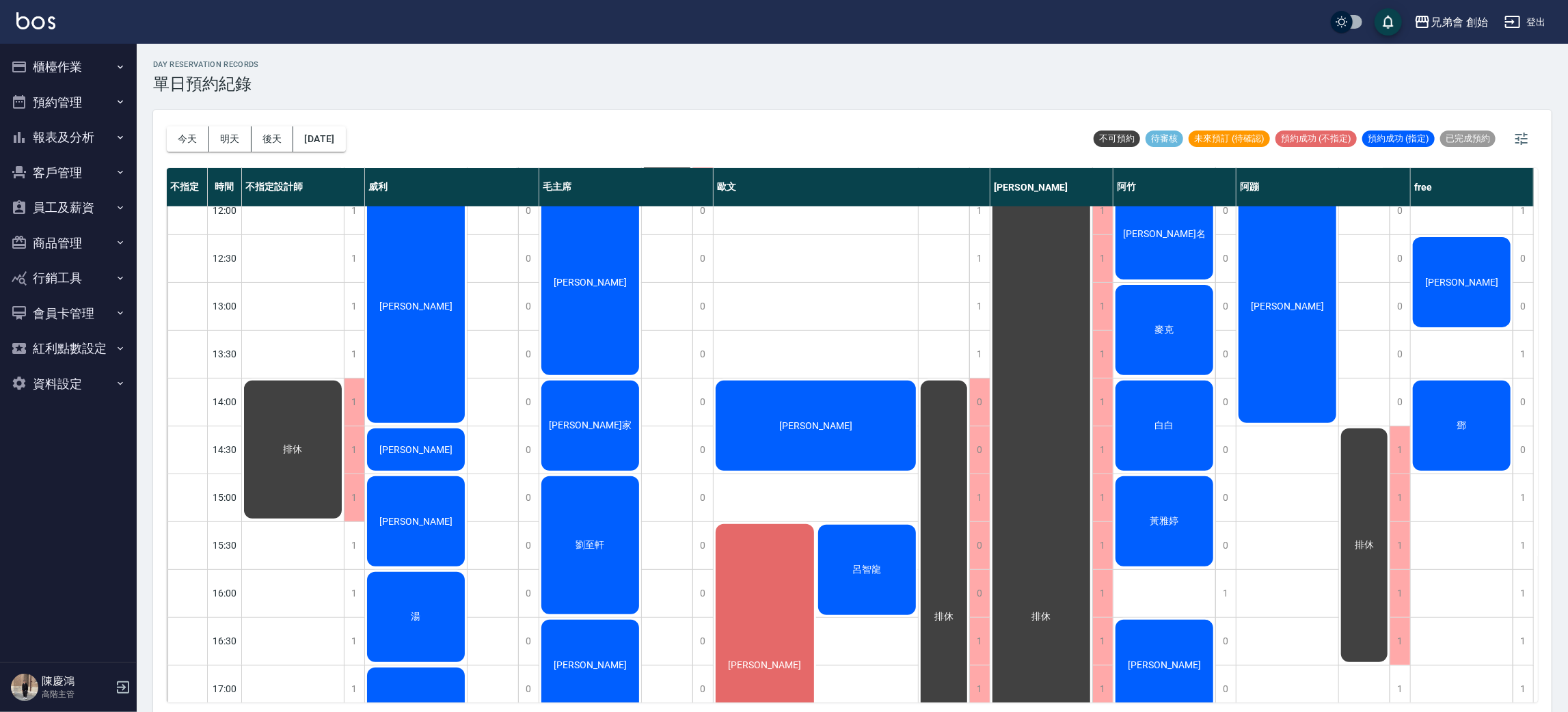
click at [881, 570] on span "呂智龍" at bounding box center [866, 570] width 34 height 13
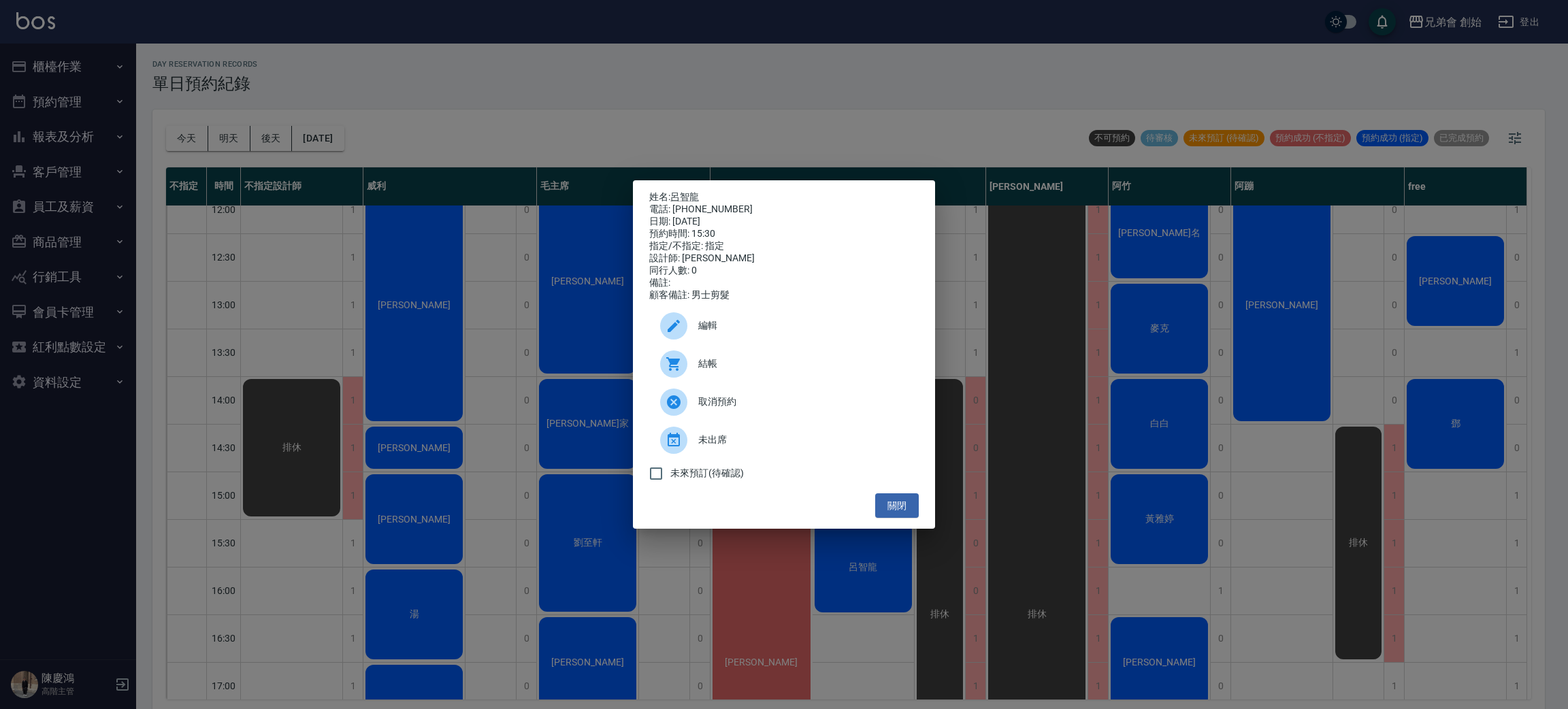
click at [734, 402] on div "取消預約" at bounding box center [784, 402] width 270 height 38
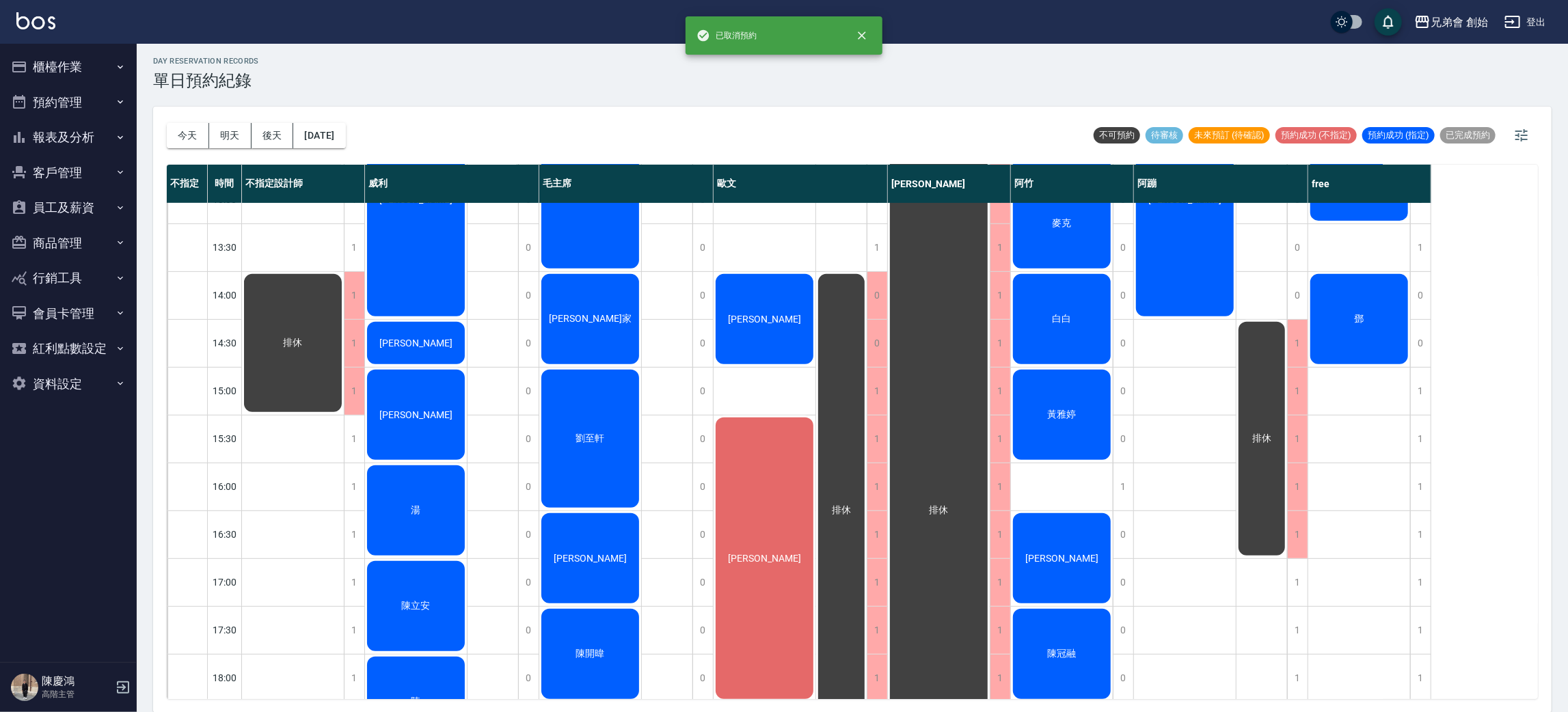
scroll to position [614, 0]
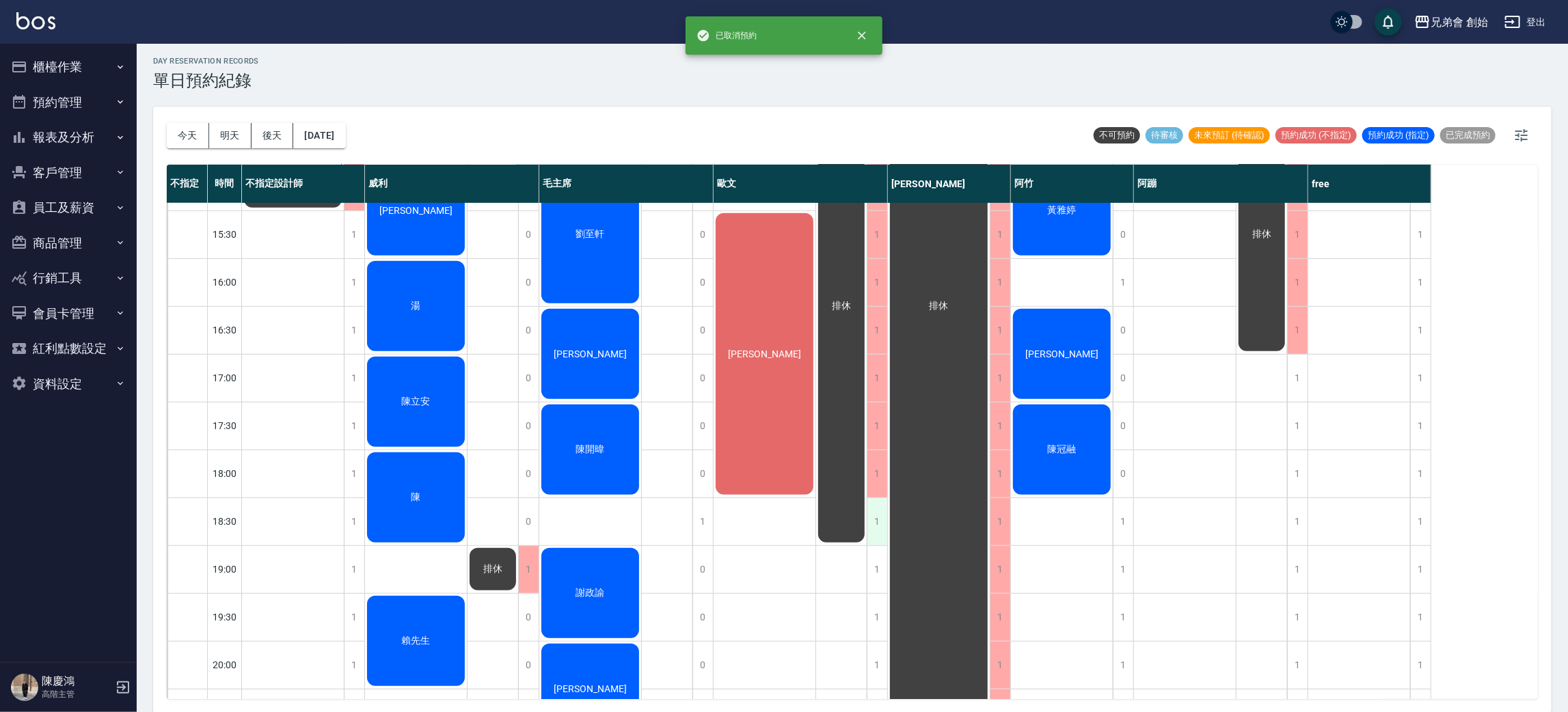
click at [877, 518] on div "1" at bounding box center [877, 521] width 21 height 47
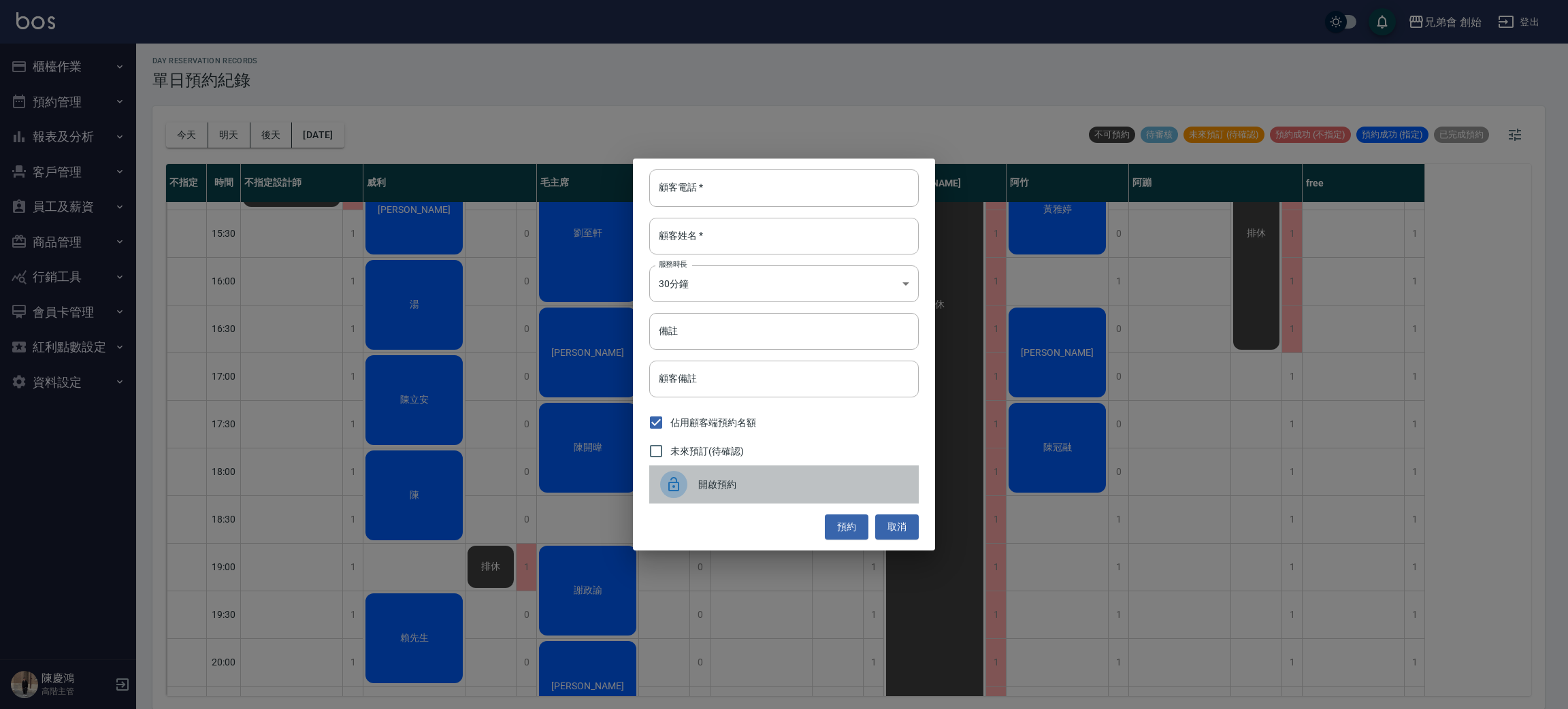
click at [777, 485] on span "開啟預約" at bounding box center [803, 485] width 209 height 14
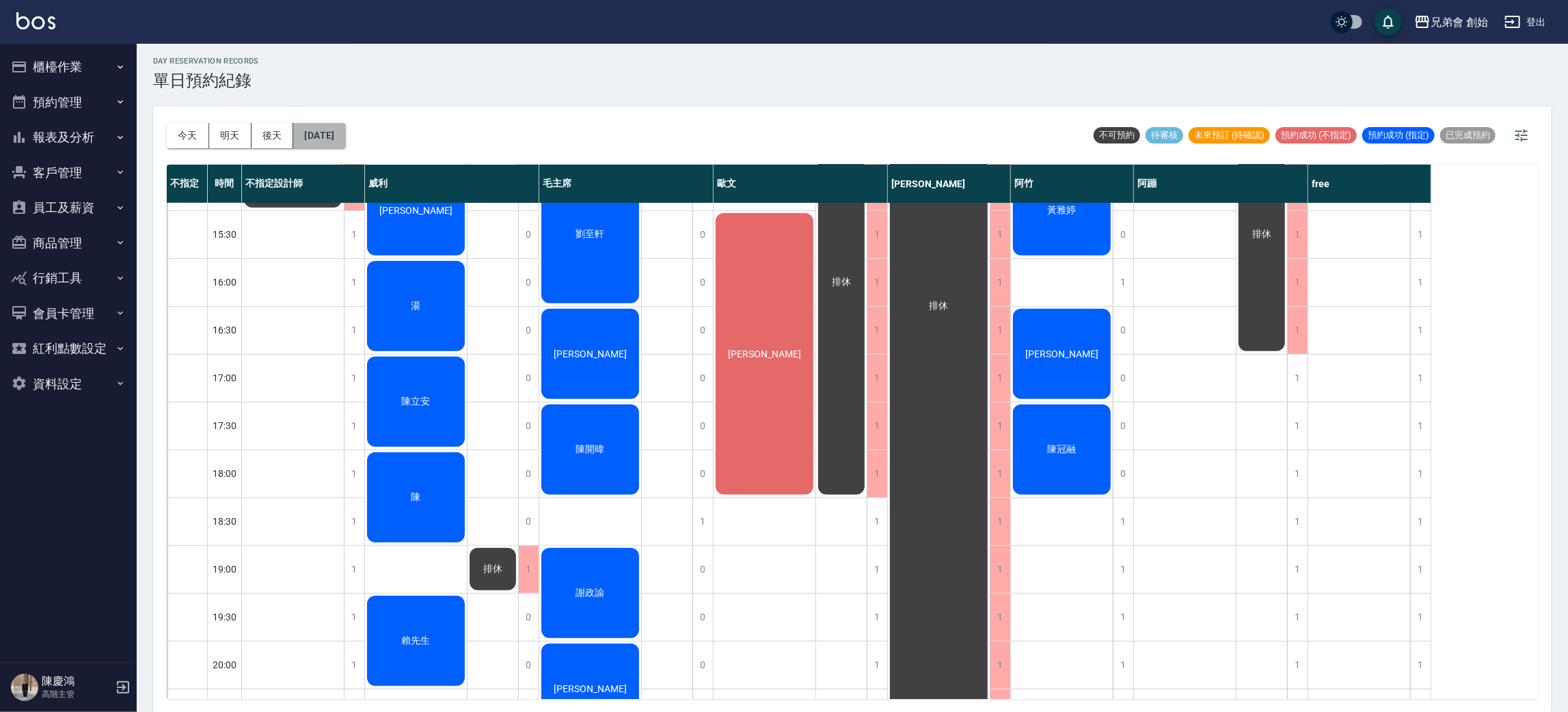
click at [327, 125] on button "[DATE]" at bounding box center [319, 136] width 52 height 25
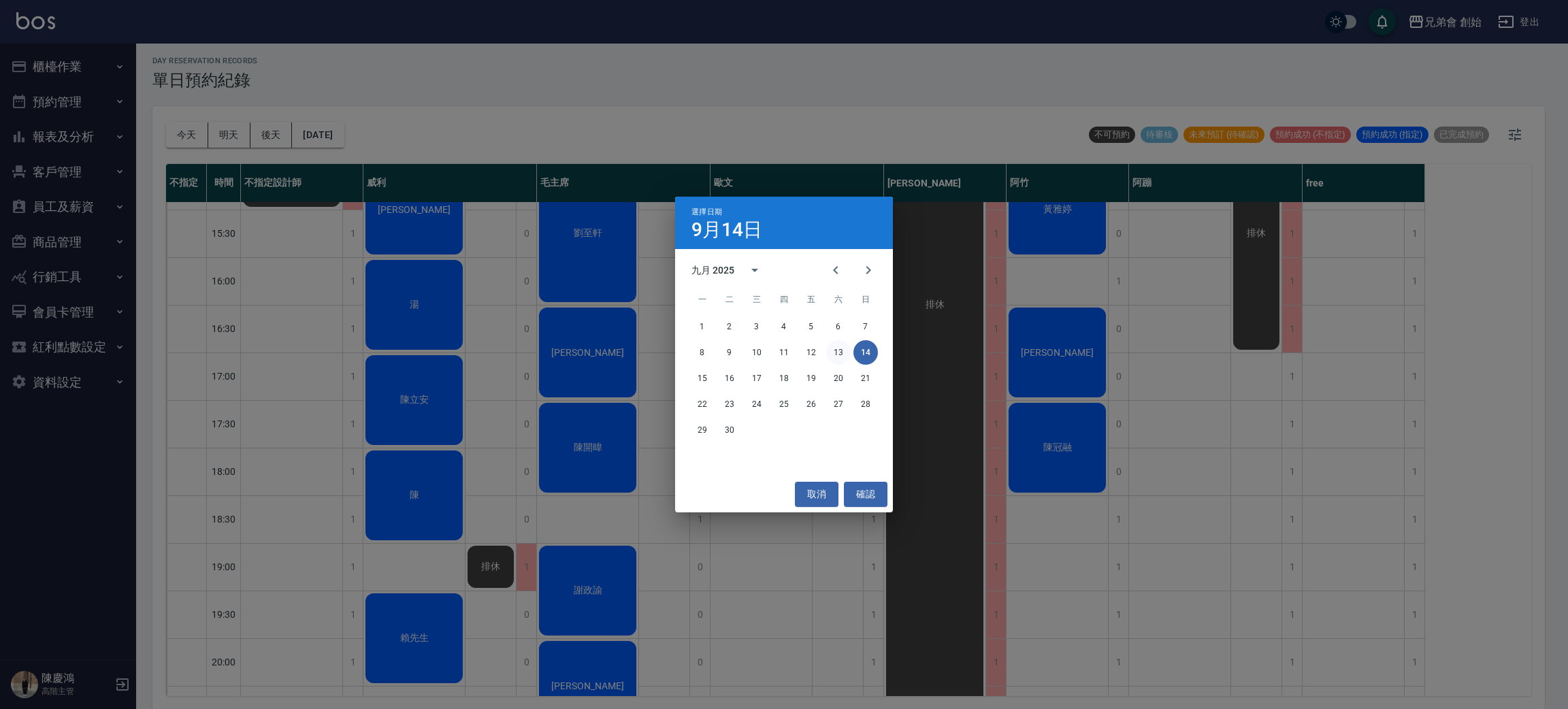
click at [832, 350] on button "13" at bounding box center [838, 352] width 24 height 24
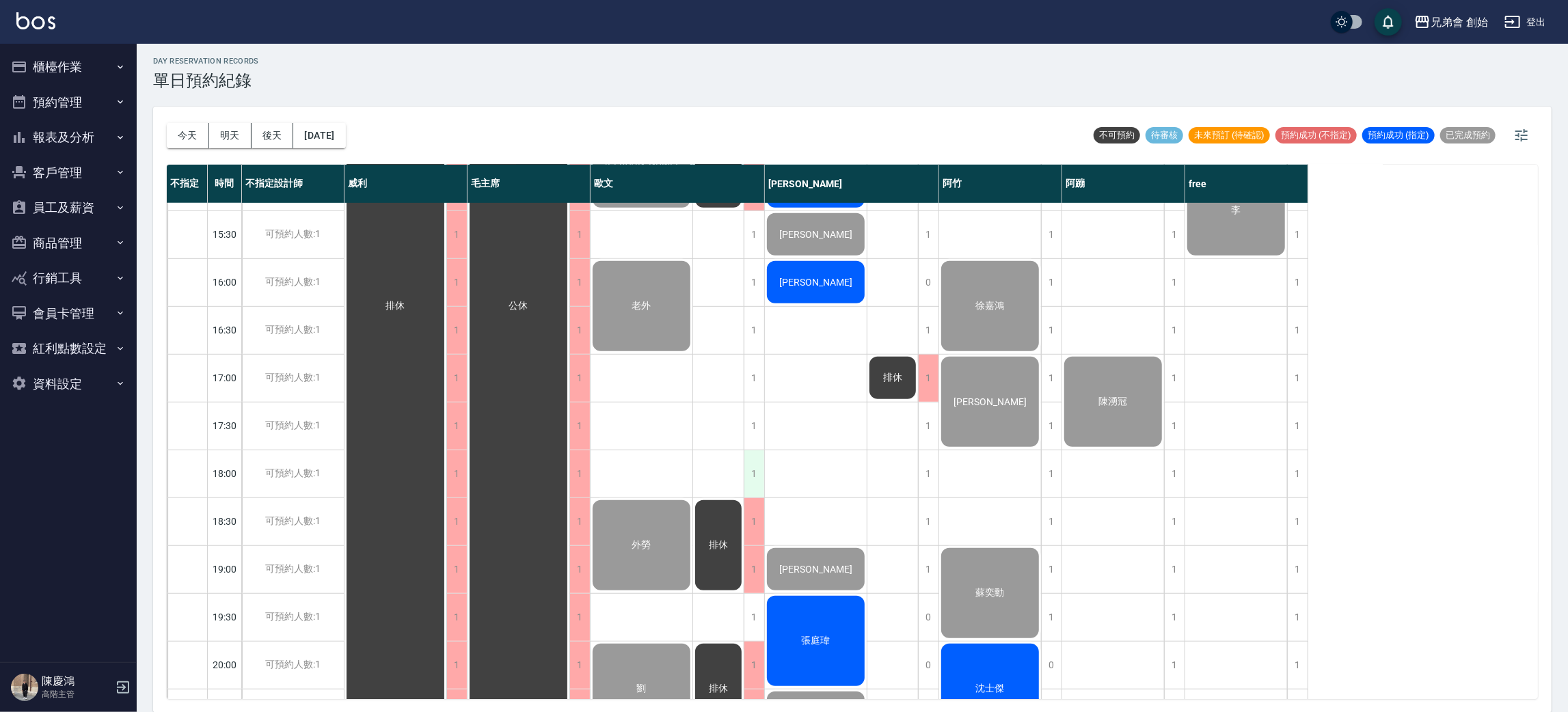
scroll to position [718, 0]
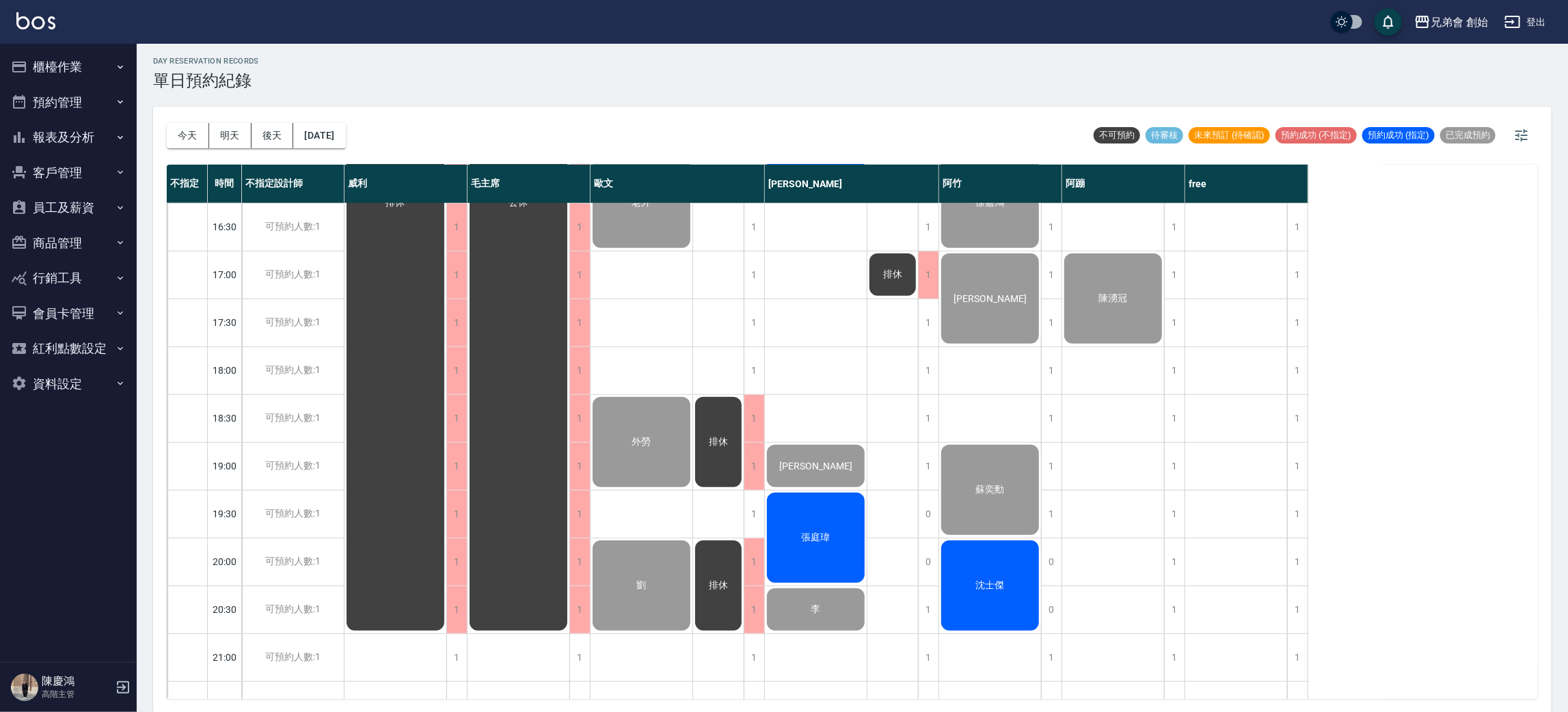
click at [635, 599] on div "劉" at bounding box center [641, 585] width 102 height 95
click at [201, 128] on button "今天" at bounding box center [188, 136] width 42 height 25
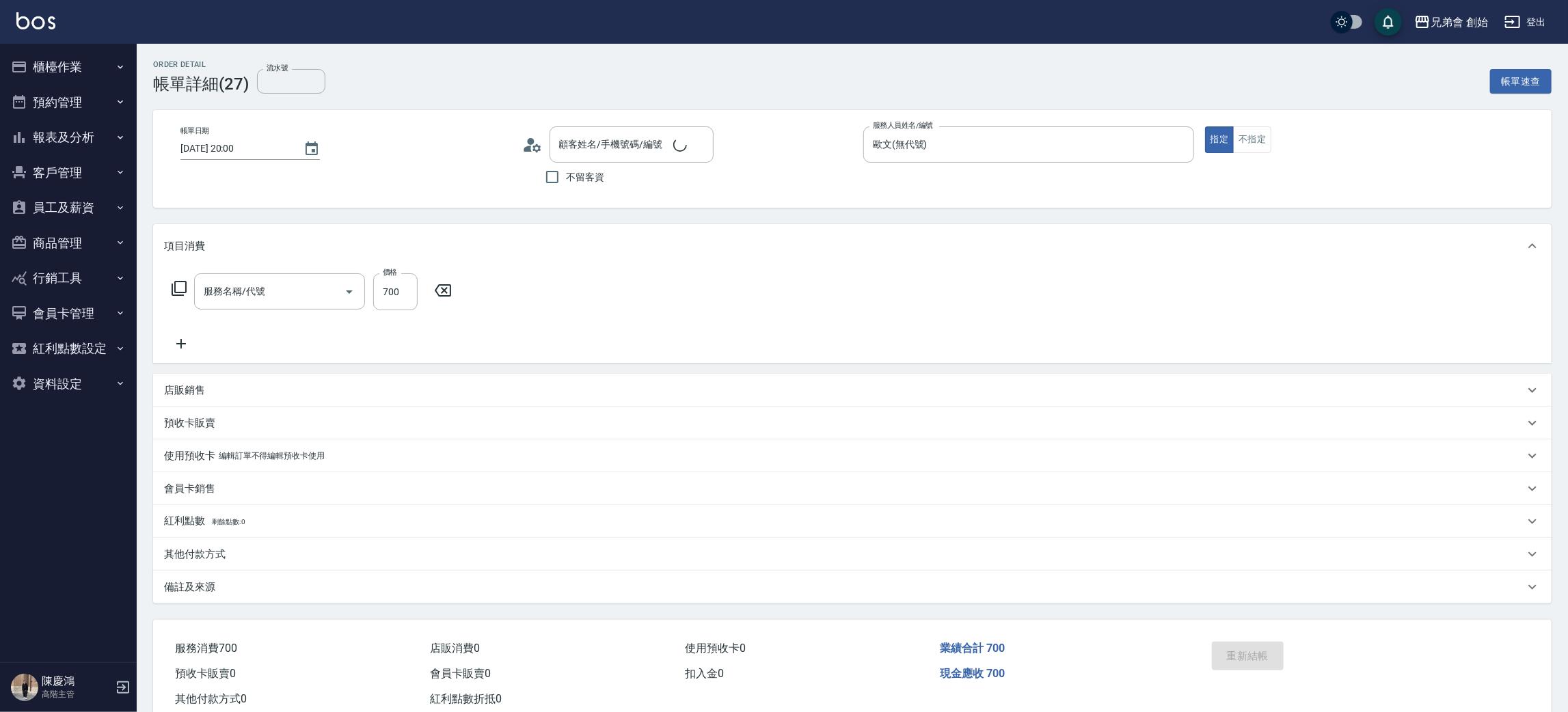
type input "劉/0967397367/null"
type input "剪髮(A01)"
click at [532, 136] on icon at bounding box center [532, 145] width 21 height 21
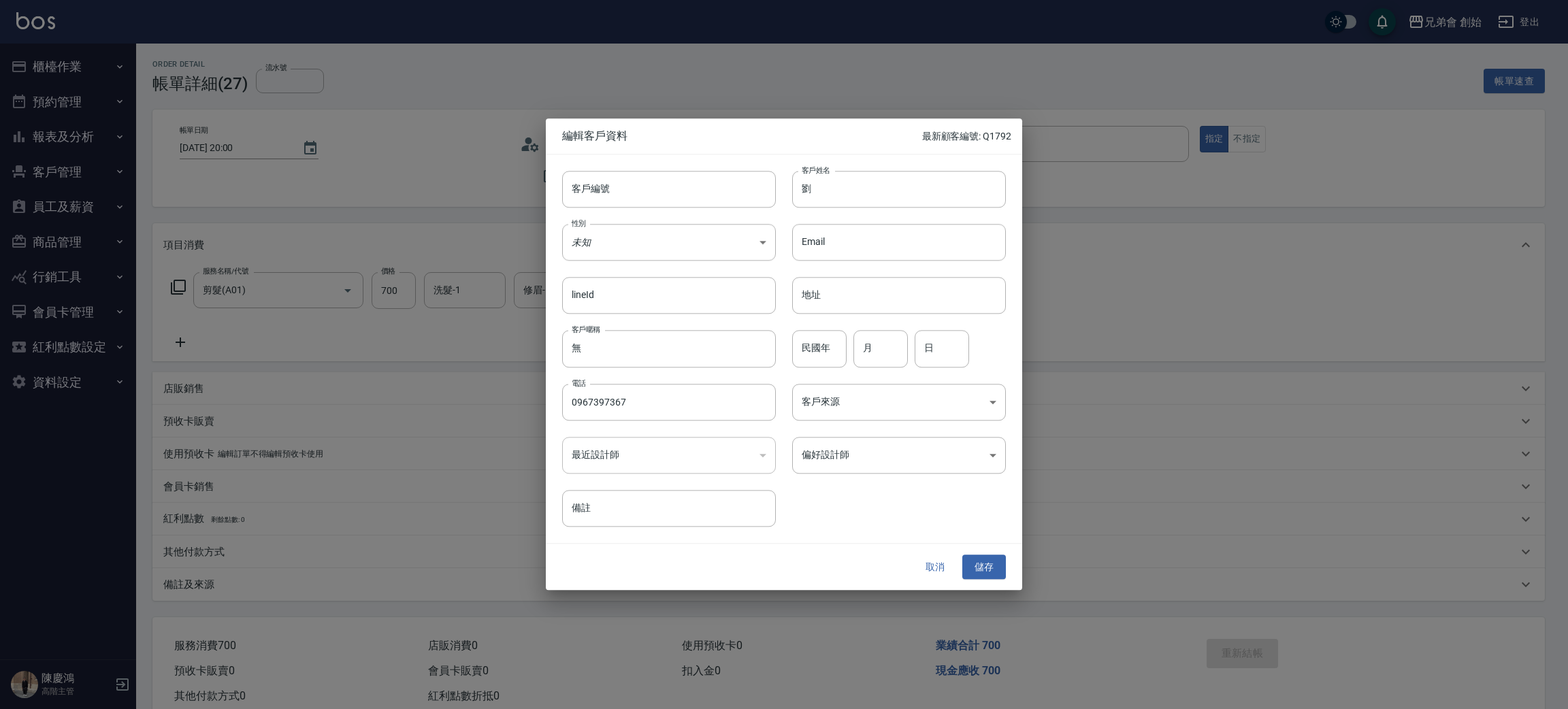
drag, startPoint x: 889, startPoint y: 493, endPoint x: 891, endPoint y: 500, distance: 7.3
click at [892, 503] on div "客戶編號 客戶編號 客戶姓名 劉 客戶姓名 性別 未知 UNKNOWN 性別 Email Email lineId lineId 地址 地址 客戶暱稱 無 客…" at bounding box center [776, 340] width 460 height 372
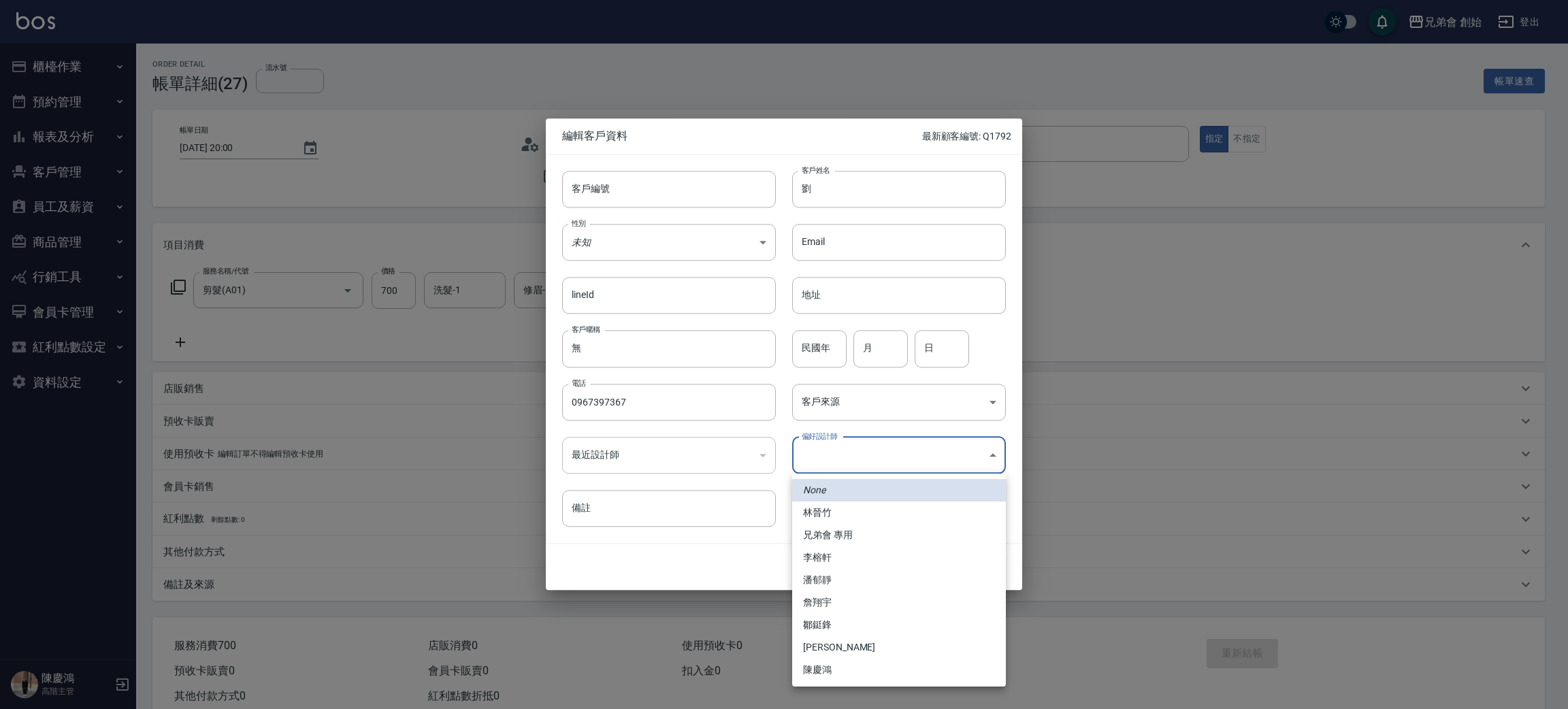
click at [905, 460] on body "兄弟會 創始 登出 櫃檯作業 打帳單 帳單列表 掛單列表 座位開單 營業儀表板 現金收支登錄 高階收支登錄 材料自購登錄 每日結帳 排班表 現場電腦打卡 掃碼…" at bounding box center [784, 370] width 1568 height 742
click at [869, 558] on li "李榕軒" at bounding box center [899, 558] width 214 height 22
type input "1456ae5b-d9bb-440a-9f01-028db65cd7e3"
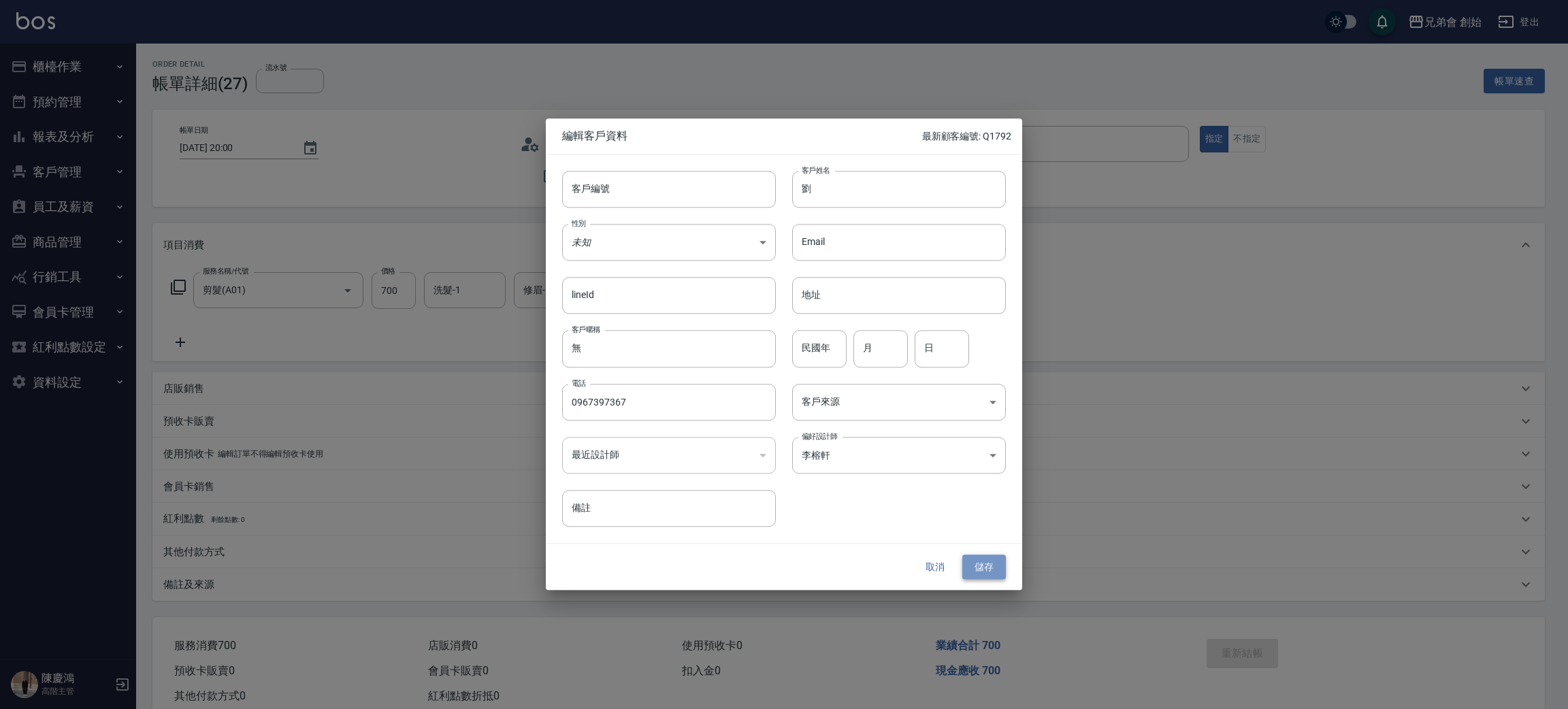
click at [969, 565] on button "儲存" at bounding box center [984, 567] width 44 height 25
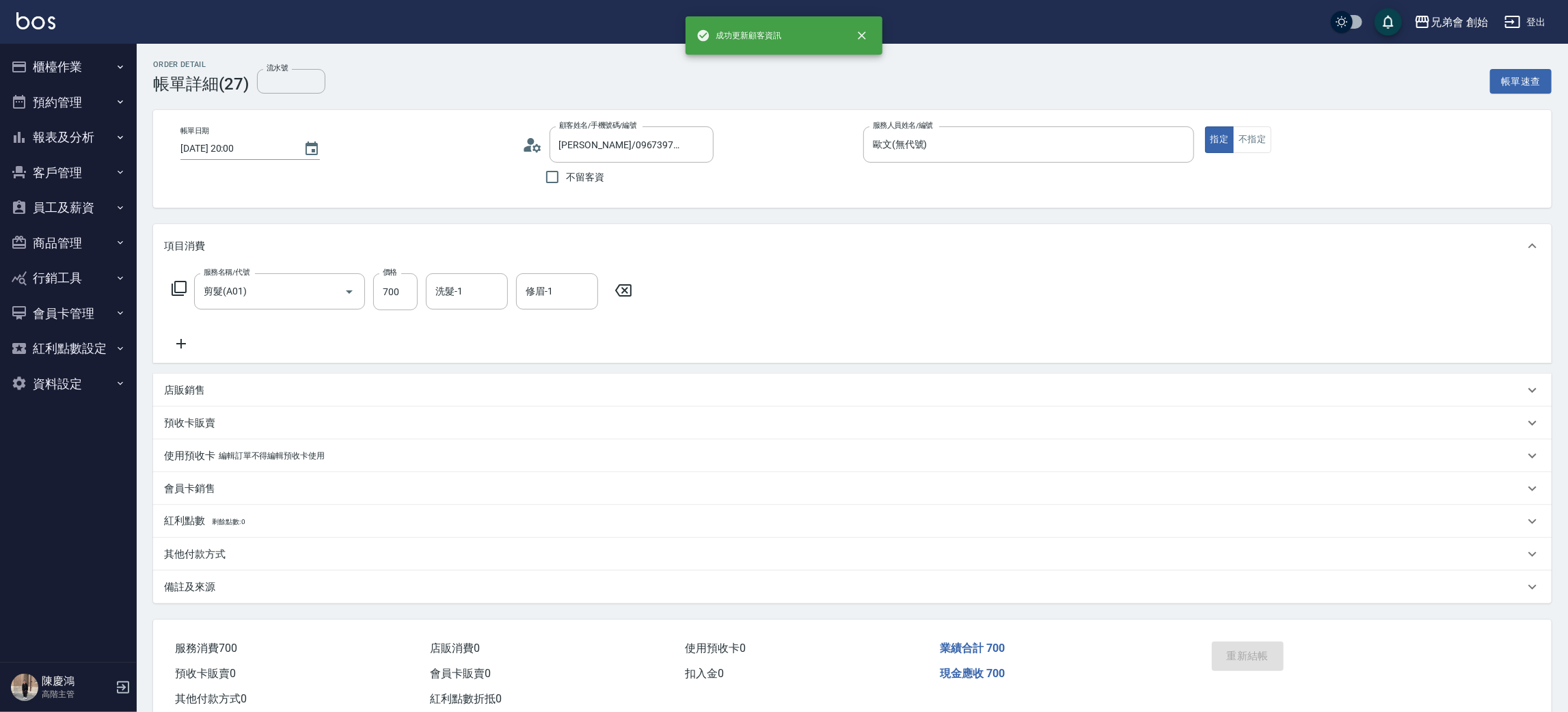
type input "劉/0967397367/"
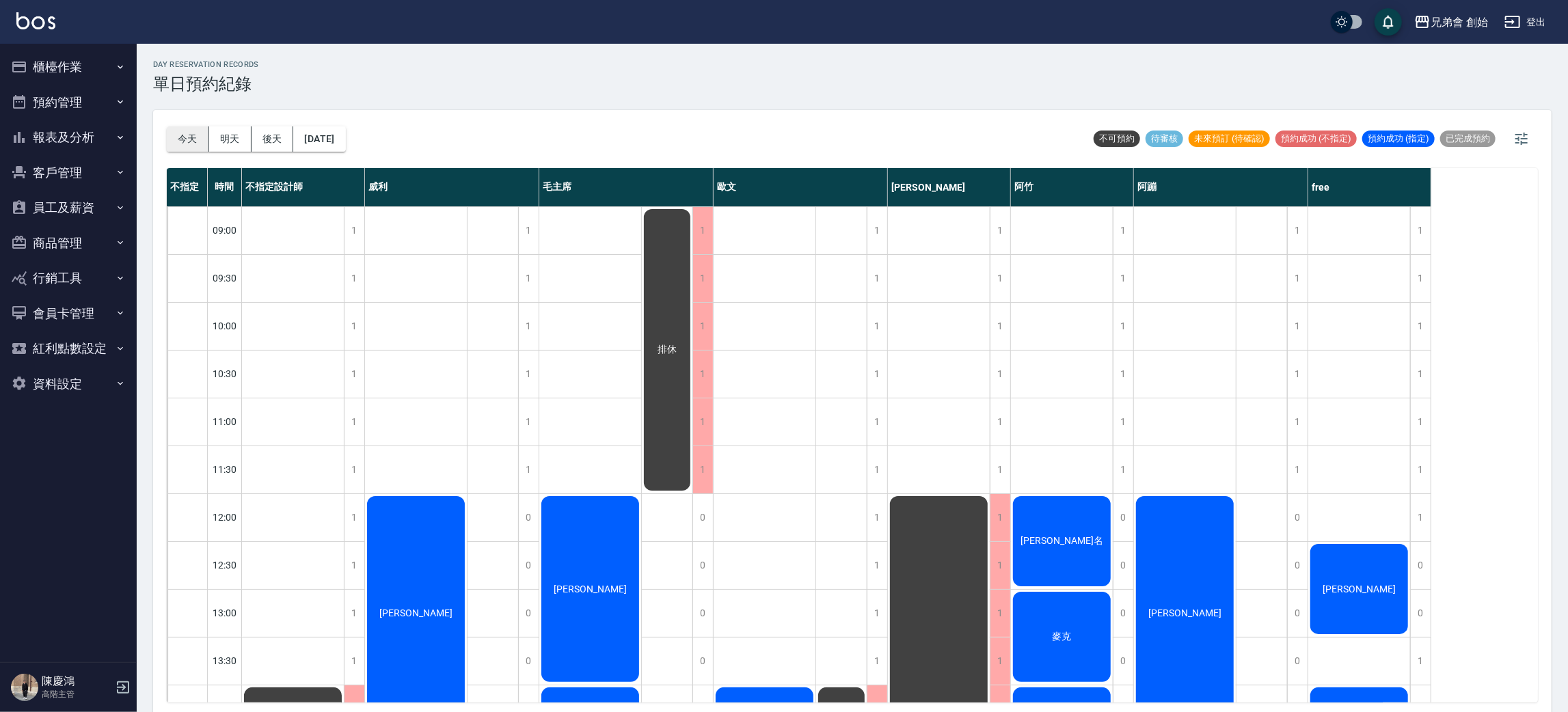
click at [171, 137] on button "今天" at bounding box center [188, 139] width 42 height 25
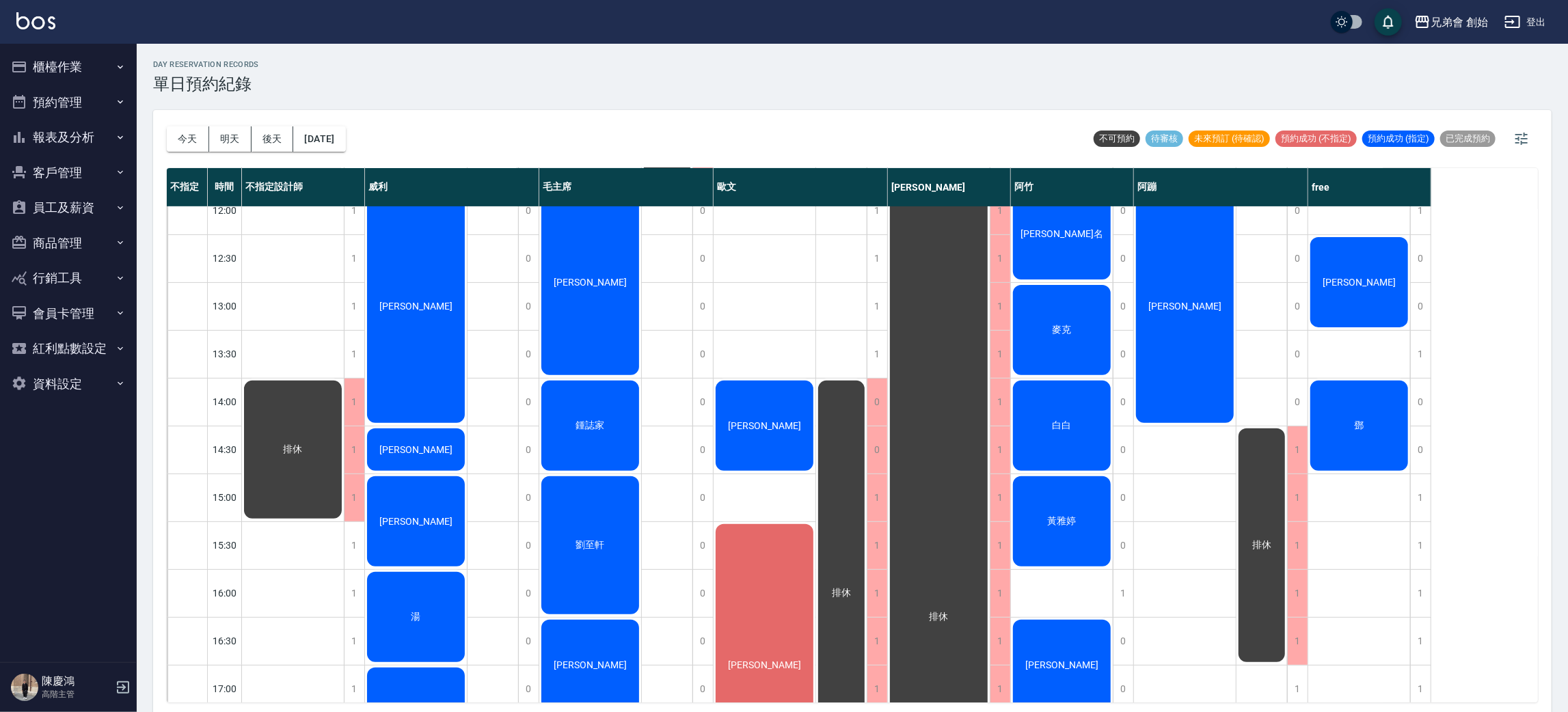
scroll to position [205, 0]
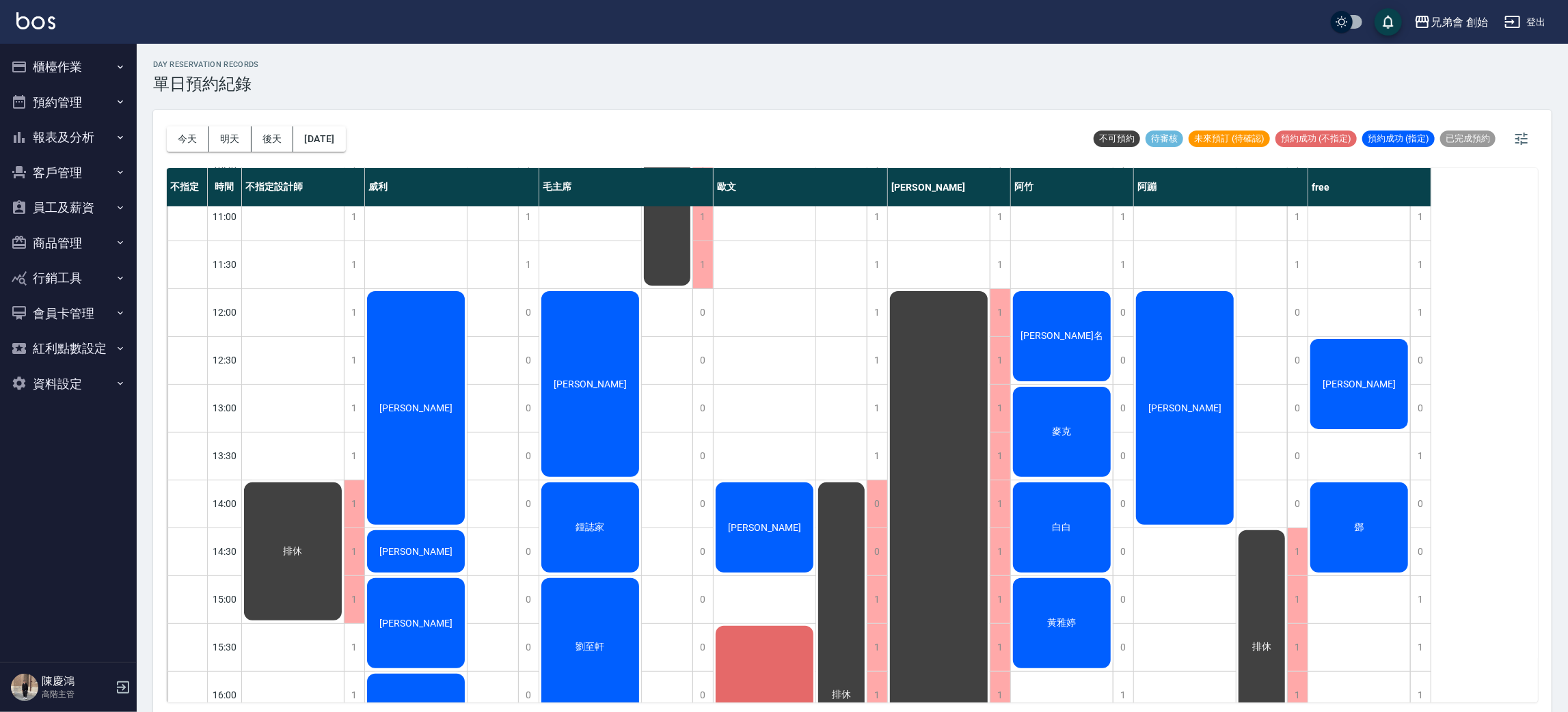
click at [1369, 369] on div "[PERSON_NAME]" at bounding box center [1359, 384] width 102 height 95
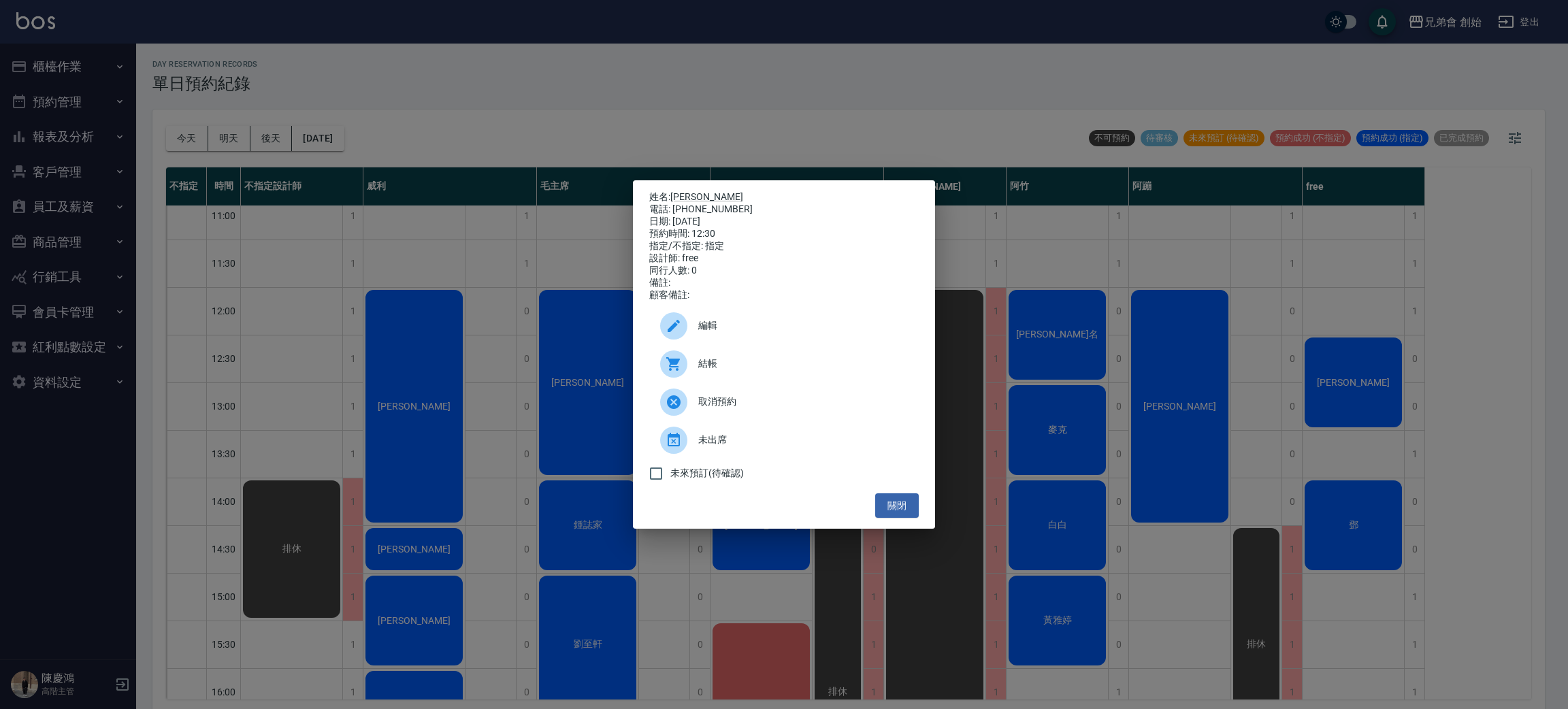
click at [1531, 282] on div "姓名: 詹 電話: 0932100272 日期: 2025/09/14 預約時間: 12:30 指定/不指定: 指定 設計師: free 同行人數: 0 備註…" at bounding box center [784, 354] width 1568 height 709
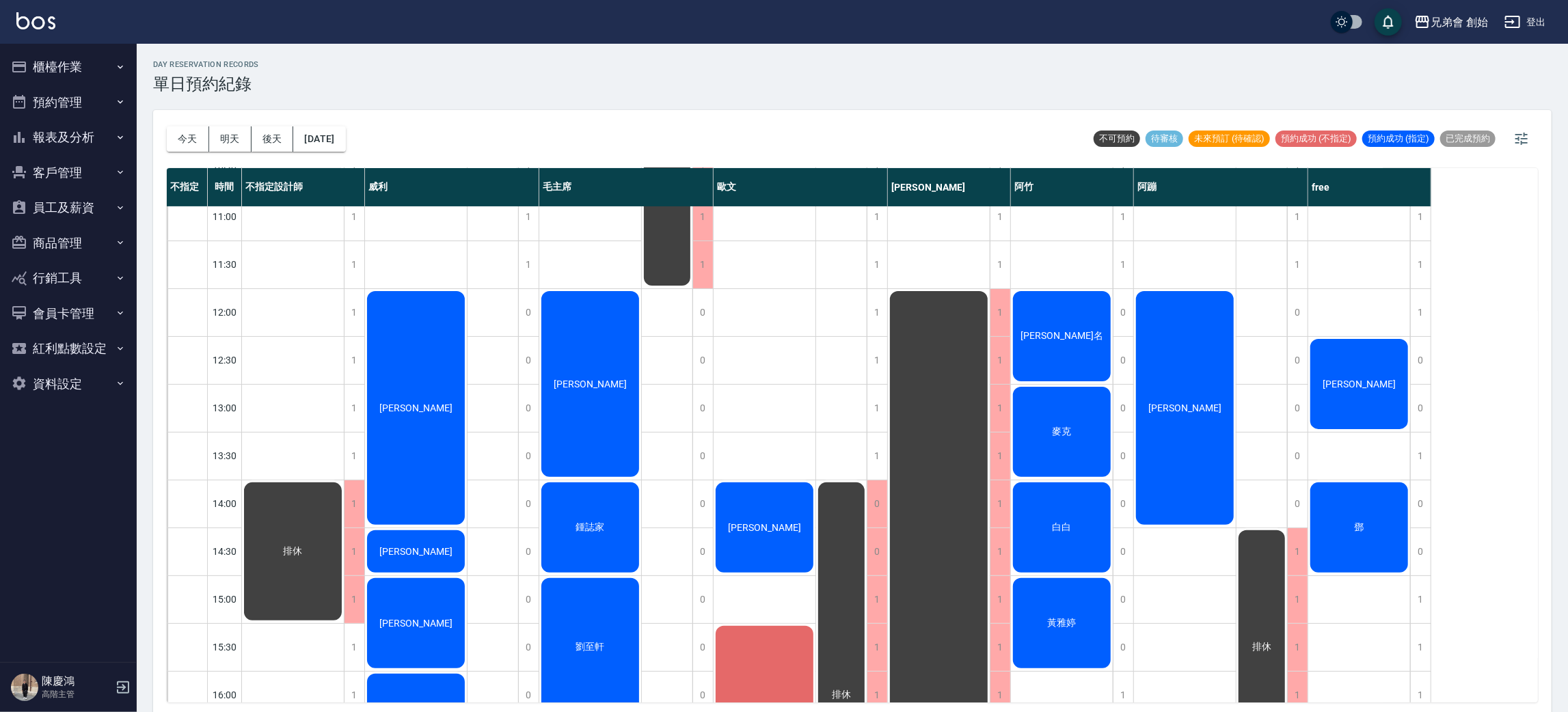
click at [1360, 371] on div "詹" at bounding box center [1359, 384] width 102 height 95
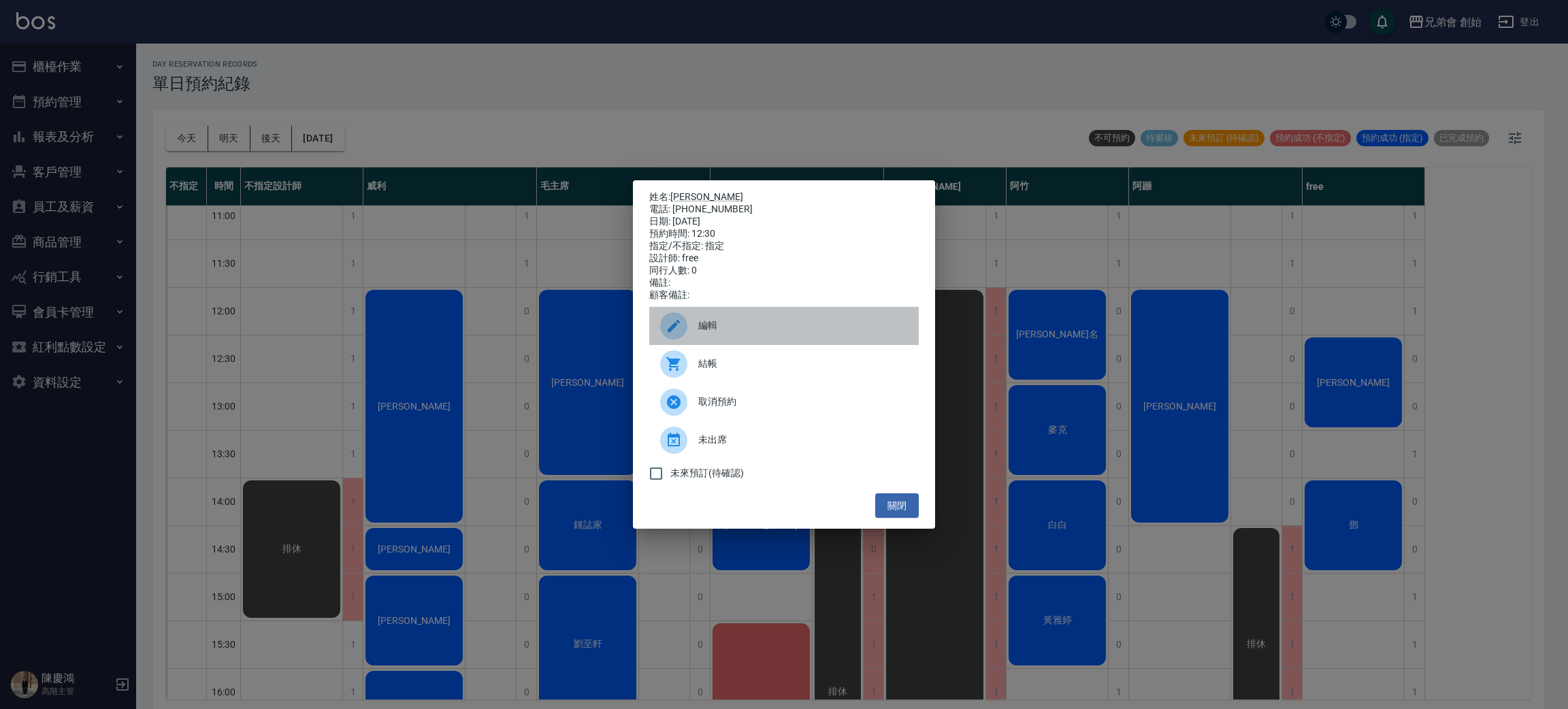
click at [687, 334] on div at bounding box center [673, 326] width 27 height 27
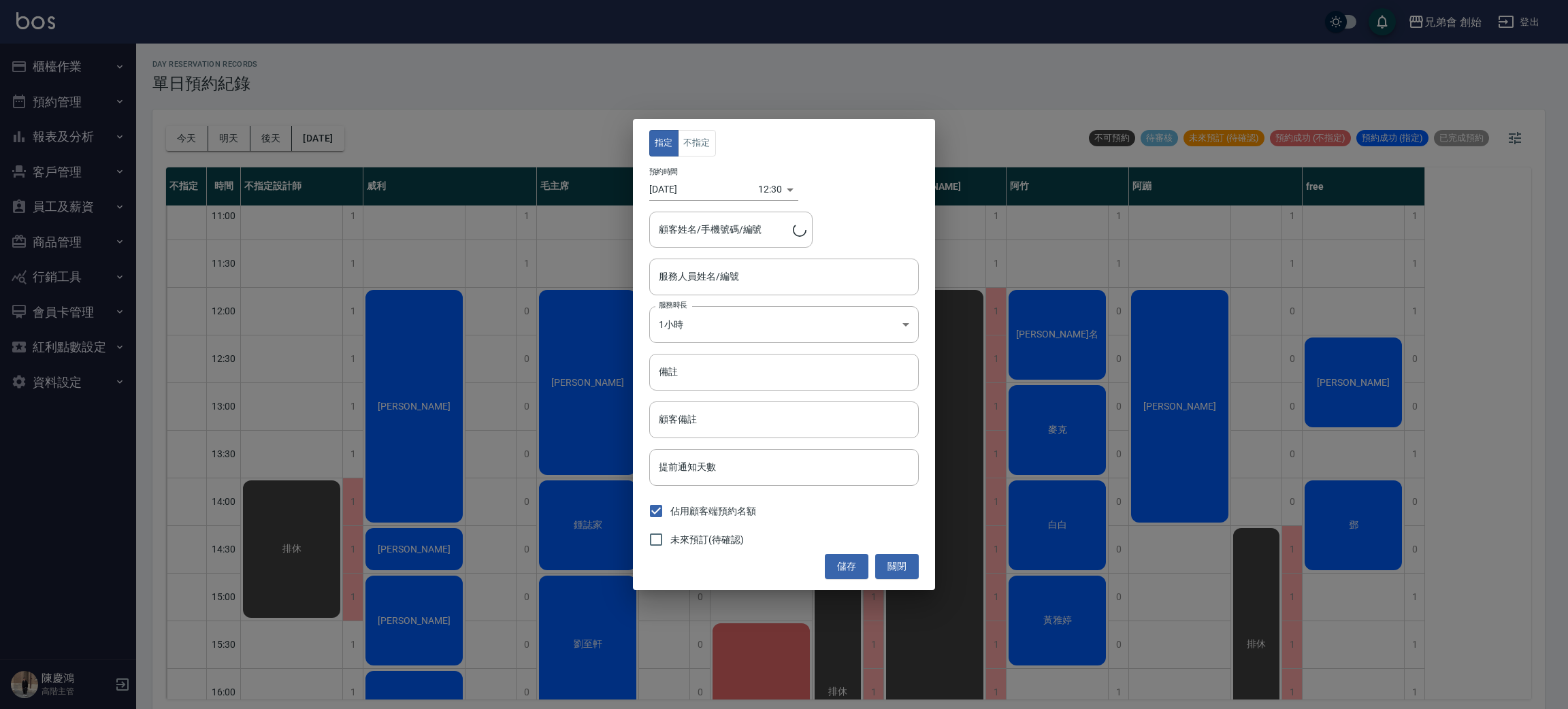
type input "詹/0932100272"
type input "free(無代號)"
click at [690, 137] on button "不指定" at bounding box center [696, 143] width 38 height 27
click at [832, 554] on button "儲存" at bounding box center [846, 566] width 44 height 25
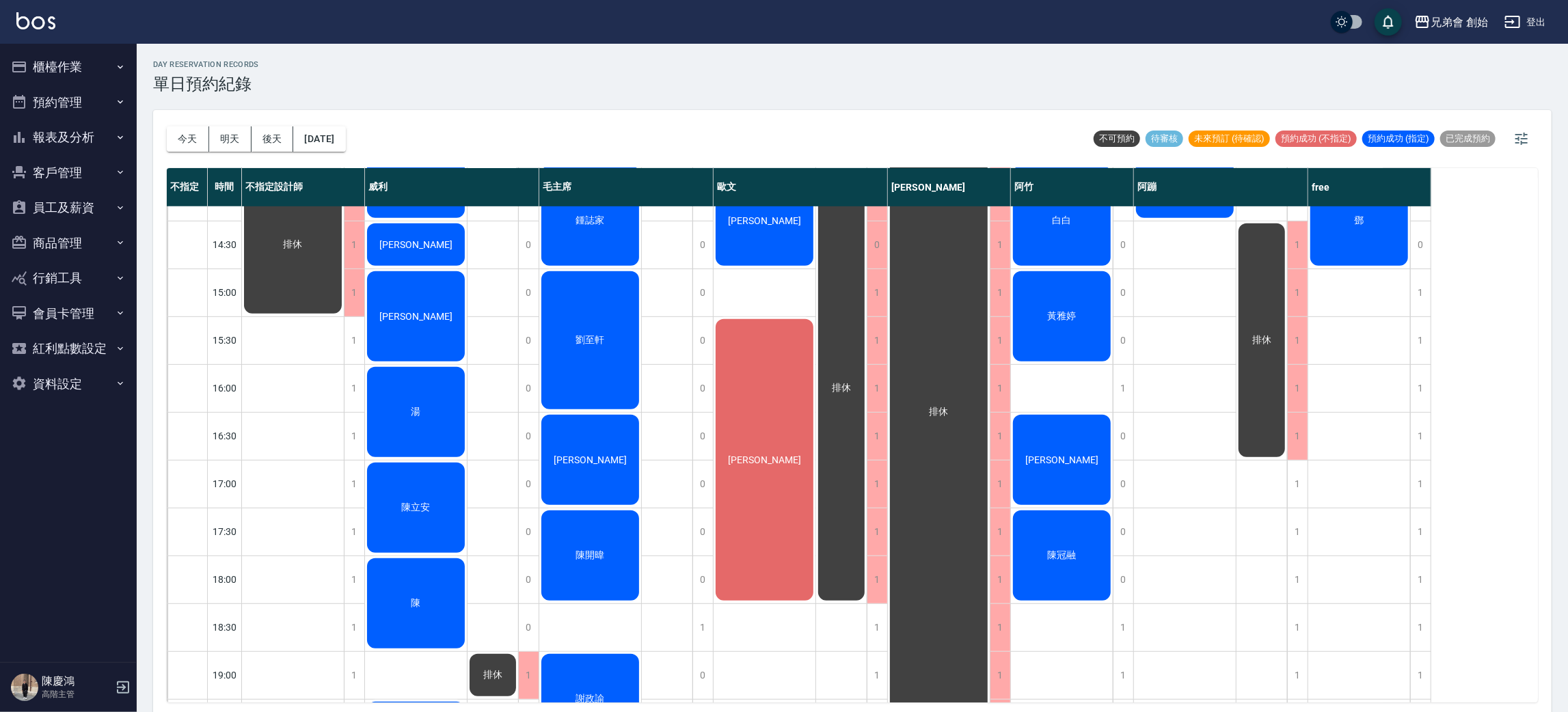
scroll to position [614, 0]
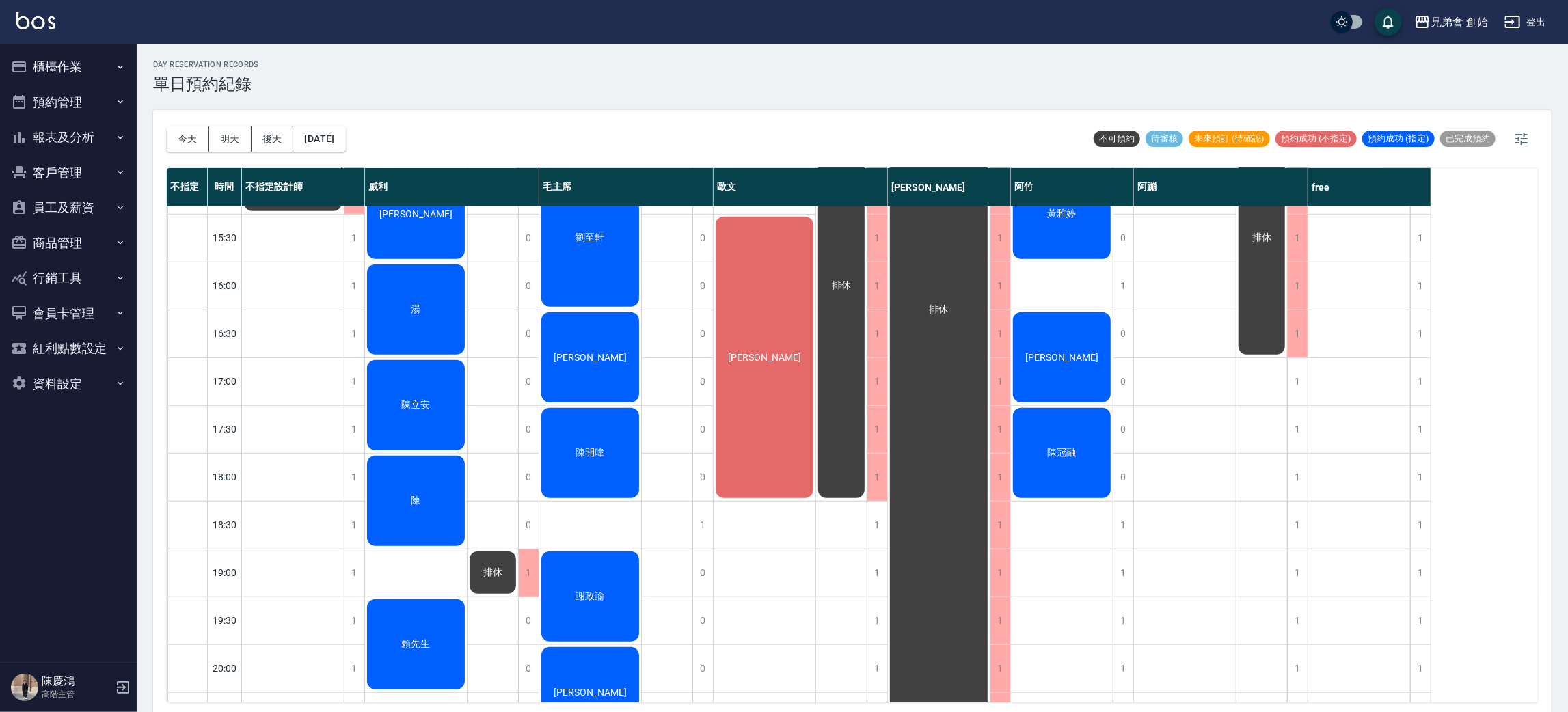
click at [761, 327] on div "唐紫雁" at bounding box center [764, 357] width 102 height 286
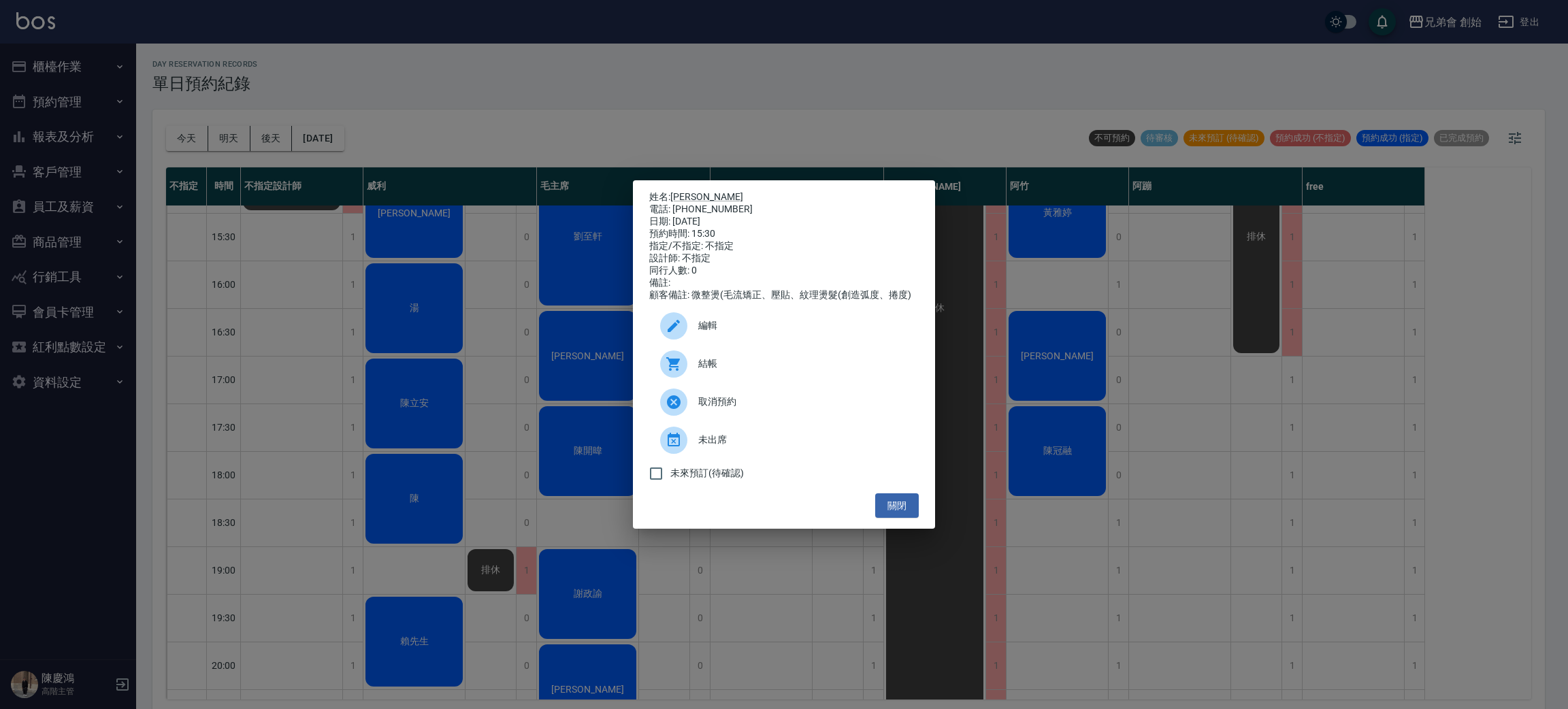
click at [713, 332] on span "編輯" at bounding box center [803, 325] width 209 height 14
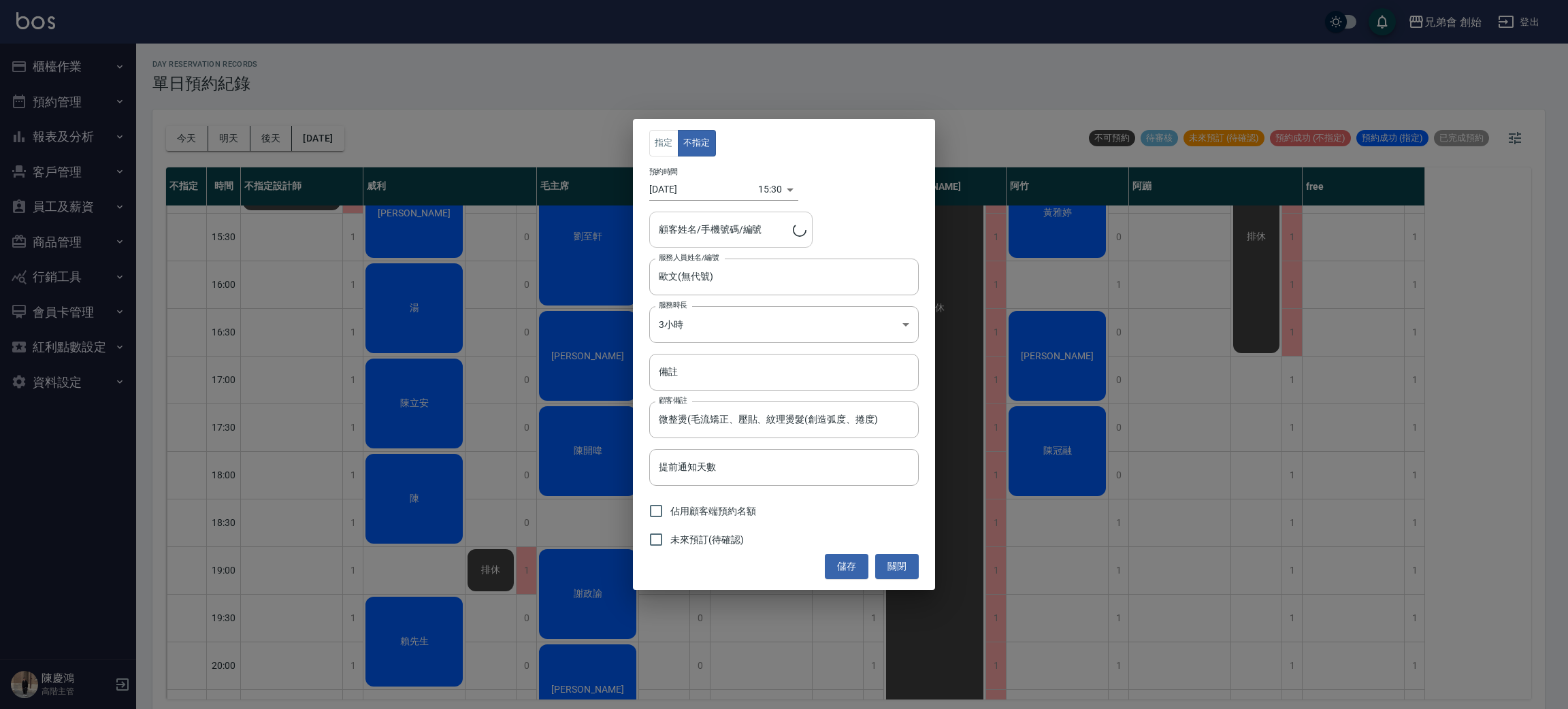
type input "唐紫雁/0966265544"
click at [654, 143] on button "指定" at bounding box center [664, 143] width 29 height 27
click at [834, 567] on button "儲存" at bounding box center [846, 566] width 44 height 25
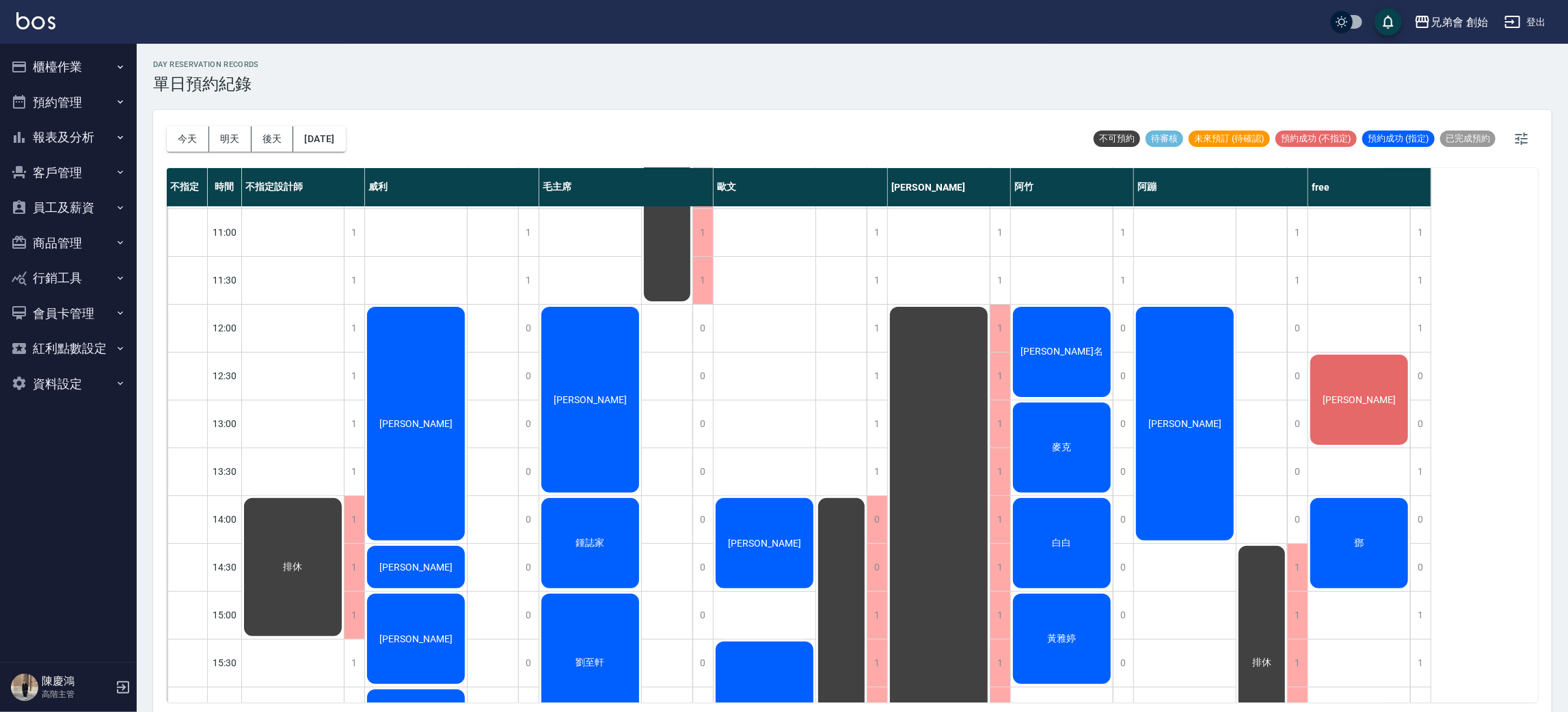
scroll to position [0, 0]
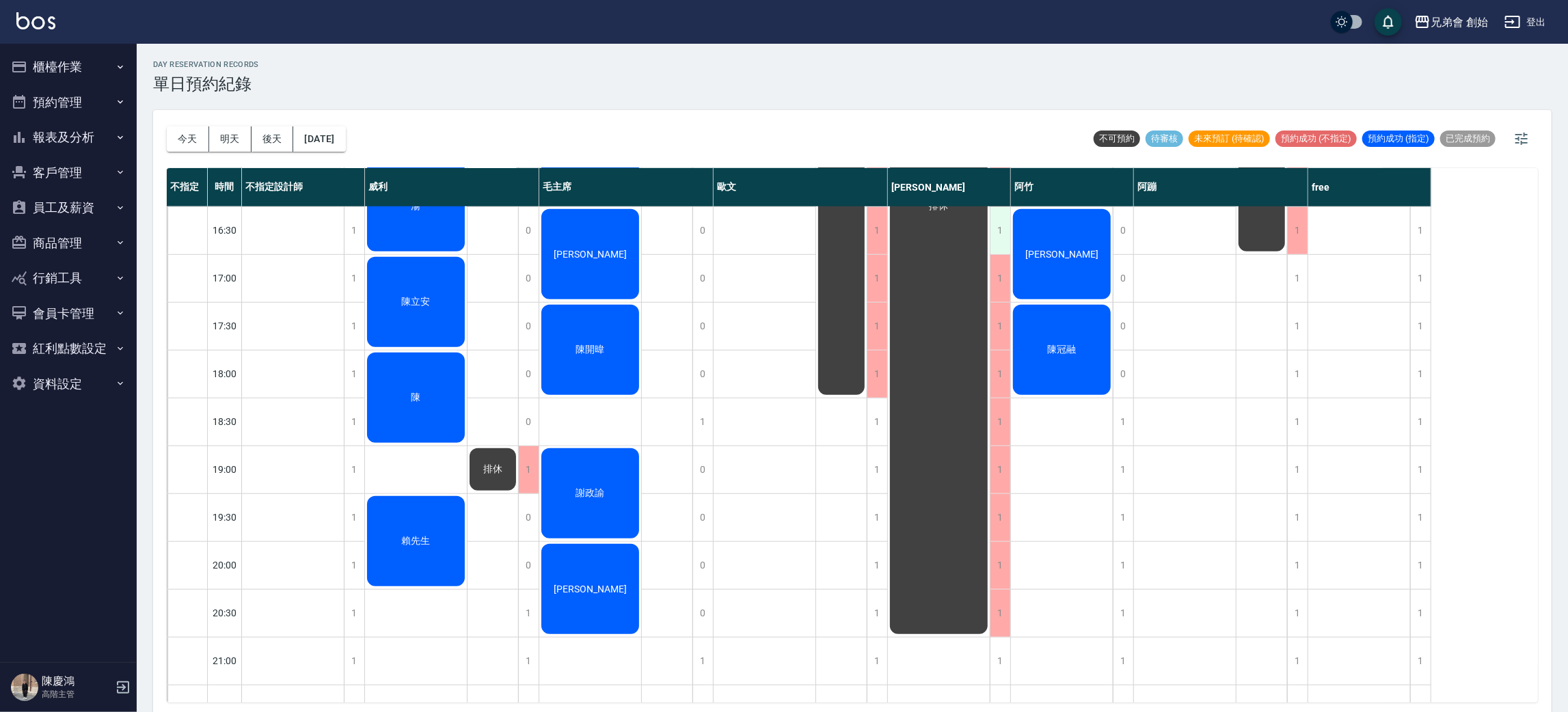
scroll to position [410, 0]
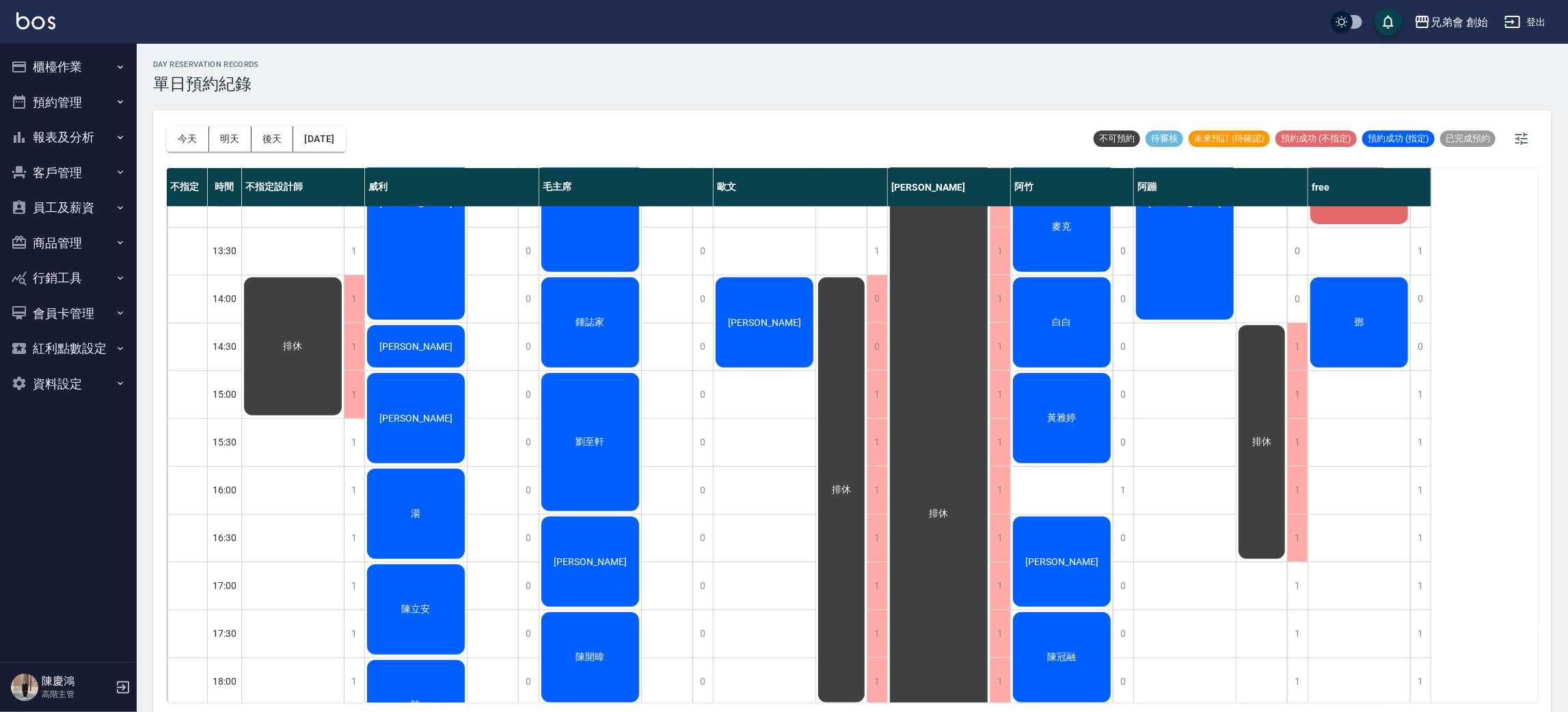
click at [834, 406] on div "排休" at bounding box center [842, 490] width 51 height 429
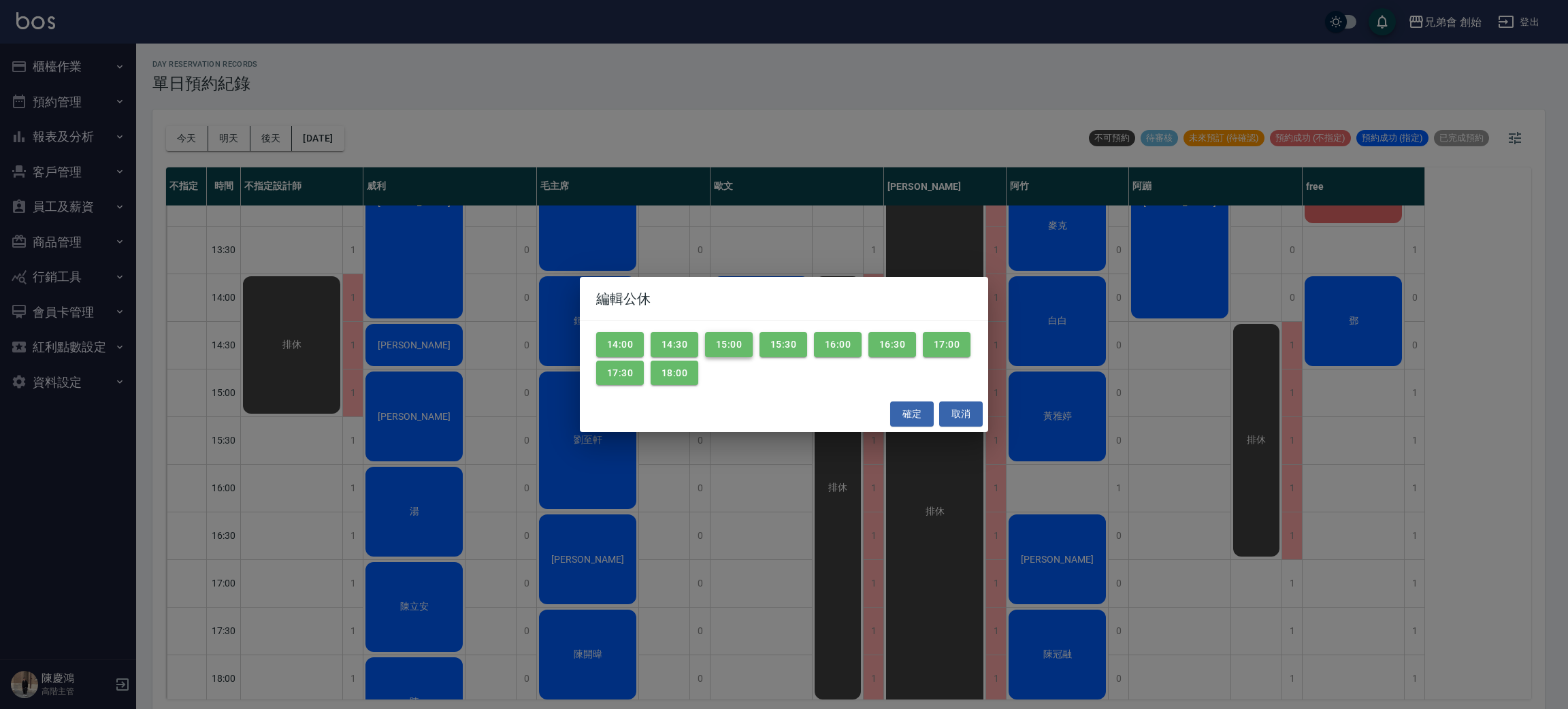
click at [717, 344] on button "15:00" at bounding box center [729, 344] width 48 height 25
click at [699, 363] on button "18:00" at bounding box center [674, 373] width 48 height 25
click at [644, 373] on button "17:30" at bounding box center [620, 373] width 48 height 25
click at [587, 383] on div "編輯公休 14:00 14:30 15:00 15:30 16:00 16:30 17:00 17:30 18:00 確定 取消" at bounding box center [784, 354] width 1568 height 709
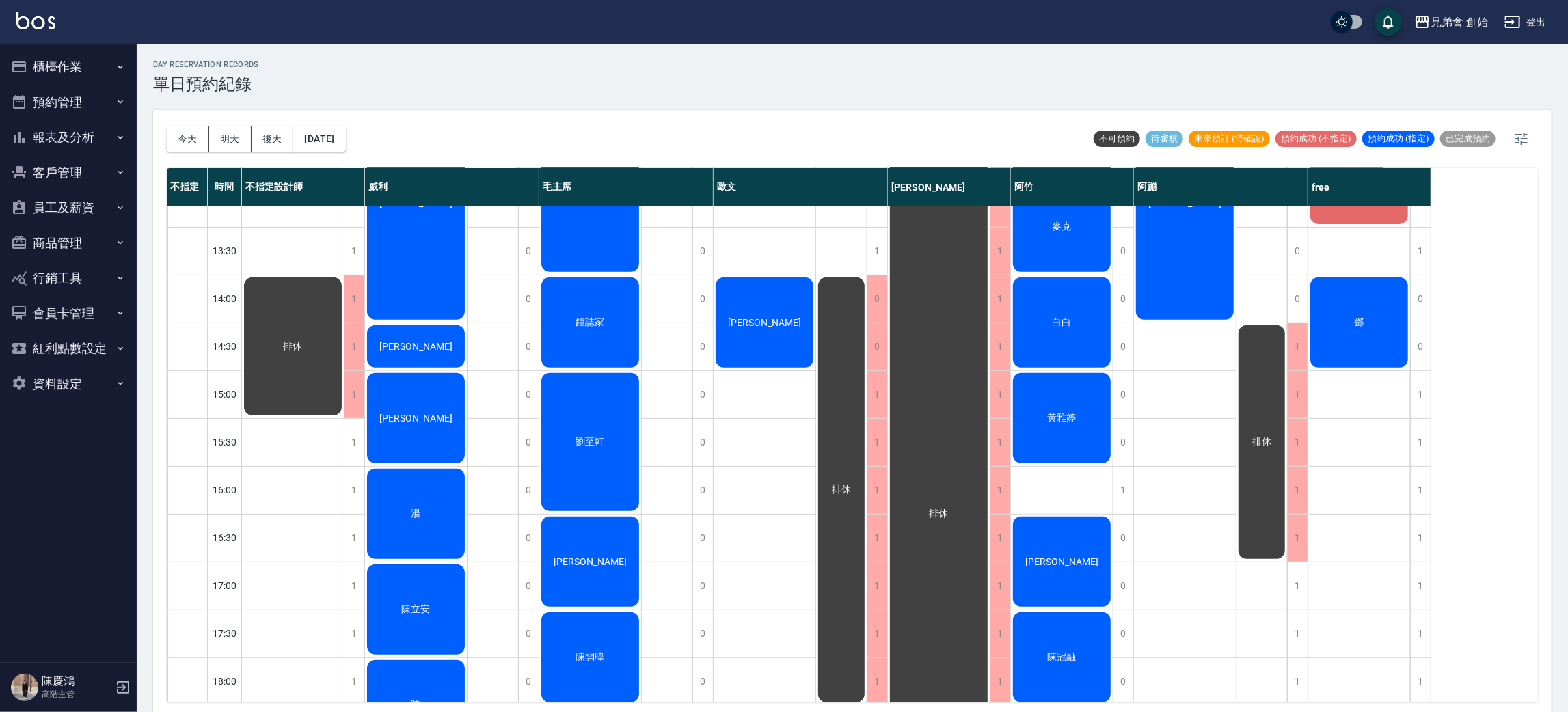
click at [831, 382] on div "排休" at bounding box center [842, 490] width 51 height 429
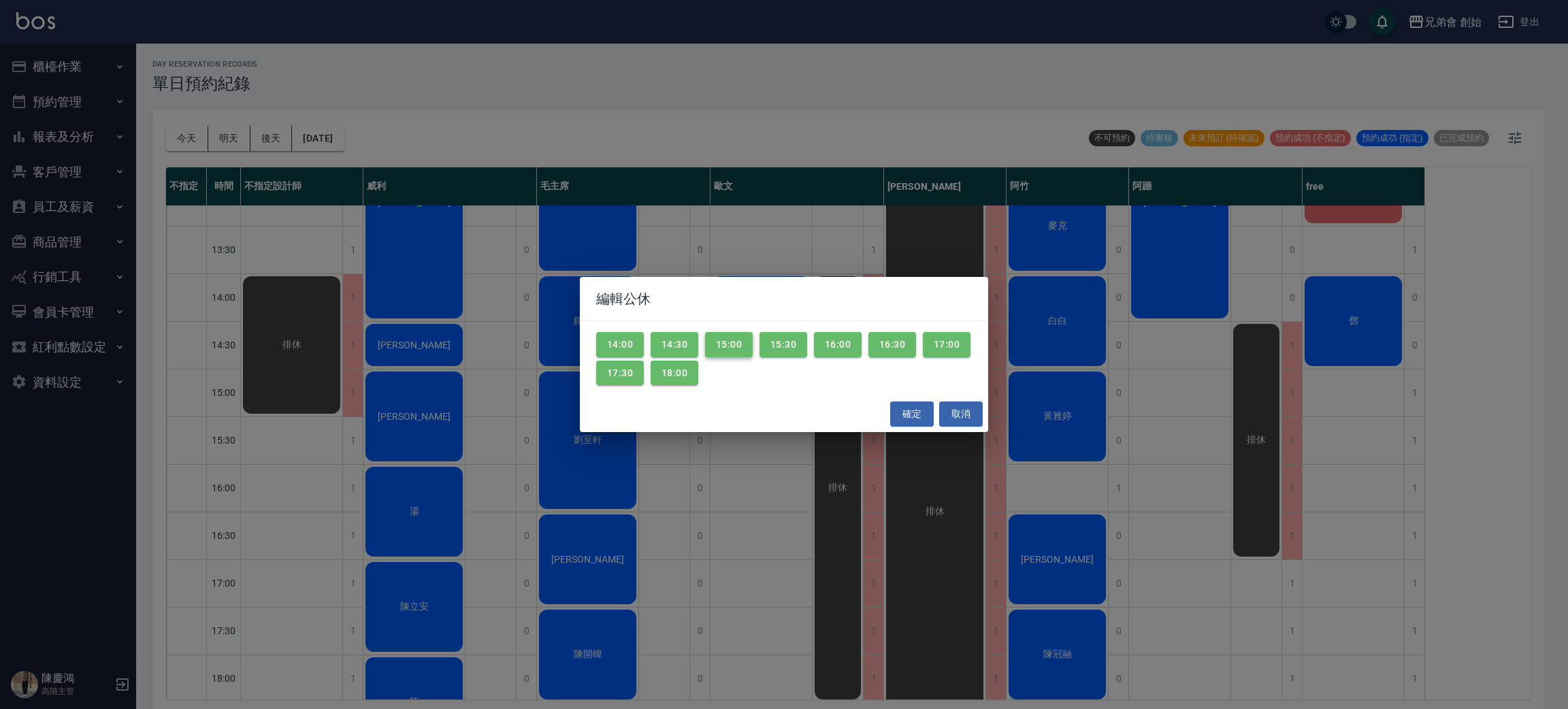
click at [730, 345] on button "15:00" at bounding box center [729, 344] width 48 height 25
click at [787, 345] on button "15:30" at bounding box center [783, 344] width 48 height 25
click at [832, 339] on button "16:00" at bounding box center [837, 344] width 48 height 25
click at [903, 342] on button "16:30" at bounding box center [892, 344] width 48 height 25
click at [699, 378] on button "18:00" at bounding box center [674, 373] width 48 height 25
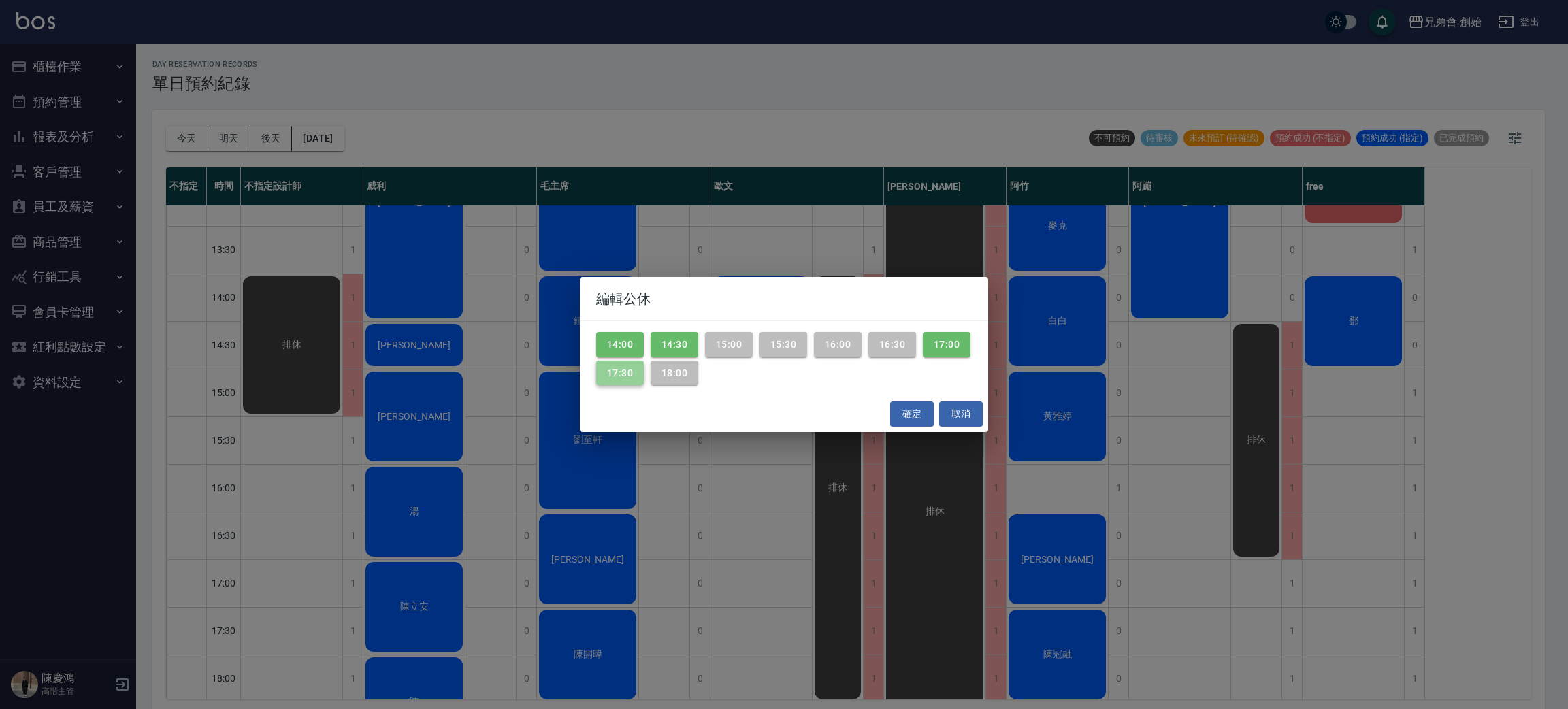
click at [644, 375] on button "17:30" at bounding box center [620, 373] width 48 height 25
click at [923, 357] on button "17:00" at bounding box center [947, 344] width 48 height 25
click at [911, 416] on button "確定" at bounding box center [912, 414] width 44 height 25
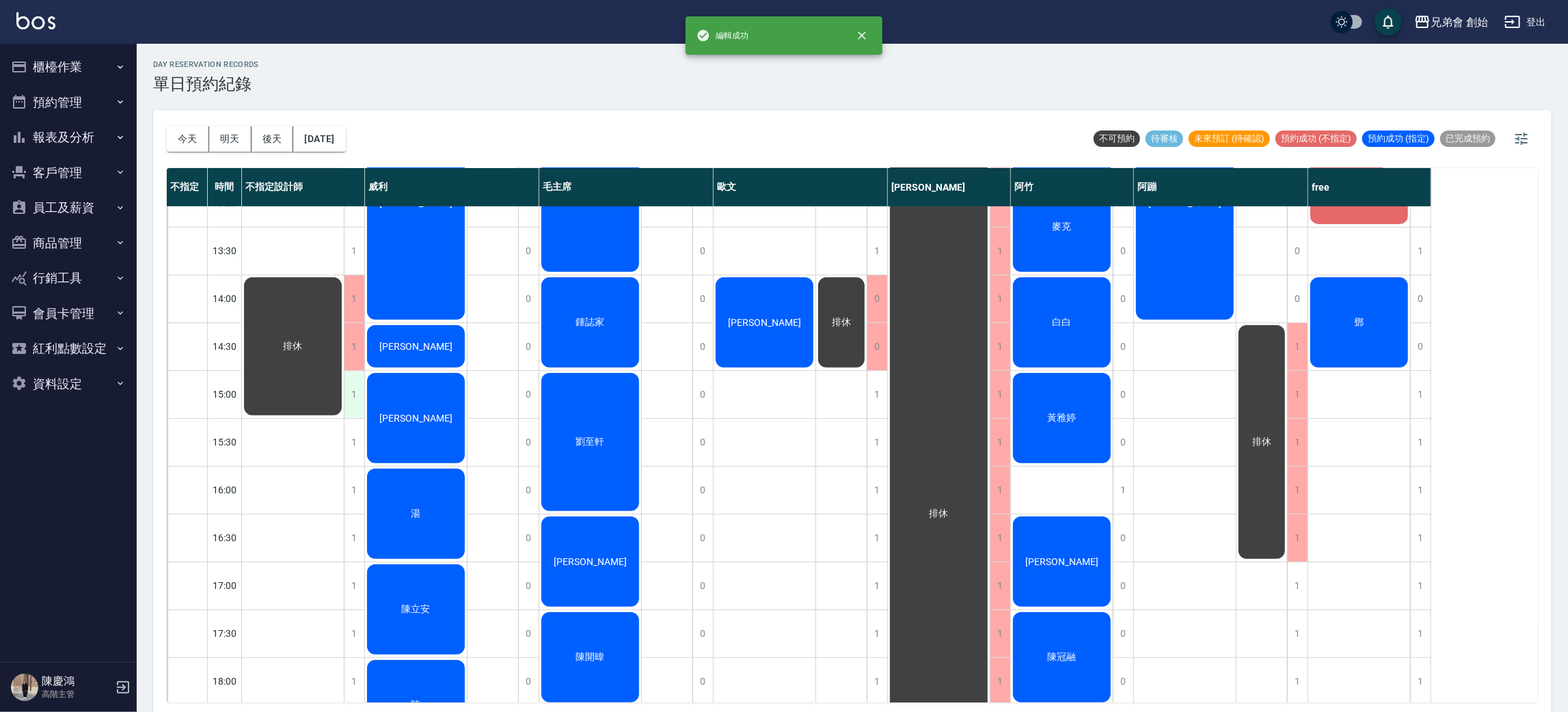
click at [351, 393] on div "1" at bounding box center [354, 394] width 21 height 47
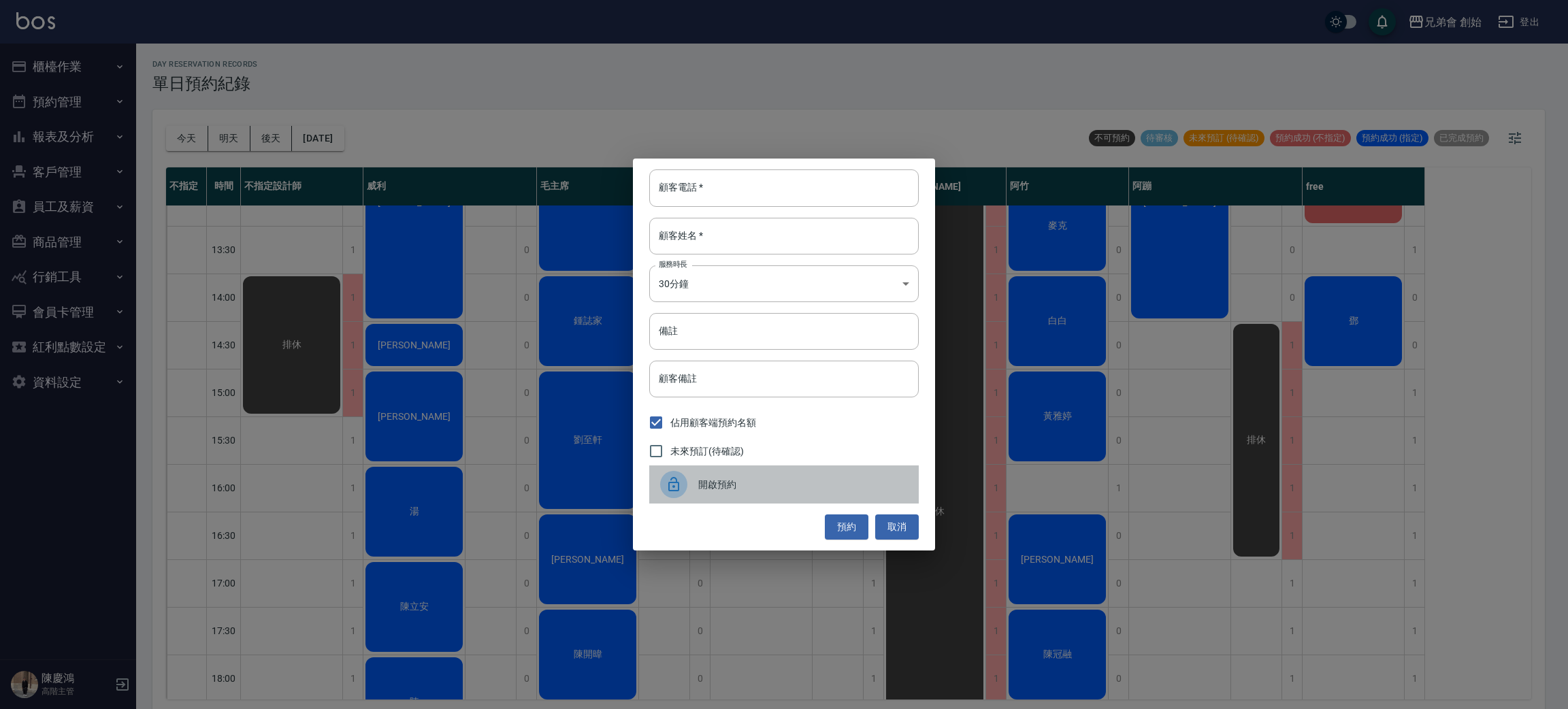
click at [696, 497] on div at bounding box center [679, 484] width 38 height 27
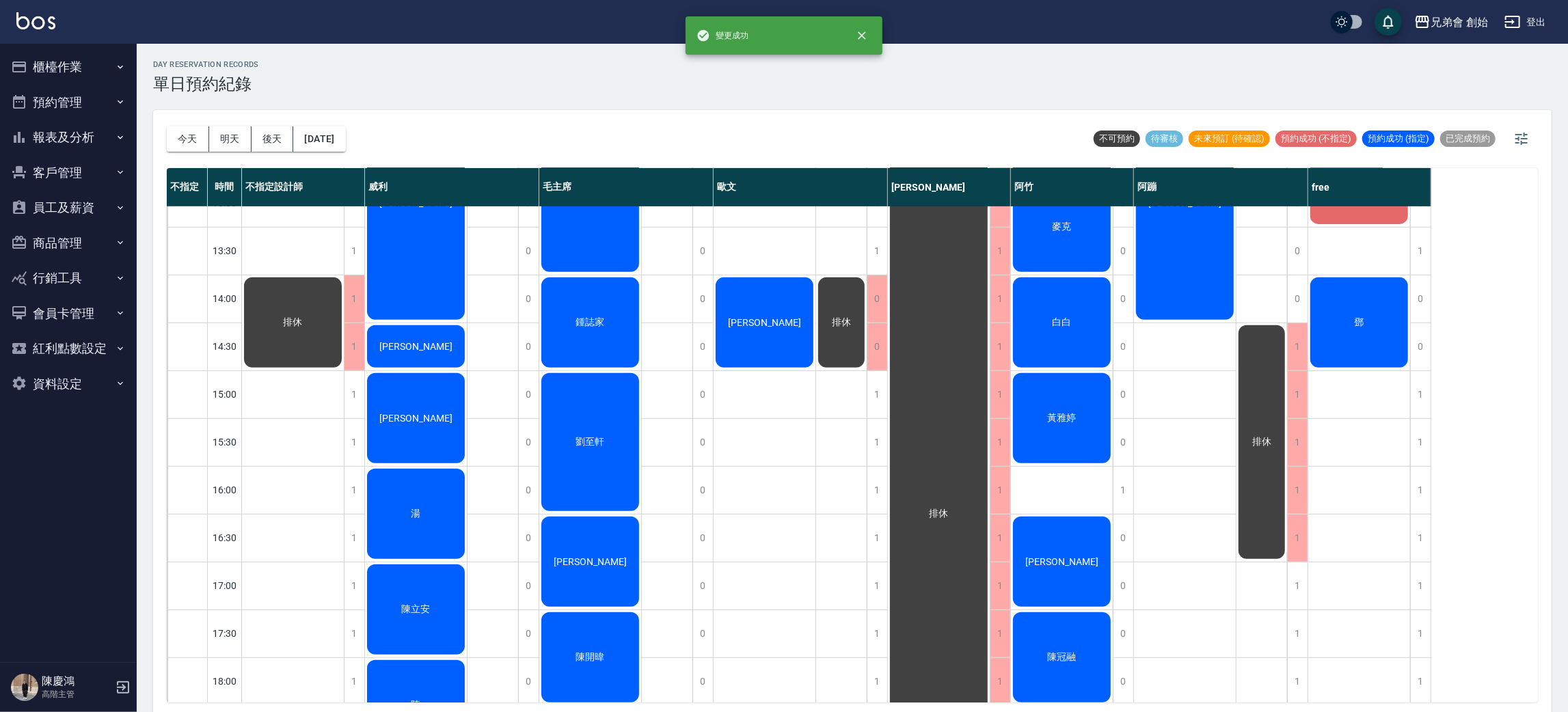
click at [307, 325] on div "排休" at bounding box center [293, 322] width 102 height 95
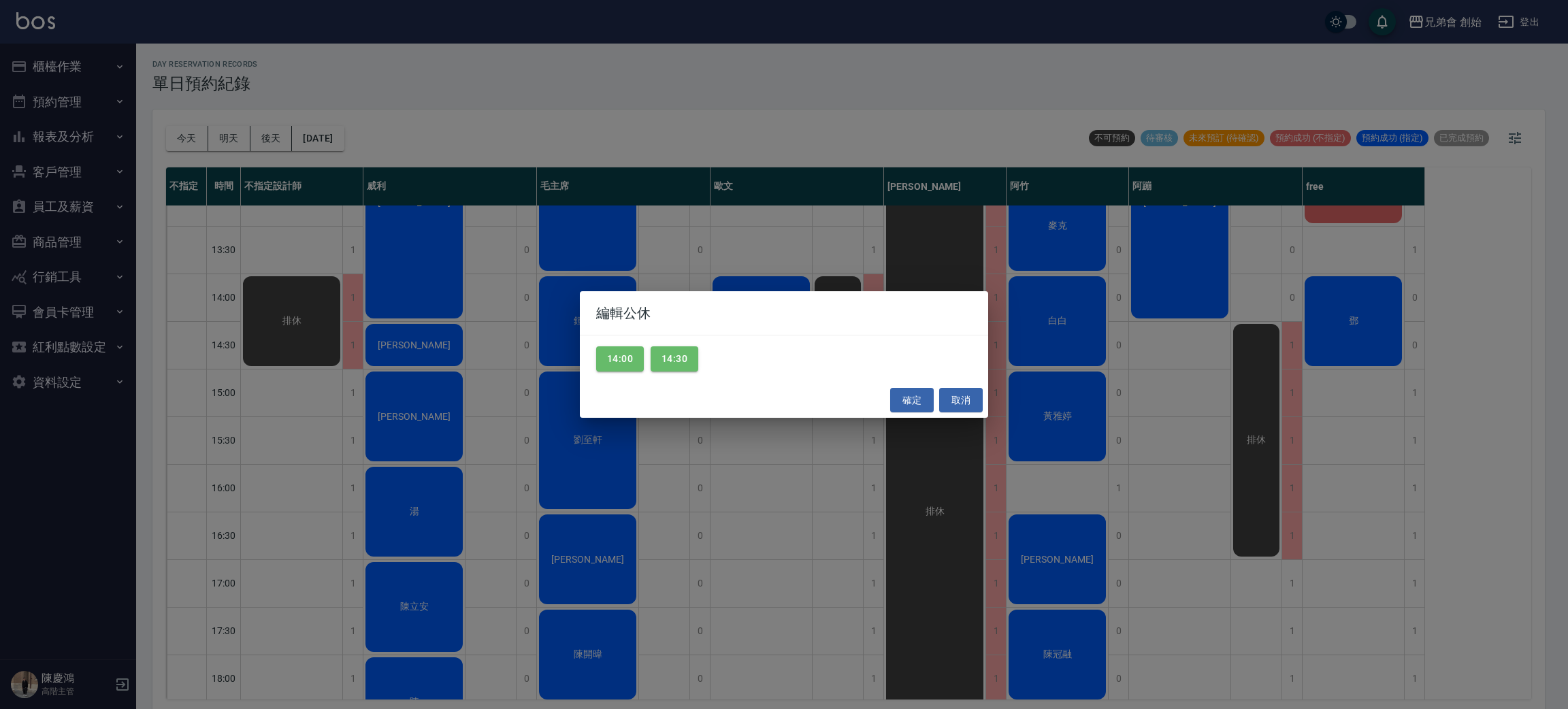
click at [312, 327] on div "編輯公休 14:00 14:30 確定 取消" at bounding box center [784, 354] width 1568 height 709
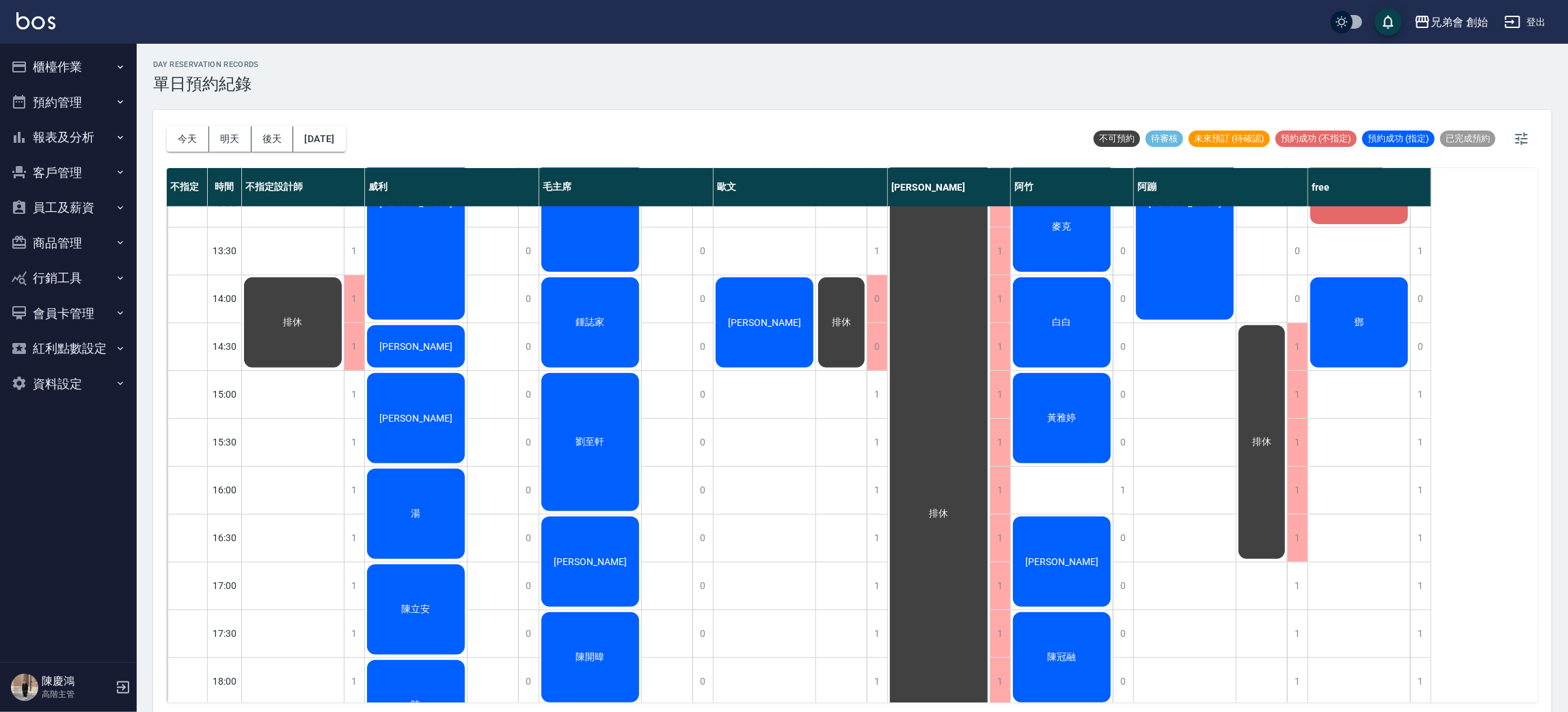
click at [766, 309] on div "劉人豪" at bounding box center [764, 322] width 102 height 95
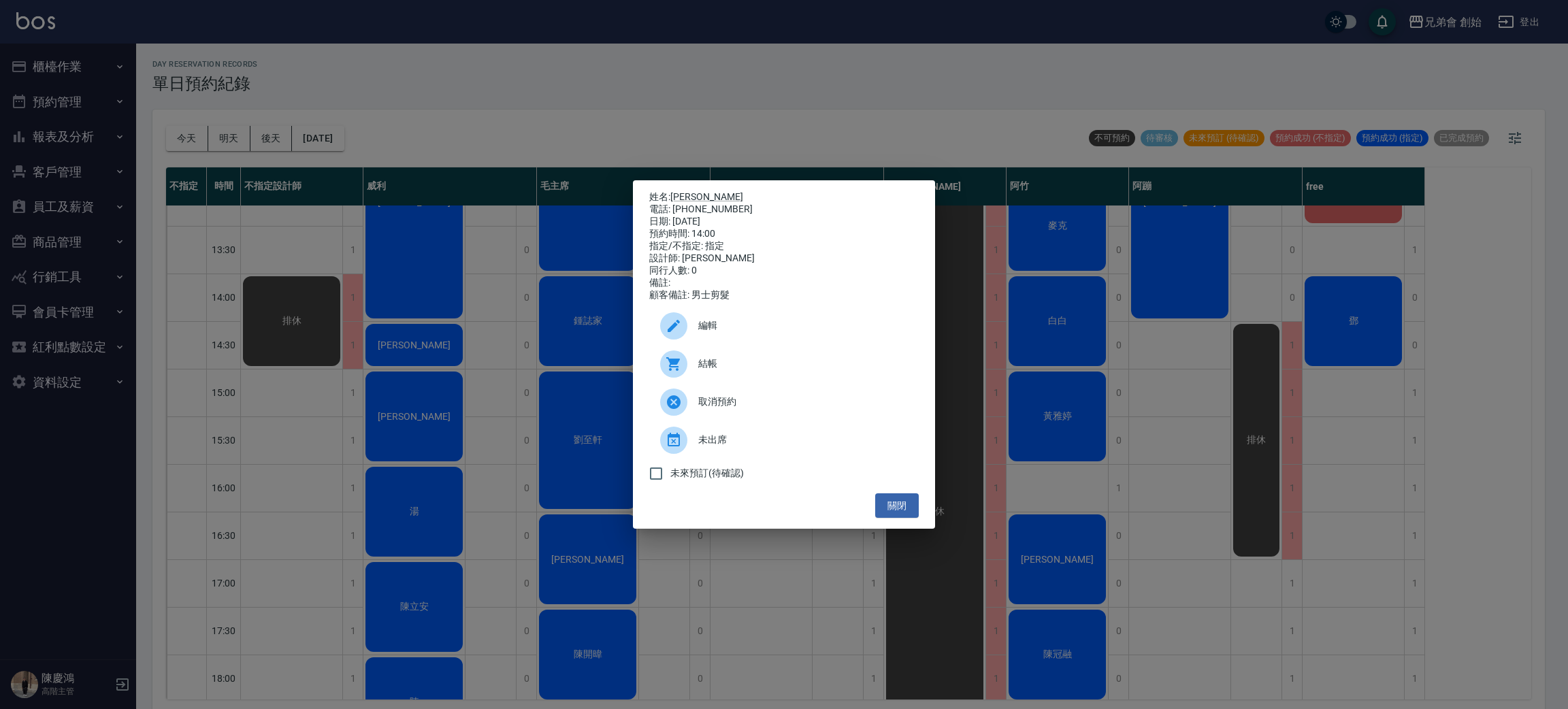
click at [306, 354] on div "姓名: 劉人豪 電話: 0932659680 日期: 2025/09/14 預約時間: 14:00 指定/不指定: 指定 設計師: 歐文 同行人數: 0 備註…" at bounding box center [784, 354] width 1568 height 709
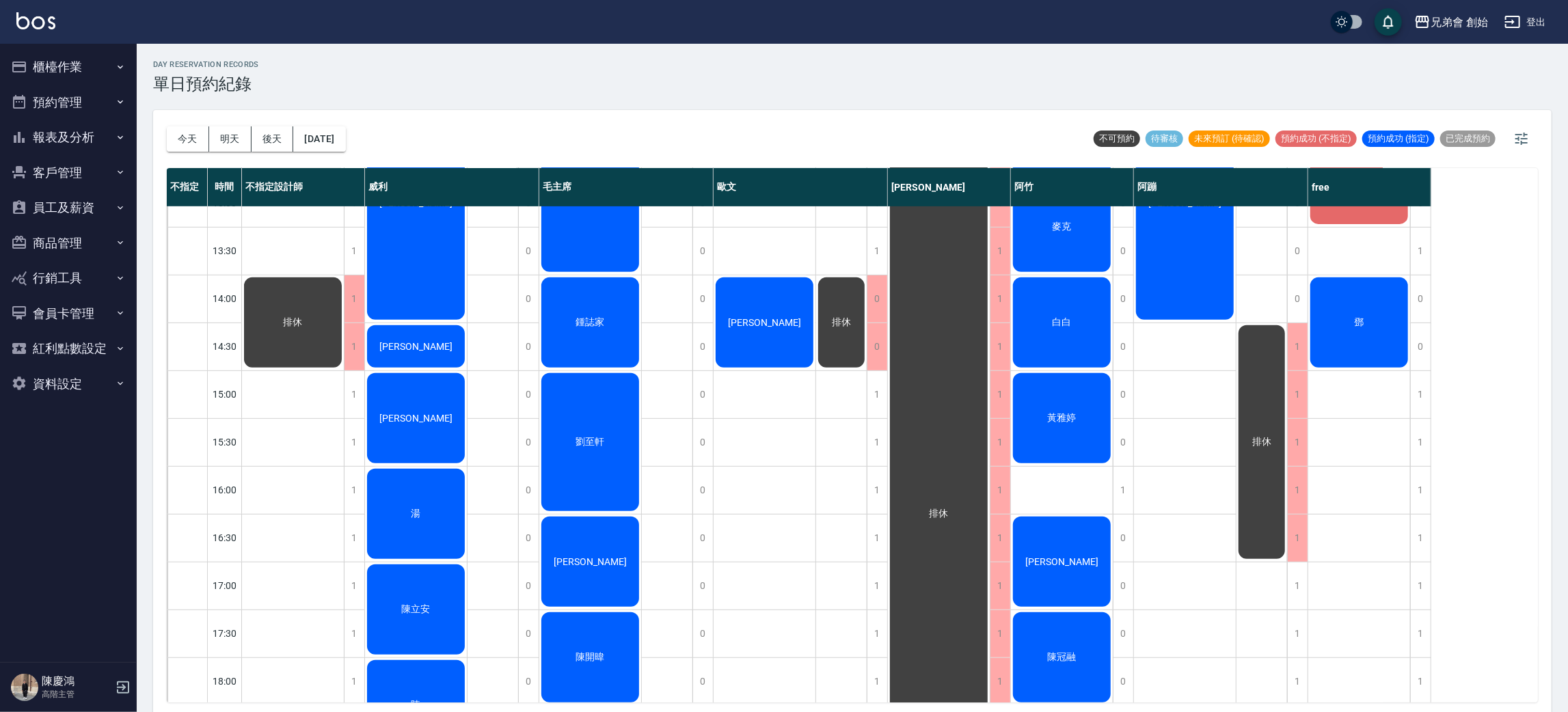
click at [1391, 324] on div "鄧" at bounding box center [1359, 322] width 102 height 95
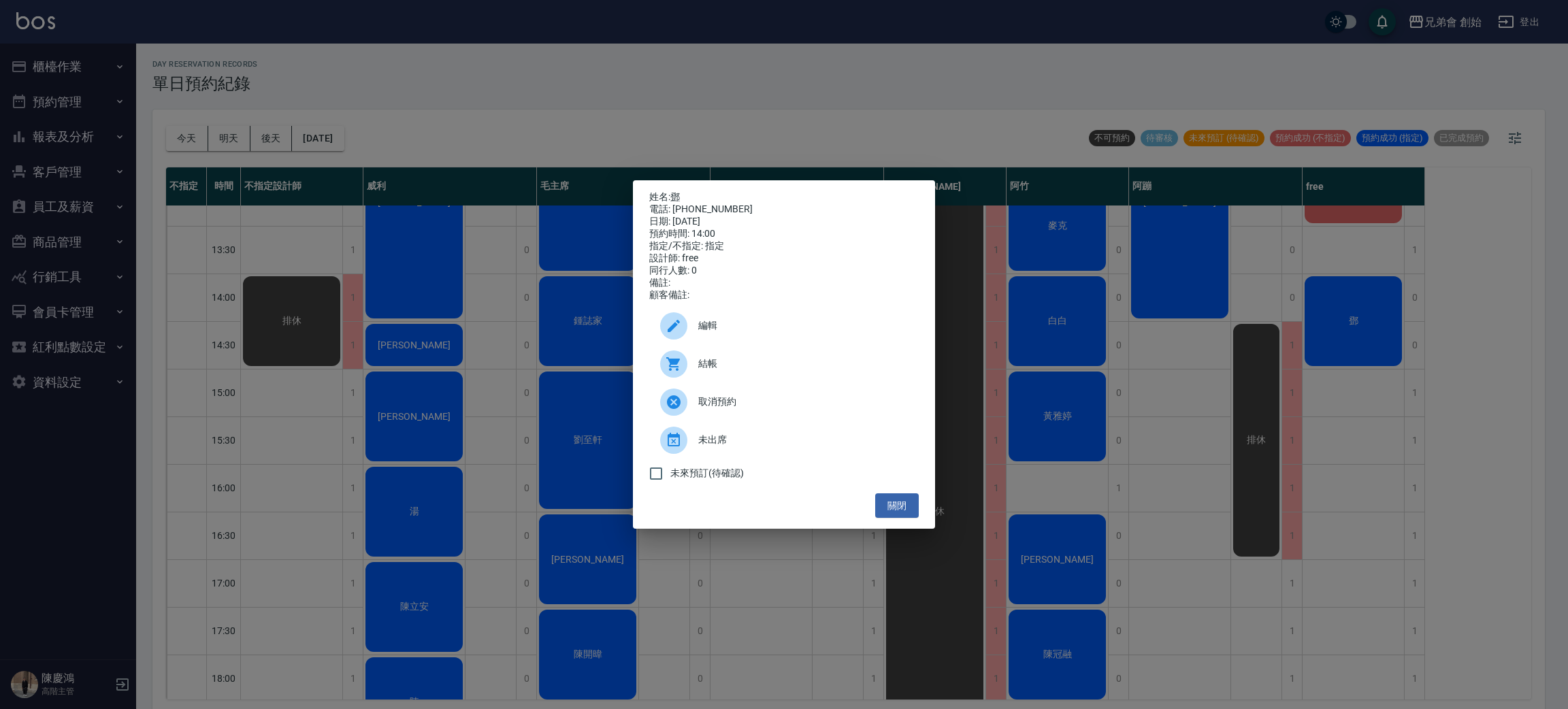
click at [1503, 313] on div "姓名: 鄧 電話: 0983210870 日期: 2025/09/14 預約時間: 14:00 指定/不指定: 指定 設計師: free 同行人數: 0 備註…" at bounding box center [784, 354] width 1568 height 709
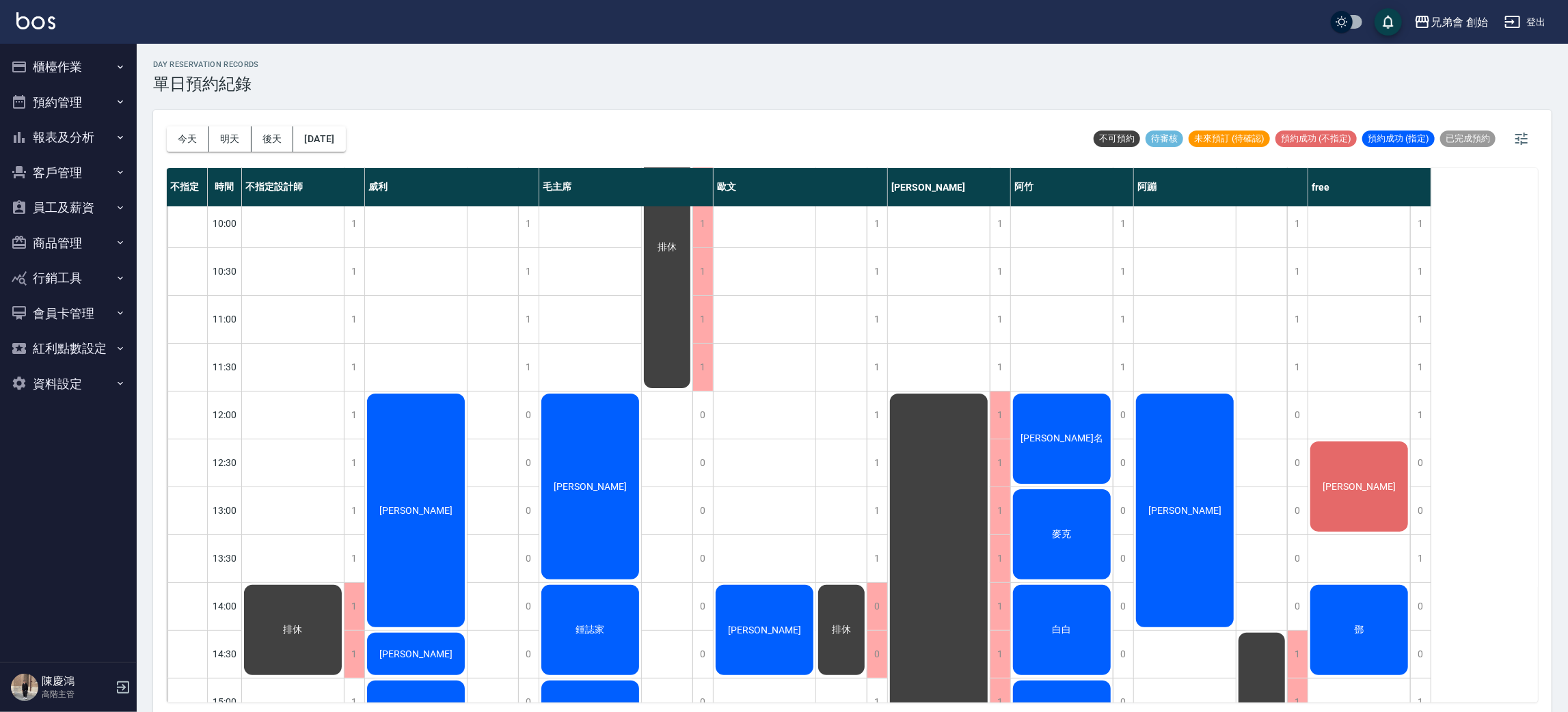
scroll to position [307, 0]
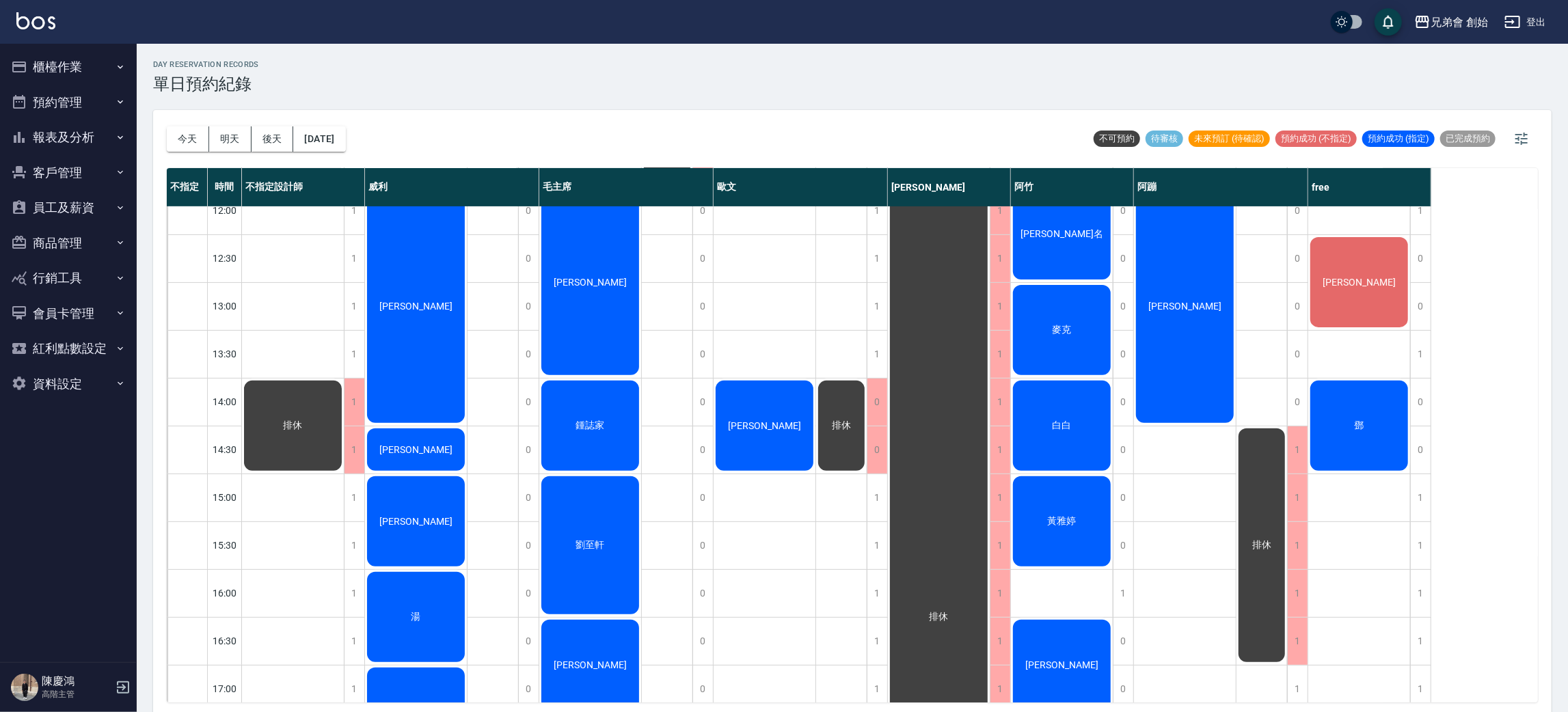
click at [1371, 252] on div "詹" at bounding box center [1359, 282] width 102 height 95
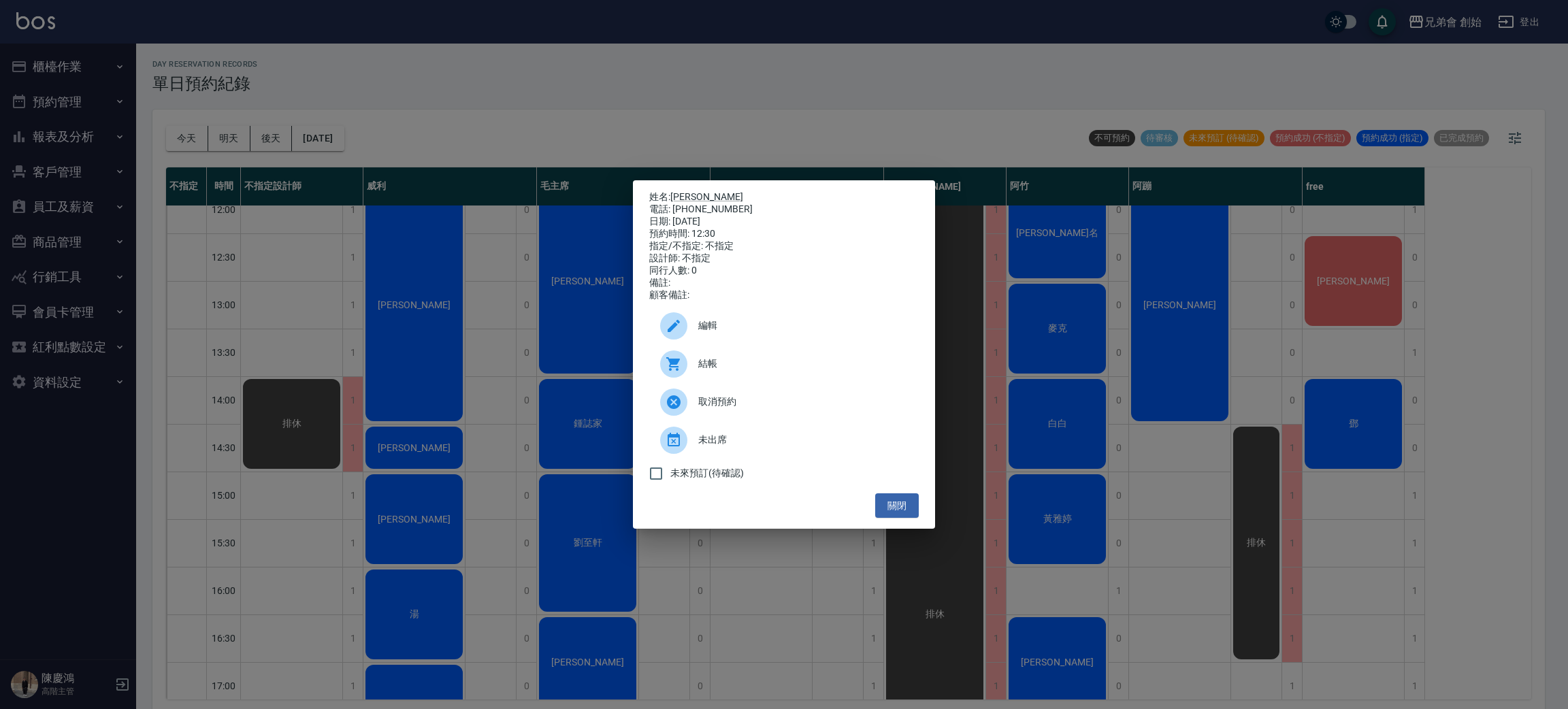
click at [1368, 242] on div "姓名: 詹 電話: 0932100272 日期: 2025/09/14 預約時間: 12:30 指定/不指定: 不指定 設計師: 不指定 同行人數: 0 備註…" at bounding box center [784, 354] width 1568 height 709
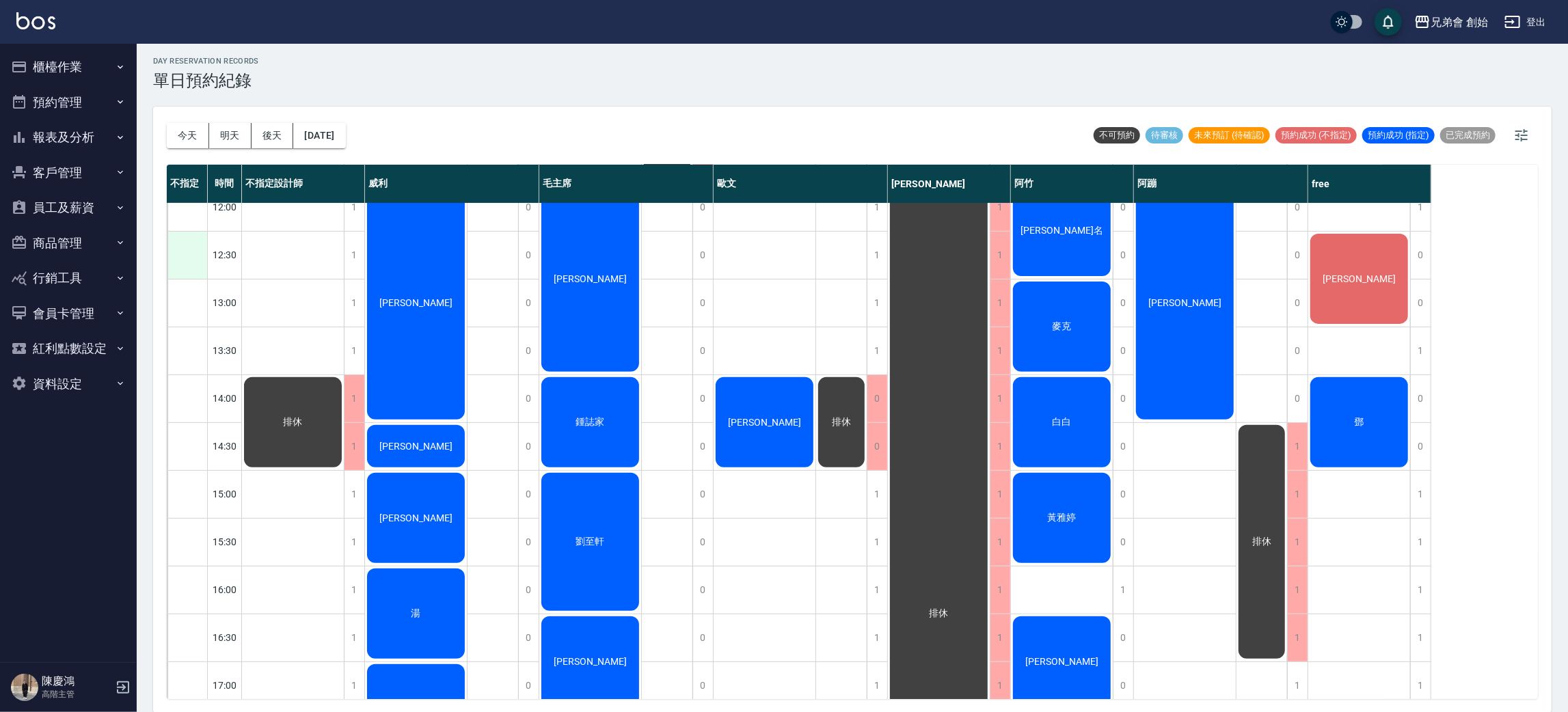
scroll to position [205, 0]
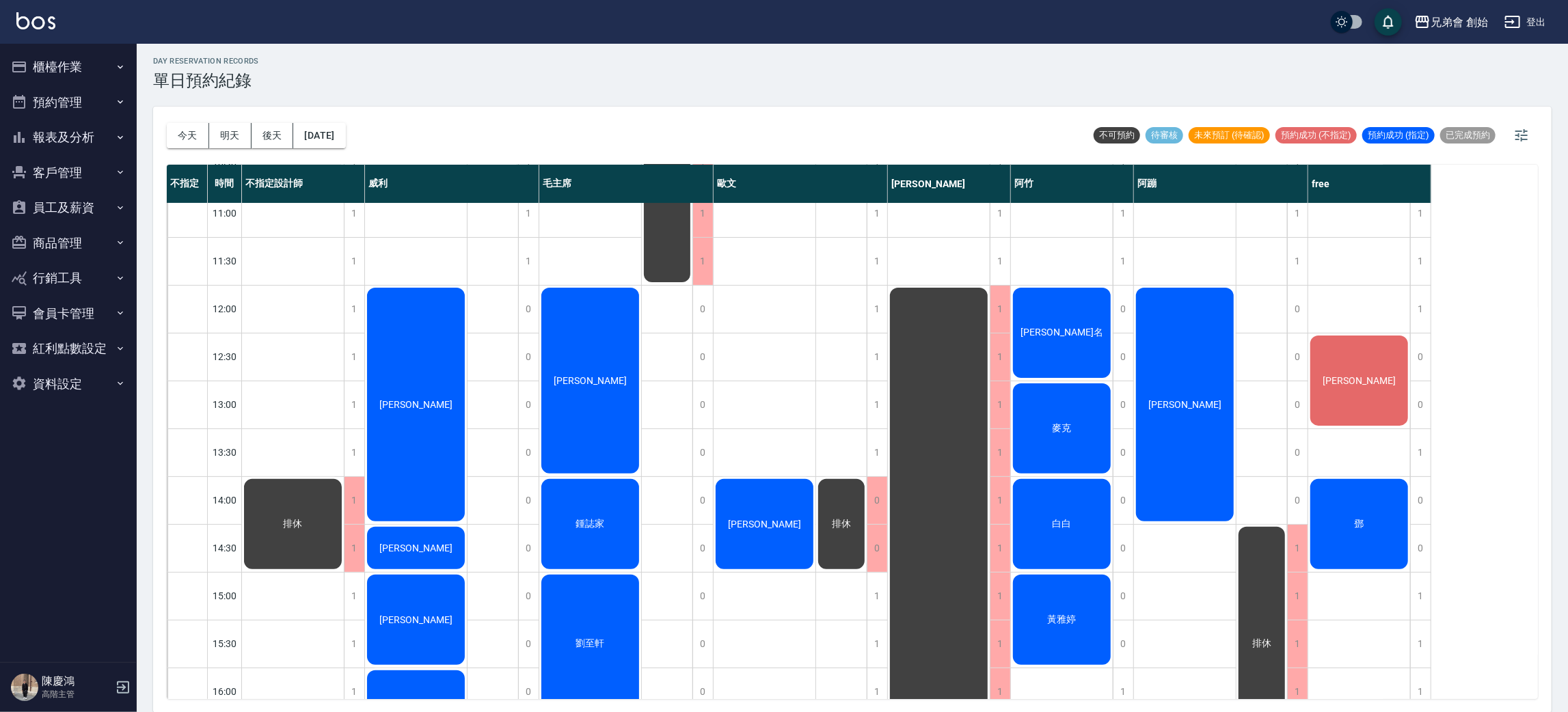
drag, startPoint x: 0, startPoint y: 335, endPoint x: 4, endPoint y: 528, distance: 193.0
drag, startPoint x: 4, startPoint y: 528, endPoint x: 0, endPoint y: 577, distance: 49.2
drag, startPoint x: 0, startPoint y: 577, endPoint x: 359, endPoint y: 55, distance: 633.5
click at [359, 55] on div "day Reservation records 單日預約紀錄 今天 明天 後天 2025/09/14 不可預約 待審核 未來預訂 (待確認) 預約成功 (不指…" at bounding box center [852, 377] width 1432 height 672
click at [1051, 333] on span "[PERSON_NAME]名" at bounding box center [1062, 333] width 88 height 13
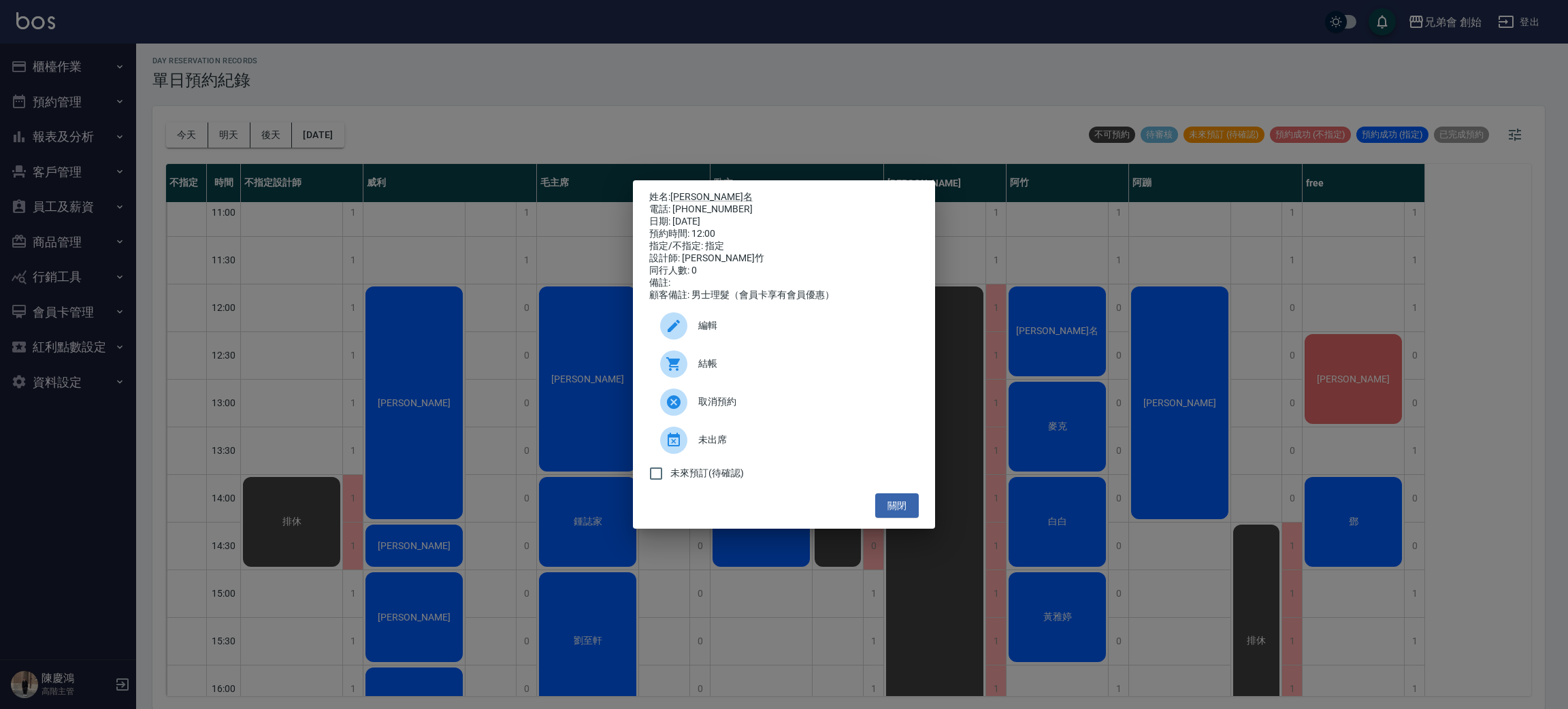
click at [765, 363] on div "結帳" at bounding box center [784, 364] width 270 height 38
click at [416, 158] on div "姓名: 楊捷名 電話: 0978153166 日期: 2025/09/14 預約時間: 12:00 指定/不指定: 指定 設計師: 阿竹 同行人數: 0 備註…" at bounding box center [784, 354] width 1568 height 709
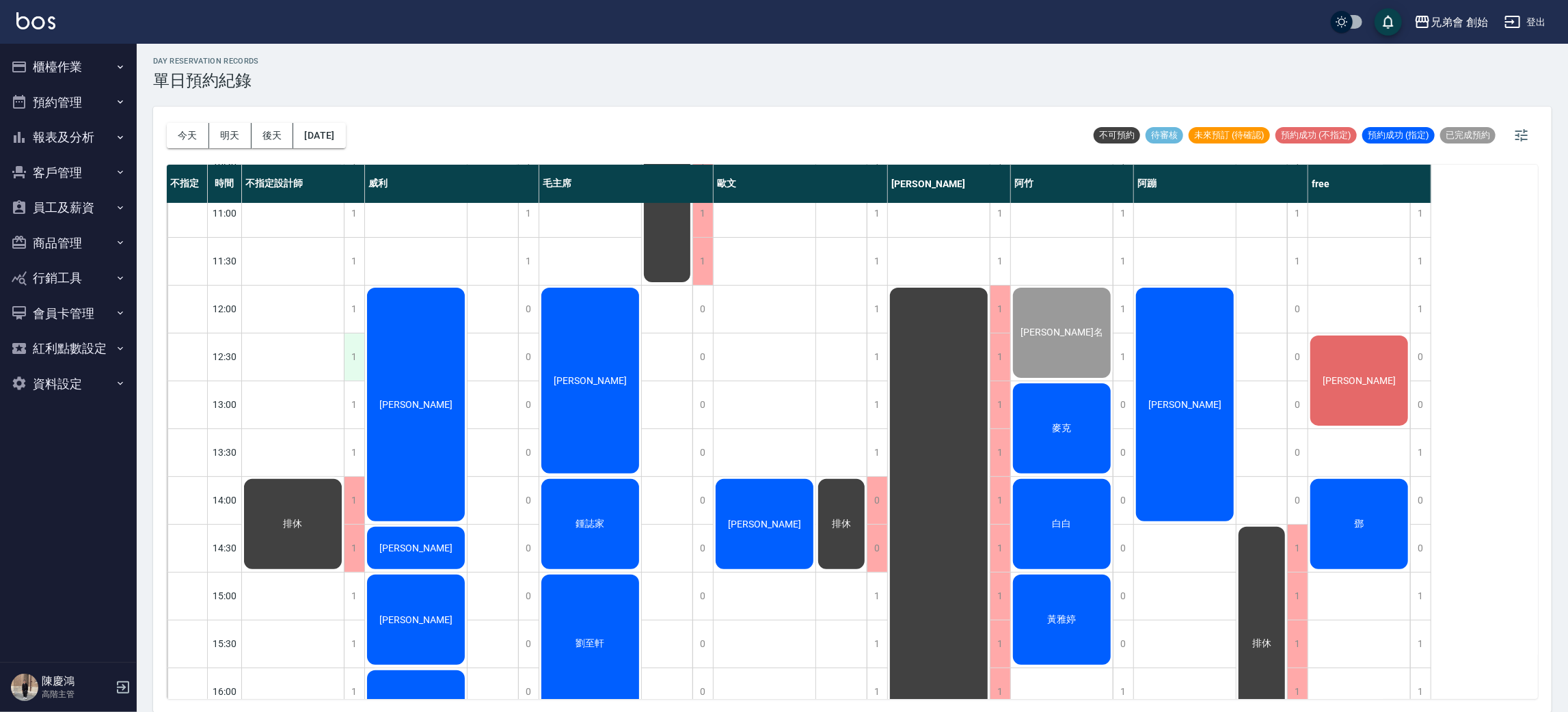
click at [352, 347] on div "1" at bounding box center [354, 356] width 21 height 47
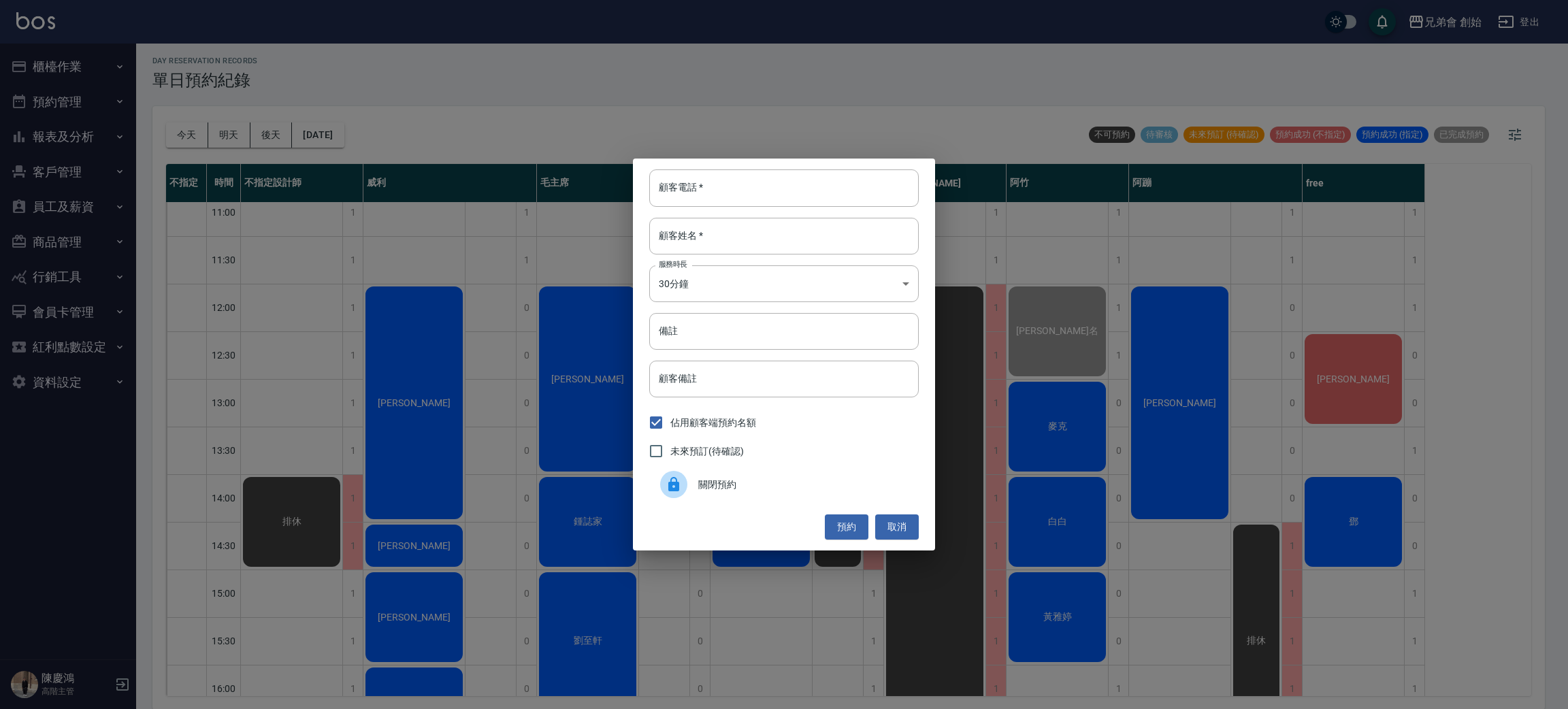
click at [747, 482] on span "關閉預約" at bounding box center [803, 485] width 209 height 14
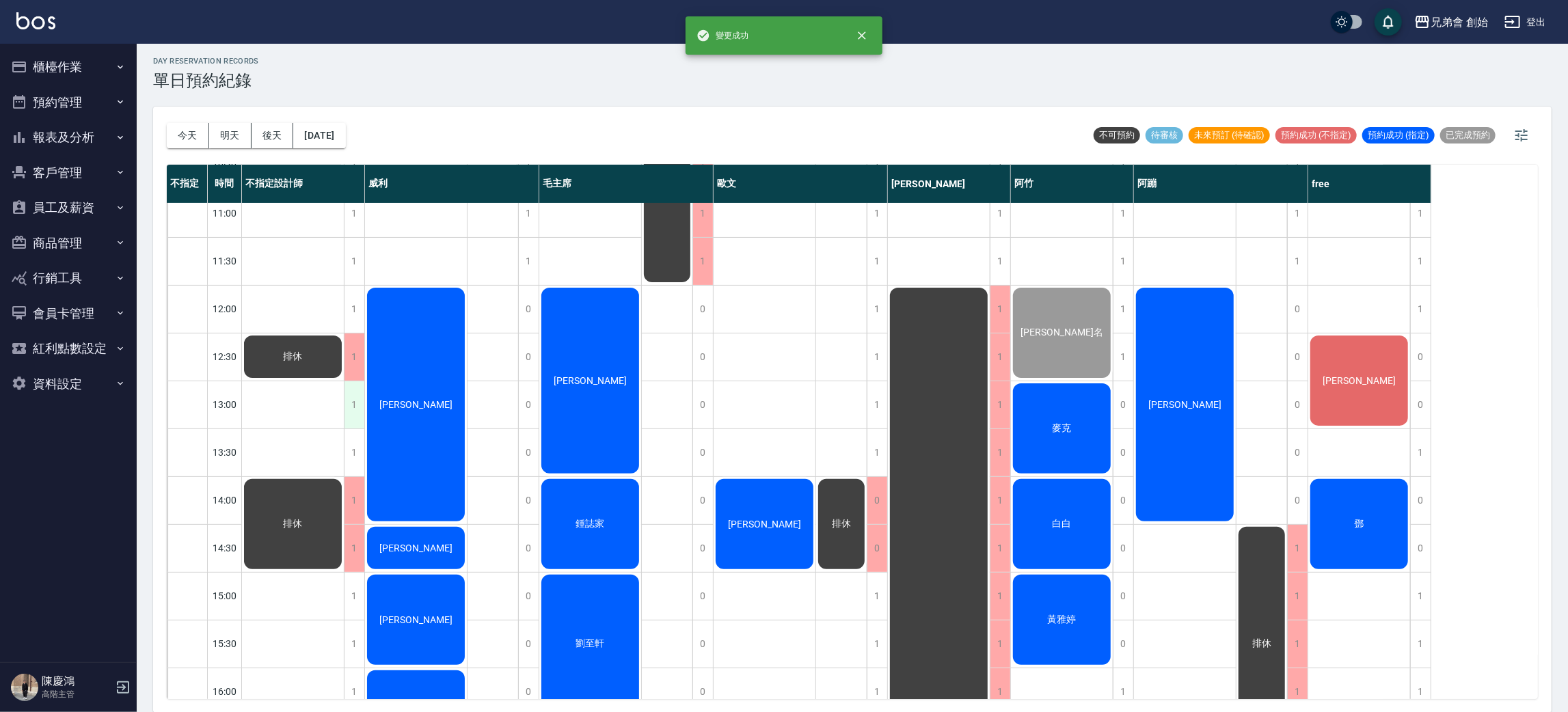
click at [350, 382] on div "1" at bounding box center [354, 405] width 21 height 47
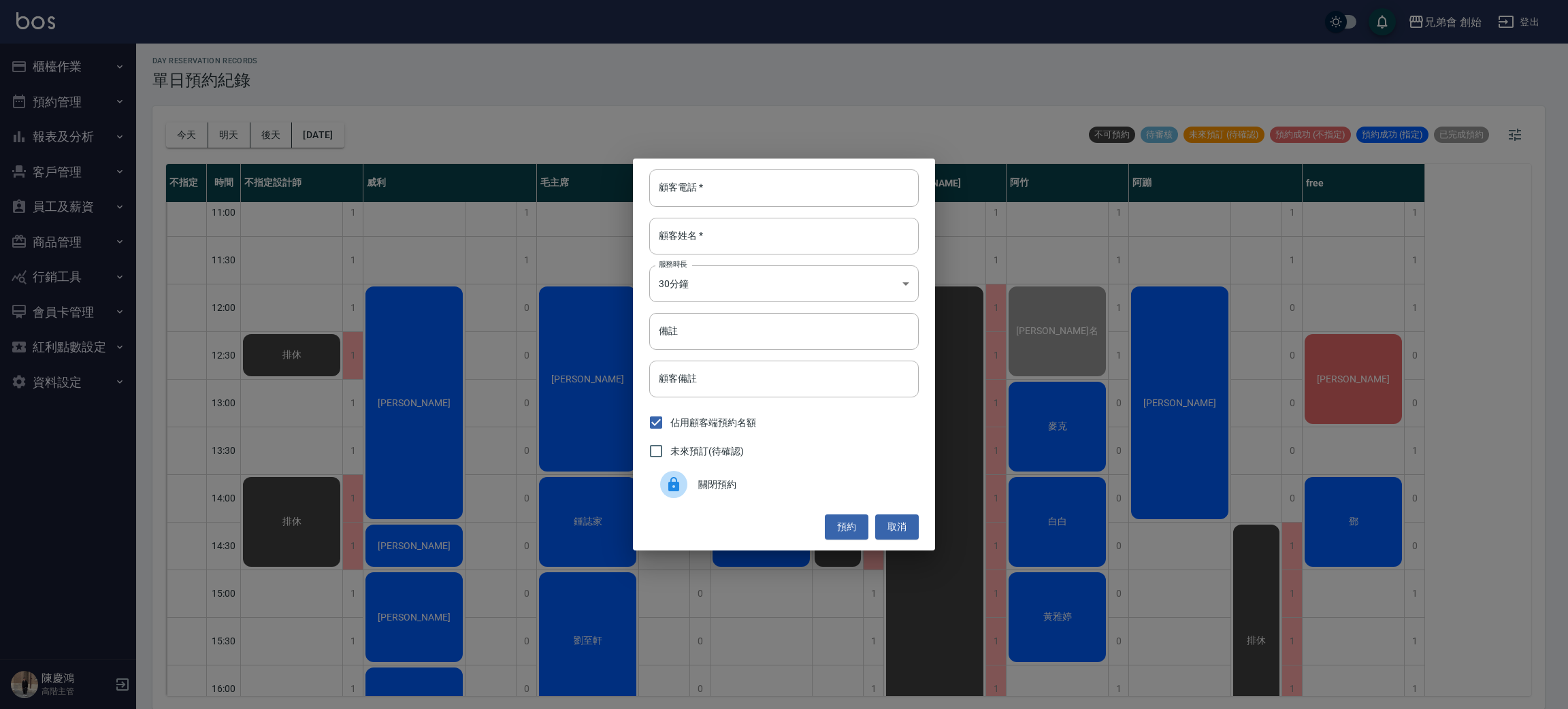
click at [750, 490] on span "關閉預約" at bounding box center [803, 485] width 209 height 14
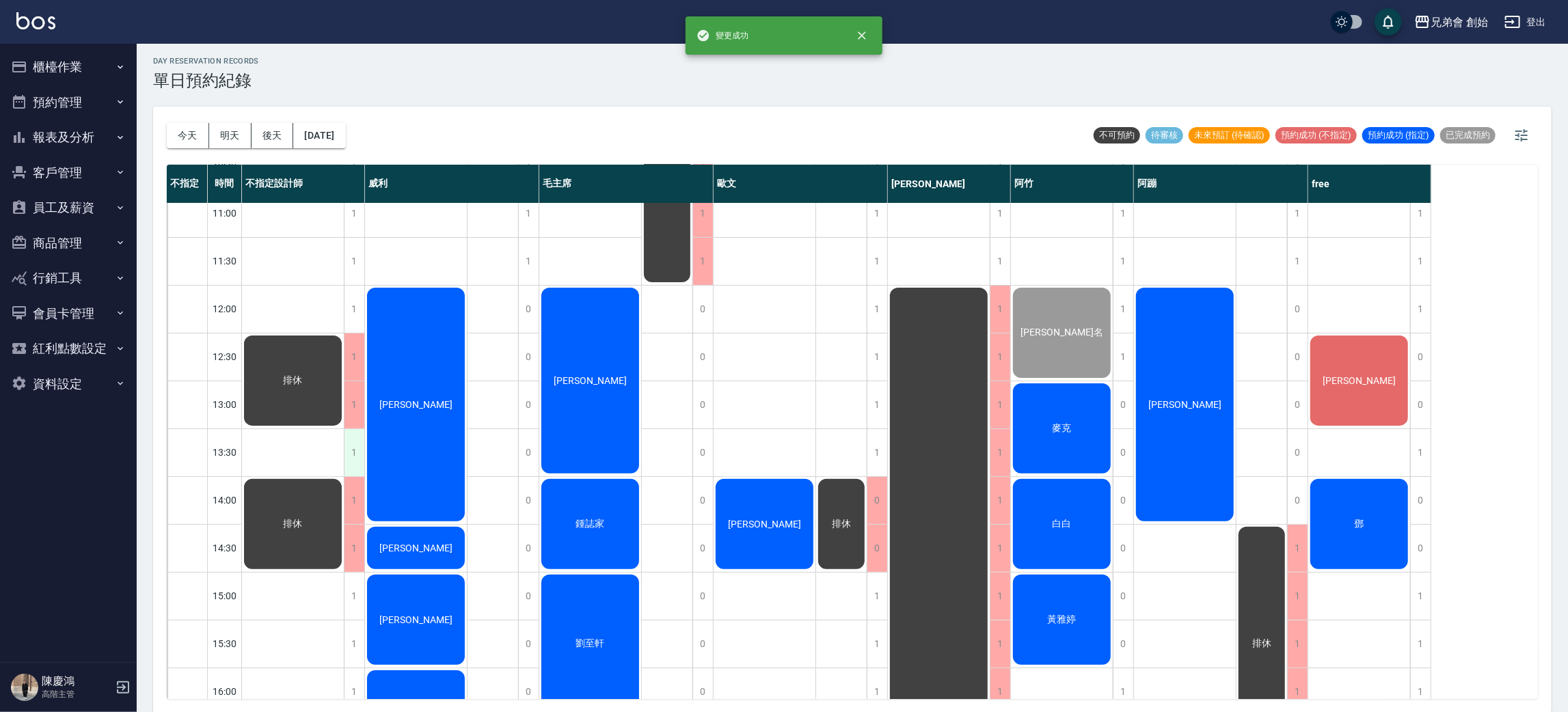
click at [350, 433] on div "1" at bounding box center [354, 453] width 21 height 47
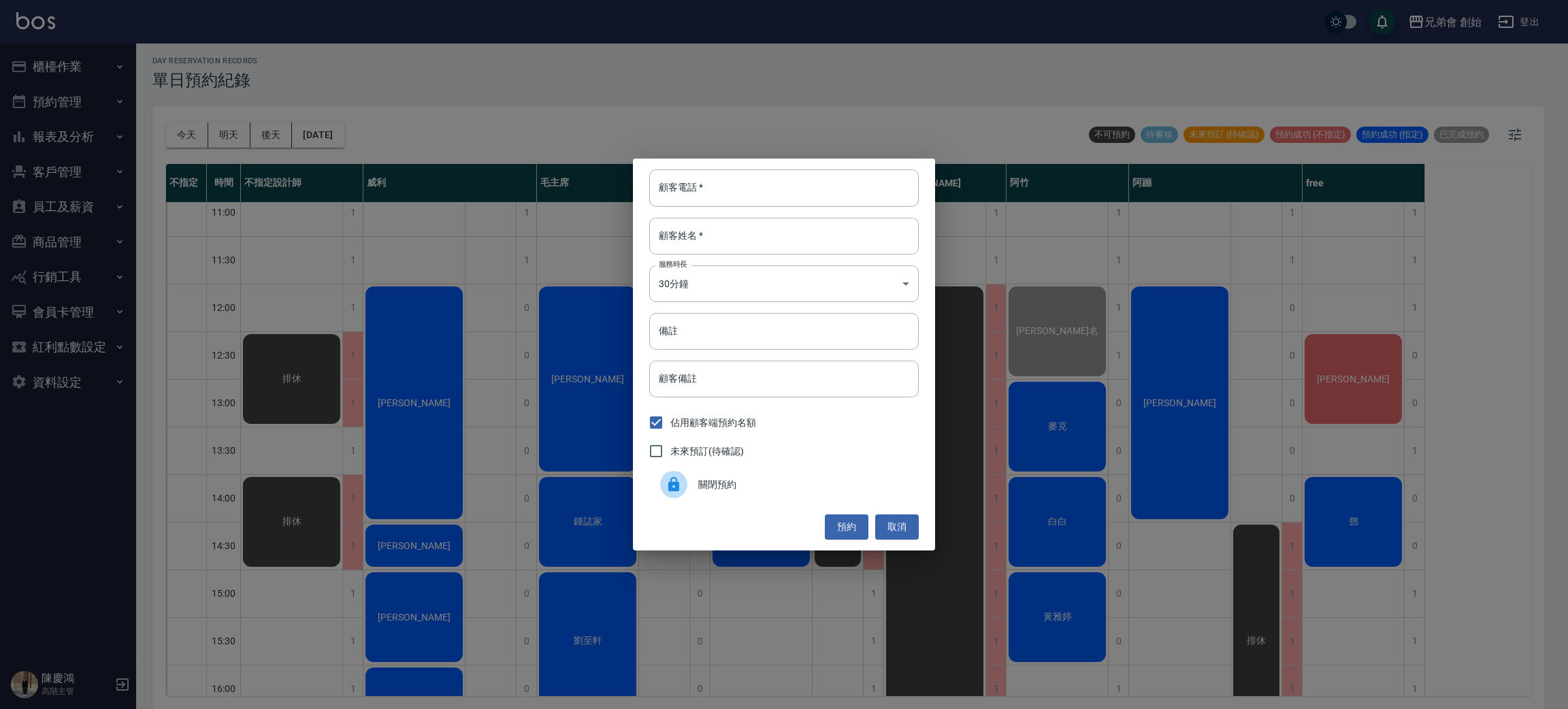
click at [740, 488] on span "關閉預約" at bounding box center [803, 485] width 209 height 14
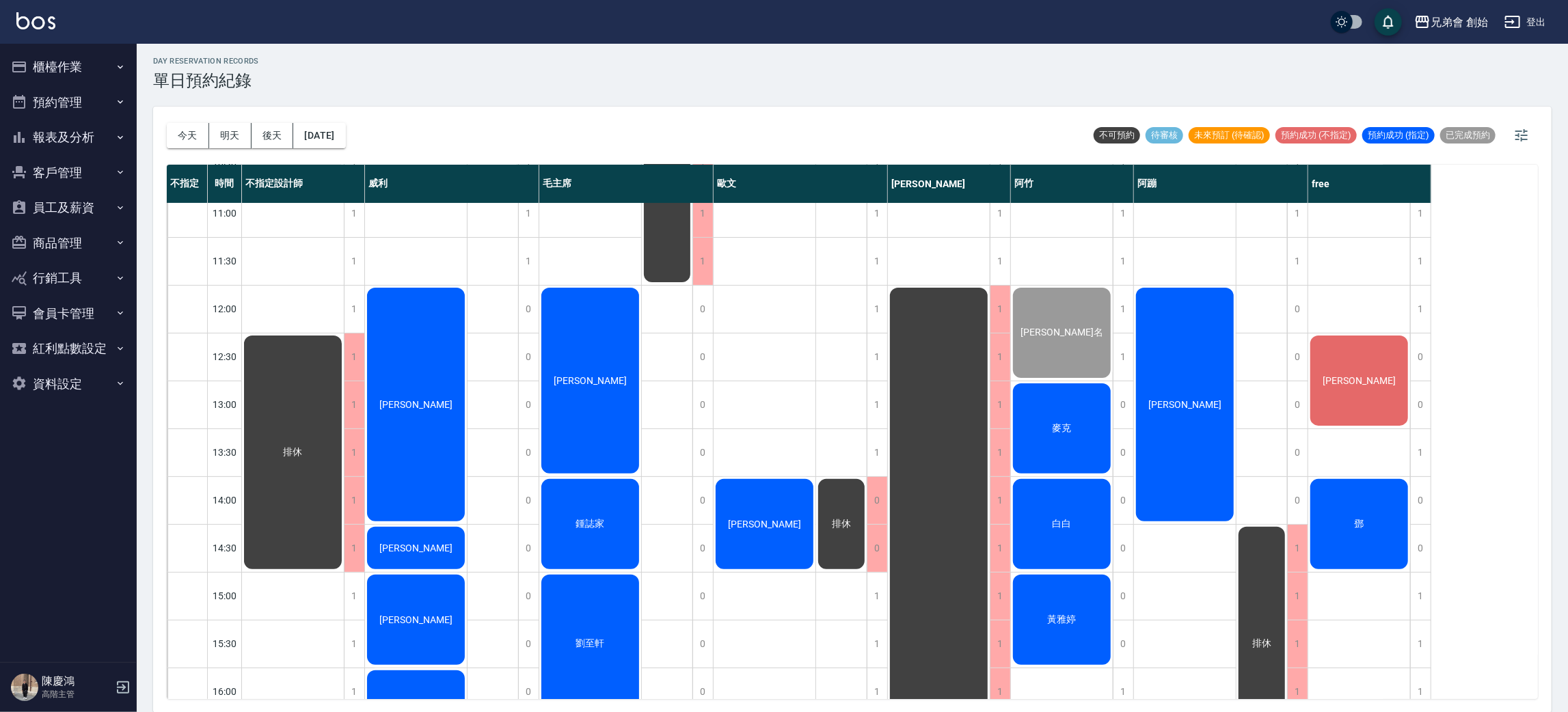
click at [1194, 338] on div "彭皓瑜" at bounding box center [1185, 404] width 102 height 238
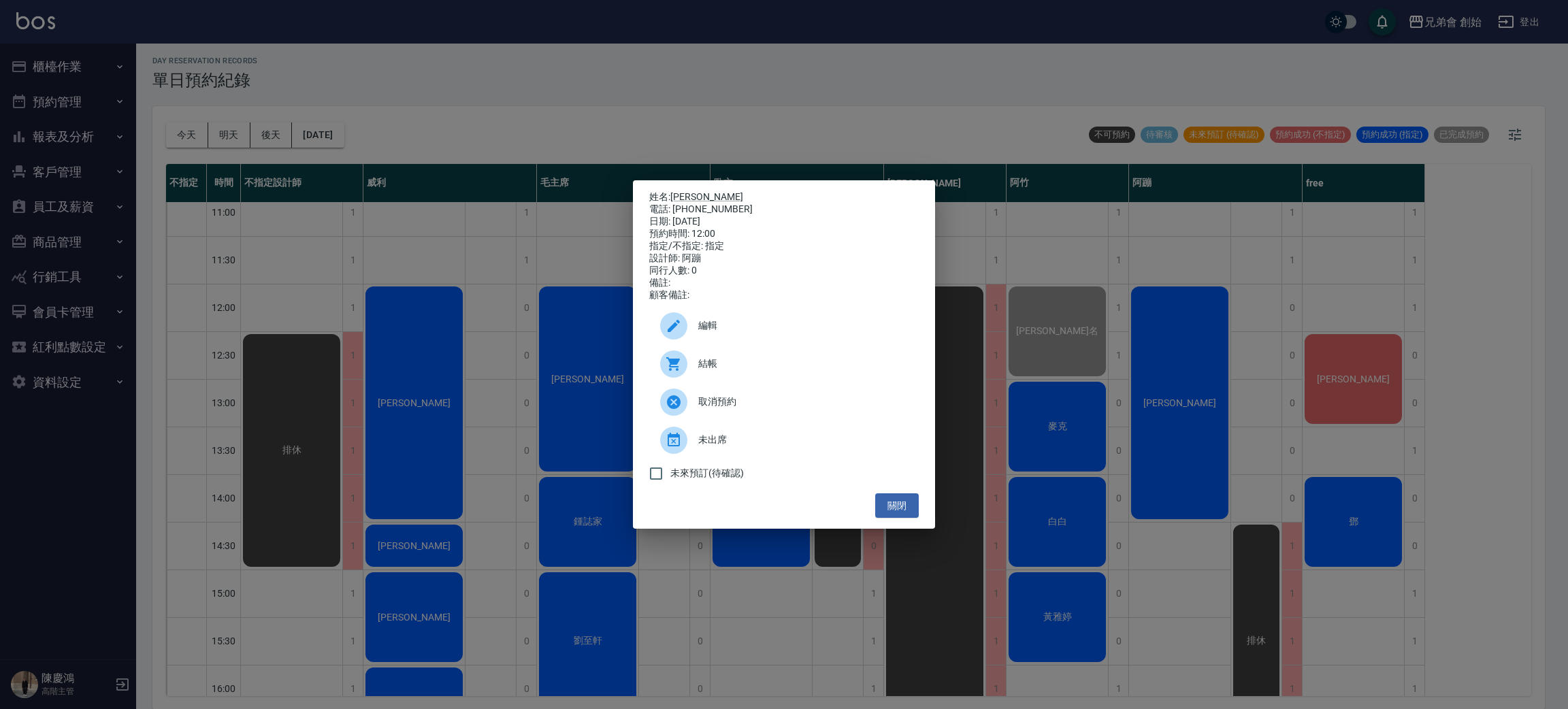
click at [1036, 154] on div "姓名: 彭皓瑜 電話: 0970624763 日期: 2025/09/14 預約時間: 12:00 指定/不指定: 指定 設計師: 阿蹦 同行人數: 0 備註…" at bounding box center [784, 354] width 1568 height 709
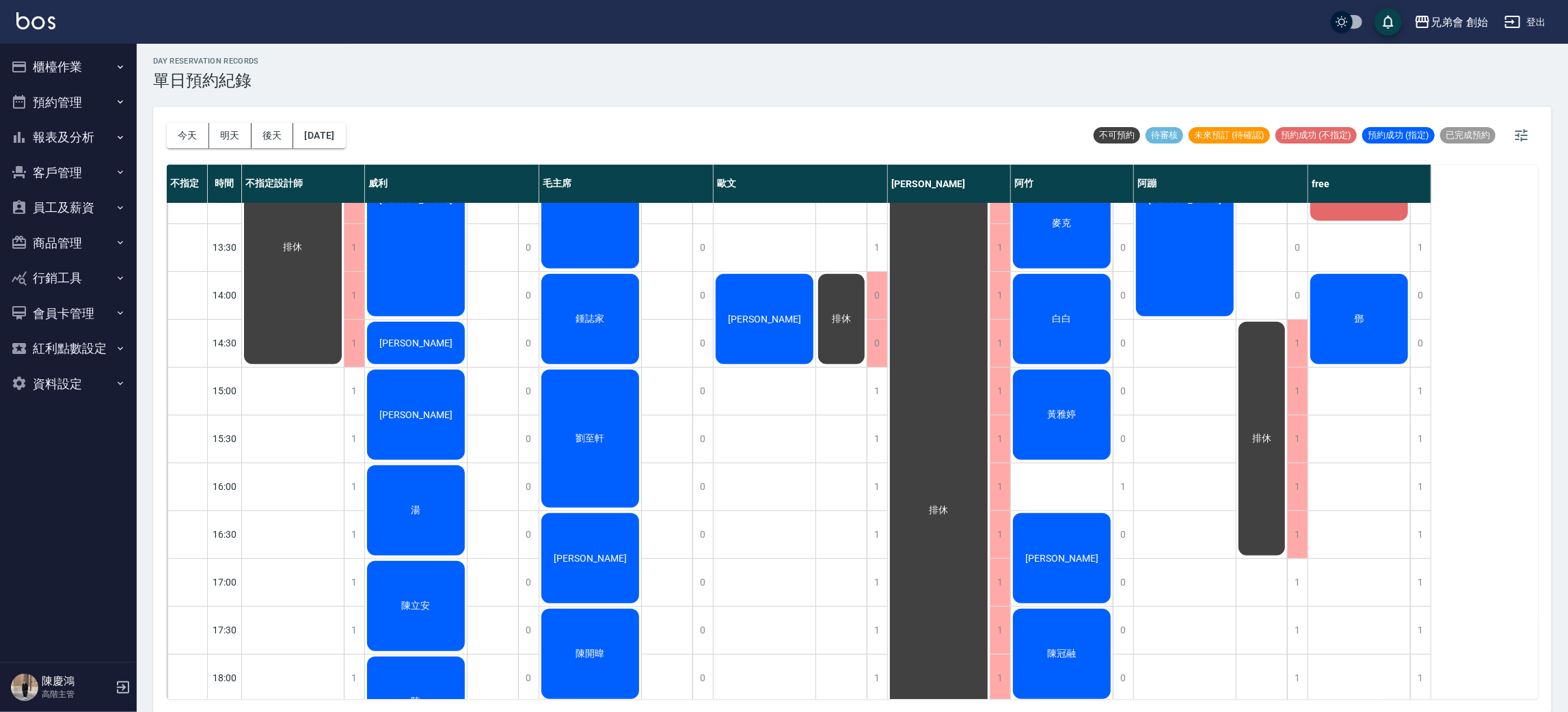
scroll to position [512, 0]
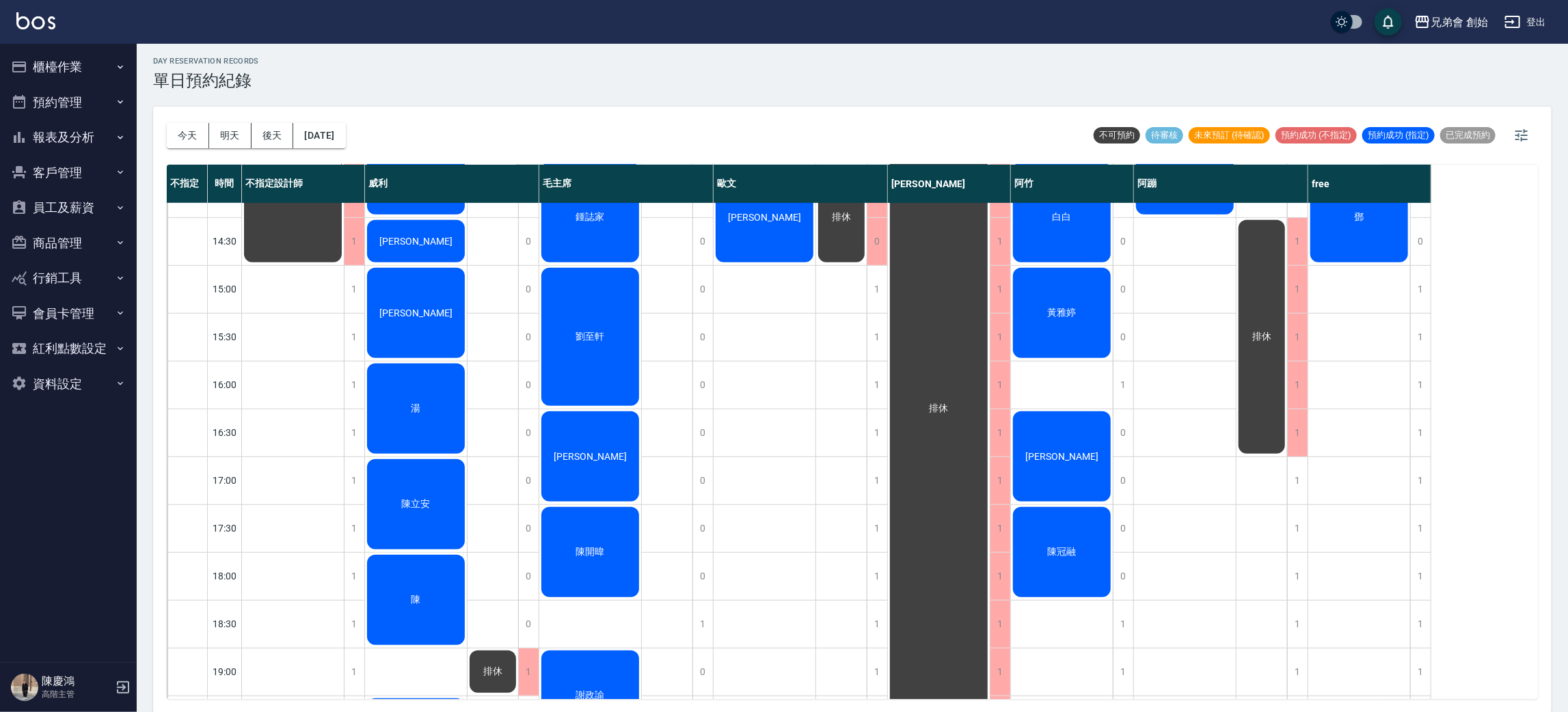
click at [1076, 549] on span "陳冠融" at bounding box center [1062, 552] width 34 height 13
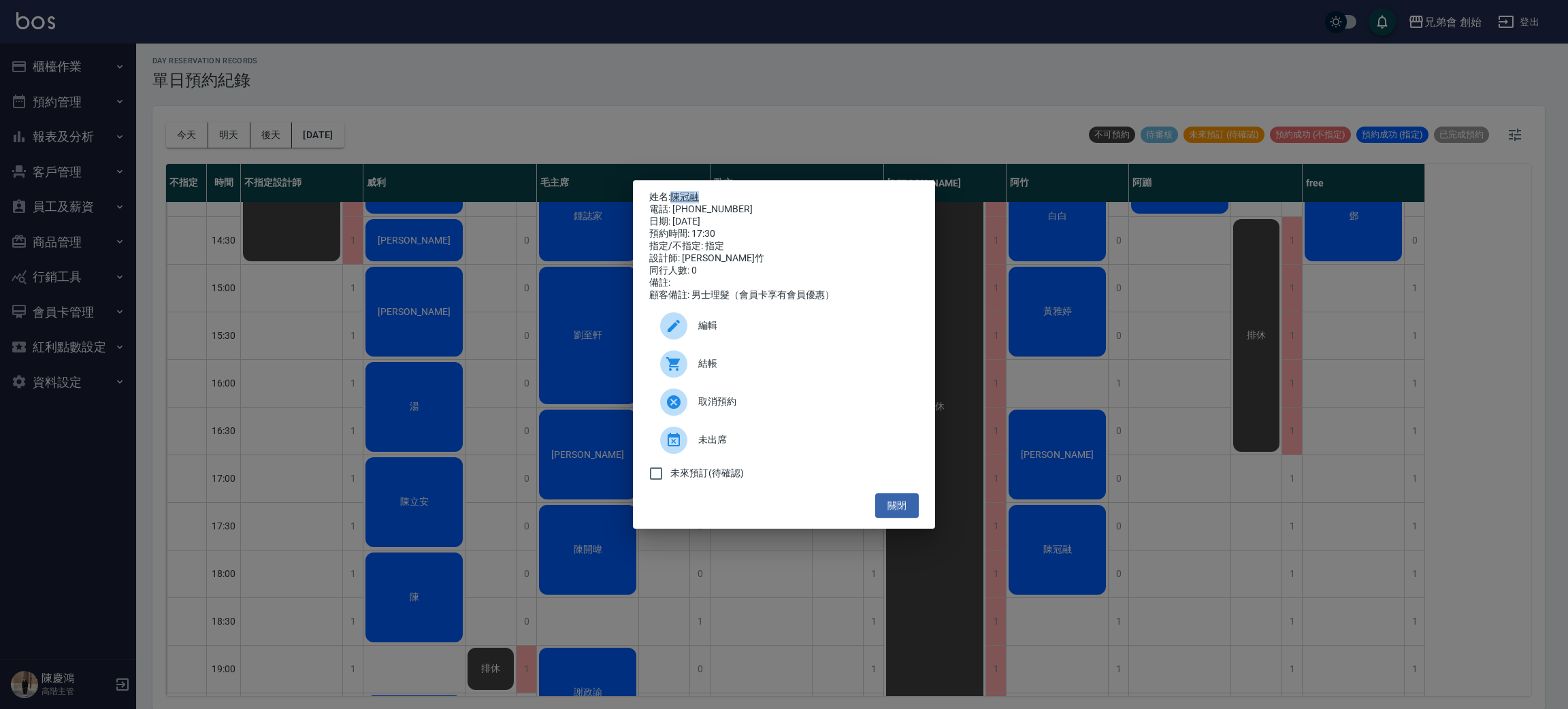
drag, startPoint x: 717, startPoint y: 188, endPoint x: 676, endPoint y: 192, distance: 41.2
click at [676, 192] on p "姓名: 陳冠融" at bounding box center [784, 197] width 270 height 13
copy link "陳冠融"
click at [87, 249] on div "姓名: 陳冠融 電話: 0976161025 日期: 2025/09/14 預約時間: 17:30 指定/不指定: 指定 設計師: 阿竹 同行人數: 0 備註…" at bounding box center [784, 354] width 1568 height 709
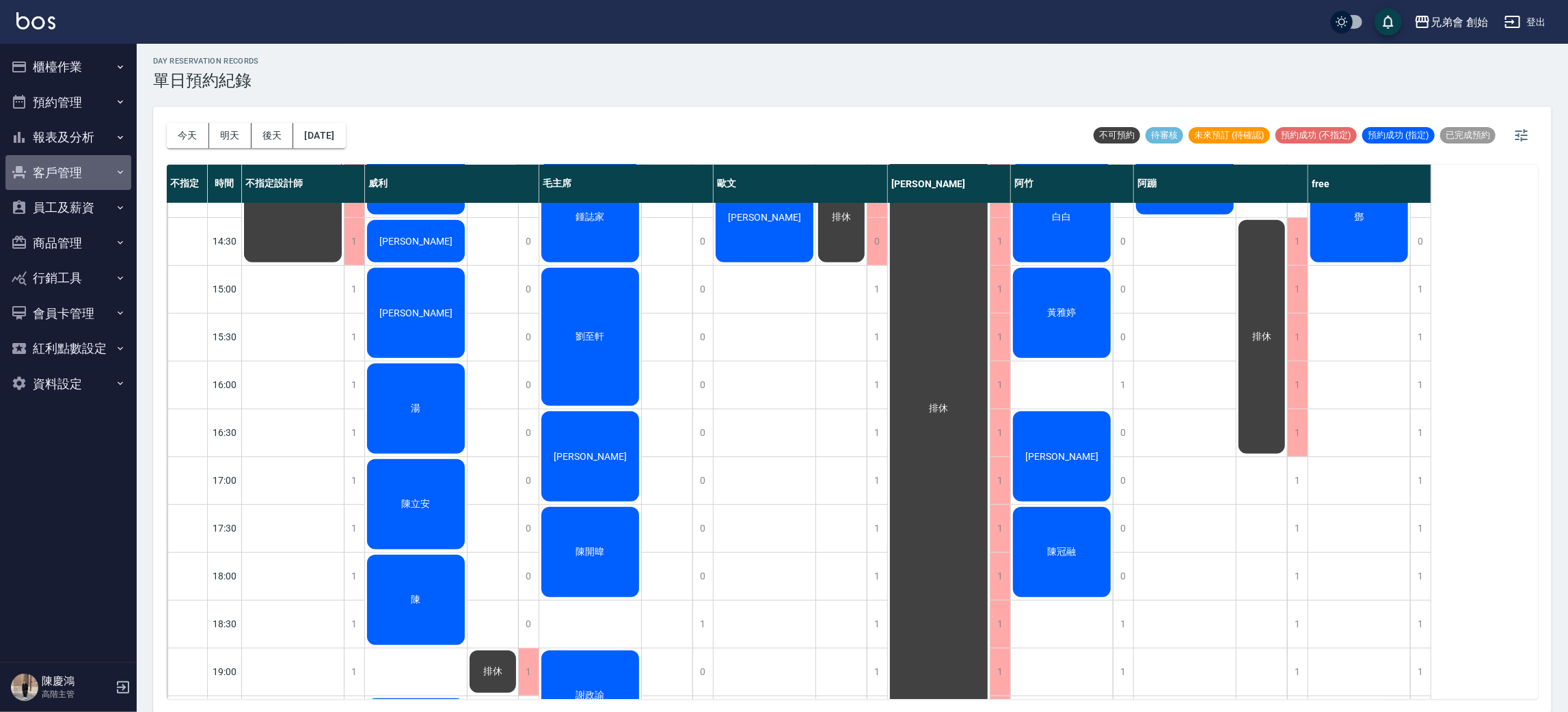
click at [64, 172] on button "客戶管理" at bounding box center [68, 173] width 126 height 36
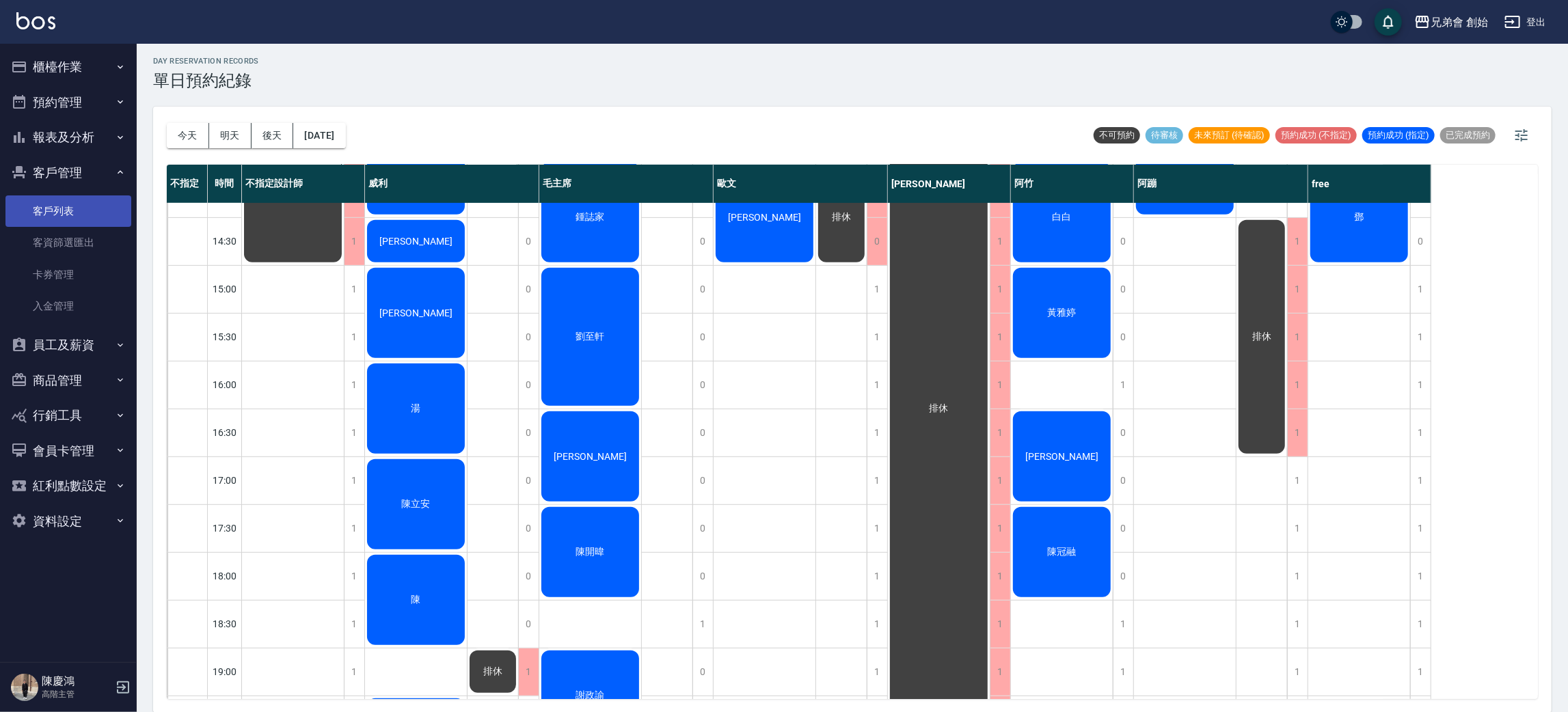
click at [93, 215] on link "客戶列表" at bounding box center [68, 211] width 126 height 31
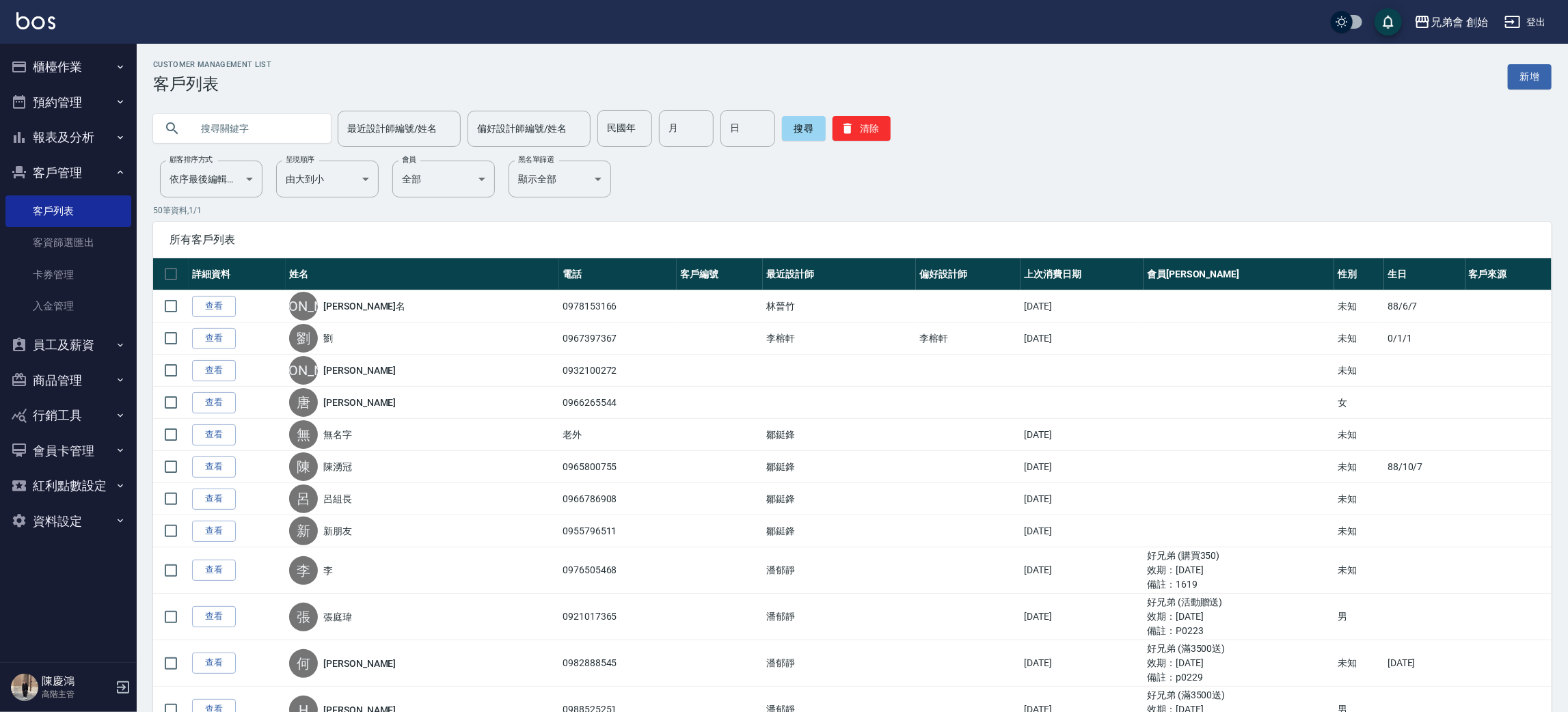
paste input "陳冠融"
type input "陳冠融"
click at [799, 123] on button "搜尋" at bounding box center [804, 128] width 44 height 25
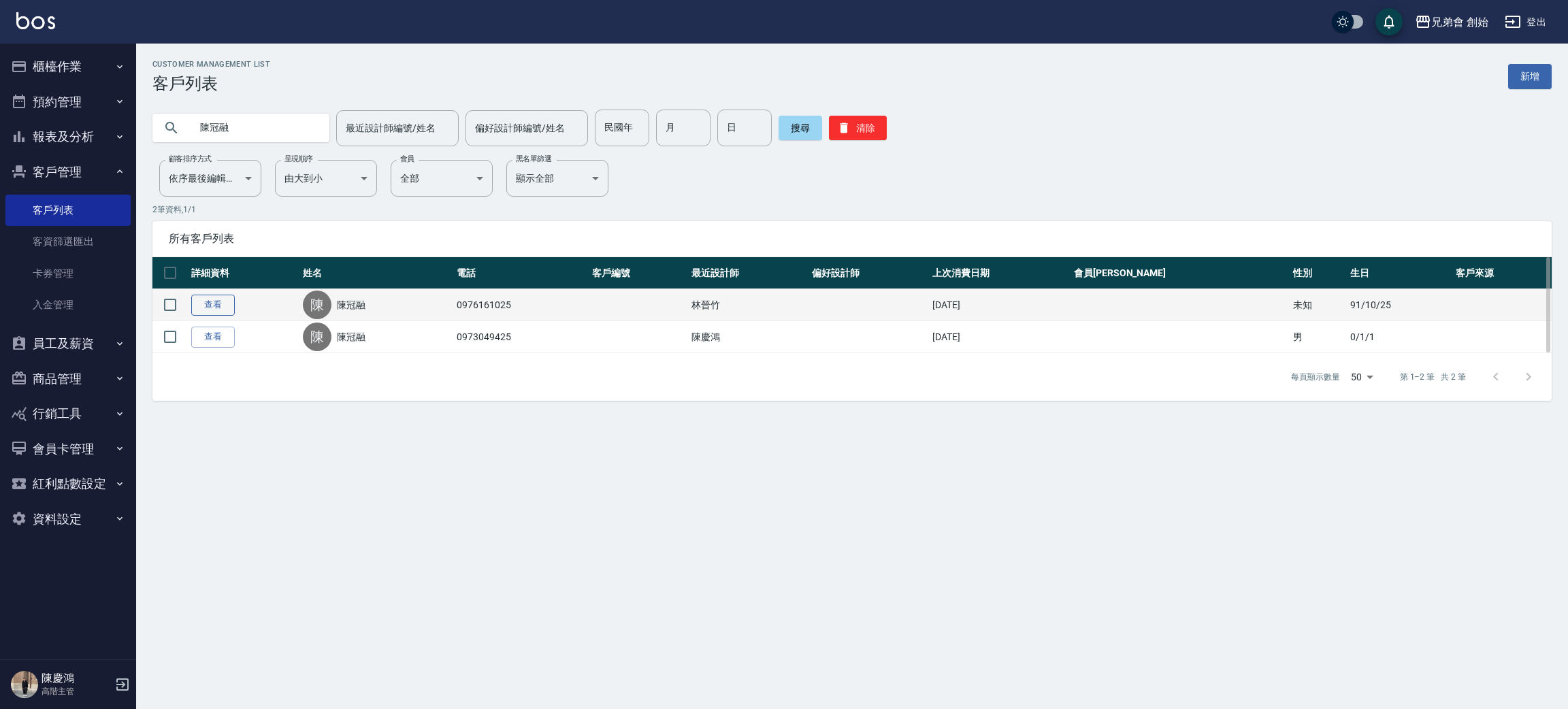
click at [225, 304] on link "查看" at bounding box center [213, 305] width 44 height 21
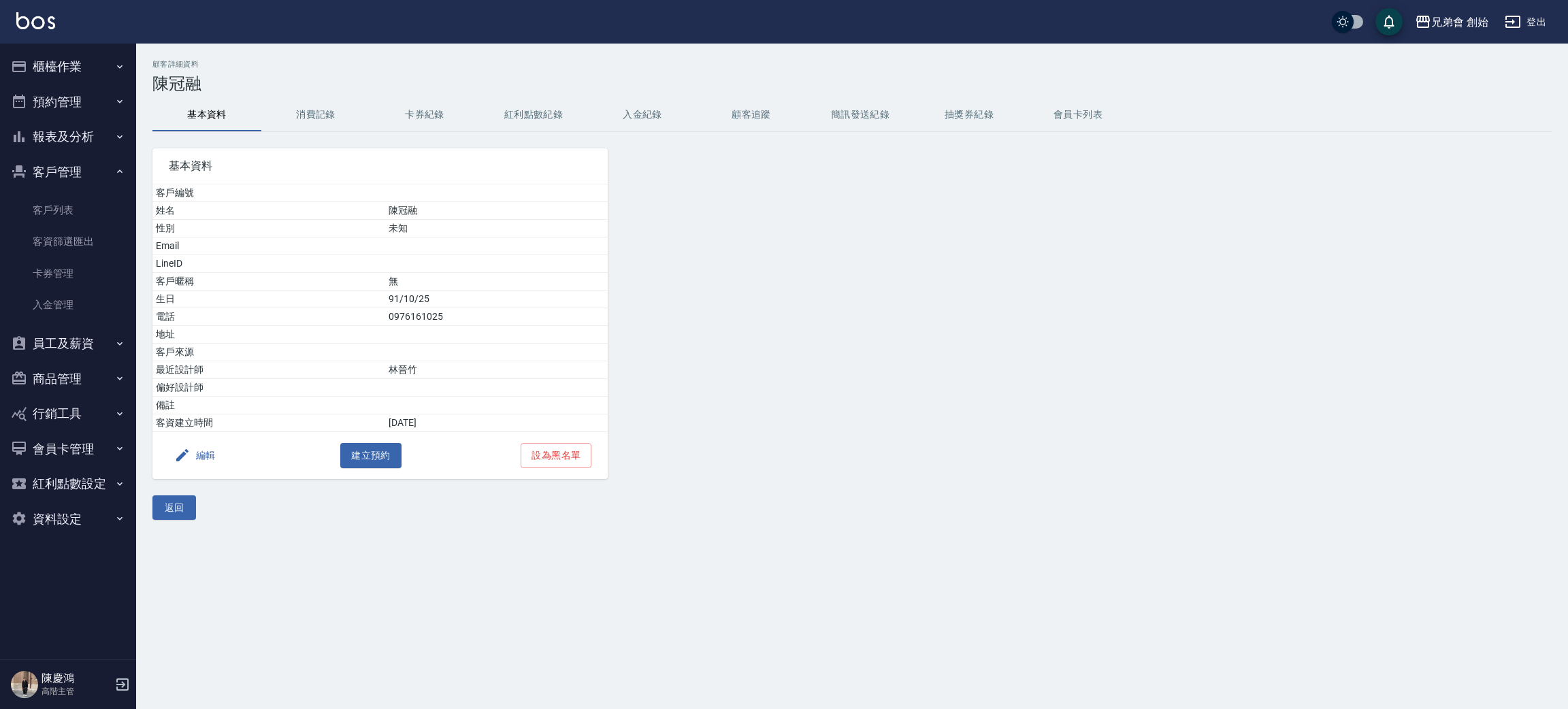
click at [339, 85] on h3 "陳冠融" at bounding box center [852, 84] width 1399 height 19
click at [330, 114] on button "消費記錄" at bounding box center [316, 115] width 109 height 33
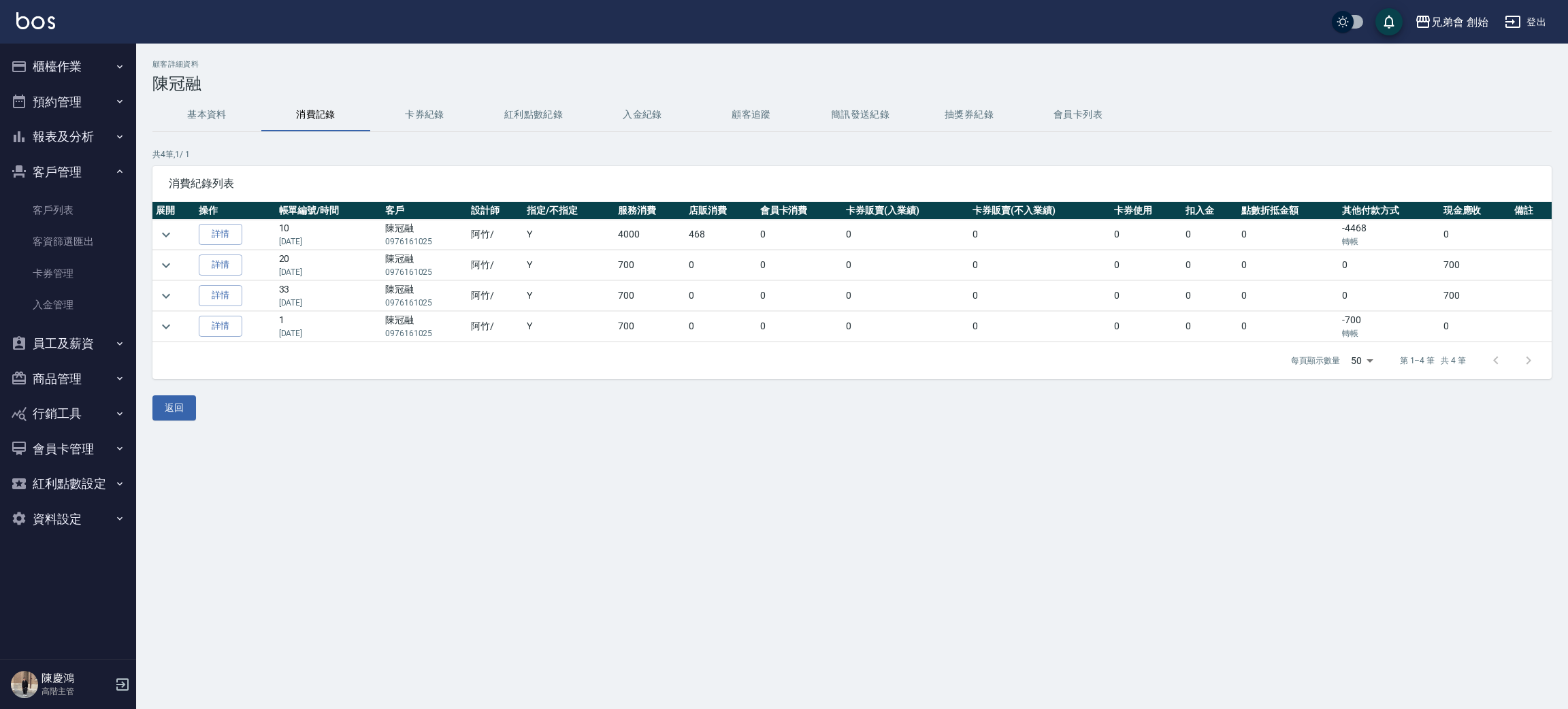
click at [39, 44] on ul "櫃檯作業 打帳單 帳單列表 掛單列表 座位開單 營業儀表板 現金收支登錄 高階收支登錄 材料自購登錄 每日結帳 排班表 現場電腦打卡 掃碼打卡 預約管理 預約…" at bounding box center [68, 293] width 125 height 498
click at [71, 75] on button "櫃檯作業" at bounding box center [68, 67] width 125 height 36
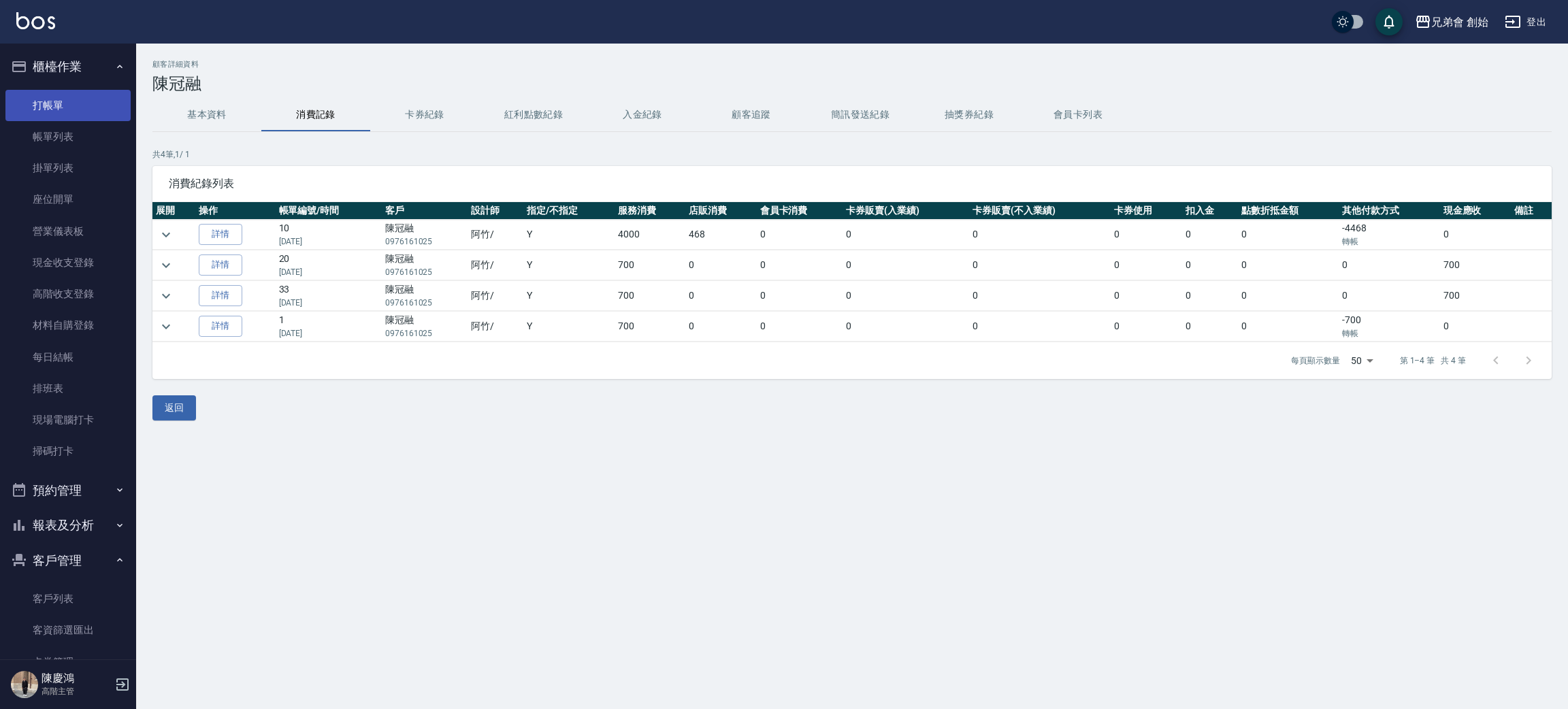
click at [91, 111] on link "打帳單" at bounding box center [68, 105] width 125 height 31
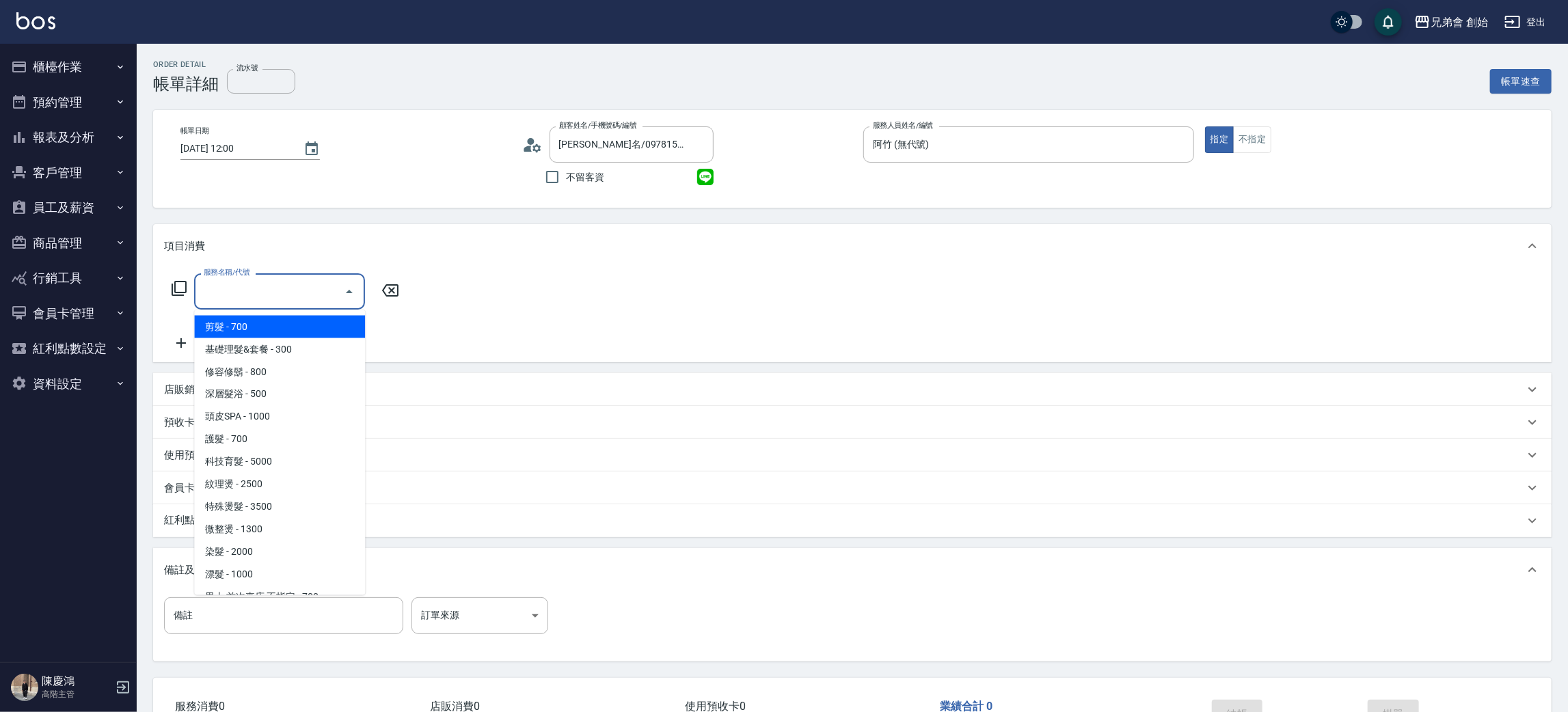
click at [290, 331] on span "剪髮 - 700" at bounding box center [279, 327] width 171 height 22
type input "剪髮(A01)"
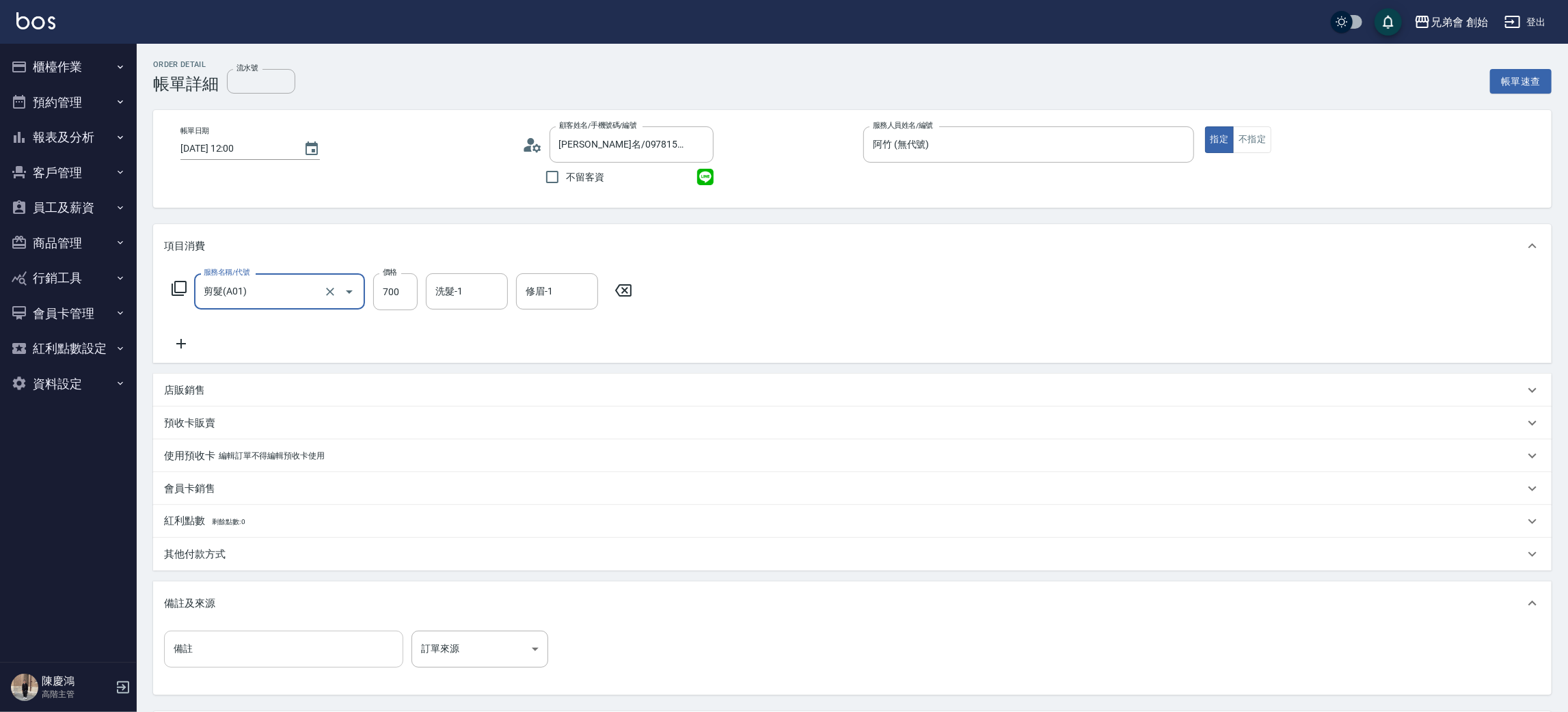
scroll to position [103, 0]
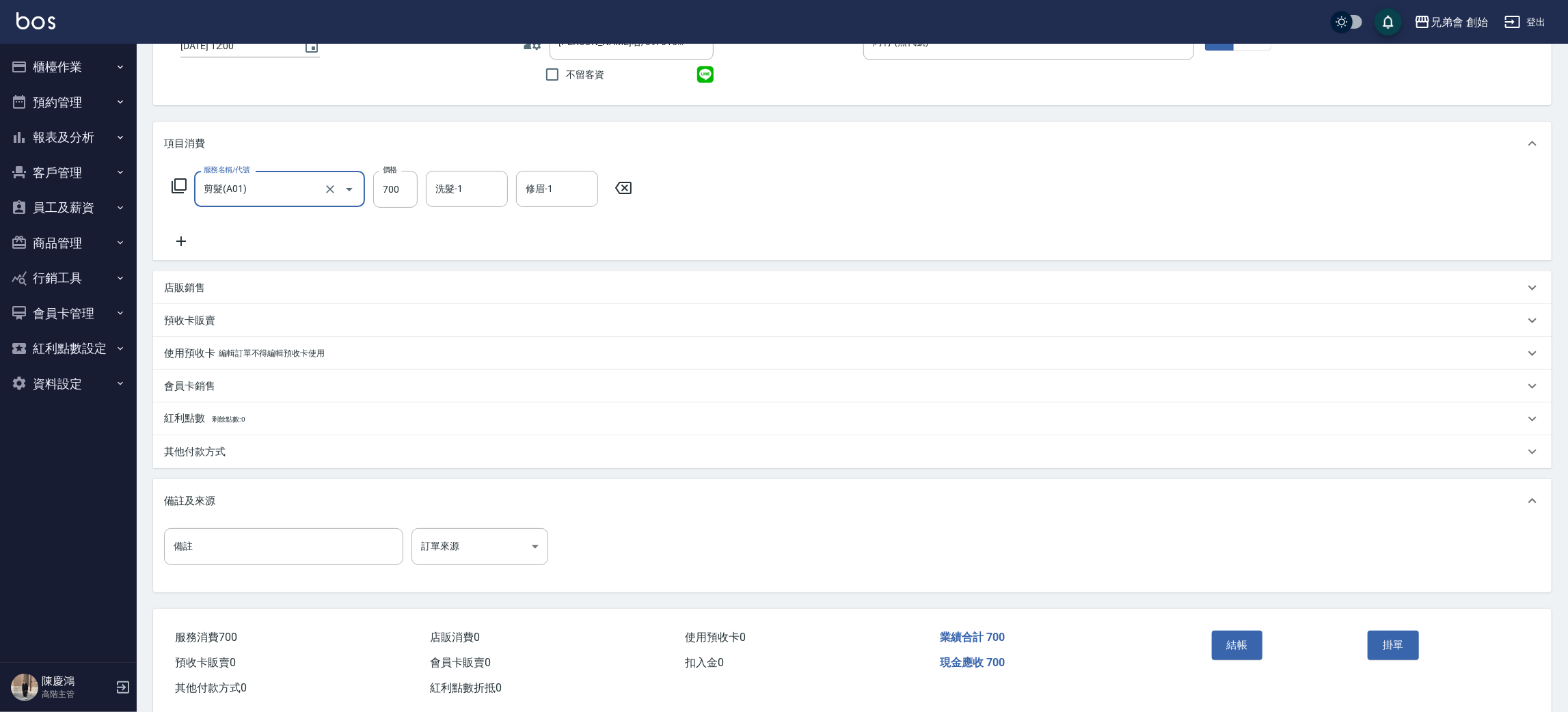
click at [192, 447] on p "其他付款方式" at bounding box center [195, 452] width 62 height 14
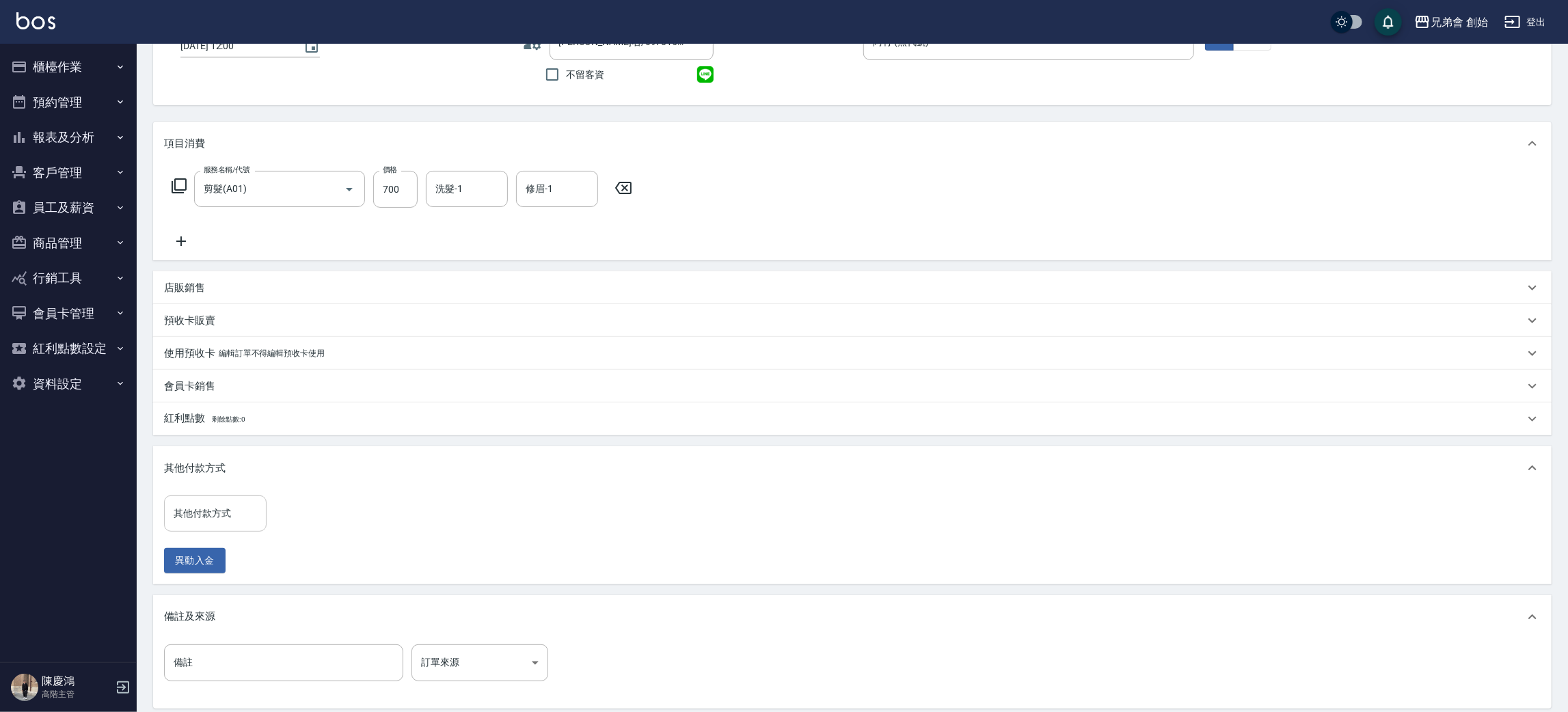
drag, startPoint x: 214, startPoint y: 521, endPoint x: 235, endPoint y: 520, distance: 21.0
click at [216, 519] on input "其他付款方式" at bounding box center [215, 514] width 90 height 24
drag, startPoint x: 229, startPoint y: 569, endPoint x: 256, endPoint y: 543, distance: 37.5
click at [229, 565] on span "轉帳" at bounding box center [215, 572] width 103 height 22
type input "轉帳"
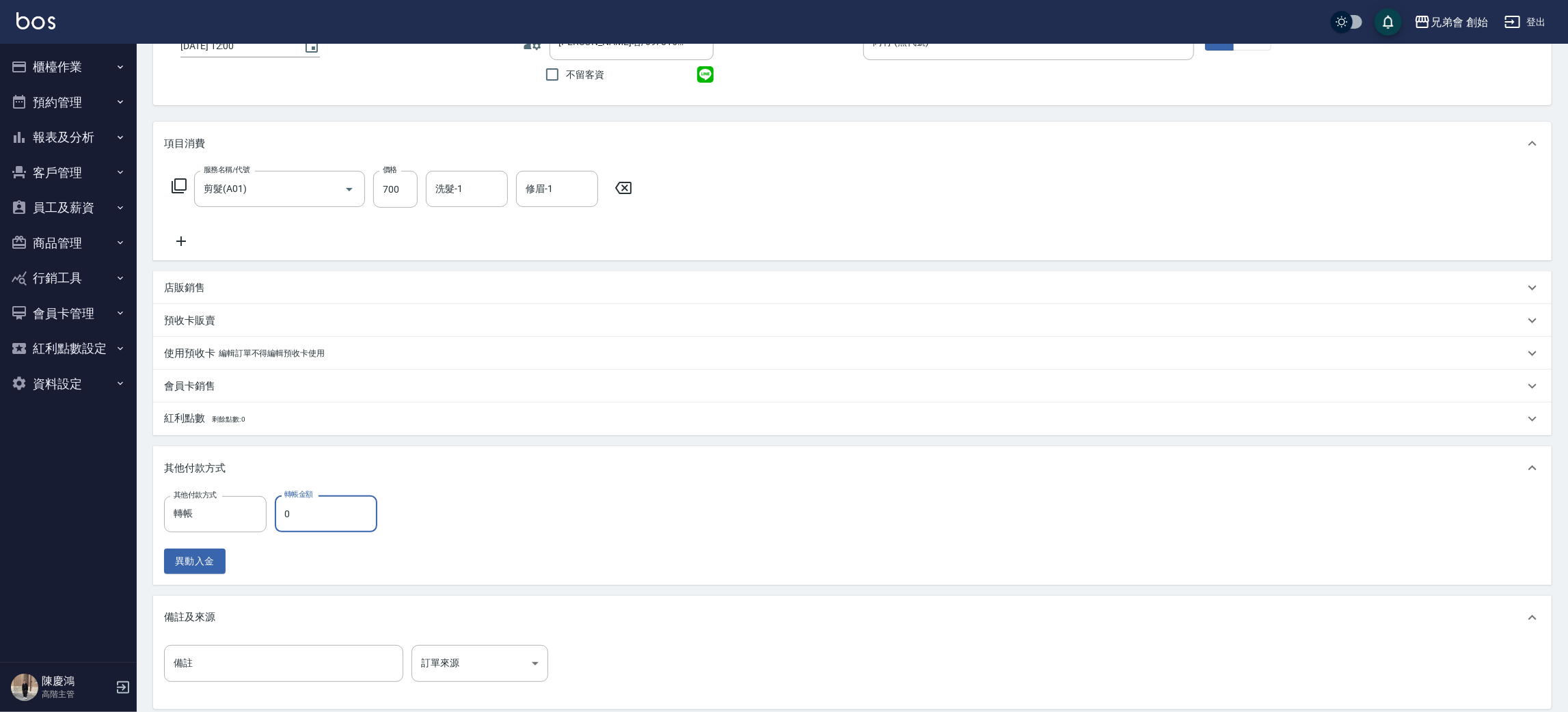
click at [349, 515] on input "0" at bounding box center [327, 514] width 103 height 37
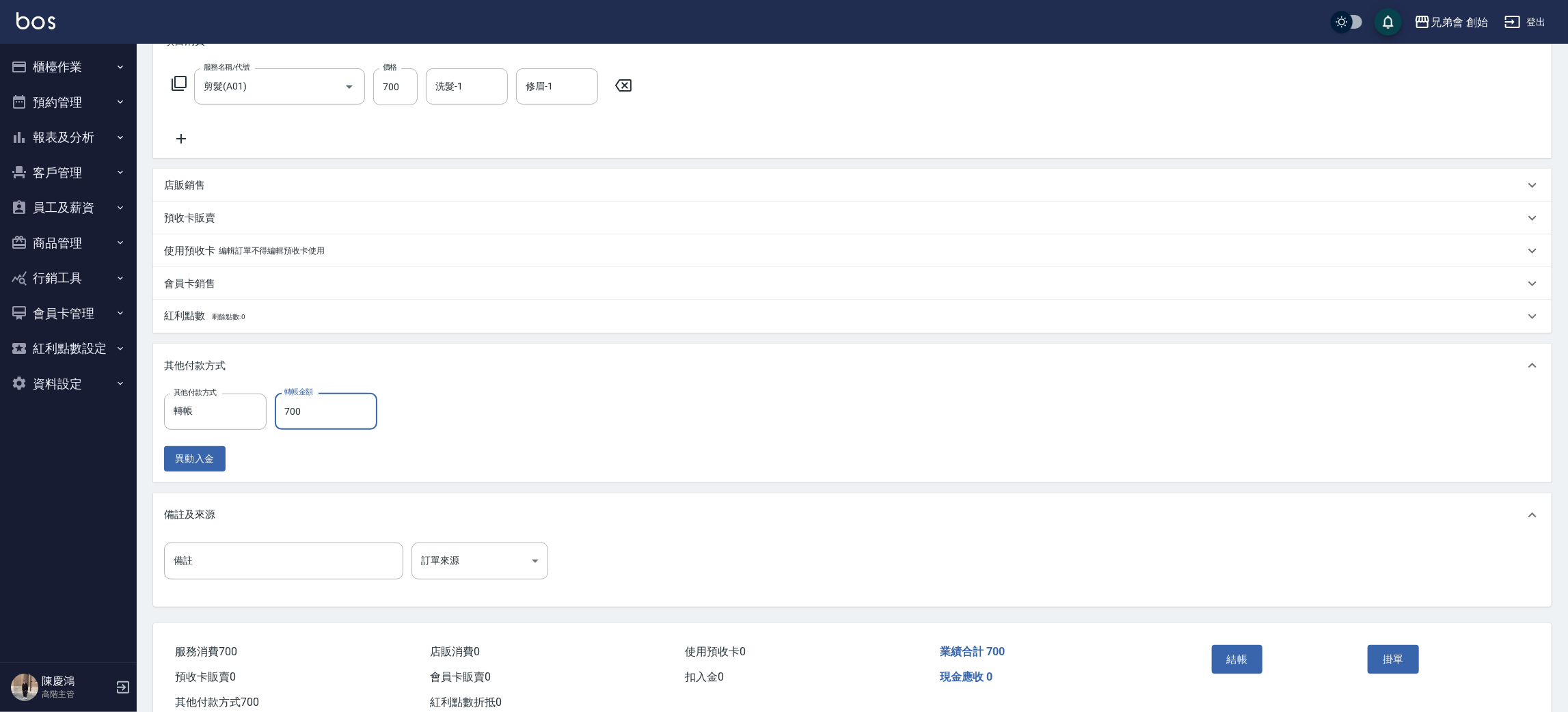
scroll to position [244, 0]
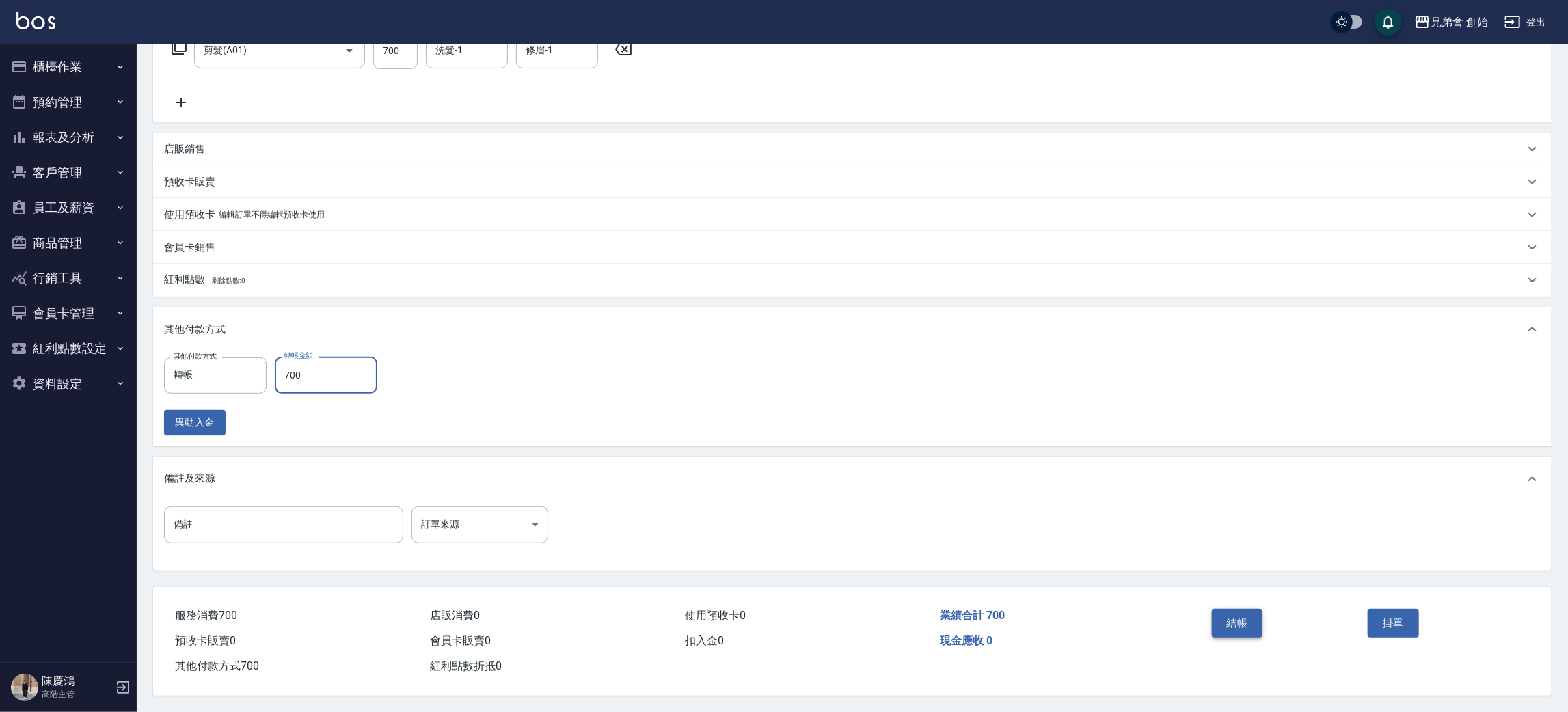
type input "700"
click at [1246, 609] on button "結帳" at bounding box center [1237, 623] width 51 height 29
